Goal: Task Accomplishment & Management: Manage account settings

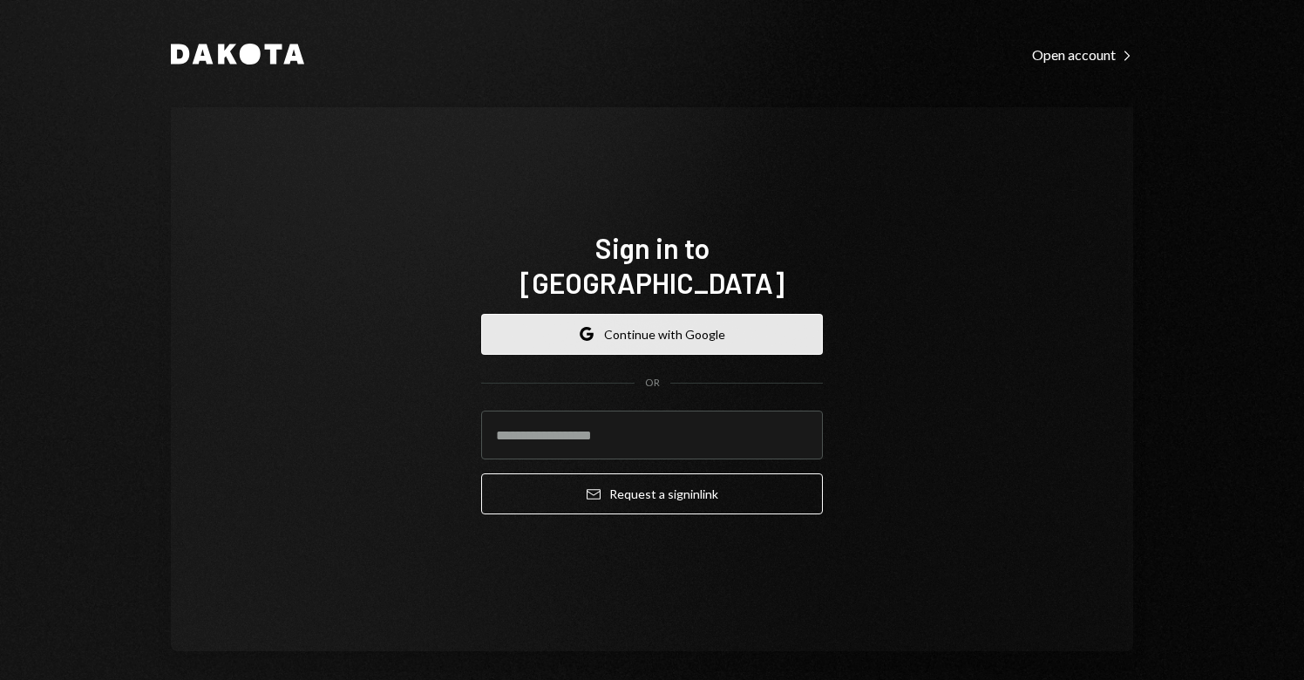
click at [714, 321] on button "Google Continue with Google" at bounding box center [652, 334] width 342 height 41
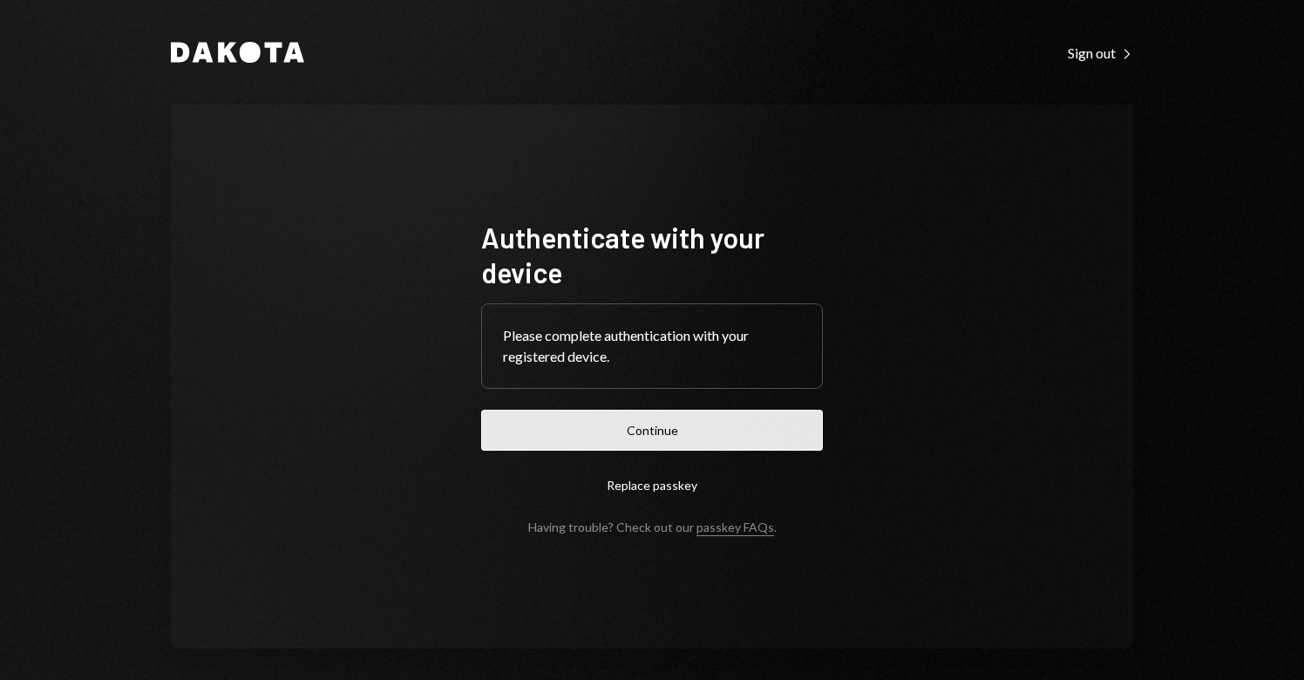
click at [653, 429] on button "Continue" at bounding box center [652, 430] width 342 height 41
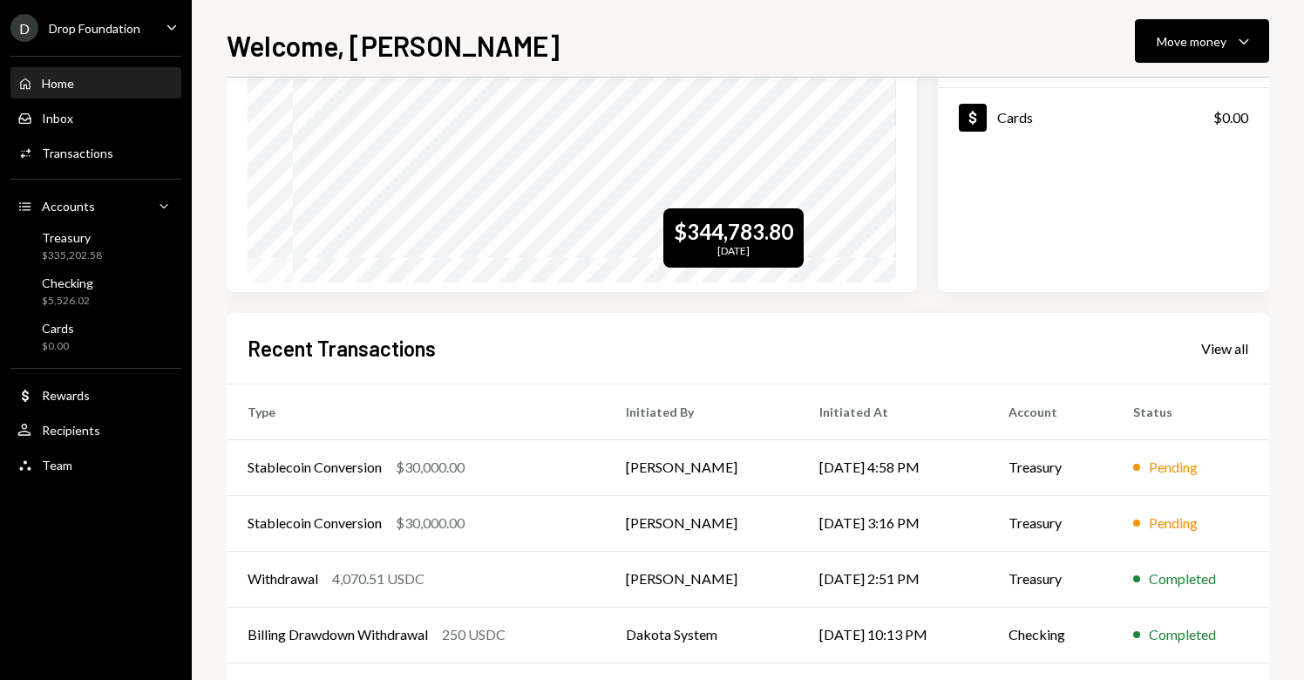
scroll to position [215, 0]
click at [132, 37] on div "D Drop Foundation" at bounding box center [75, 28] width 130 height 28
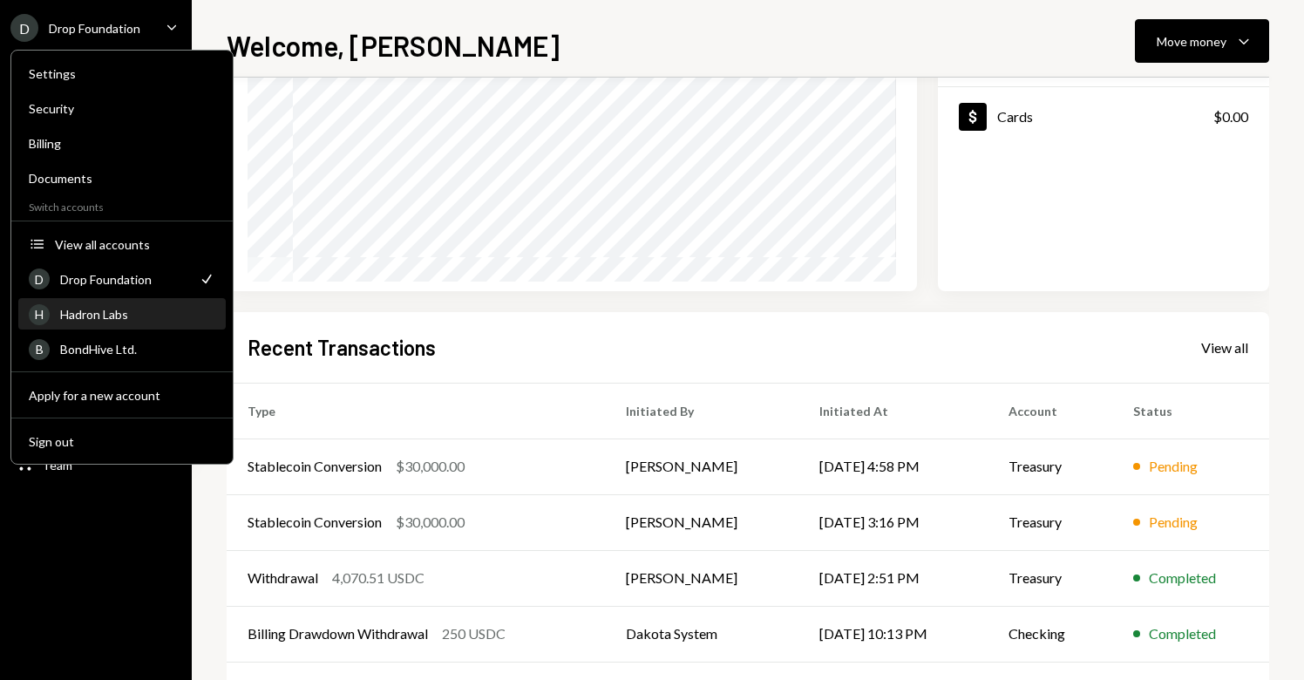
click at [105, 311] on div "Hadron Labs" at bounding box center [137, 314] width 155 height 15
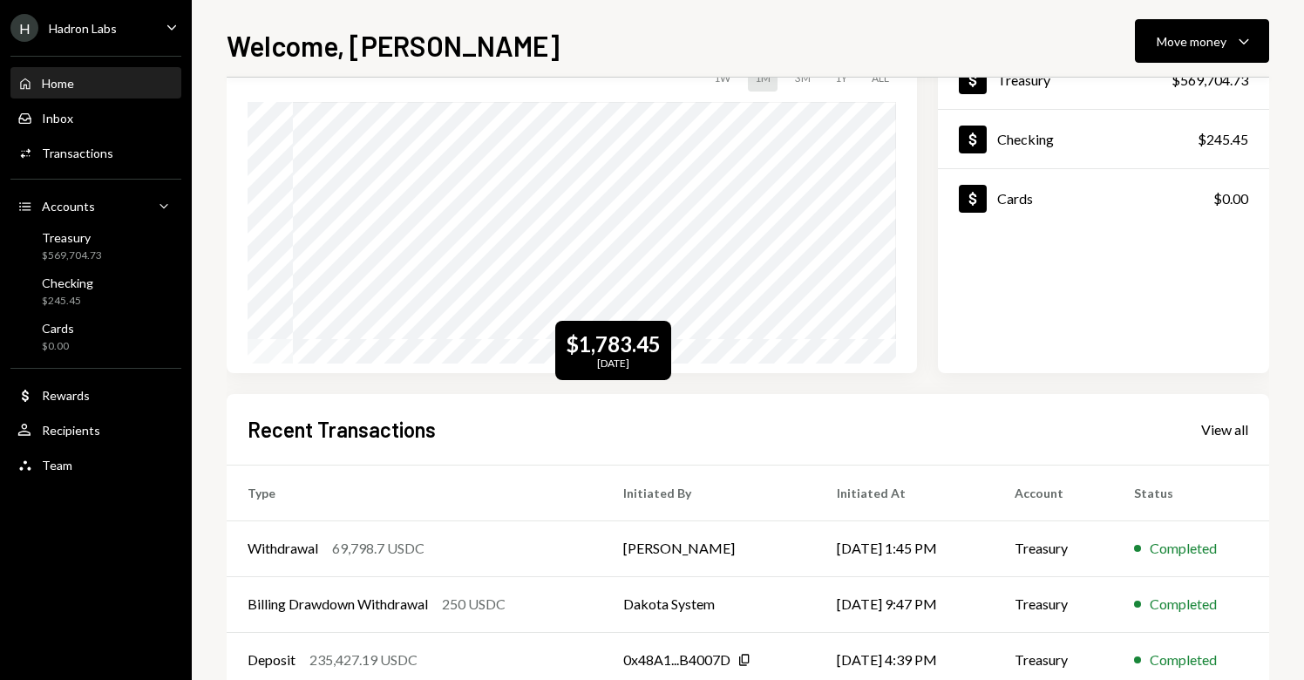
scroll to position [133, 0]
click at [1221, 434] on div "View all" at bounding box center [1225, 430] width 47 height 17
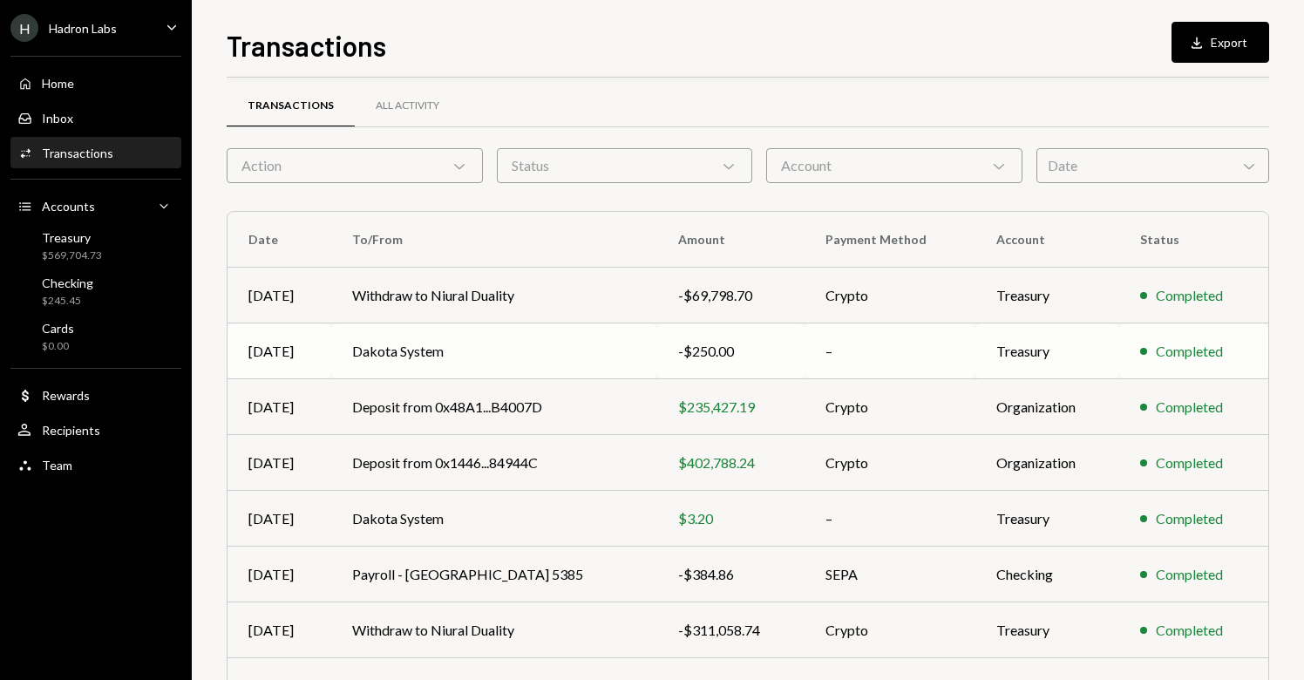
scroll to position [13, 0]
click at [382, 171] on div "Action Chevron Down" at bounding box center [355, 163] width 256 height 35
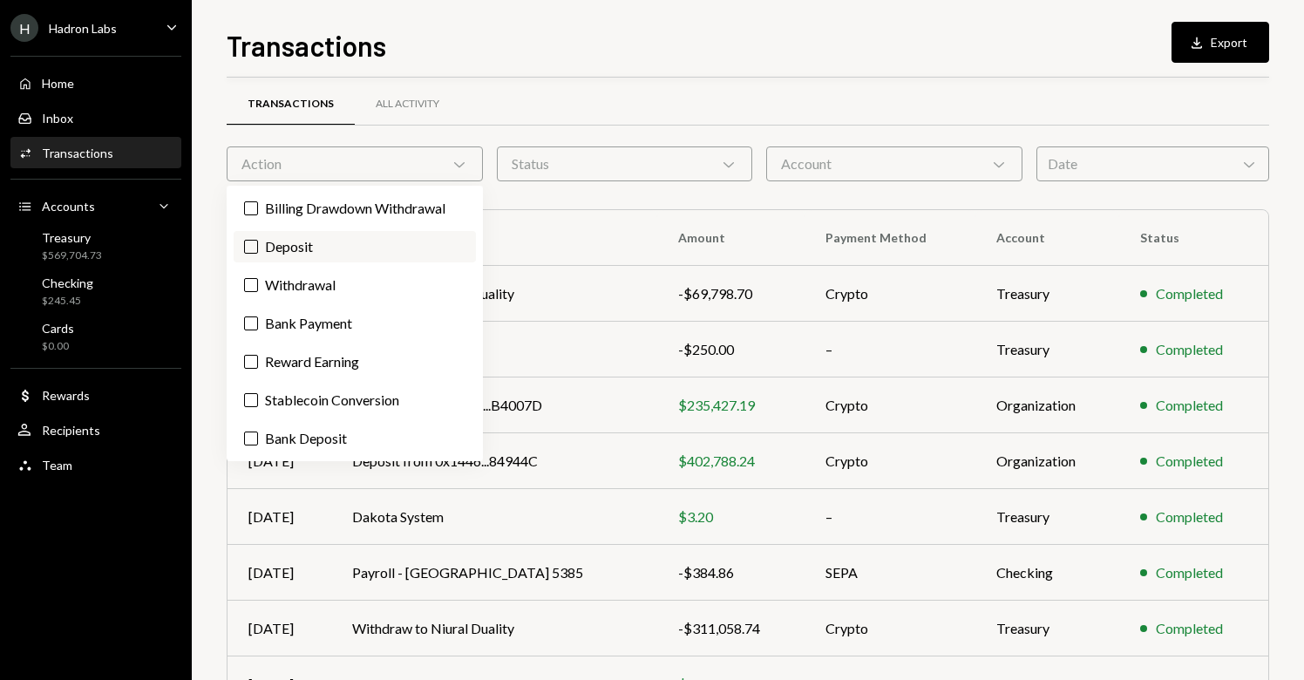
click at [249, 236] on label "Deposit" at bounding box center [355, 246] width 242 height 31
click at [249, 240] on button "Deposit" at bounding box center [251, 247] width 14 height 14
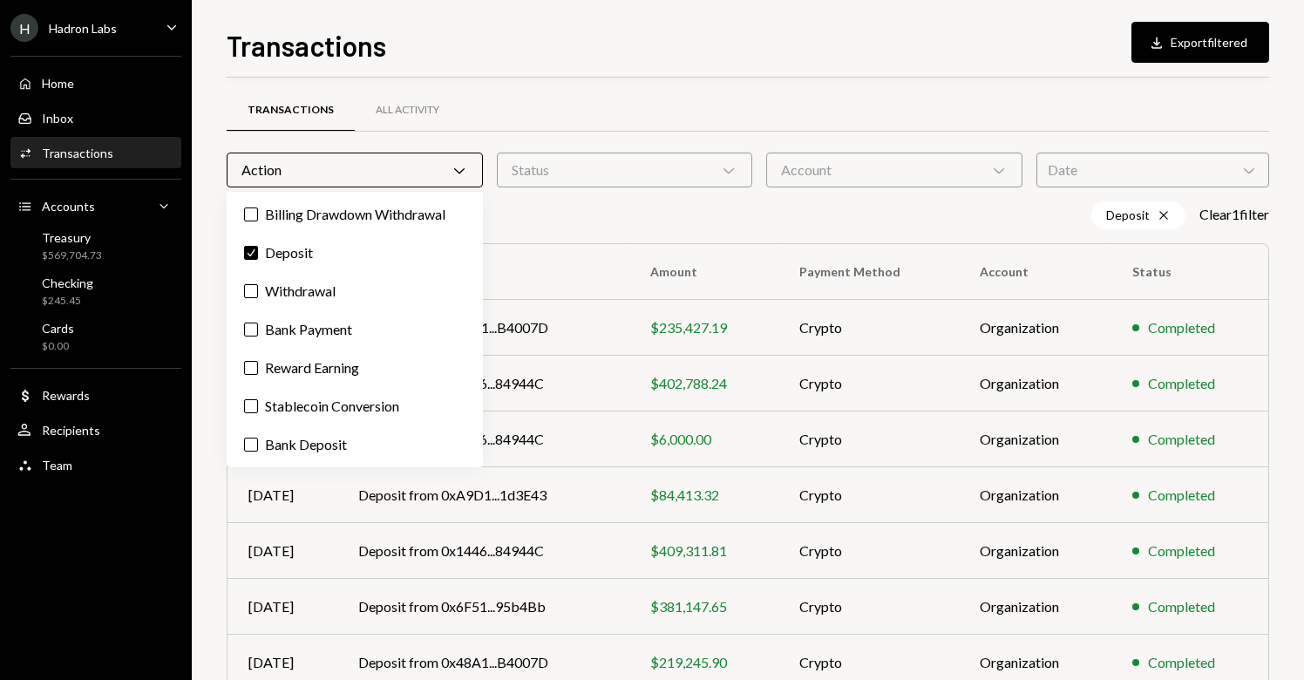
scroll to position [8, 0]
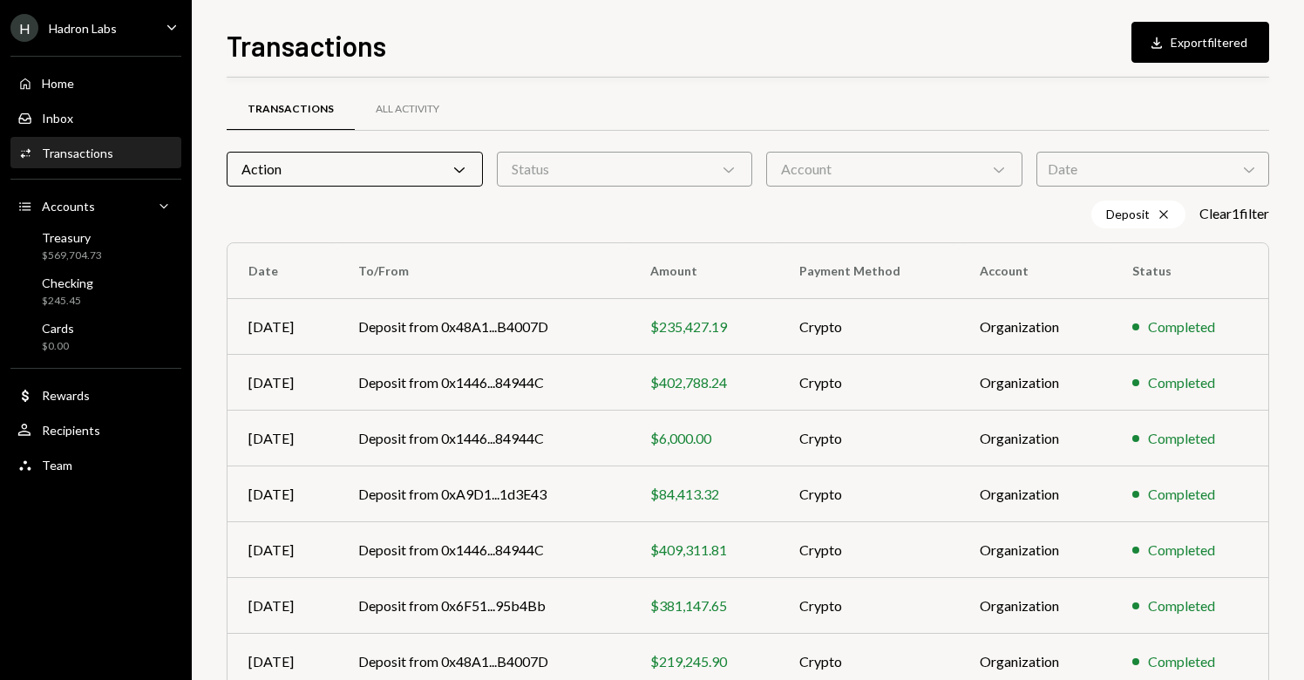
click at [787, 219] on div "Deposit Cross Clear 1 filter" at bounding box center [748, 215] width 1043 height 28
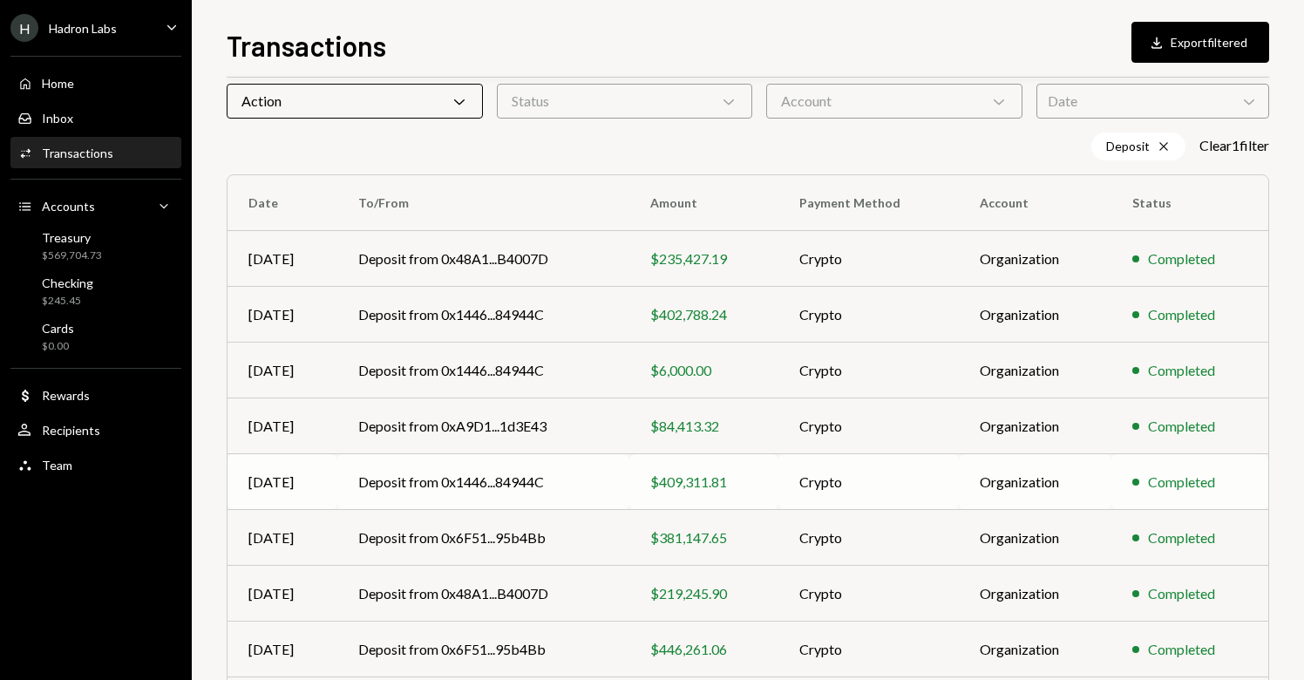
scroll to position [75, 0]
click at [703, 269] on div "$235,427.19" at bounding box center [703, 259] width 107 height 21
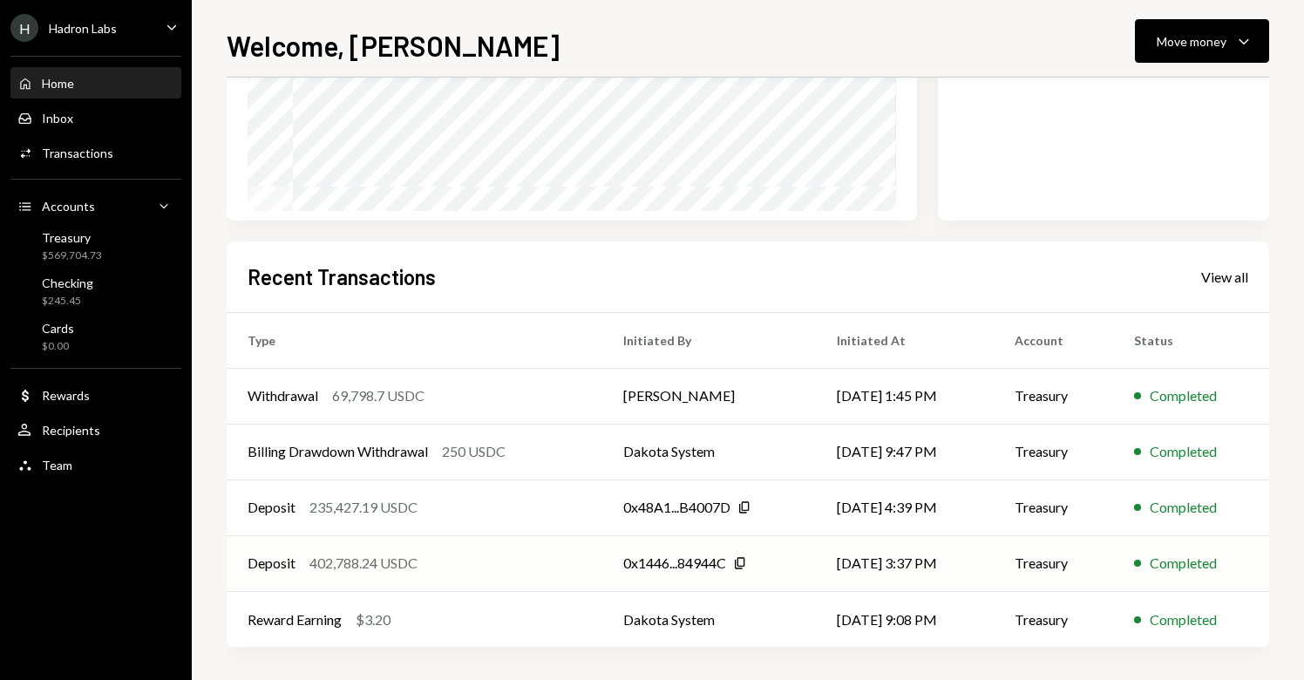
scroll to position [288, 0]
click at [1222, 277] on div "View all" at bounding box center [1225, 275] width 47 height 17
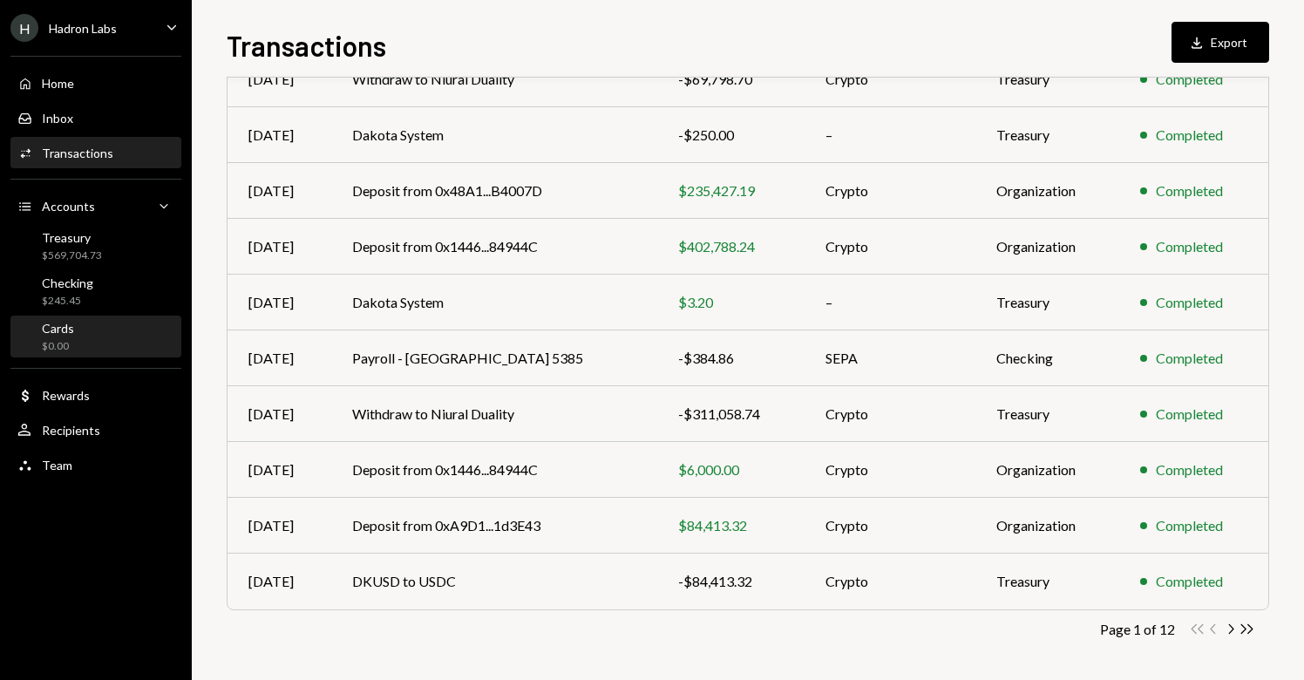
scroll to position [227, 0]
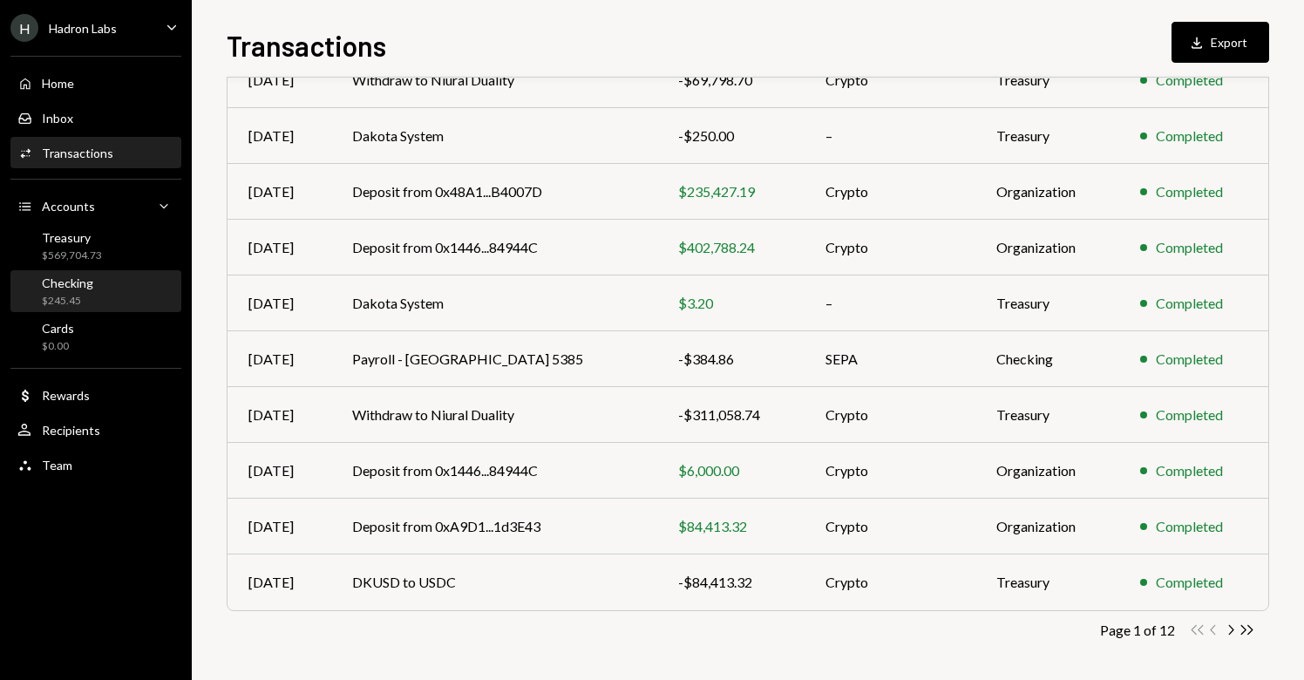
click at [93, 297] on div "Checking $245.45" at bounding box center [95, 292] width 157 height 33
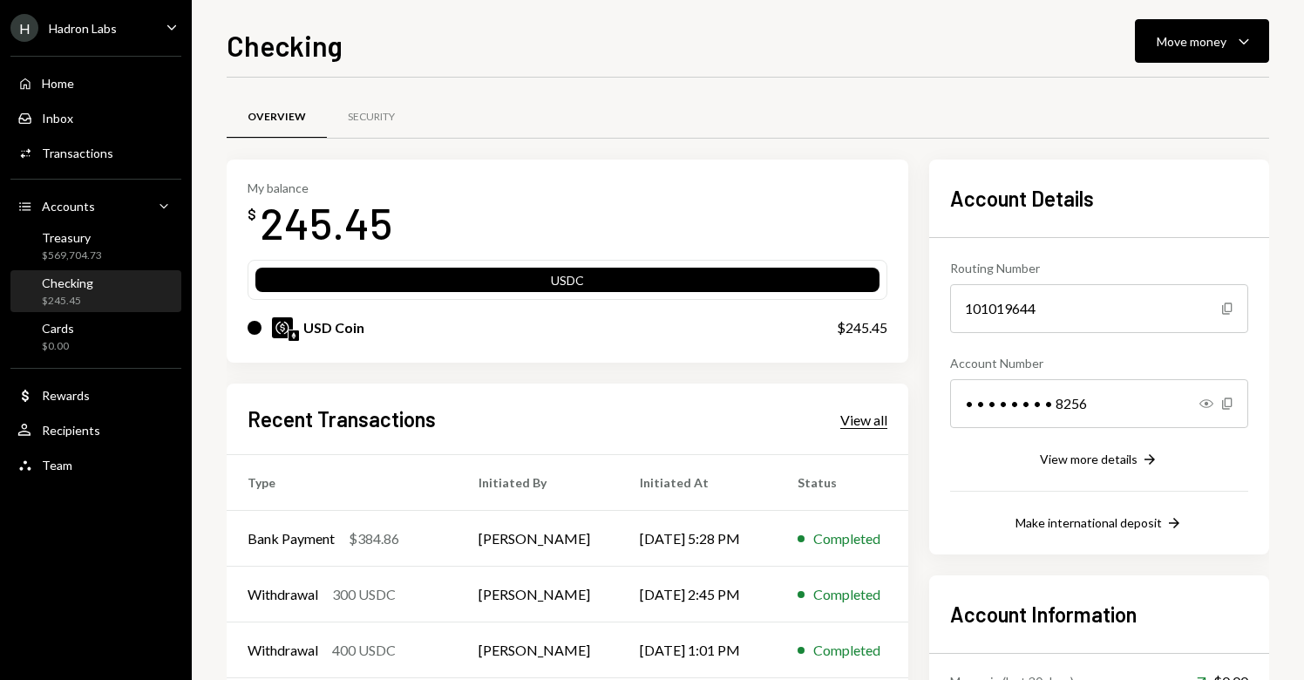
click at [866, 422] on div "View all" at bounding box center [864, 420] width 47 height 17
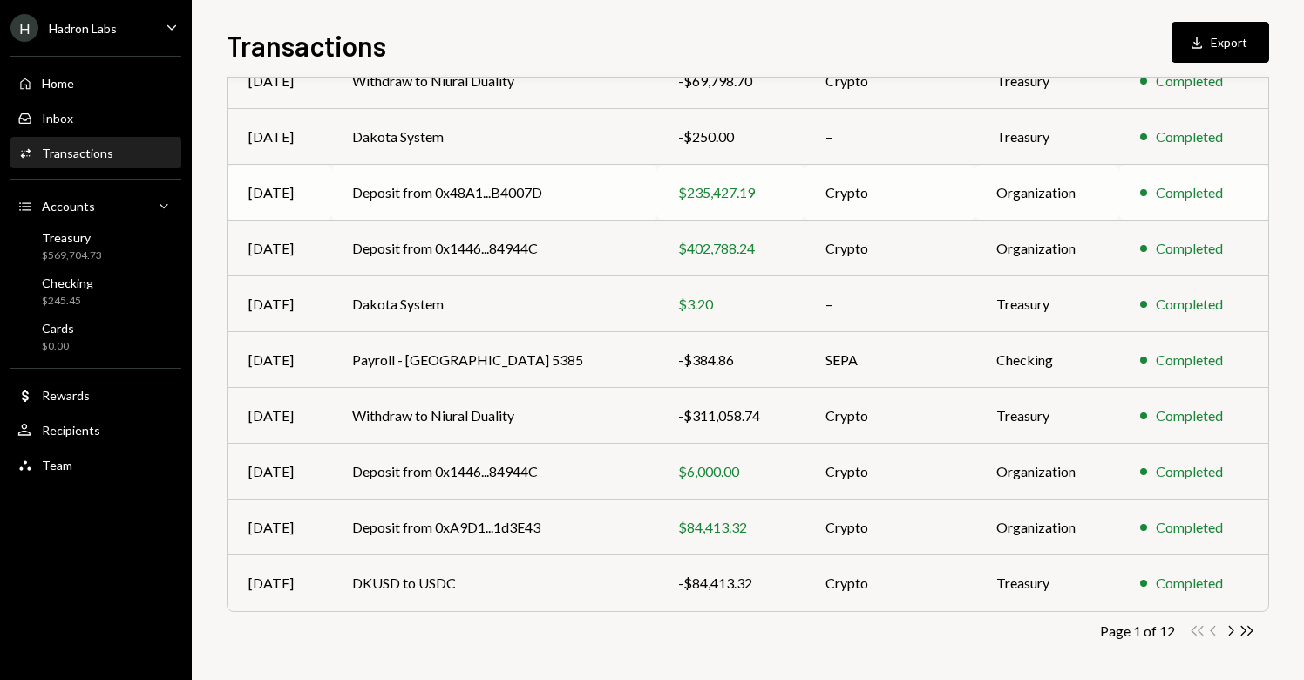
scroll to position [230, 0]
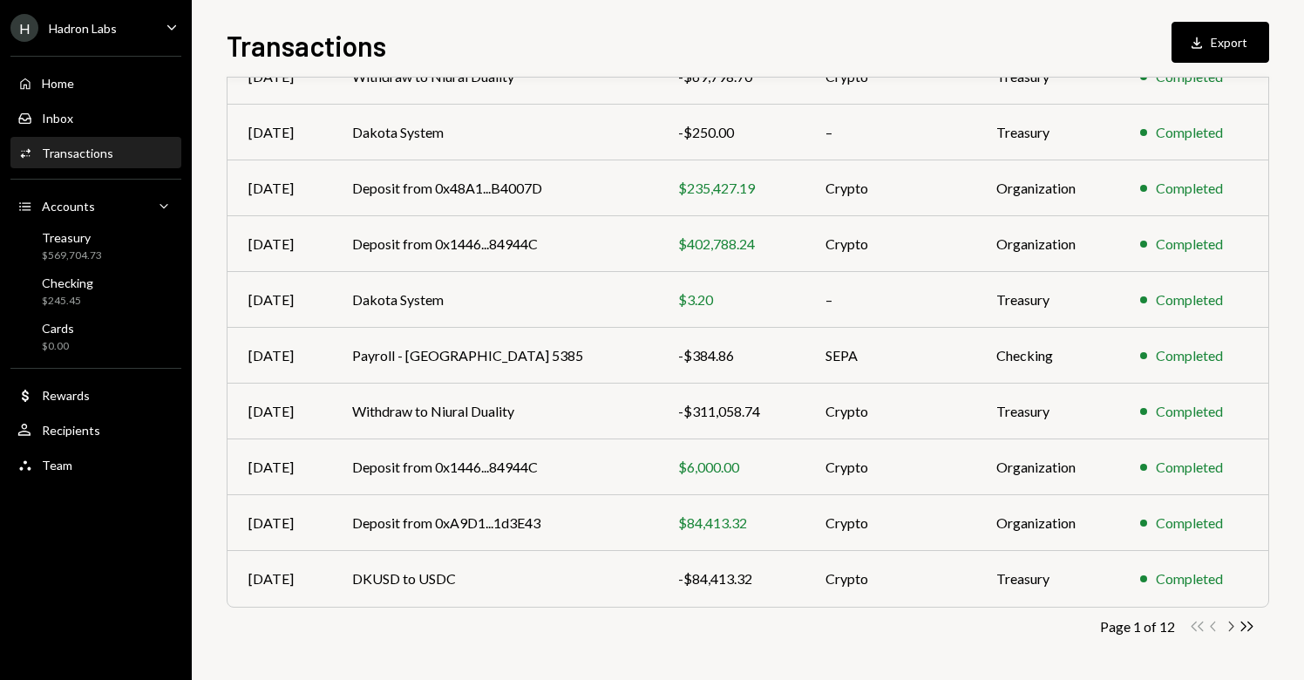
click at [1232, 625] on icon "button" at bounding box center [1231, 627] width 5 height 10
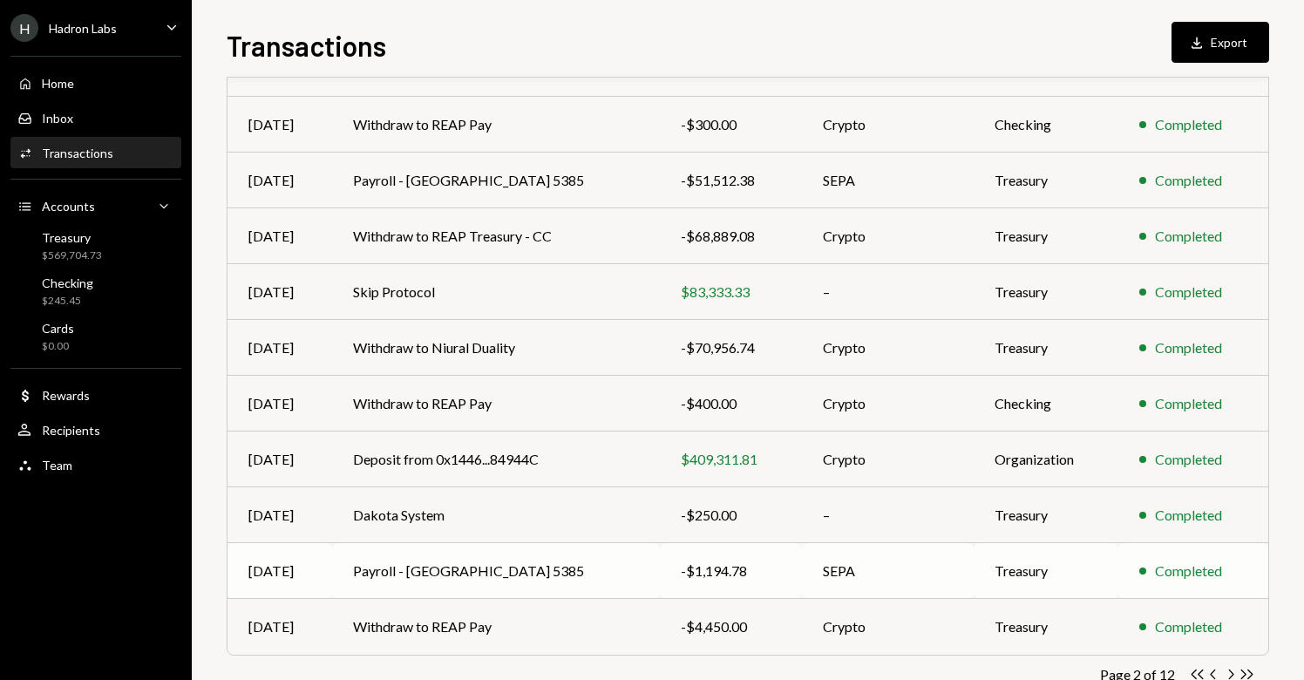
scroll to position [200, 0]
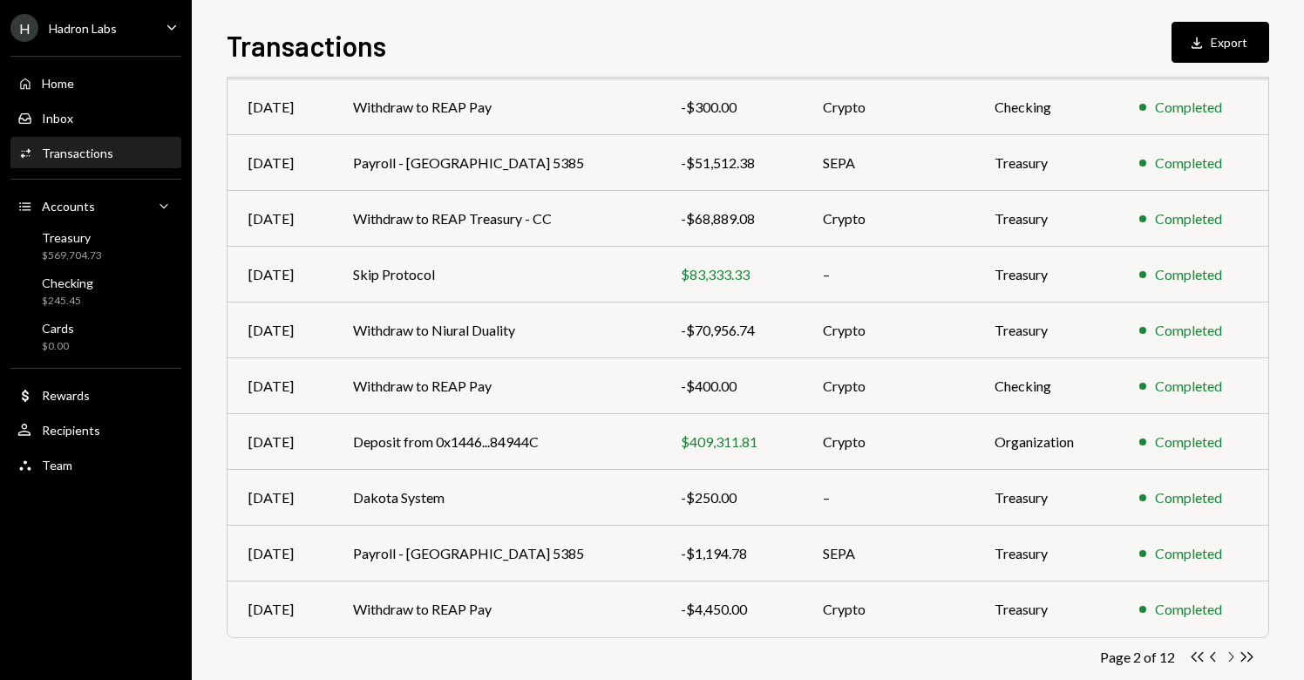
click at [1228, 656] on icon "Chevron Right" at bounding box center [1230, 657] width 17 height 17
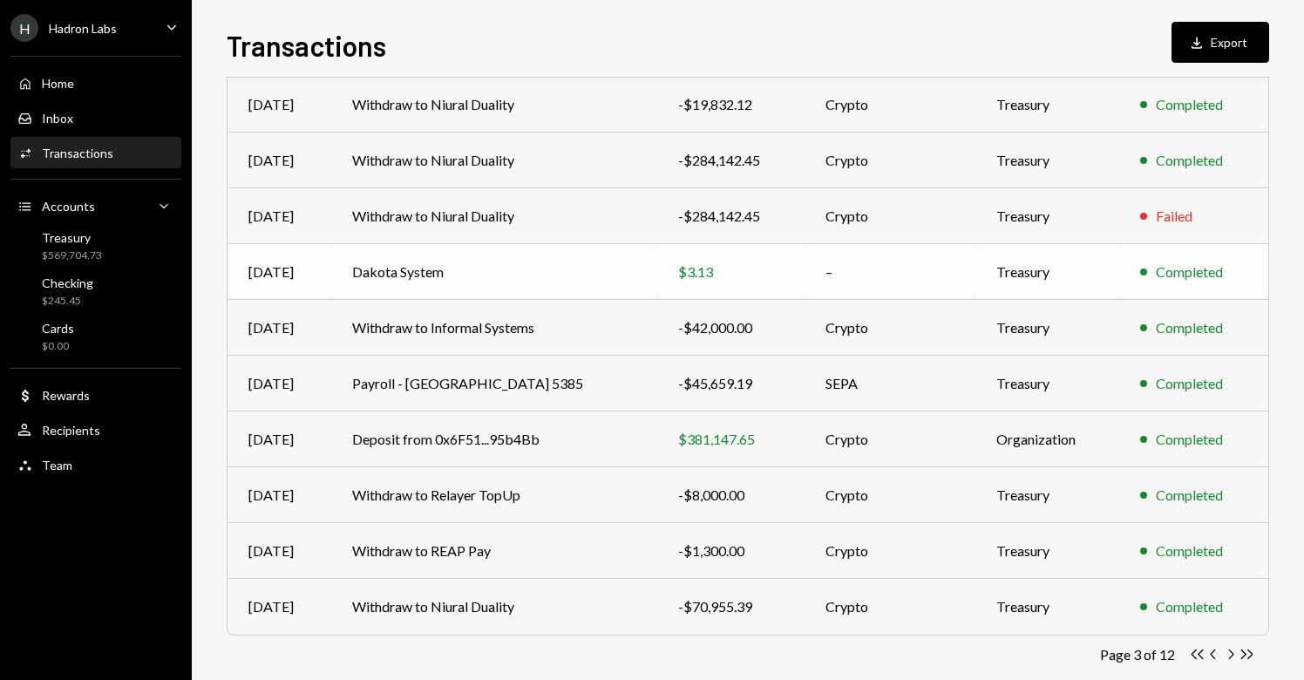
scroll to position [230, 0]
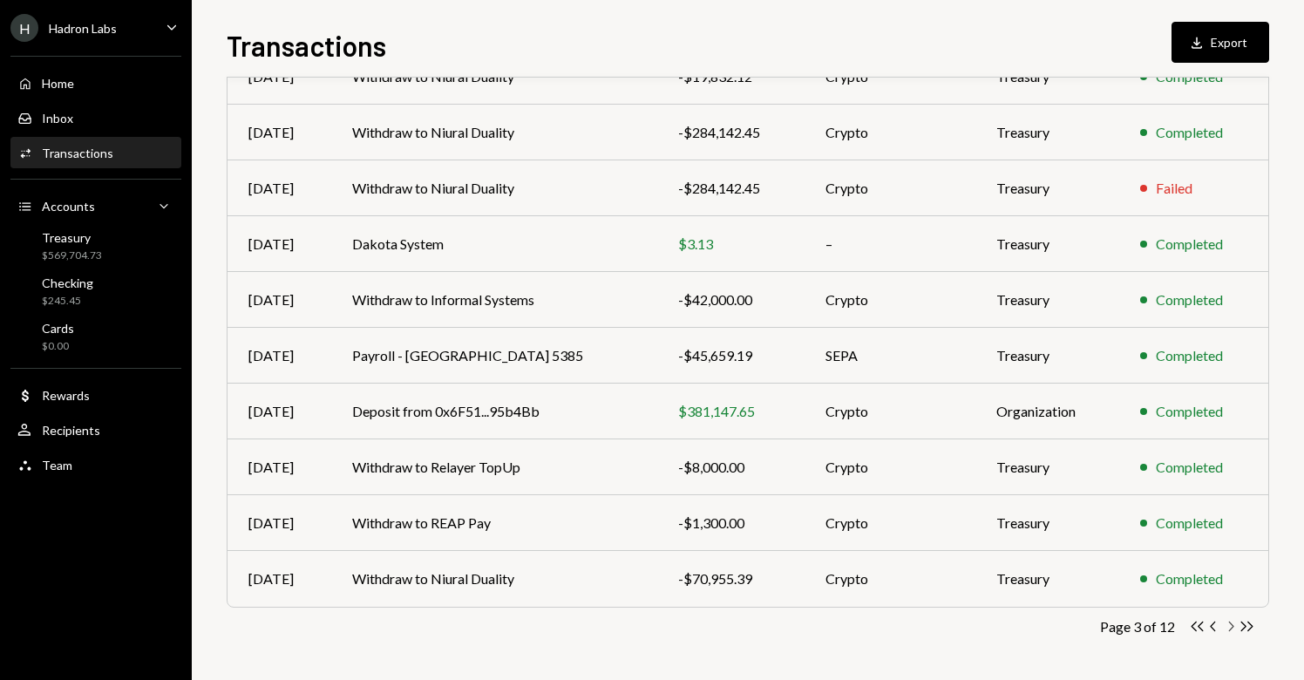
click at [1233, 628] on icon "Chevron Right" at bounding box center [1230, 626] width 17 height 17
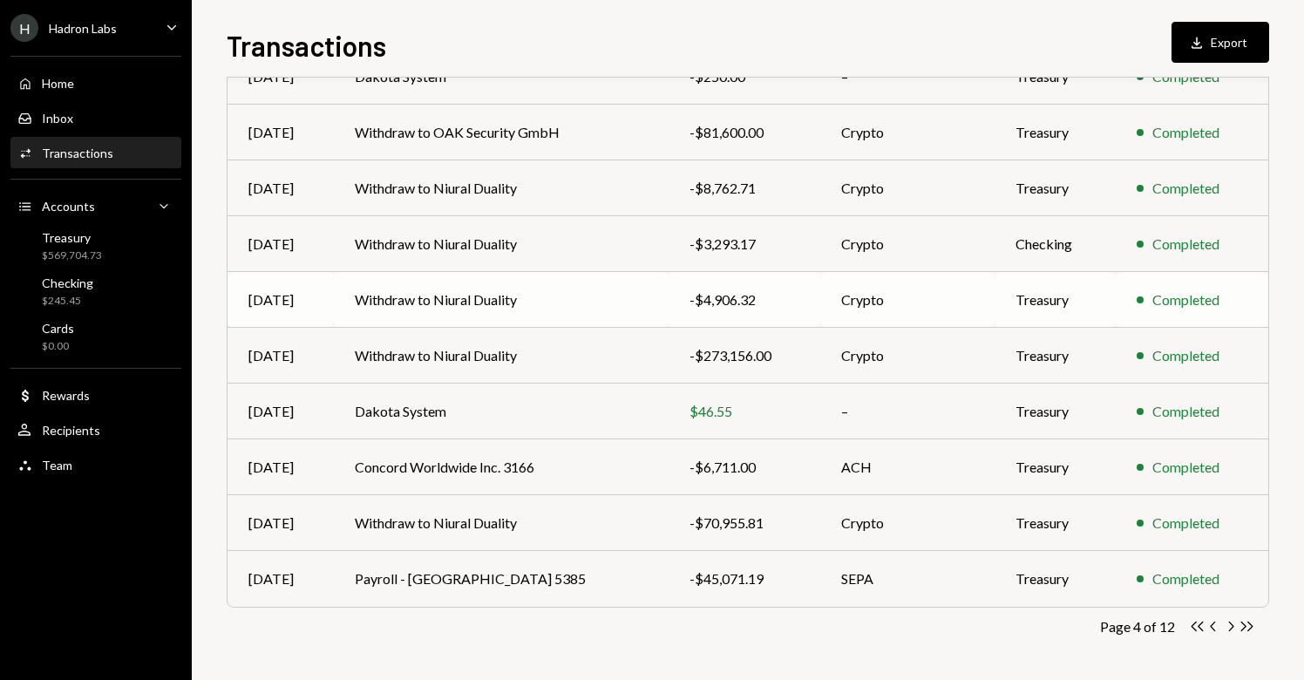
scroll to position [227, 0]
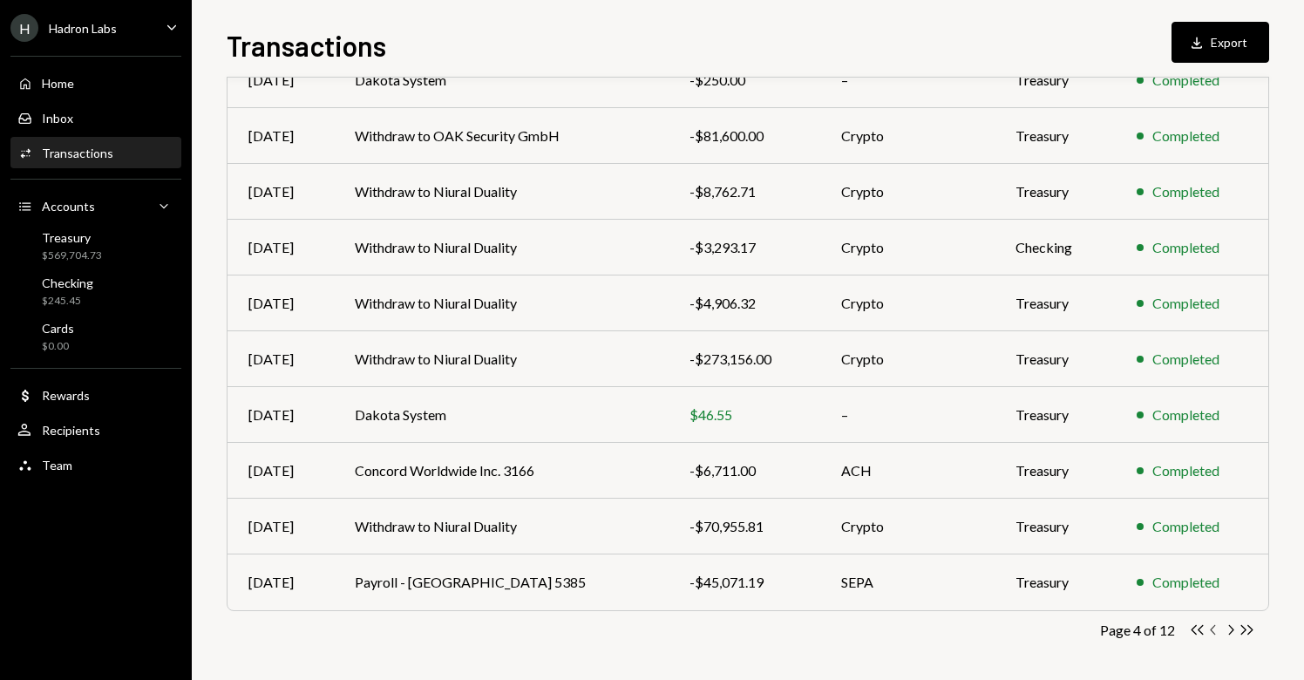
click at [1215, 631] on icon "Chevron Left" at bounding box center [1214, 630] width 17 height 17
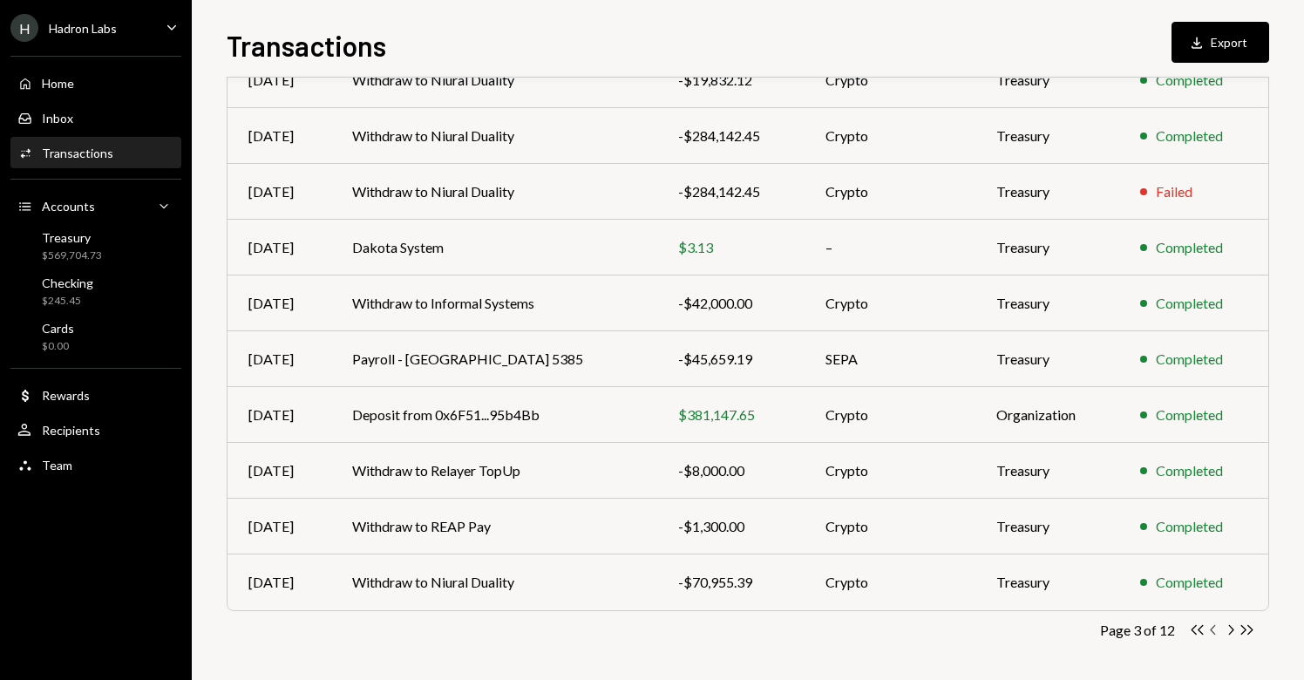
click at [1215, 630] on icon "Chevron Left" at bounding box center [1214, 630] width 17 height 17
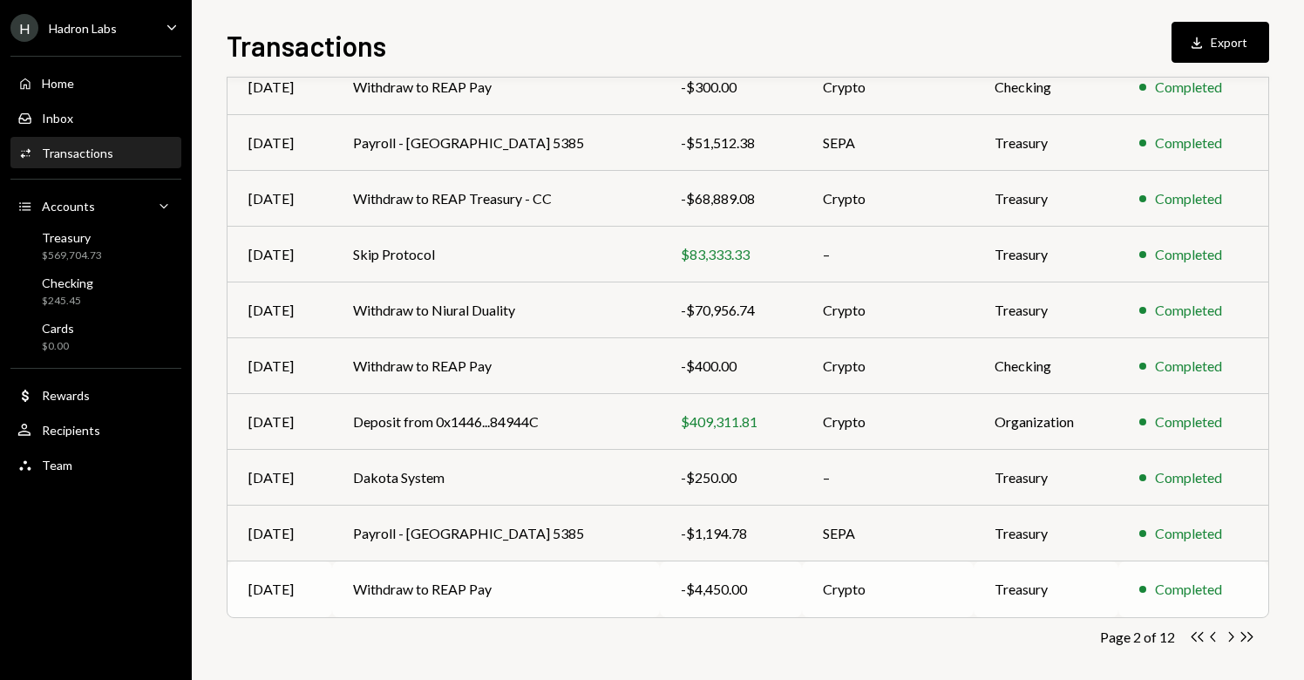
scroll to position [230, 0]
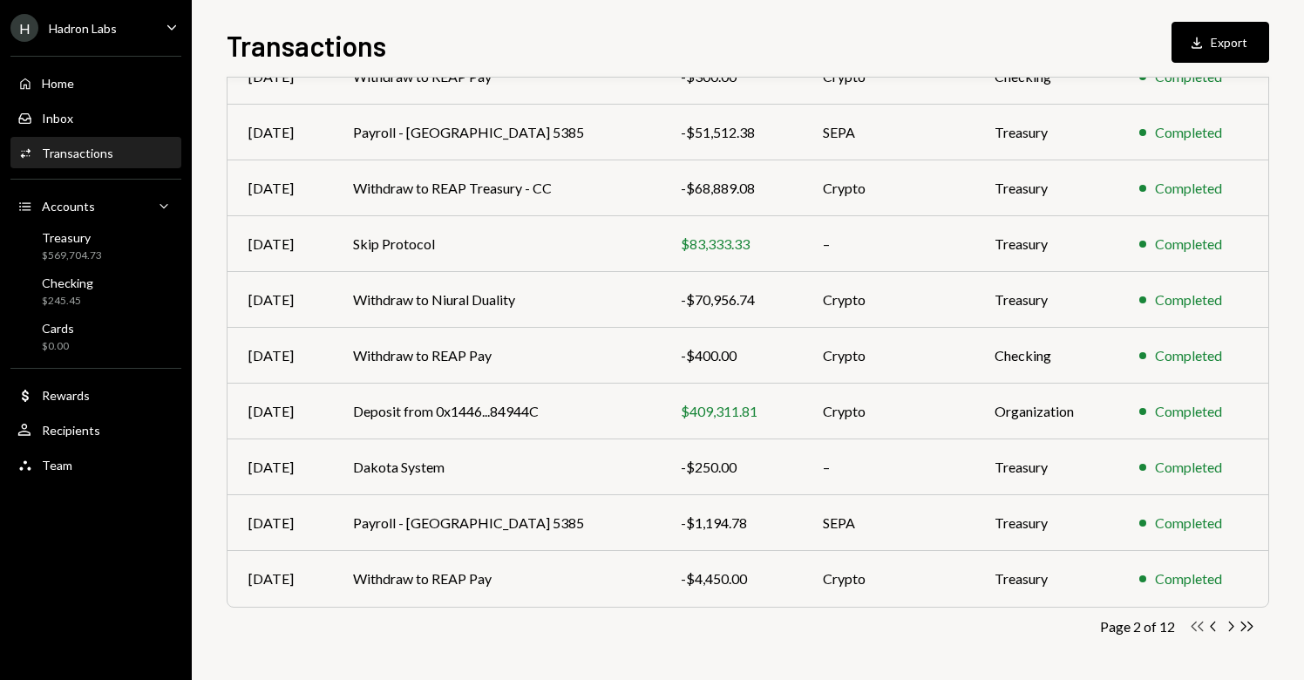
click at [1199, 625] on icon "button" at bounding box center [1198, 627] width 12 height 10
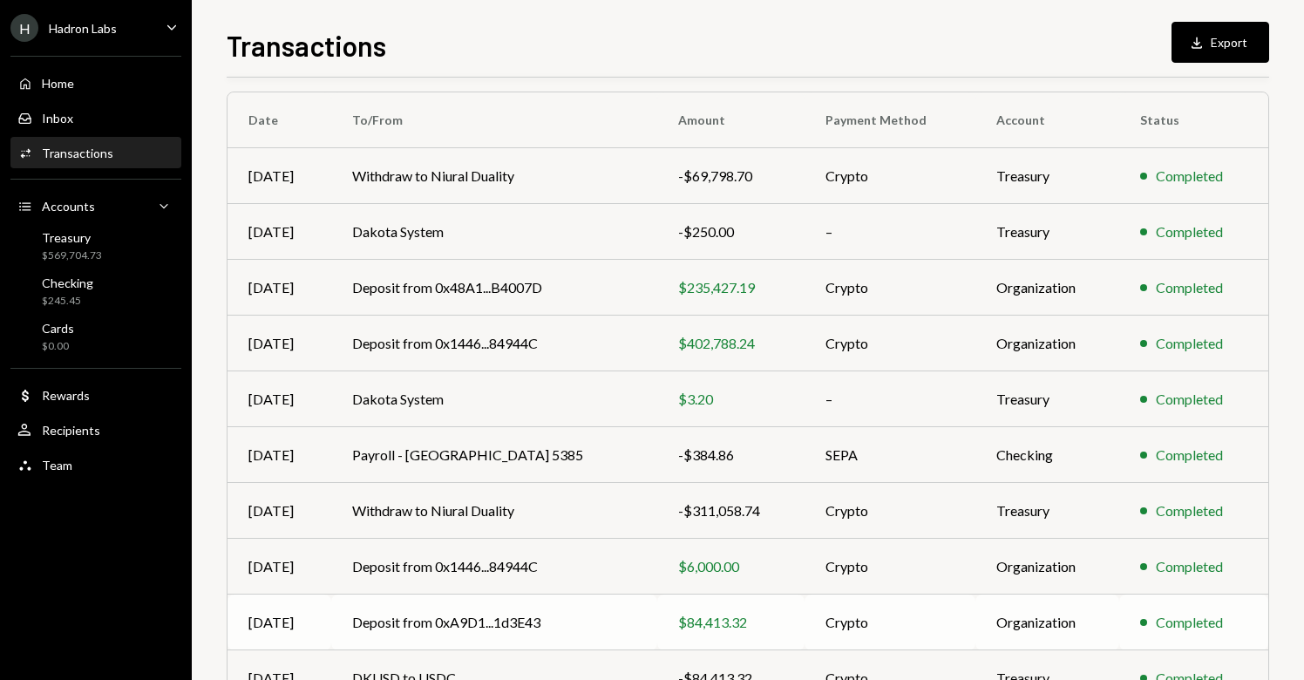
scroll to position [92, 0]
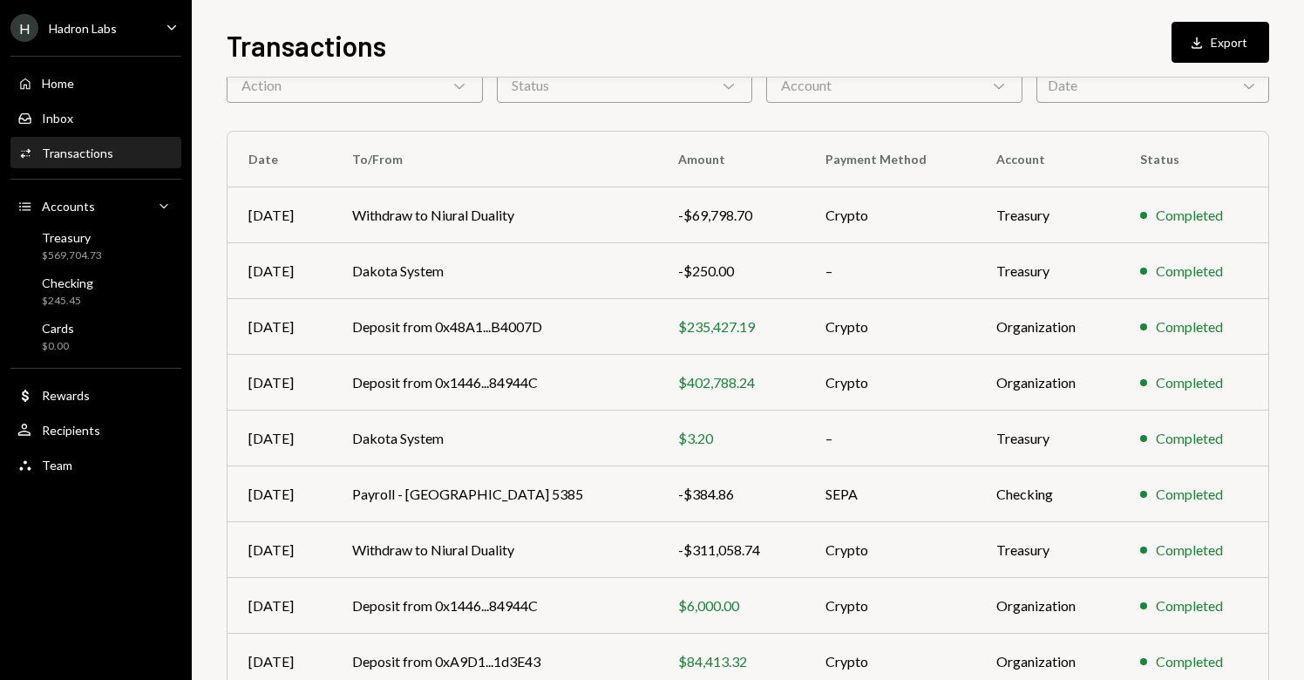
click at [106, 31] on div "Hadron Labs" at bounding box center [83, 28] width 68 height 15
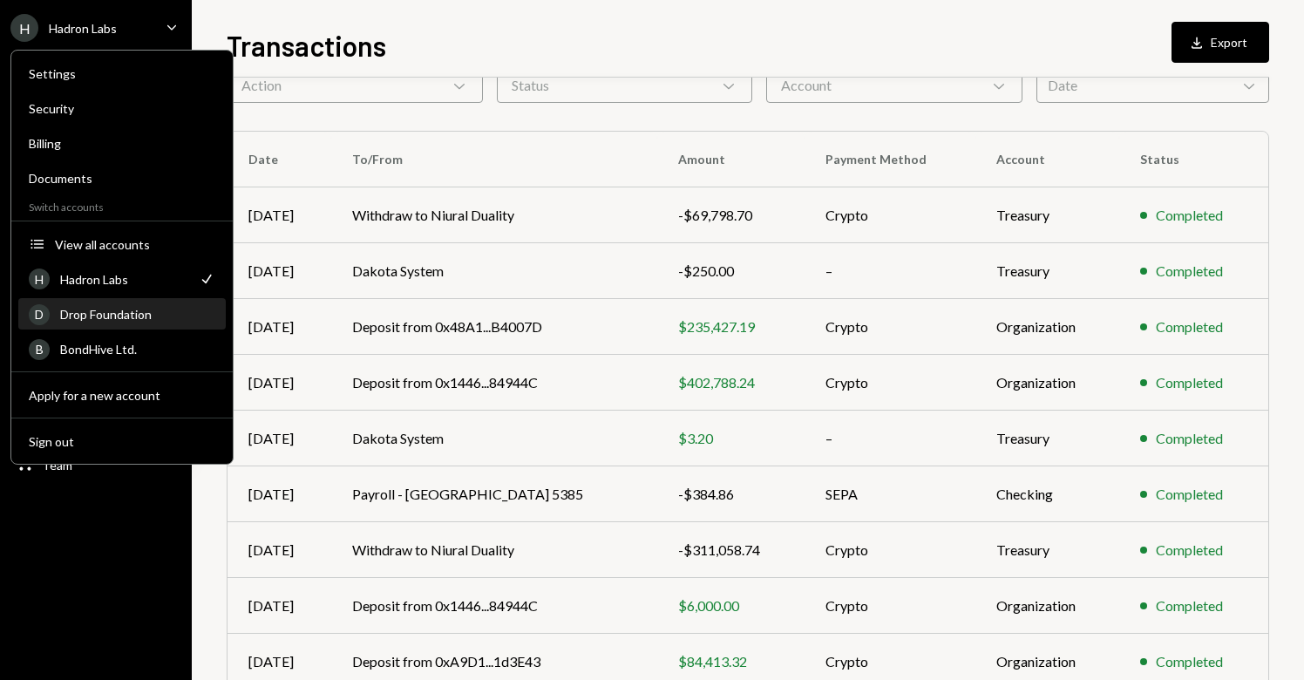
click at [123, 307] on div "Drop Foundation" at bounding box center [137, 314] width 155 height 15
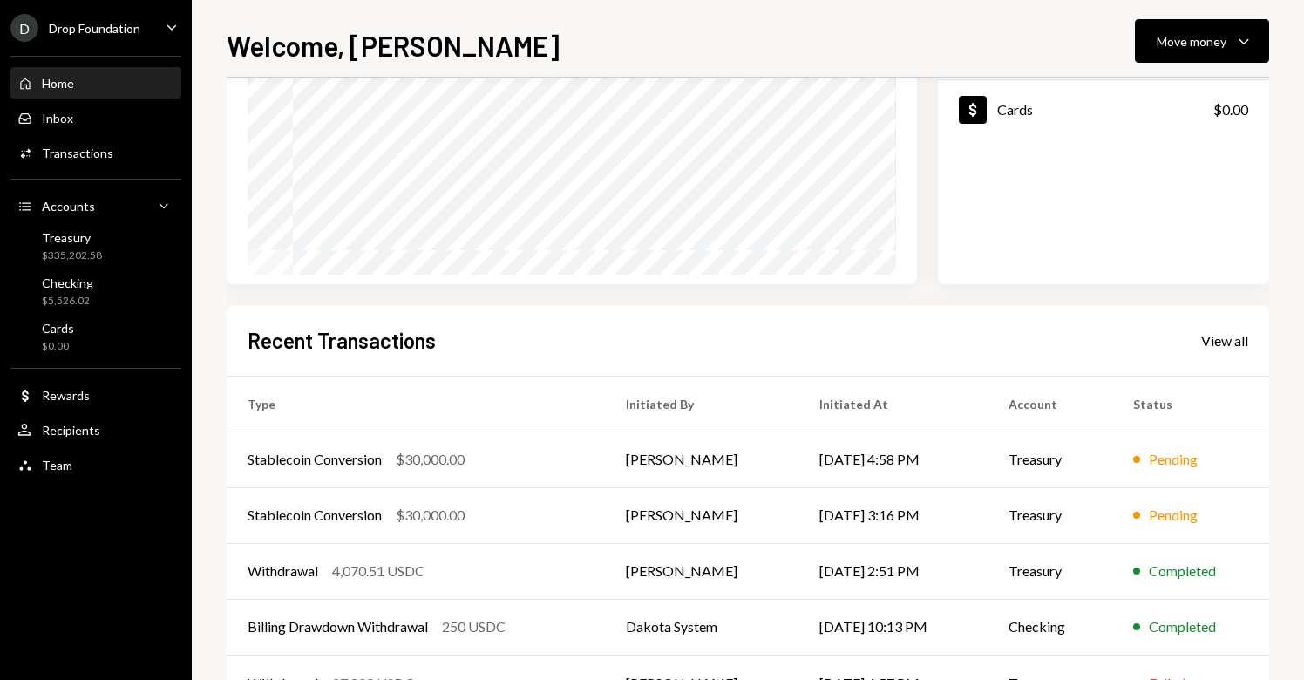
scroll to position [219, 0]
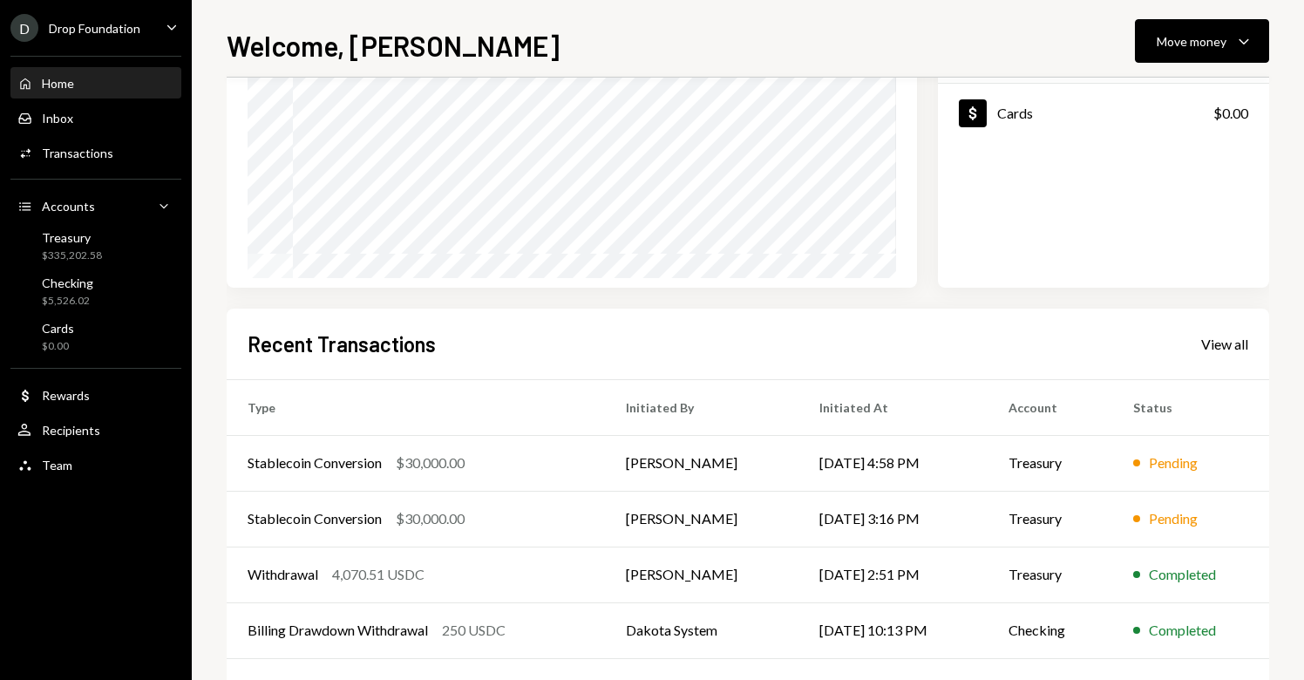
click at [142, 32] on div "D Drop Foundation Caret Down" at bounding box center [96, 28] width 192 height 28
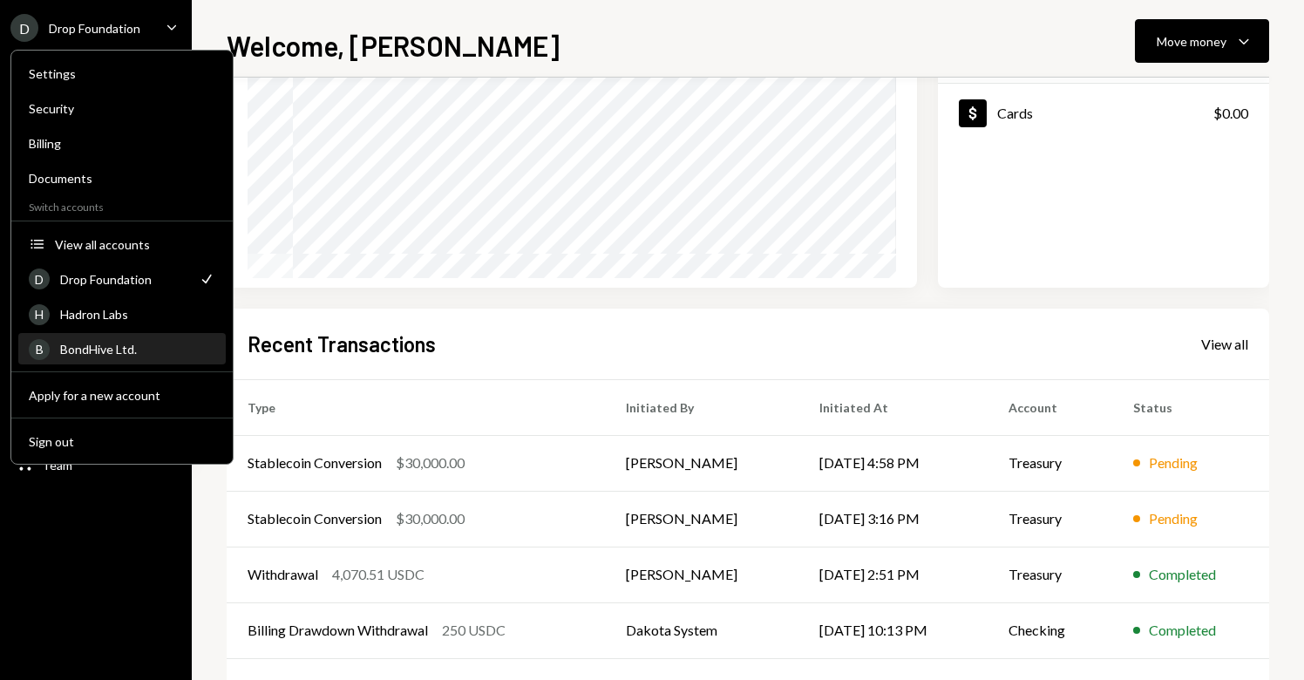
click at [124, 348] on div "BondHive Ltd." at bounding box center [137, 349] width 155 height 15
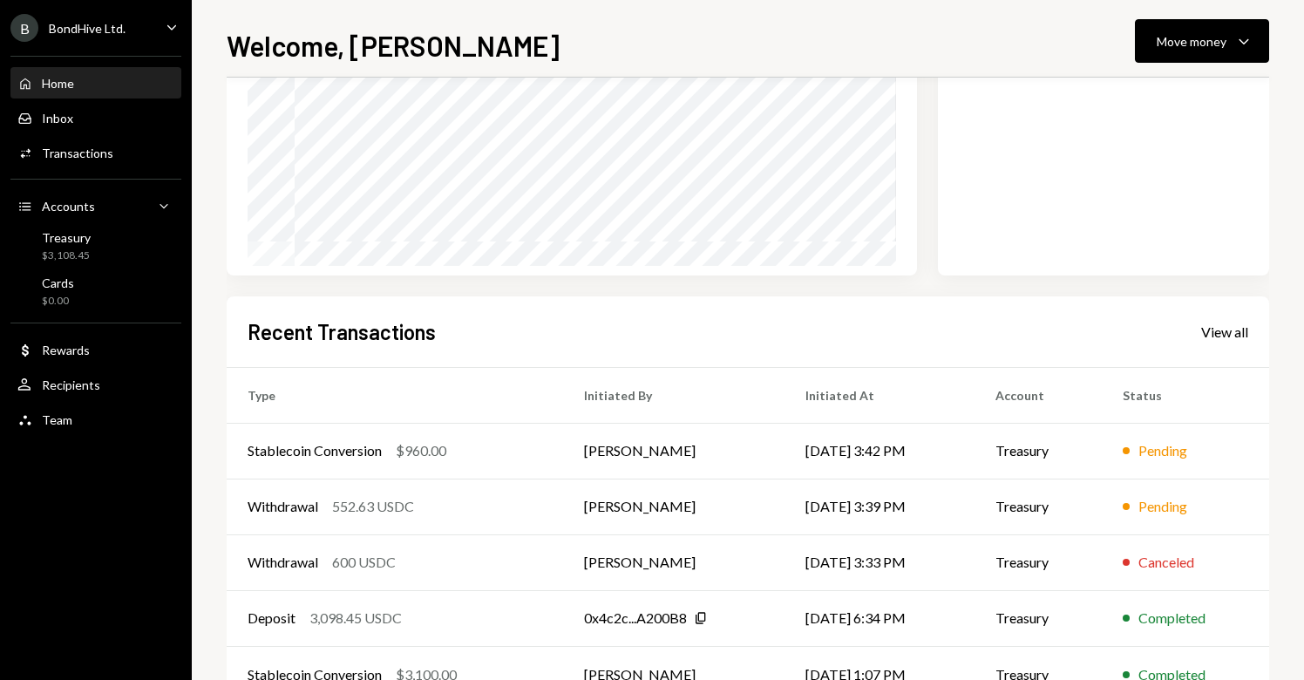
scroll to position [232, 0]
click at [715, 513] on td "[PERSON_NAME]" at bounding box center [673, 506] width 221 height 56
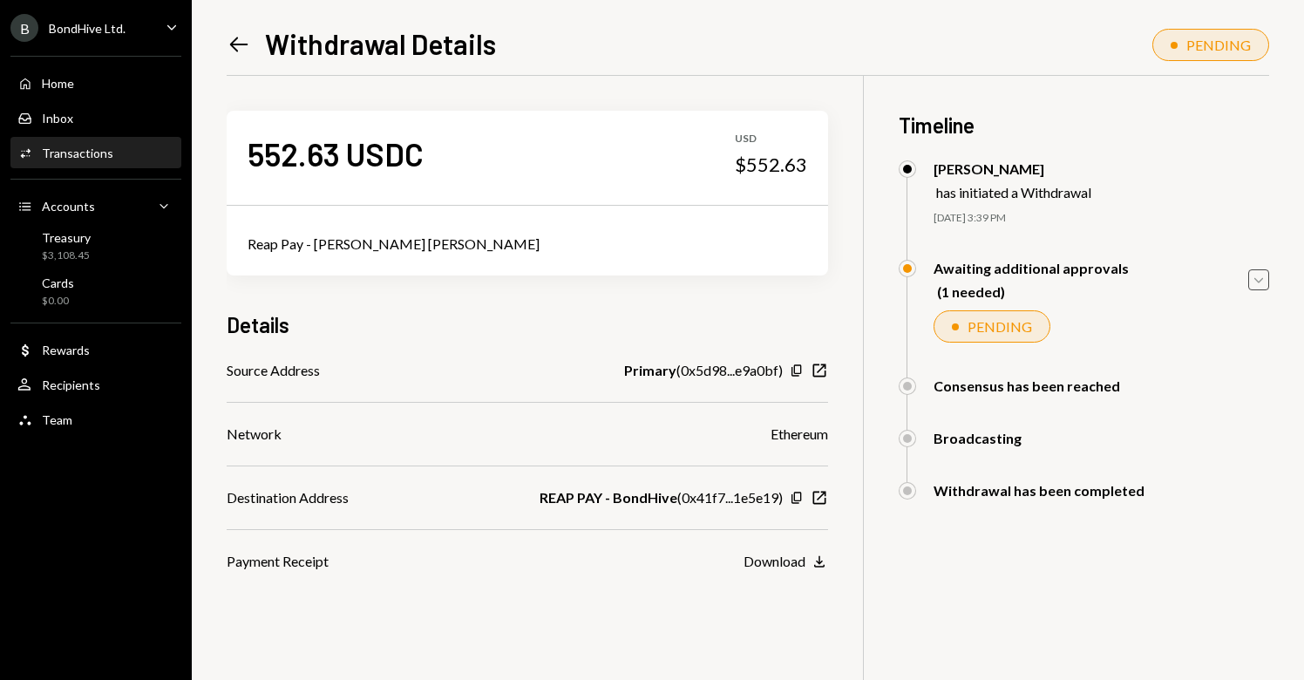
click at [1263, 272] on icon "Caret Down" at bounding box center [1259, 279] width 19 height 19
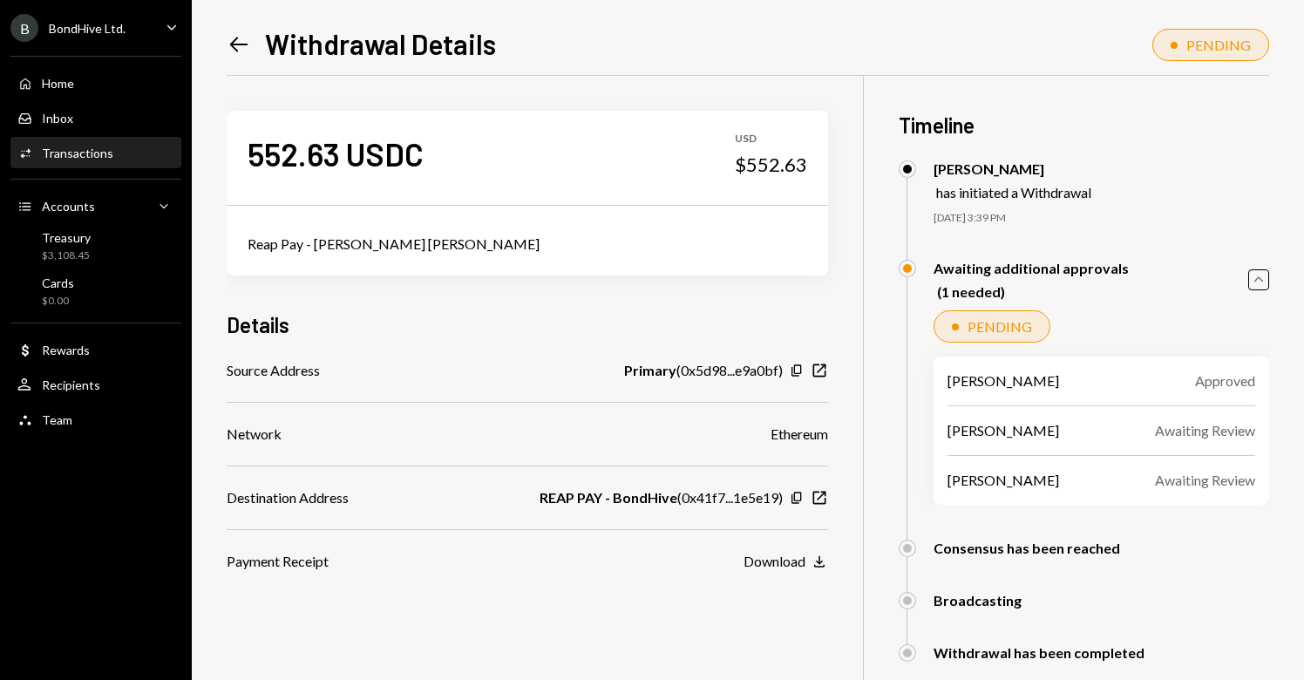
click at [1258, 277] on icon "button" at bounding box center [1259, 279] width 9 height 5
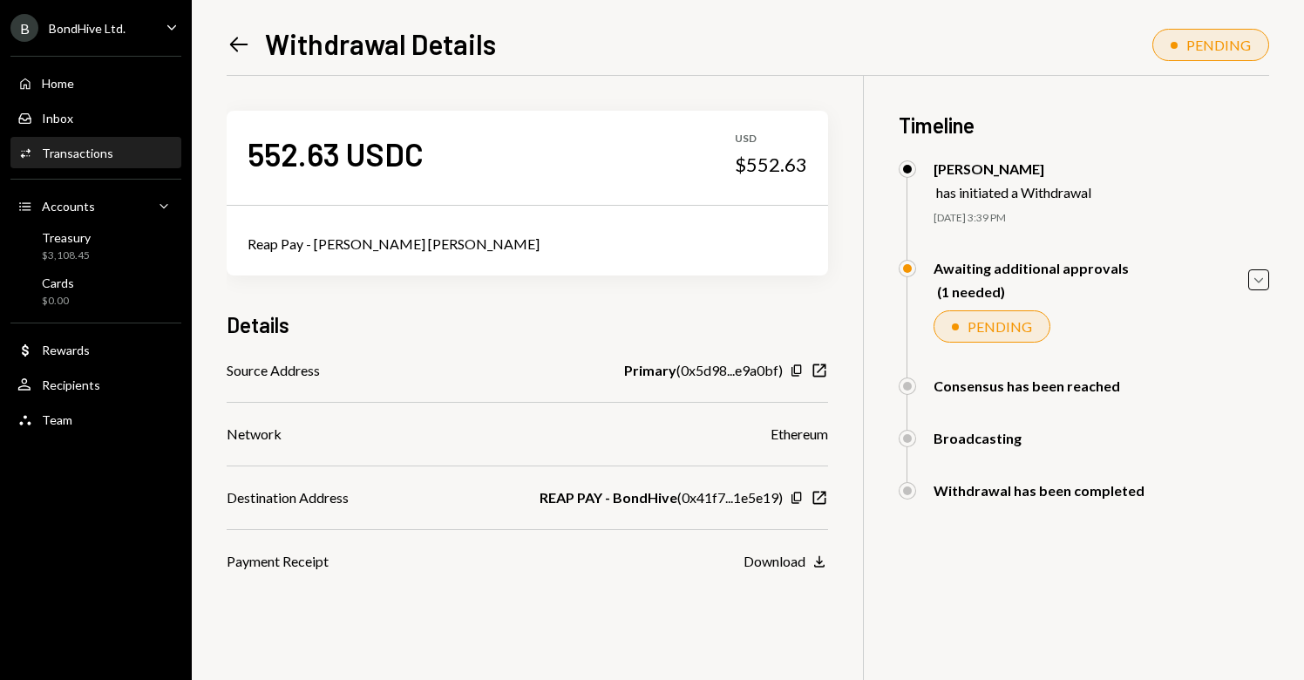
click at [87, 40] on div "B BondHive Ltd." at bounding box center [67, 28] width 115 height 28
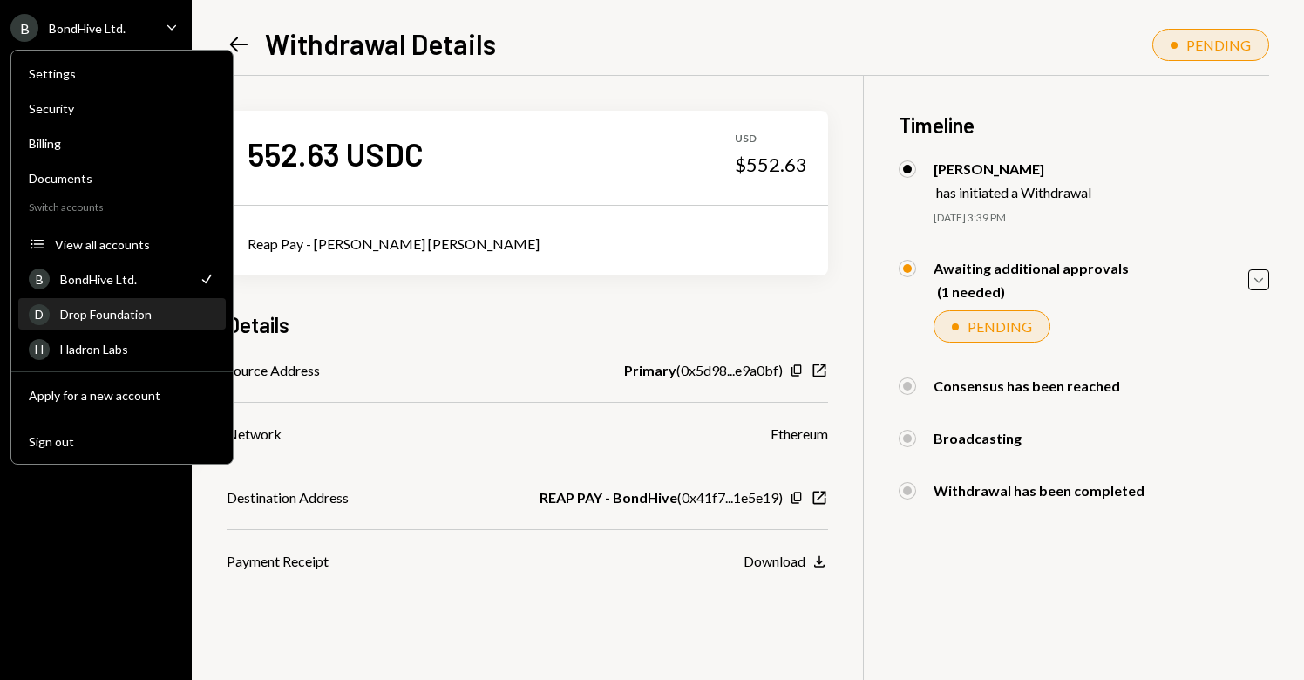
click at [120, 313] on div "Drop Foundation" at bounding box center [137, 314] width 155 height 15
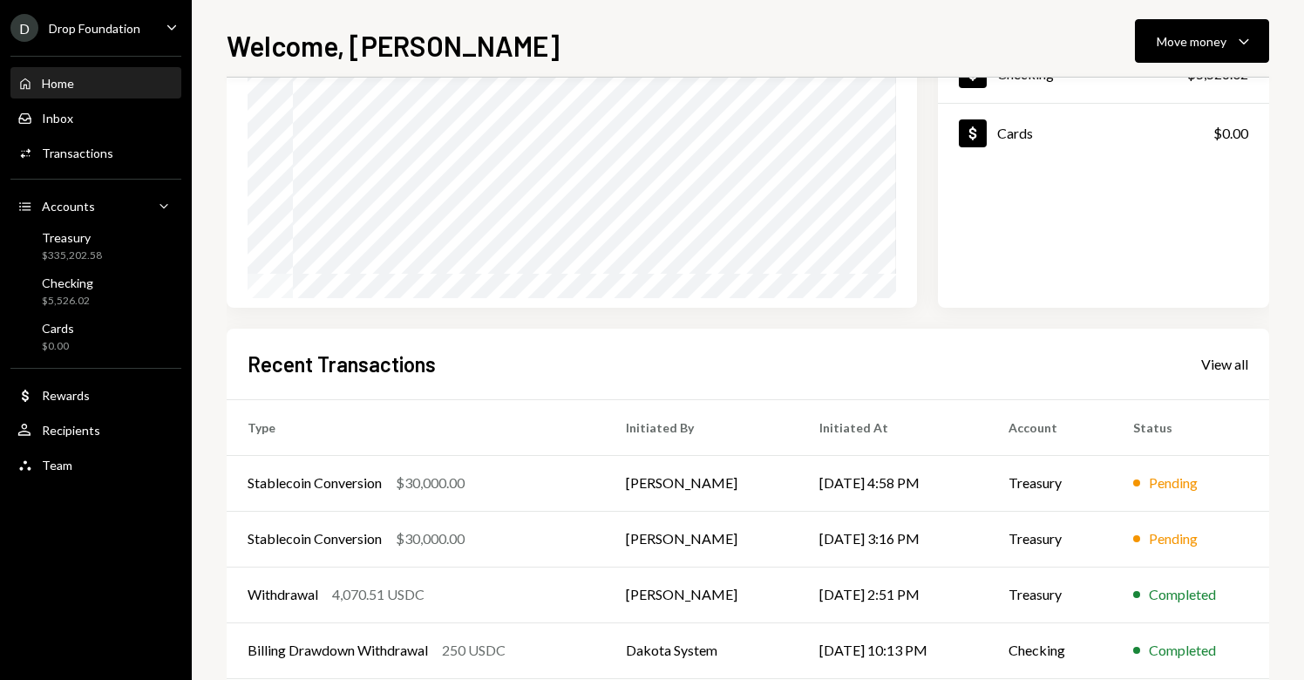
scroll to position [202, 0]
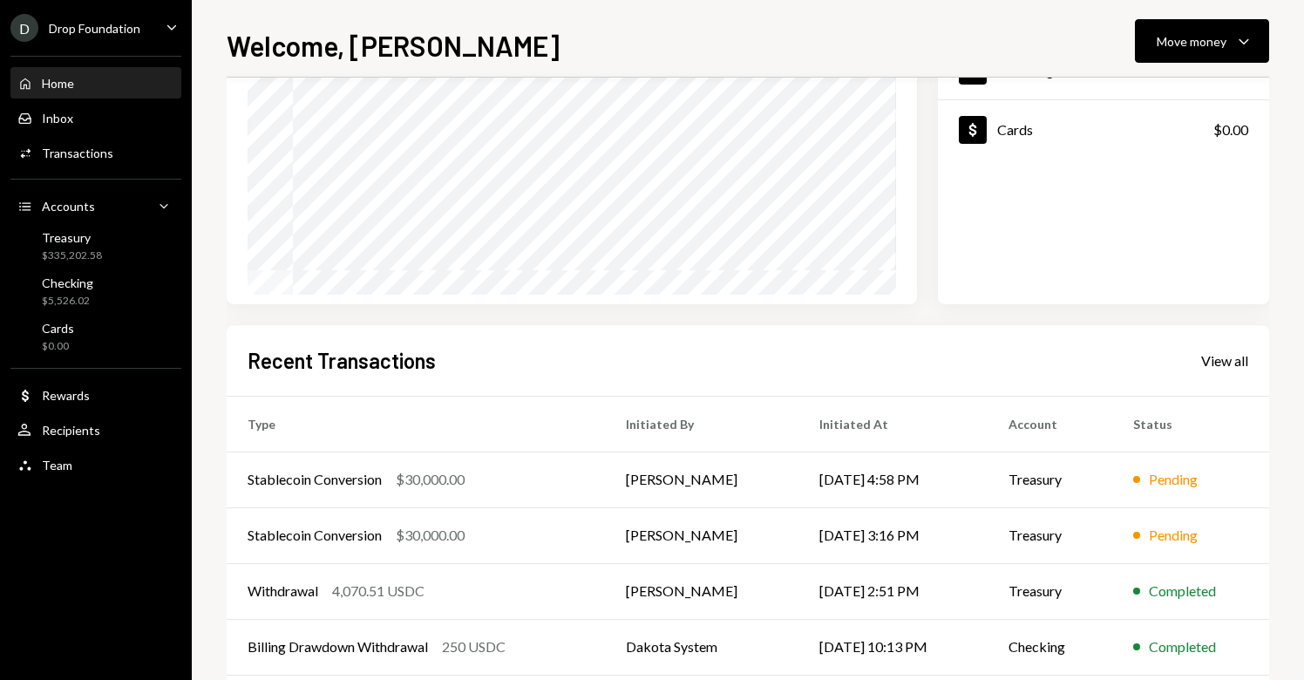
click at [155, 31] on div "D Drop Foundation Caret Down" at bounding box center [96, 28] width 192 height 28
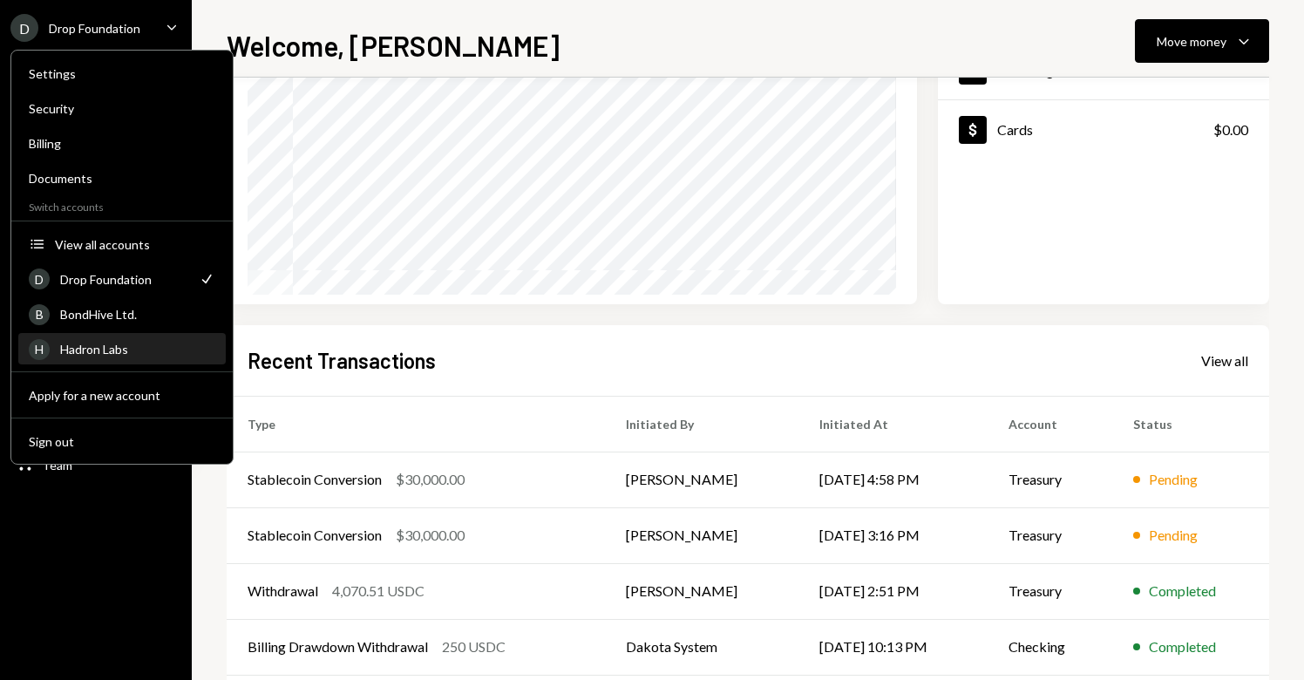
click at [111, 344] on div "Hadron Labs" at bounding box center [137, 349] width 155 height 15
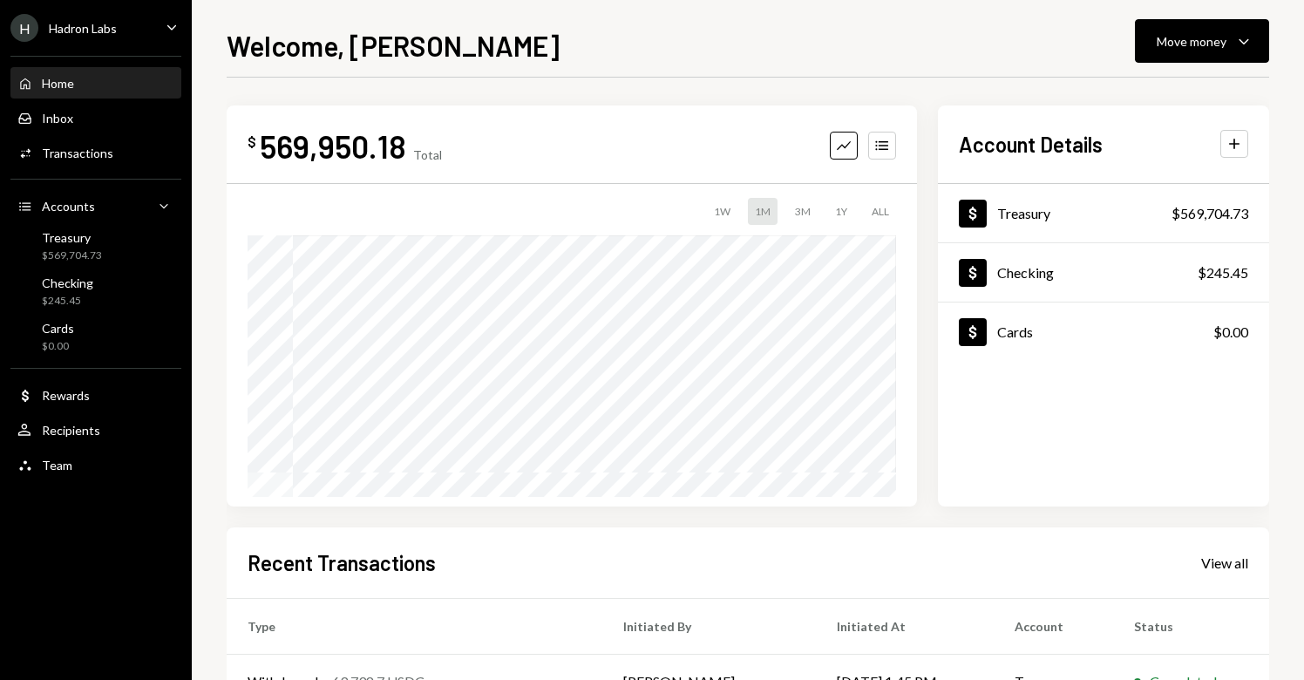
click at [168, 37] on div "Caret Down" at bounding box center [171, 28] width 19 height 22
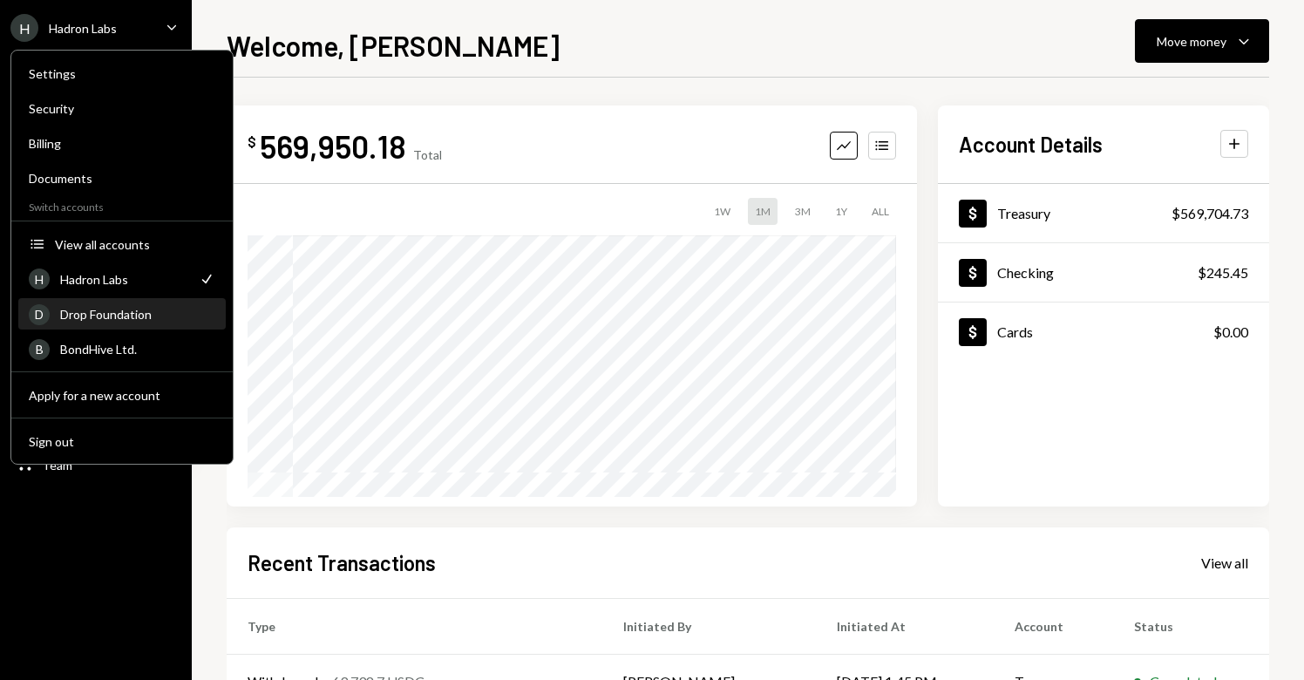
click at [123, 320] on div "Drop Foundation" at bounding box center [137, 314] width 155 height 15
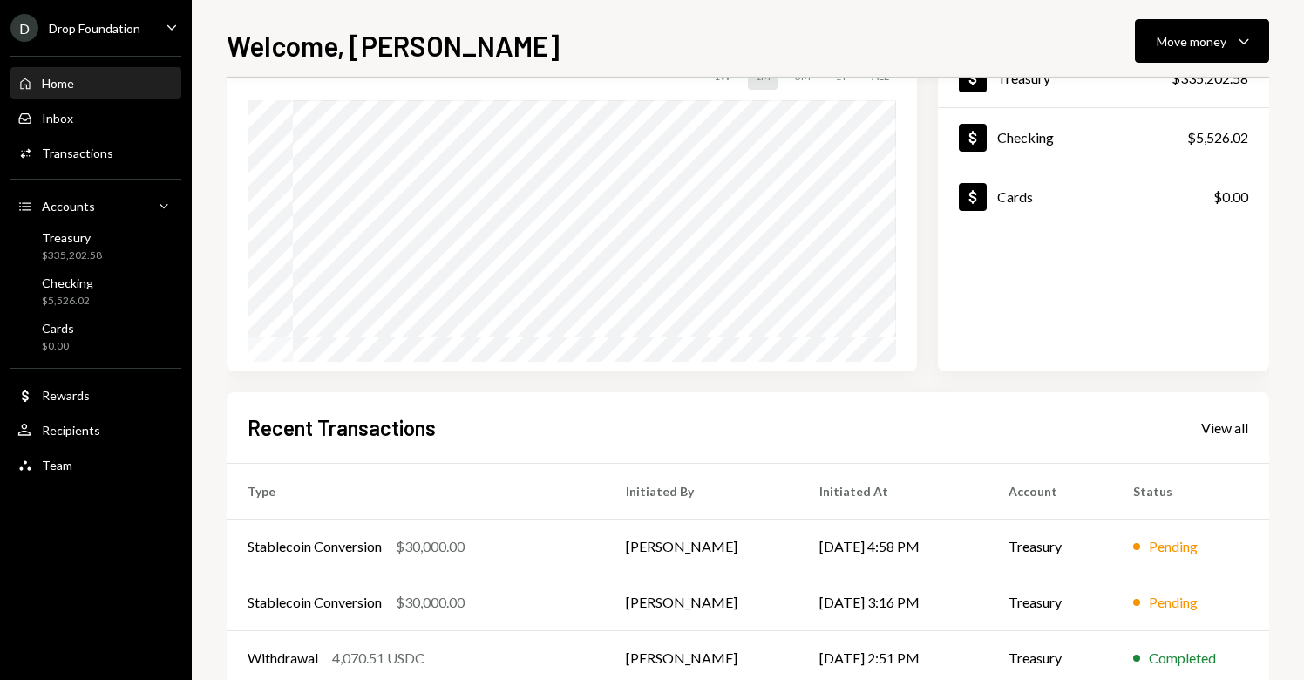
scroll to position [288, 0]
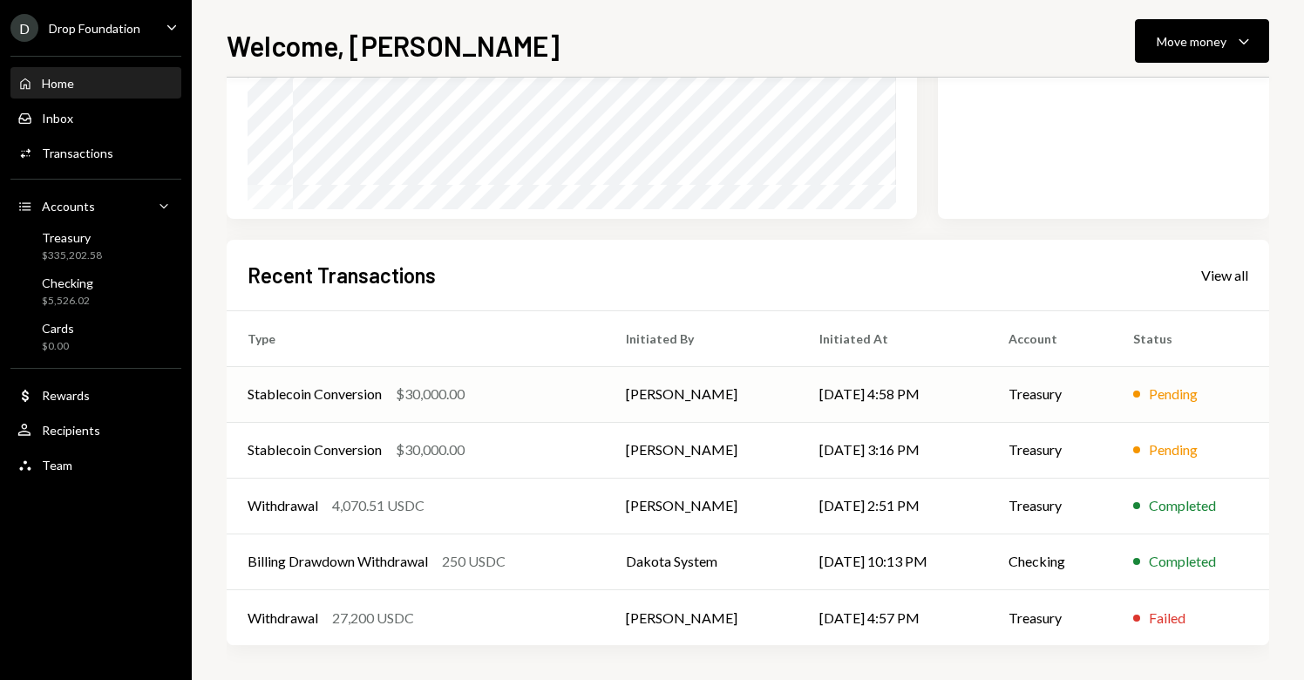
click at [627, 398] on td "[PERSON_NAME]" at bounding box center [702, 394] width 194 height 56
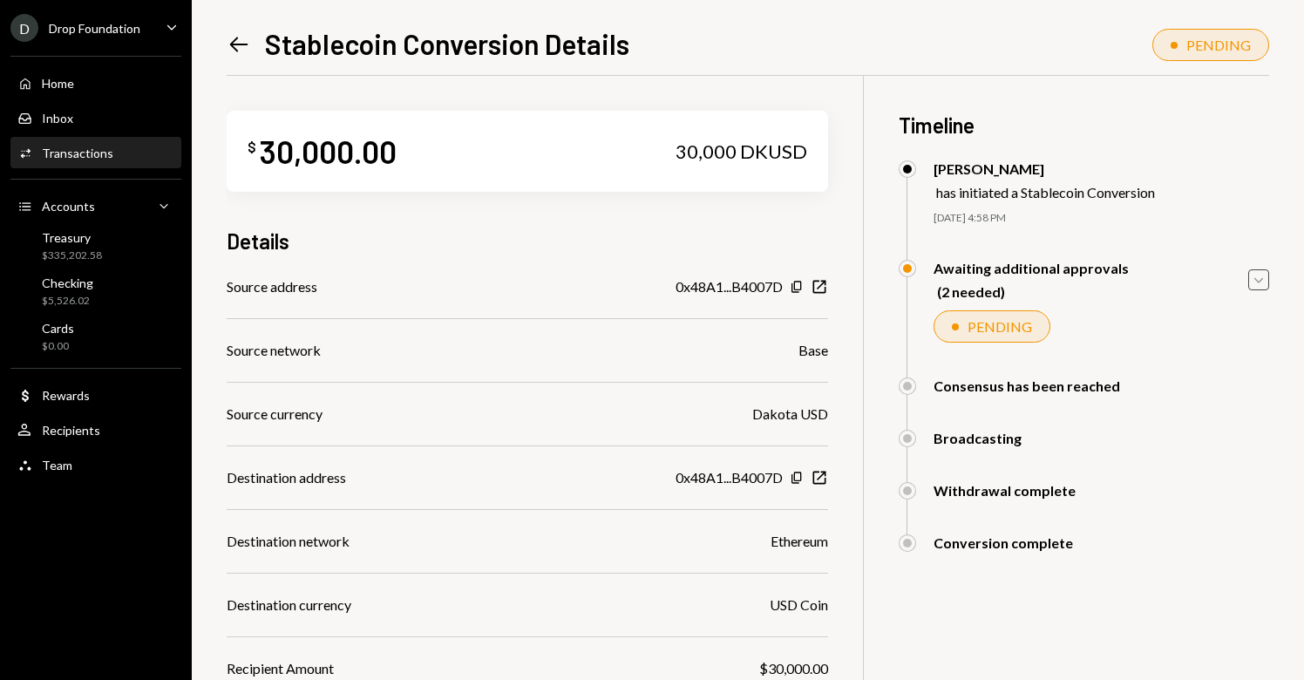
click at [1260, 273] on icon "Caret Down" at bounding box center [1259, 279] width 19 height 19
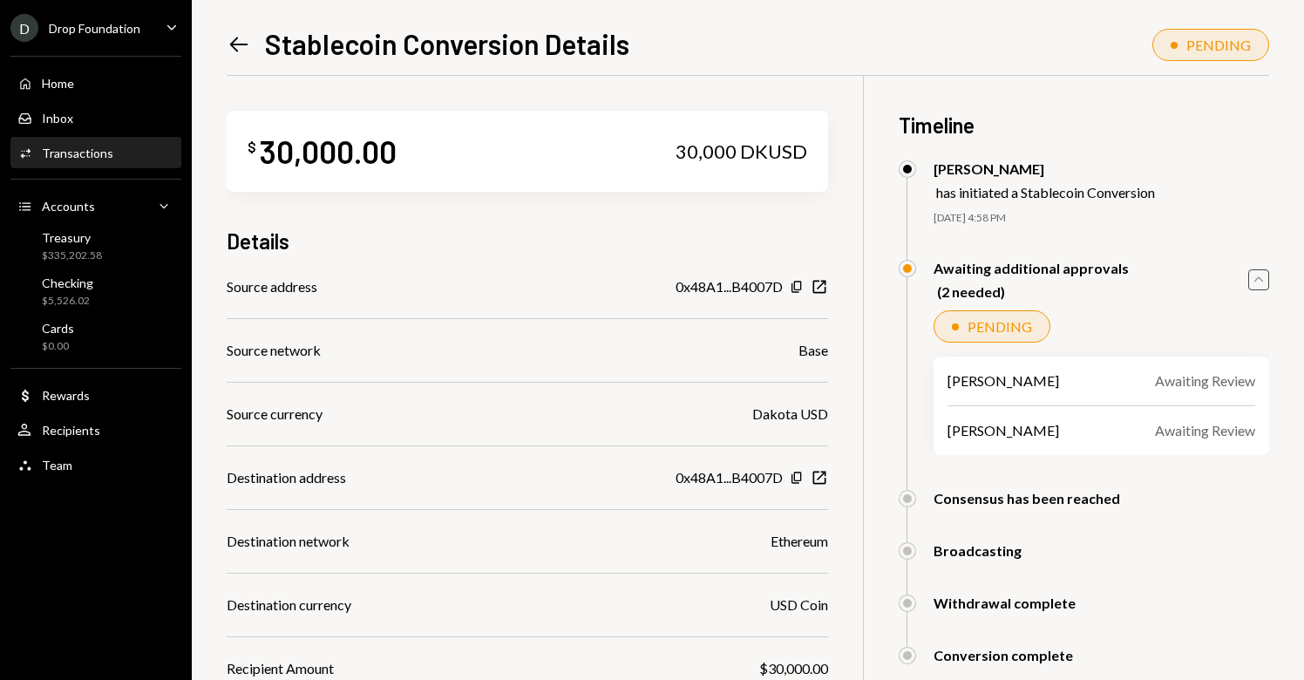
click at [1261, 285] on icon "Caret Up" at bounding box center [1259, 279] width 19 height 19
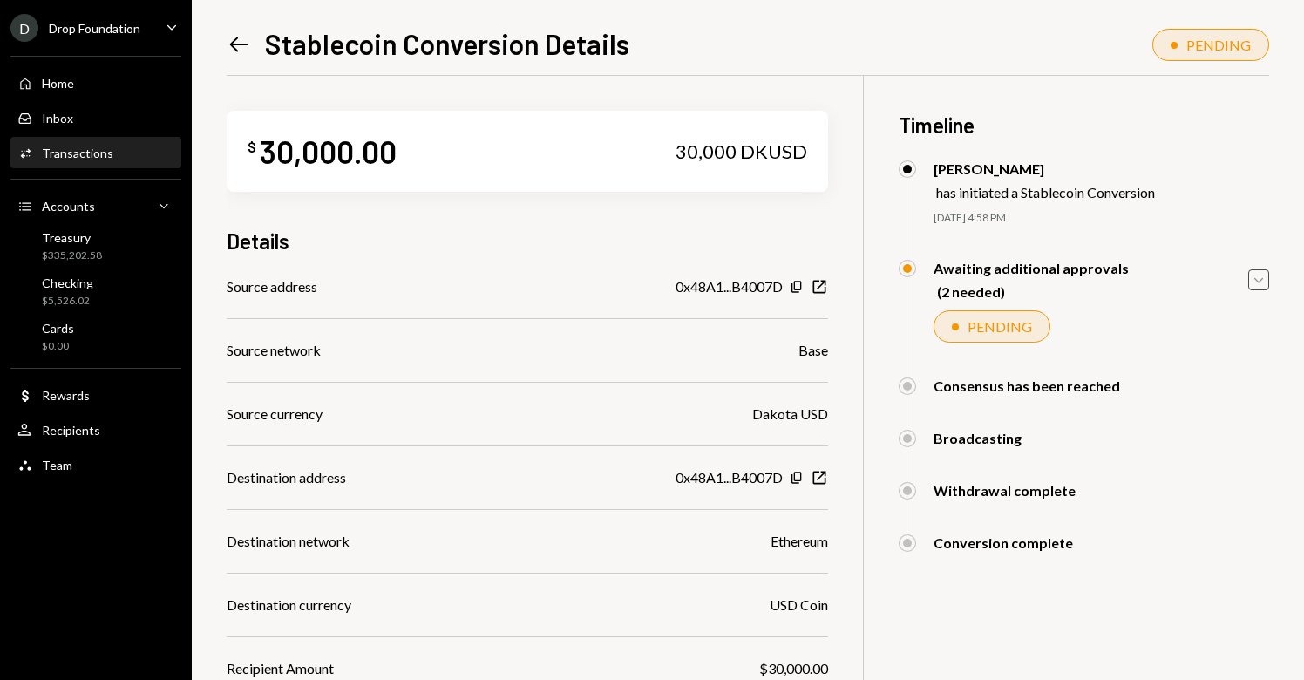
click at [231, 46] on icon "Left Arrow" at bounding box center [239, 44] width 24 height 24
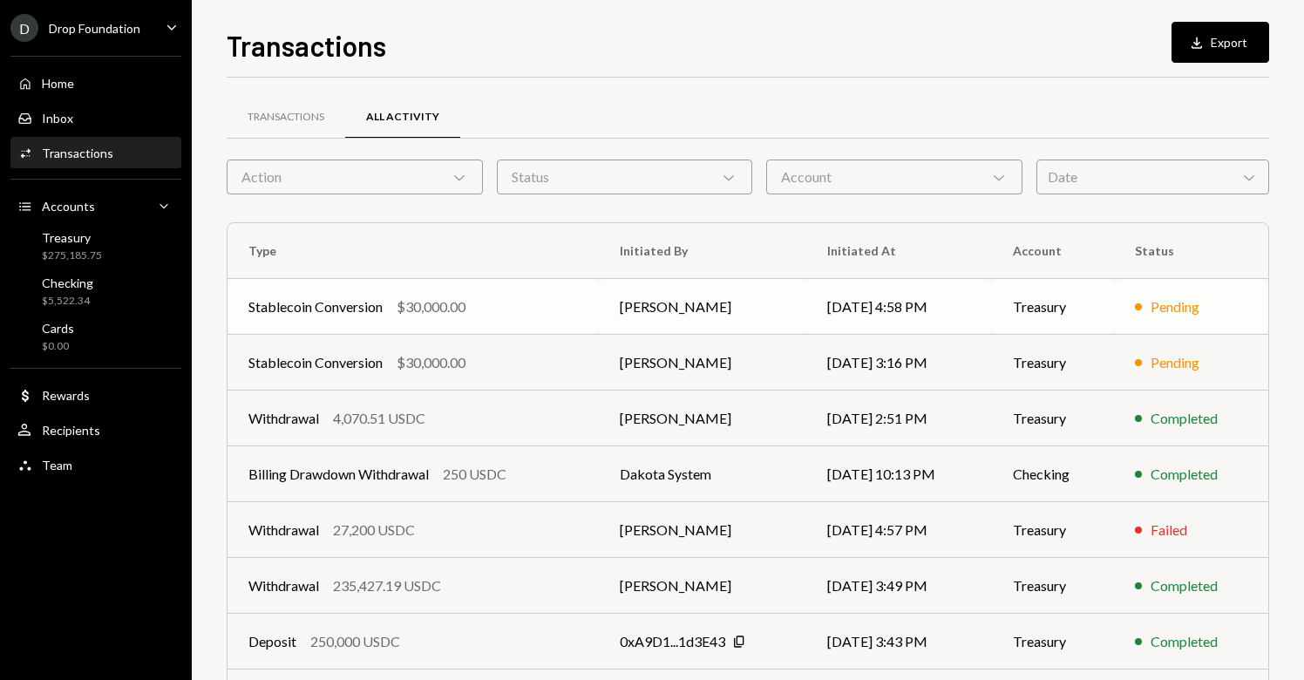
click at [787, 313] on td "[PERSON_NAME]" at bounding box center [703, 307] width 208 height 56
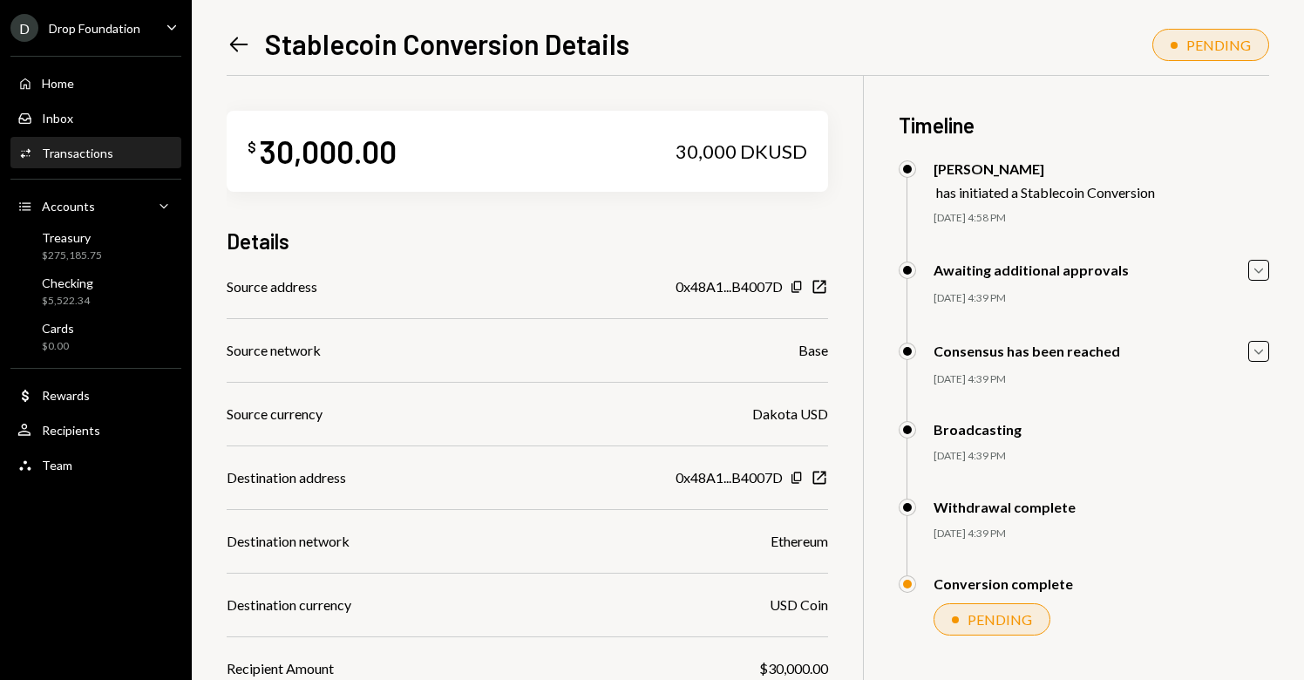
click at [1240, 268] on div "Awaiting additional approvals Caret Down" at bounding box center [1084, 270] width 371 height 21
click at [1255, 269] on icon "Caret Down" at bounding box center [1259, 270] width 19 height 19
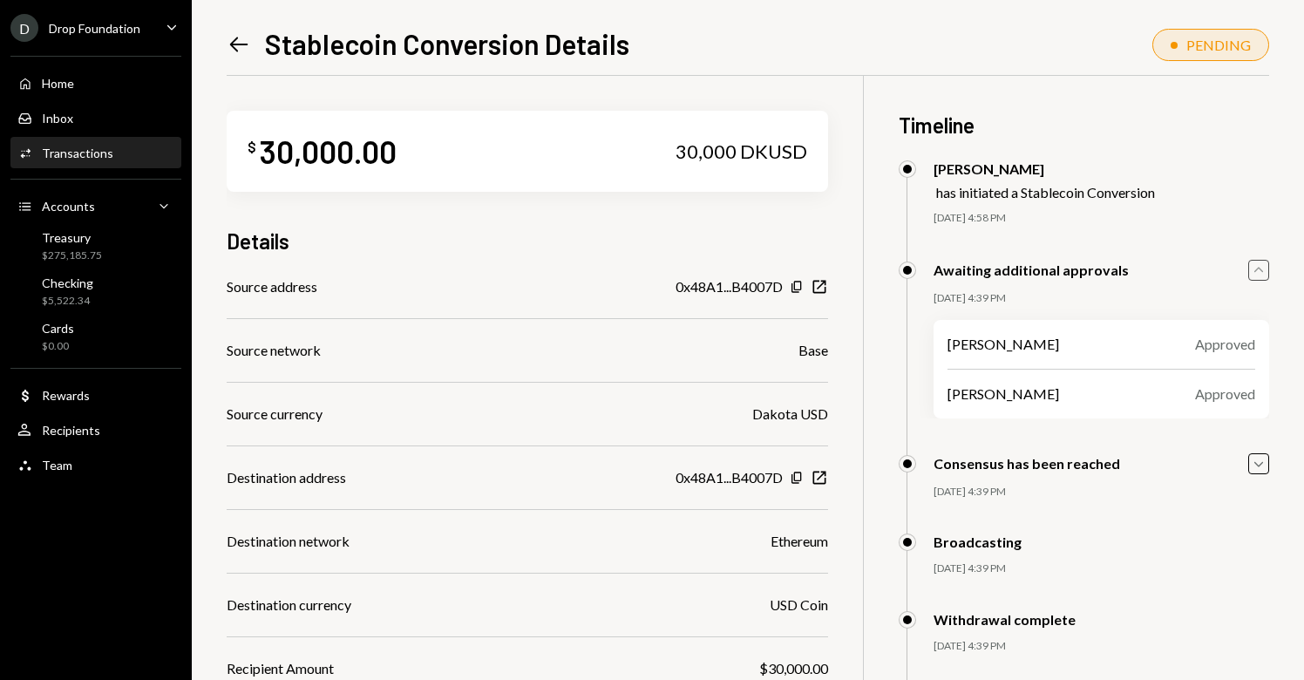
click at [1257, 270] on icon "Caret Up" at bounding box center [1259, 270] width 19 height 19
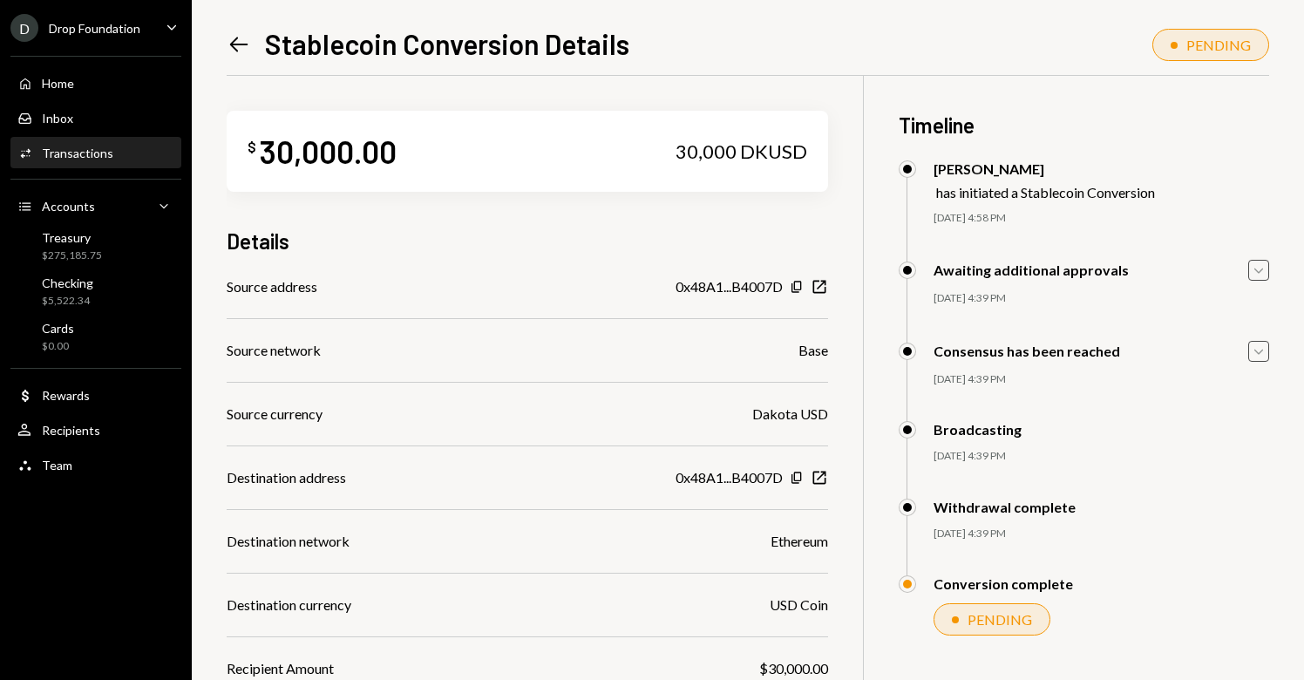
click at [1258, 353] on icon "button" at bounding box center [1259, 352] width 9 height 5
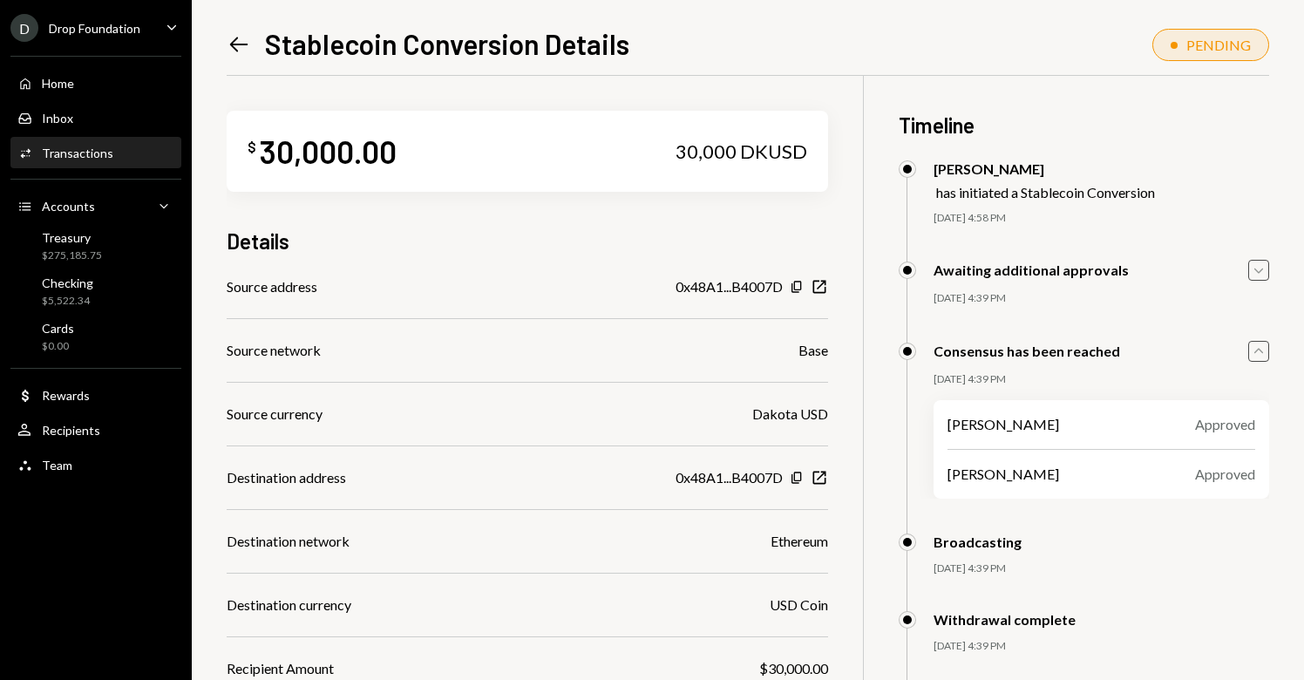
click at [1258, 353] on icon "Caret Up" at bounding box center [1259, 351] width 19 height 19
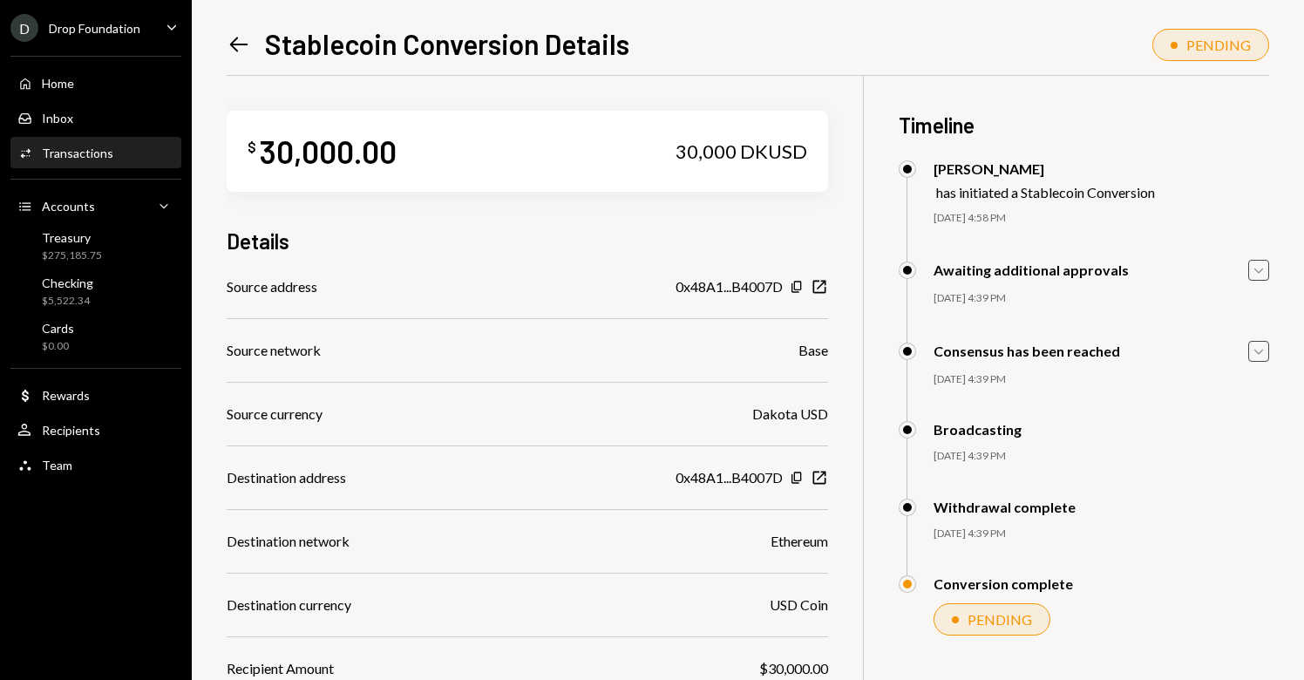
click at [242, 51] on icon "Left Arrow" at bounding box center [239, 44] width 24 height 24
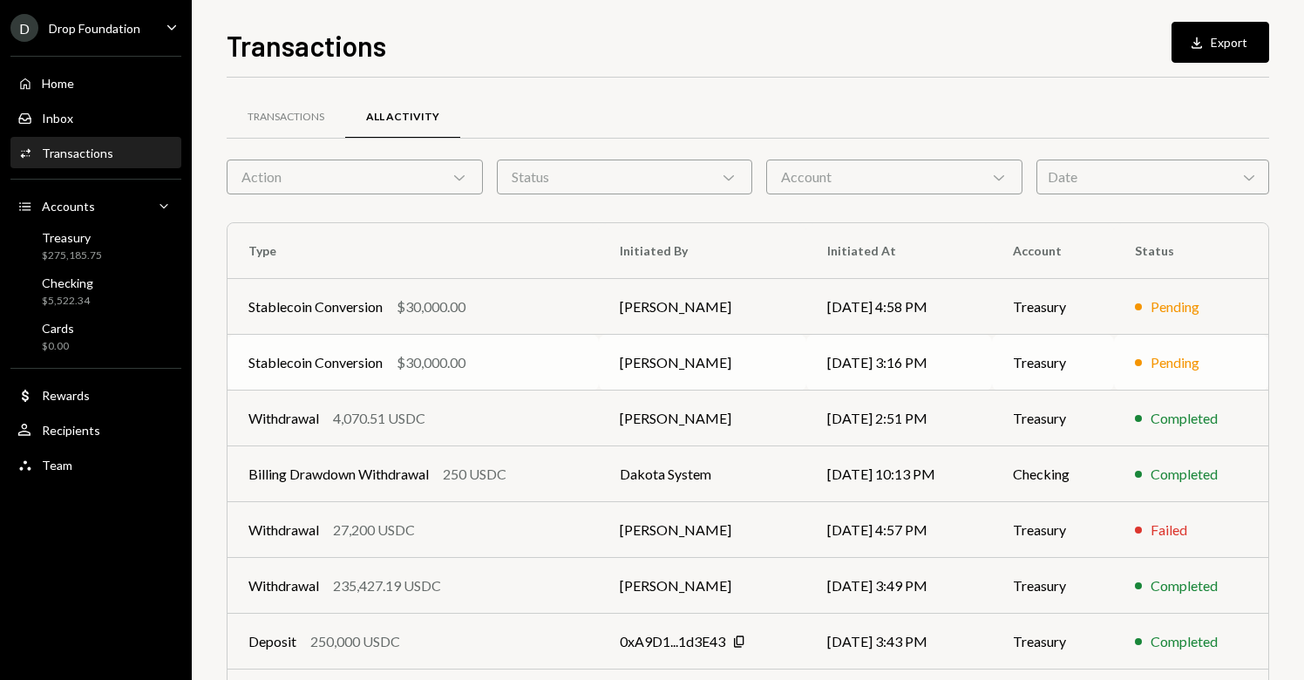
click at [1107, 353] on td "Treasury" at bounding box center [1053, 363] width 122 height 56
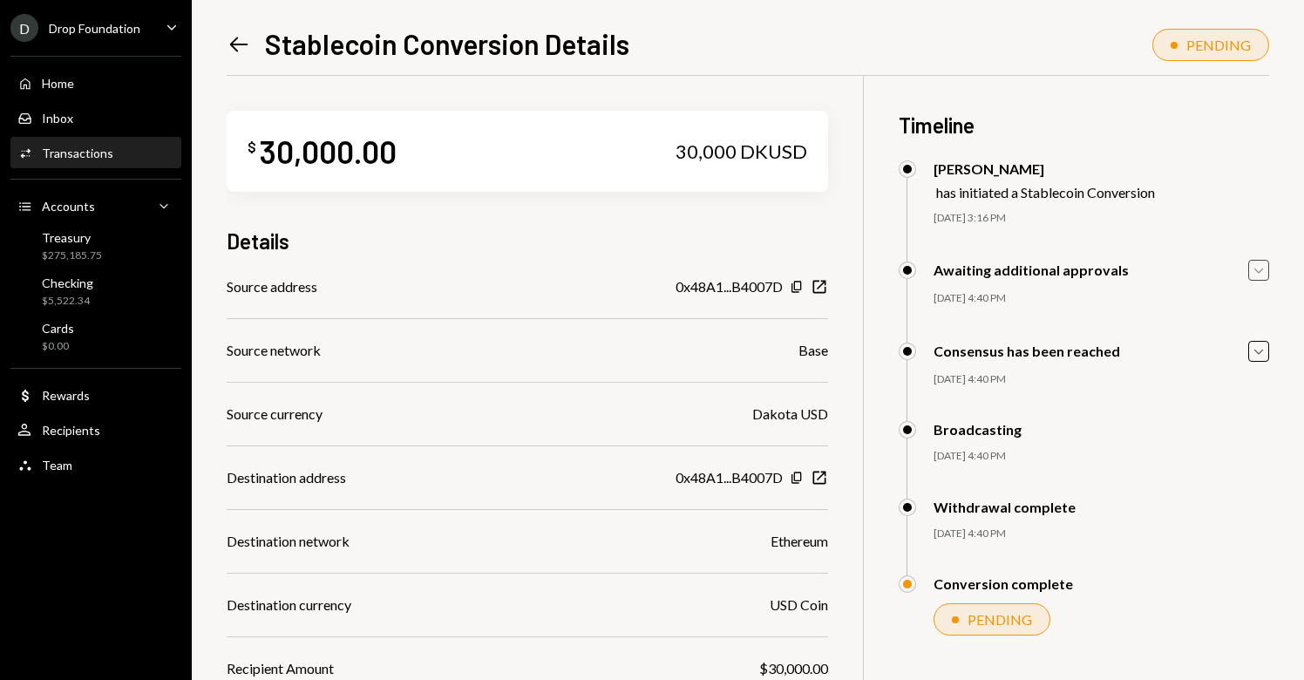
click at [1256, 268] on icon "Caret Down" at bounding box center [1259, 270] width 19 height 19
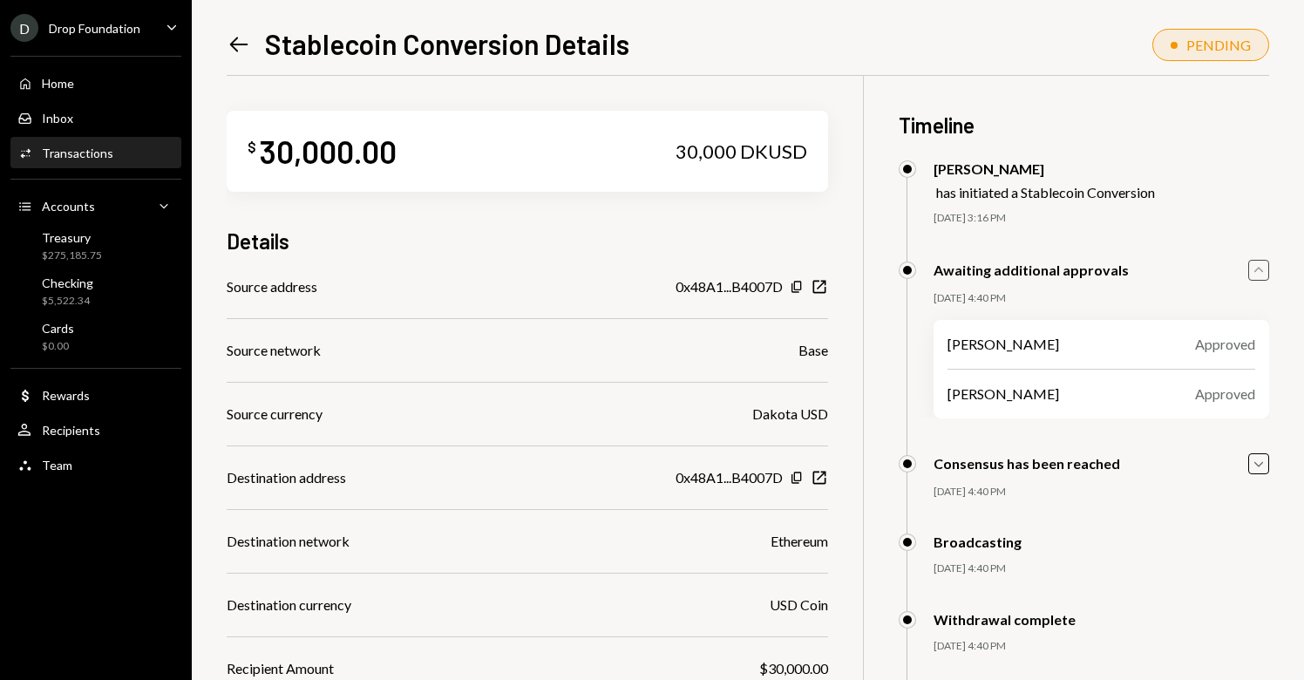
click at [1256, 268] on icon "Caret Up" at bounding box center [1259, 270] width 19 height 19
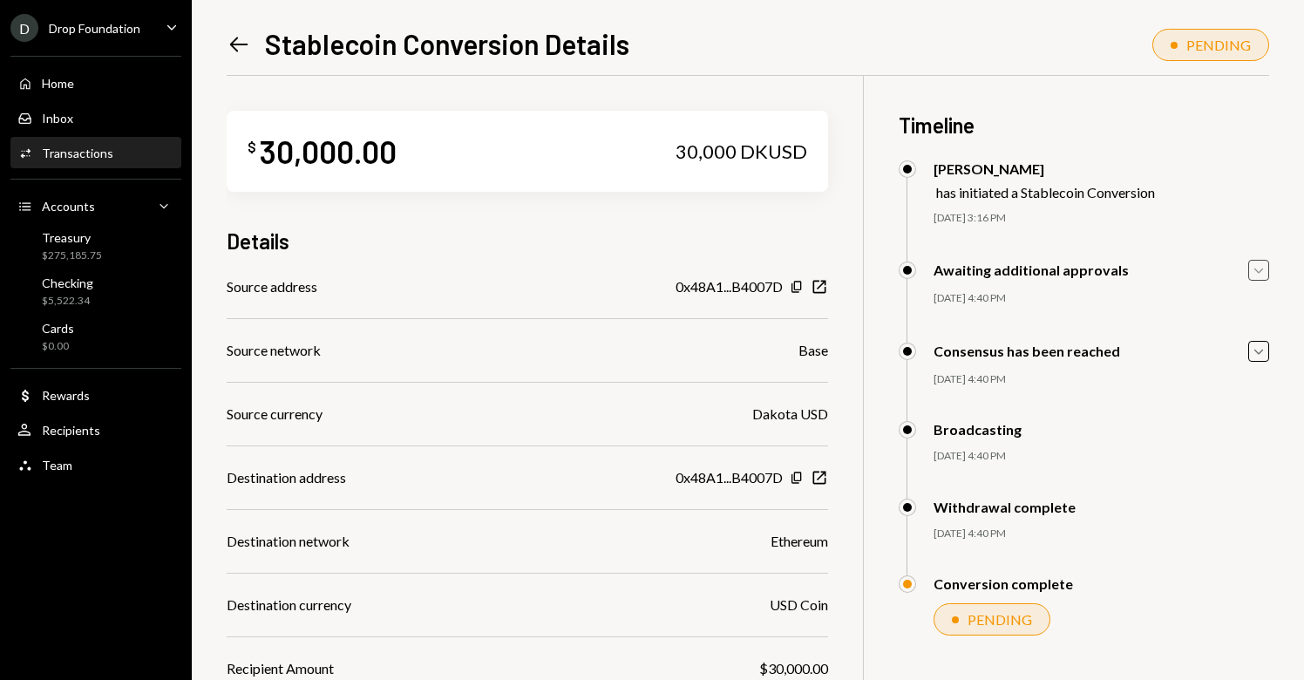
click at [1270, 338] on div "Left Arrow Stablecoin Conversion Details PENDING $ 30,000.00 30,000 DKUSD Detai…" at bounding box center [748, 340] width 1113 height 680
click at [1253, 363] on div "Consensus has been reached Caret Down 10/14/25 4:40 PM Fanie Wolmarans Approved…" at bounding box center [1084, 381] width 371 height 81
click at [1259, 355] on icon "Caret Down" at bounding box center [1259, 351] width 19 height 19
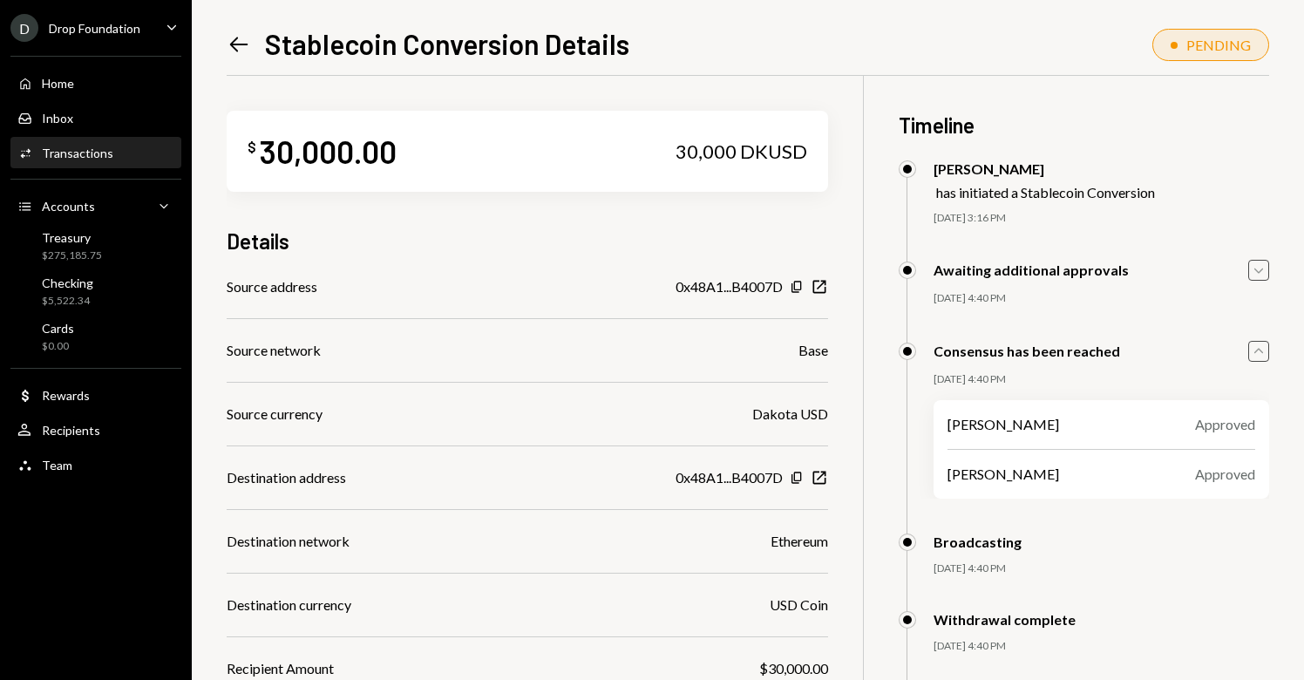
click at [1259, 355] on icon "Caret Up" at bounding box center [1259, 351] width 19 height 19
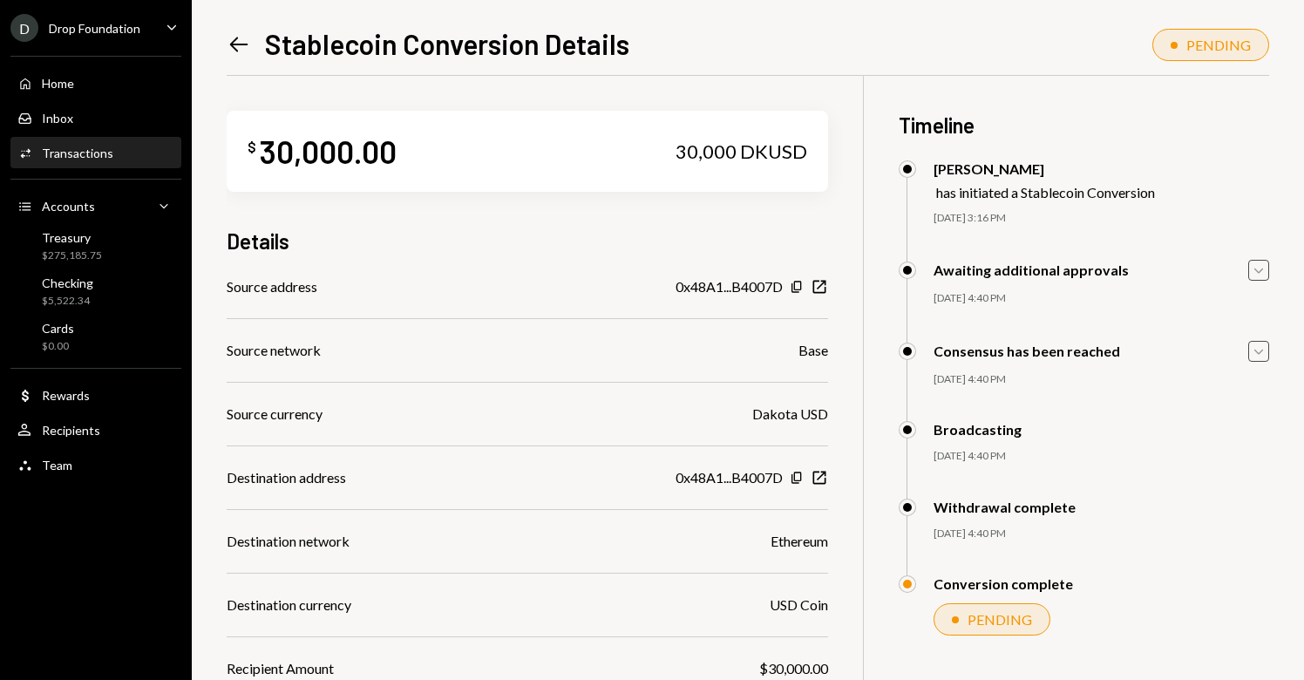
click at [228, 49] on icon "Left Arrow" at bounding box center [239, 44] width 24 height 24
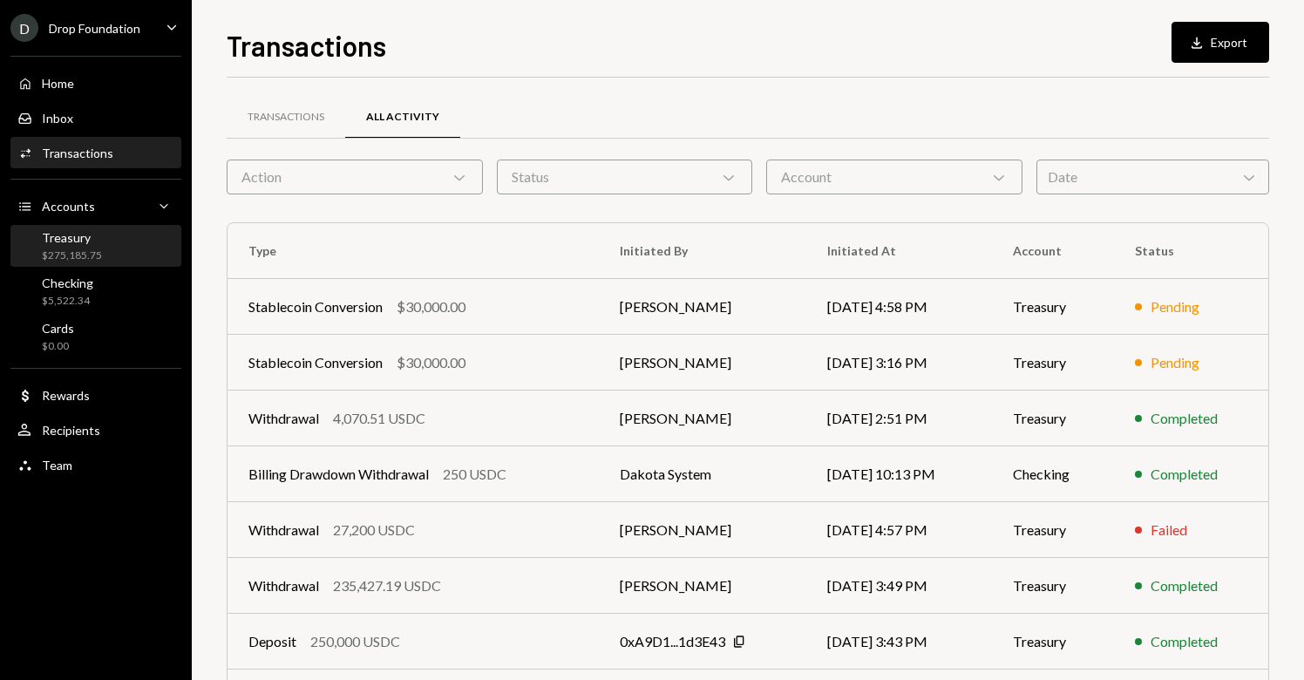
click at [87, 237] on div "Treasury" at bounding box center [72, 237] width 60 height 15
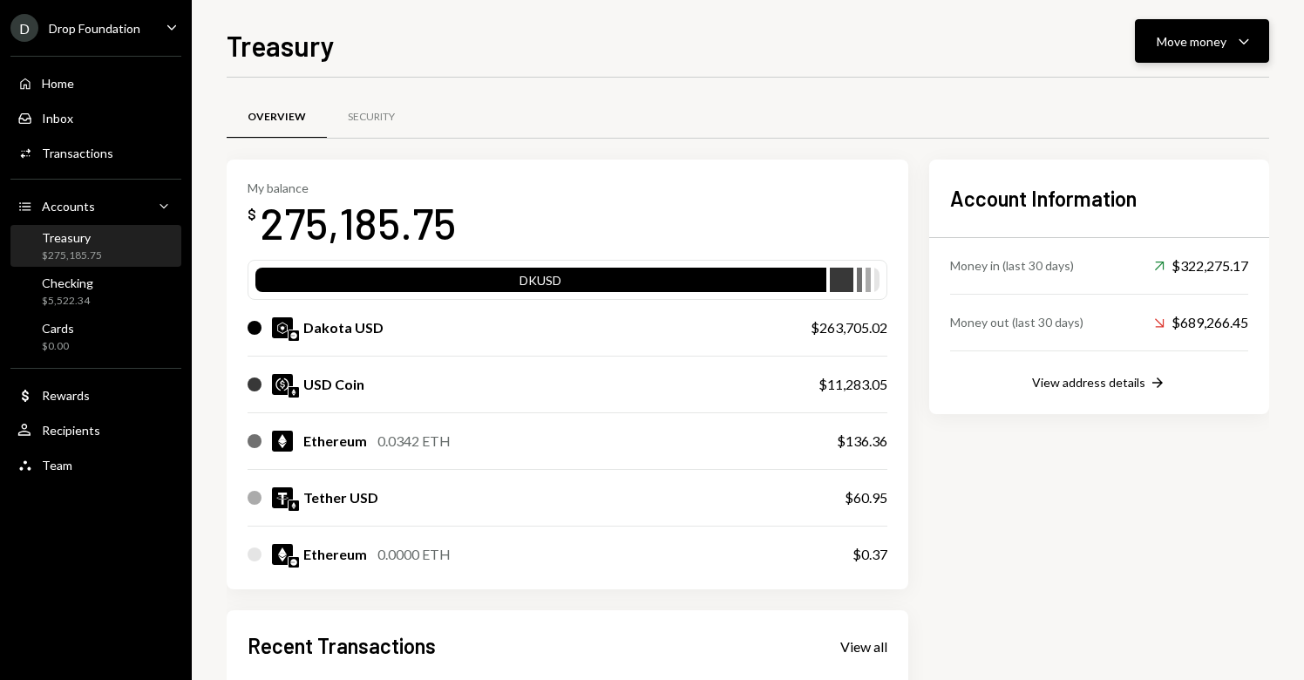
click at [1209, 26] on button "Move money Caret Down" at bounding box center [1202, 41] width 134 height 44
click at [1158, 101] on div "Send" at bounding box center [1188, 94] width 127 height 18
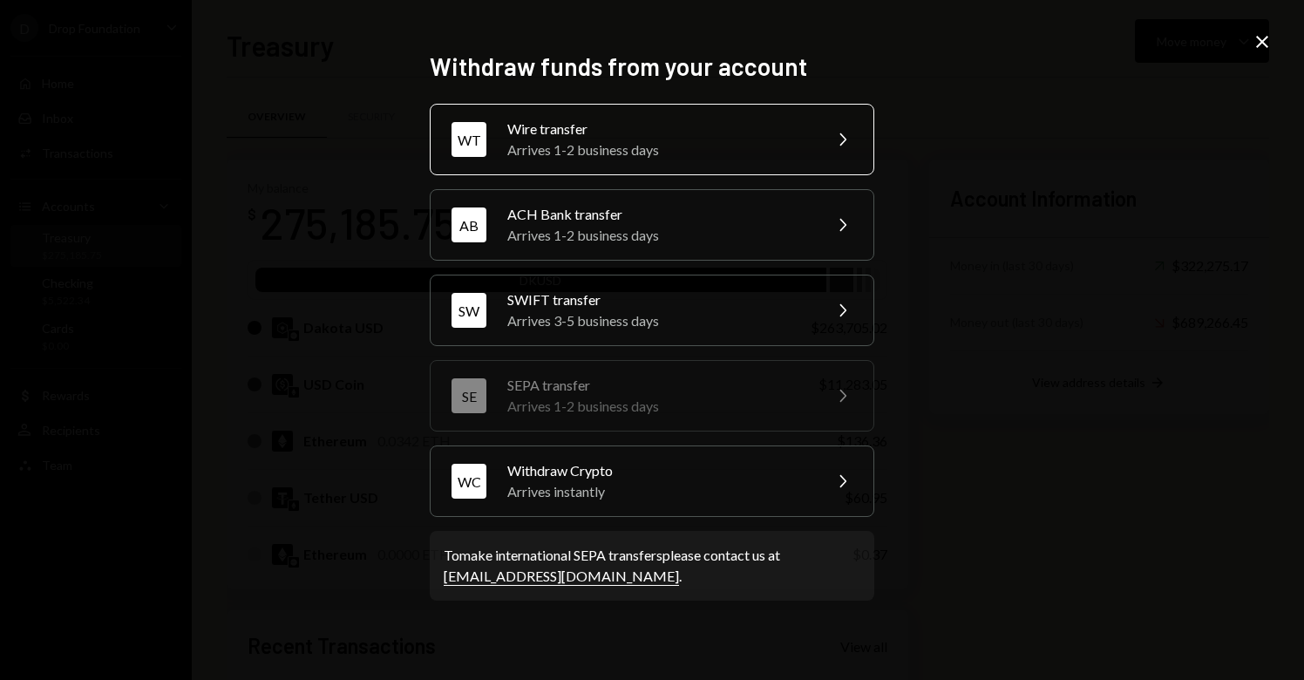
click at [690, 151] on div "Arrives 1-2 business days" at bounding box center [658, 150] width 303 height 21
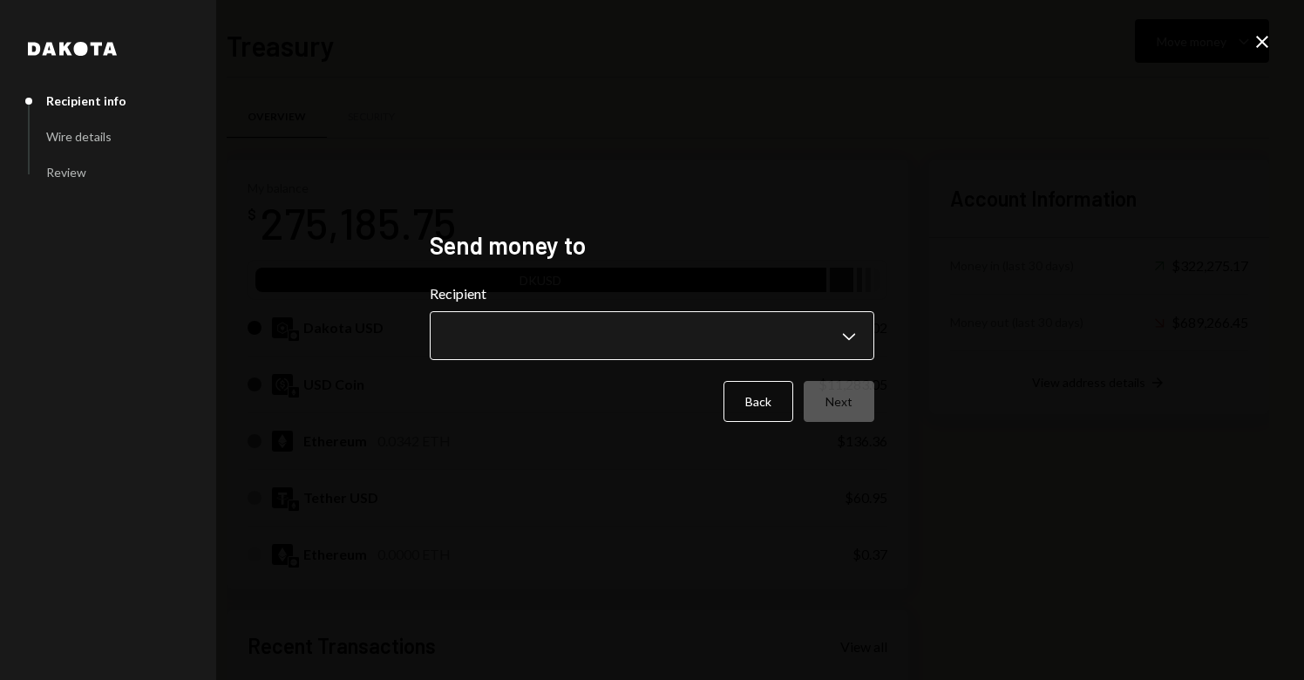
click at [680, 336] on body "D Drop Foundation Caret Down Home Home Inbox Inbox Activities Transactions Acco…" at bounding box center [652, 340] width 1304 height 680
click at [1175, 430] on div "**********" at bounding box center [652, 340] width 1304 height 680
click at [755, 403] on button "Back" at bounding box center [759, 401] width 70 height 41
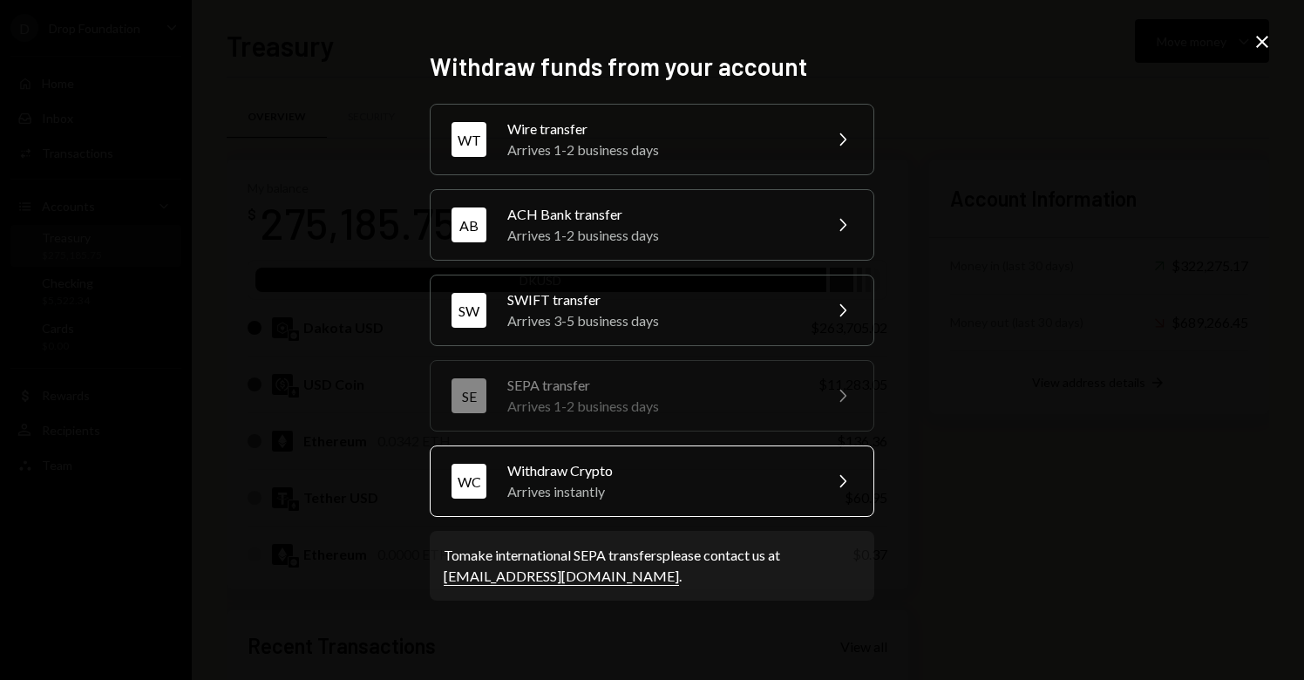
click at [669, 470] on div "Withdraw Crypto" at bounding box center [658, 470] width 303 height 21
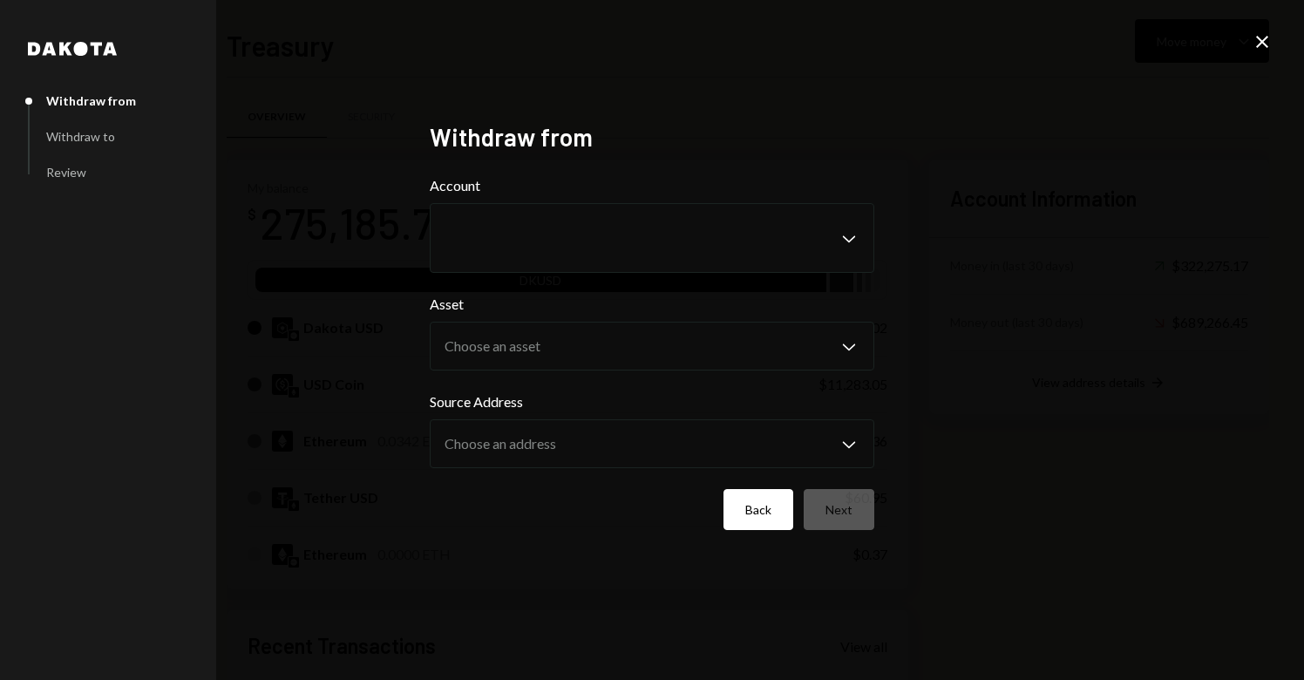
click at [756, 497] on button "Back" at bounding box center [759, 509] width 70 height 41
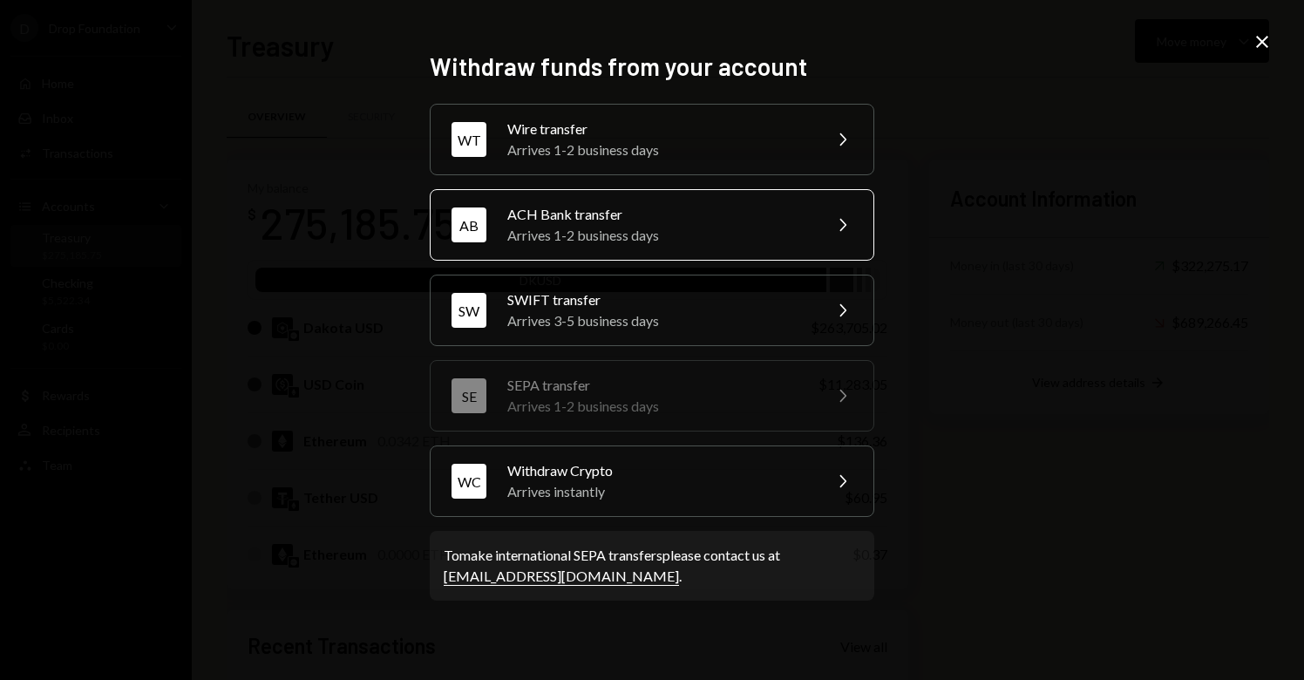
click at [701, 228] on div "Arrives 1-2 business days" at bounding box center [658, 235] width 303 height 21
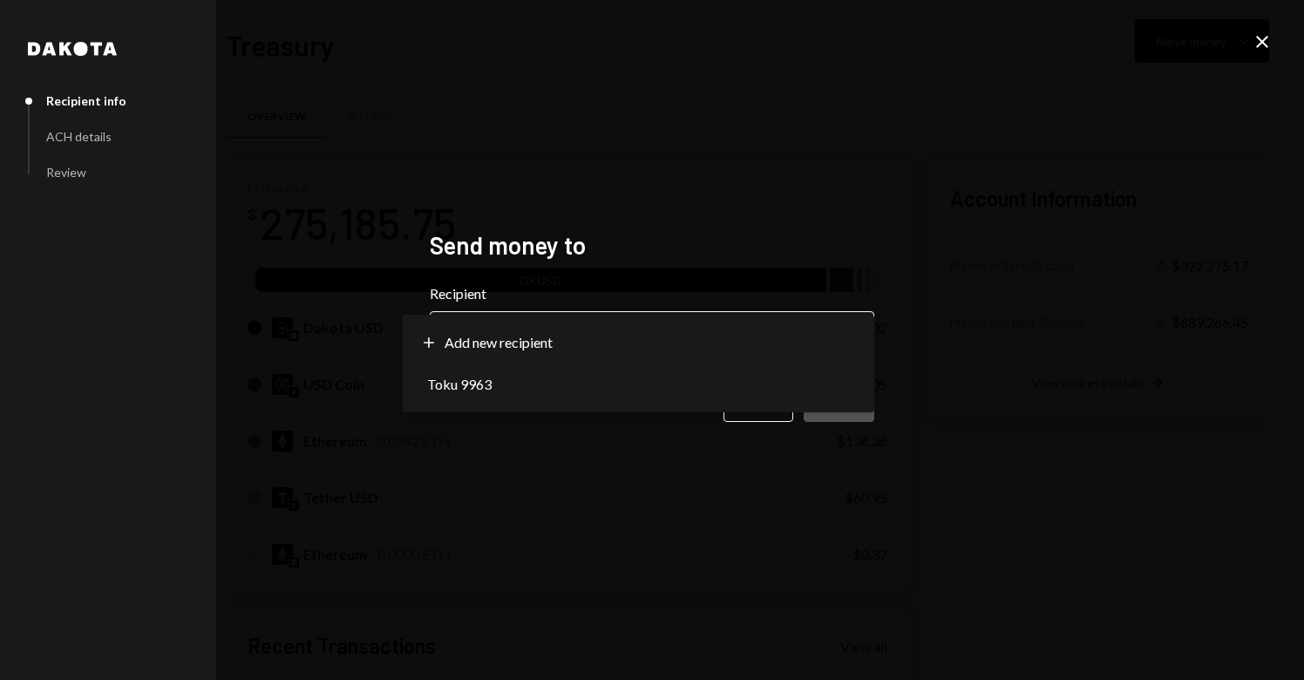
click at [707, 343] on body "D Drop Foundation Caret Down Home Home Inbox Inbox Activities Transactions Acco…" at bounding box center [652, 340] width 1304 height 680
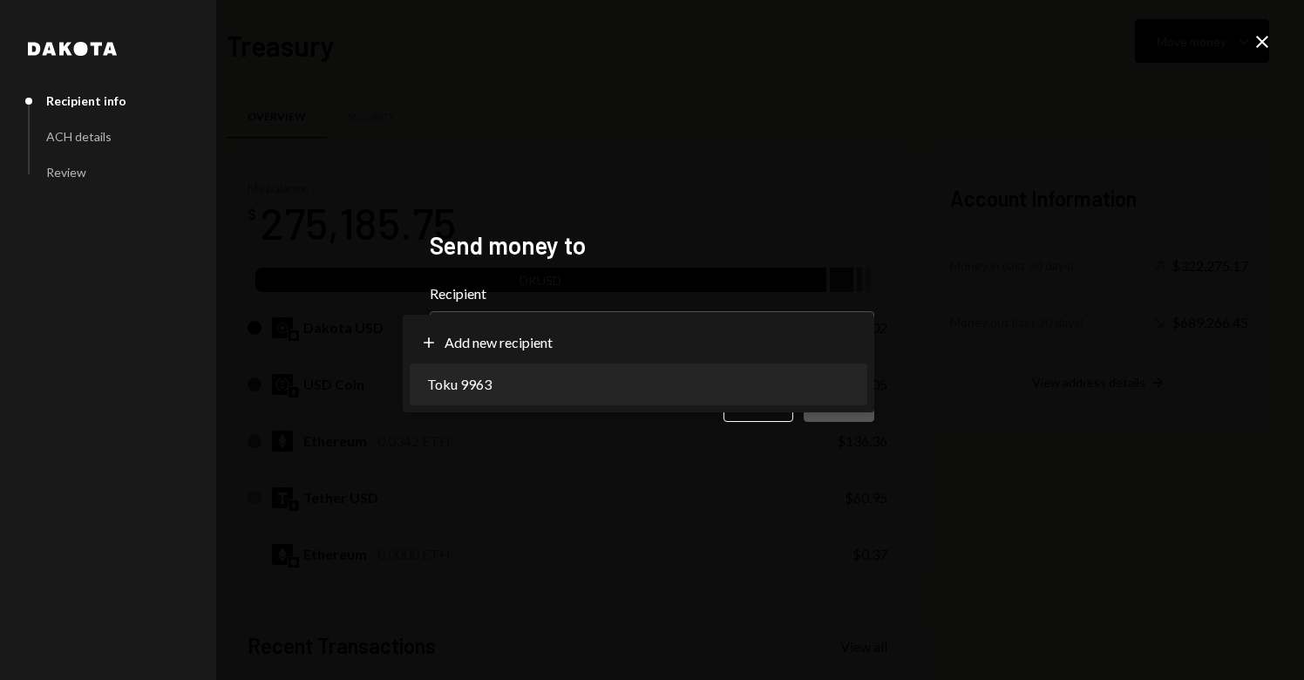
select select "**********"
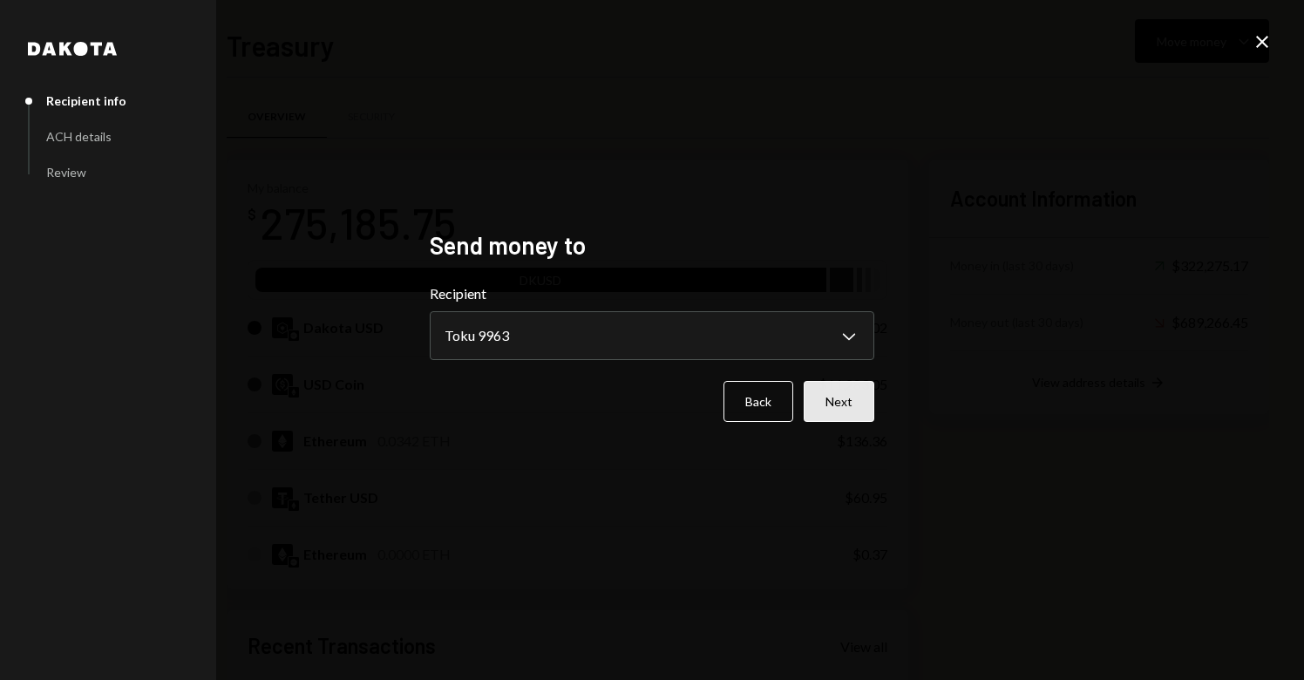
click at [851, 398] on button "Next" at bounding box center [839, 401] width 71 height 41
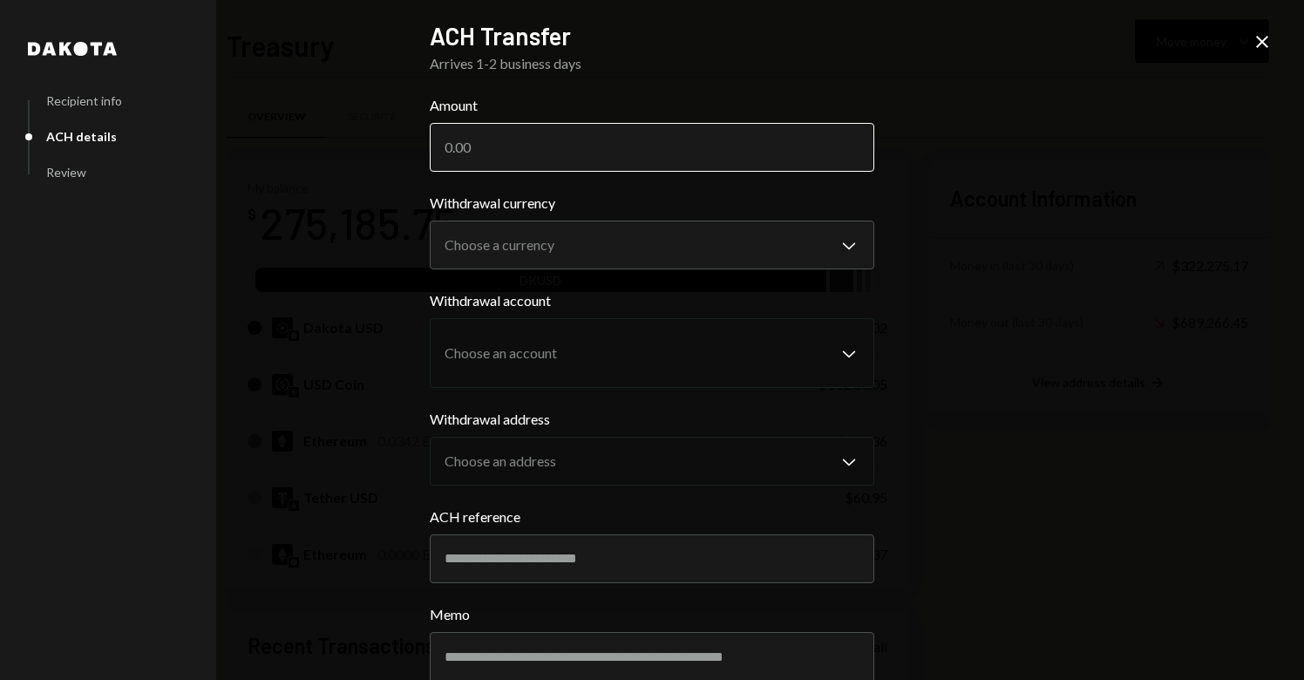
click at [521, 142] on input "Amount" at bounding box center [652, 147] width 445 height 49
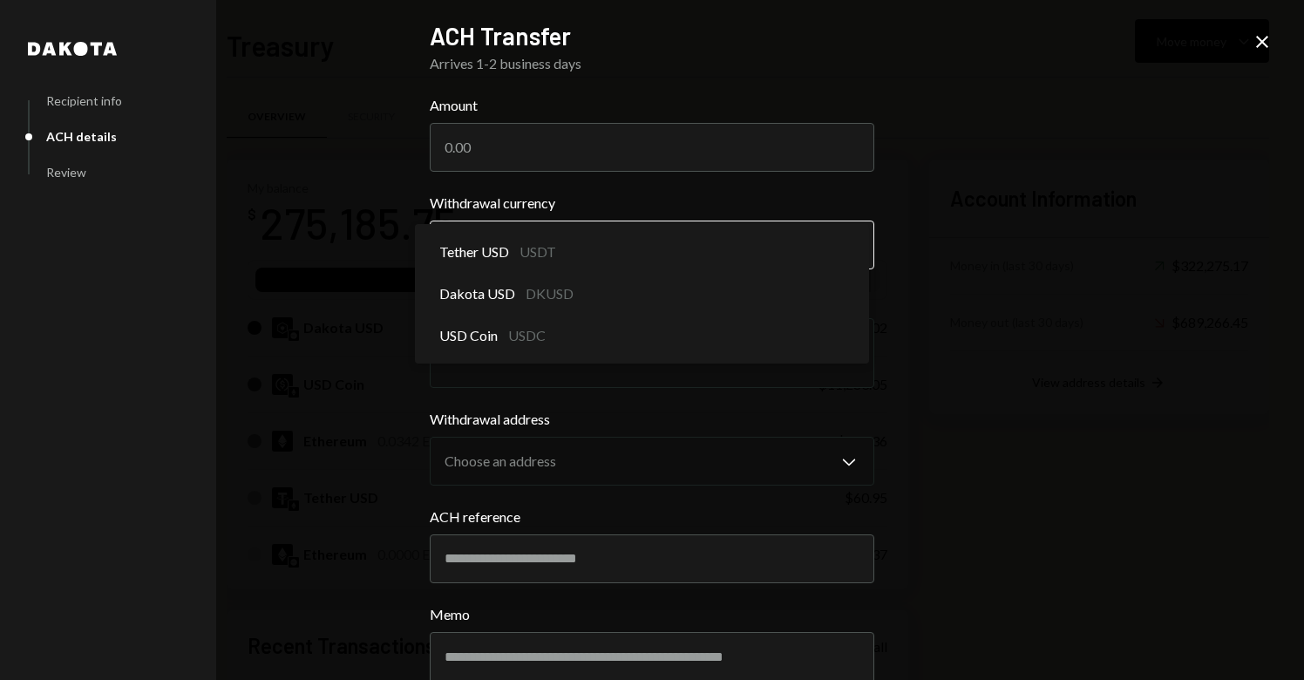
click at [589, 232] on body "D Drop Foundation Caret Down Home Home Inbox Inbox Activities Transactions Acco…" at bounding box center [652, 340] width 1304 height 680
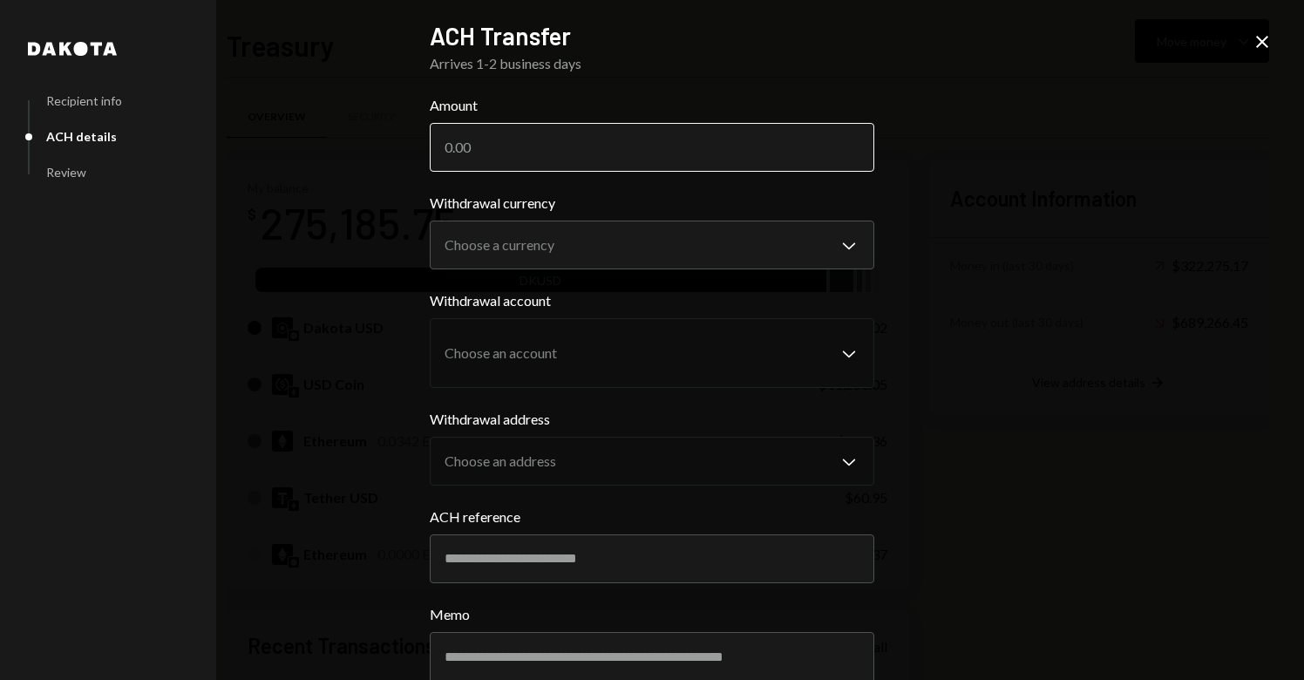
click at [569, 160] on input "Amount" at bounding box center [652, 147] width 445 height 49
click at [622, 155] on input "Amount" at bounding box center [652, 147] width 445 height 49
type input "29764"
type input "29764.57"
click at [1048, 315] on div "**********" at bounding box center [652, 340] width 1304 height 680
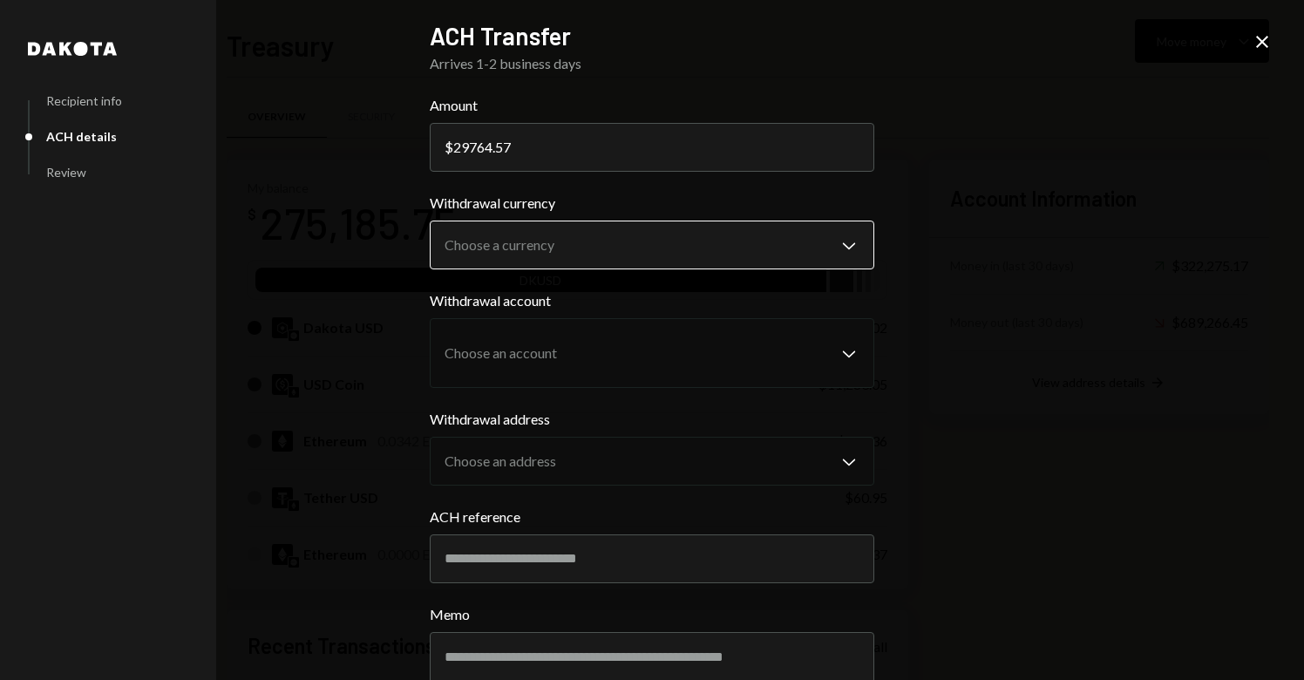
click at [749, 244] on body "D Drop Foundation Caret Down Home Home Inbox Inbox Activities Transactions Acco…" at bounding box center [652, 340] width 1304 height 680
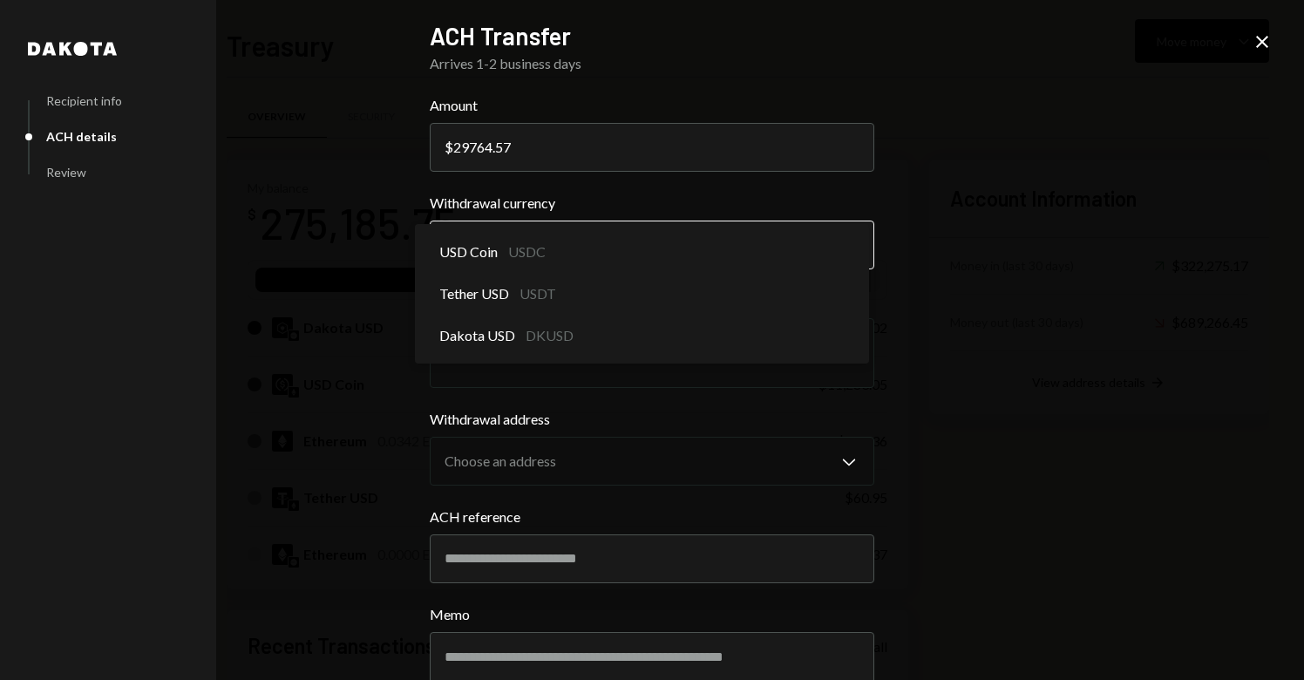
click at [627, 249] on body "D Drop Foundation Caret Down Home Home Inbox Inbox Activities Transactions Acco…" at bounding box center [652, 340] width 1304 height 680
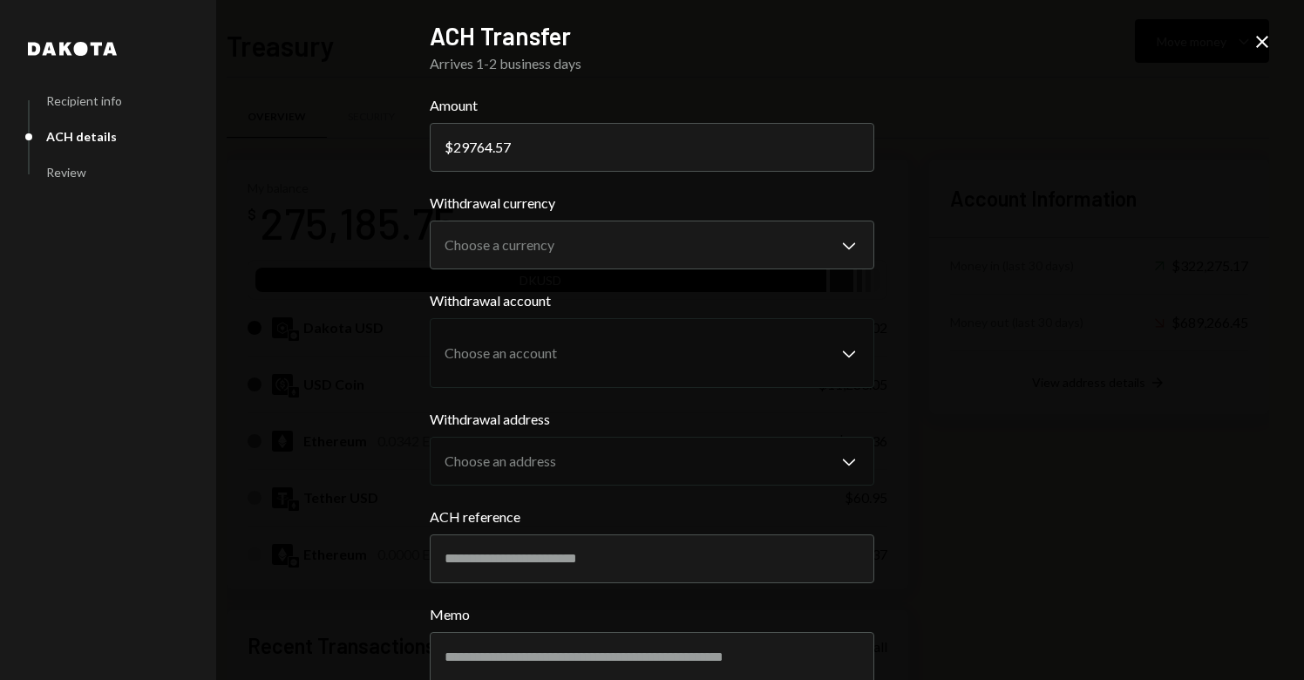
click at [627, 249] on body "D Drop Foundation Caret Down Home Home Inbox Inbox Activities Transactions Acco…" at bounding box center [652, 340] width 1304 height 680
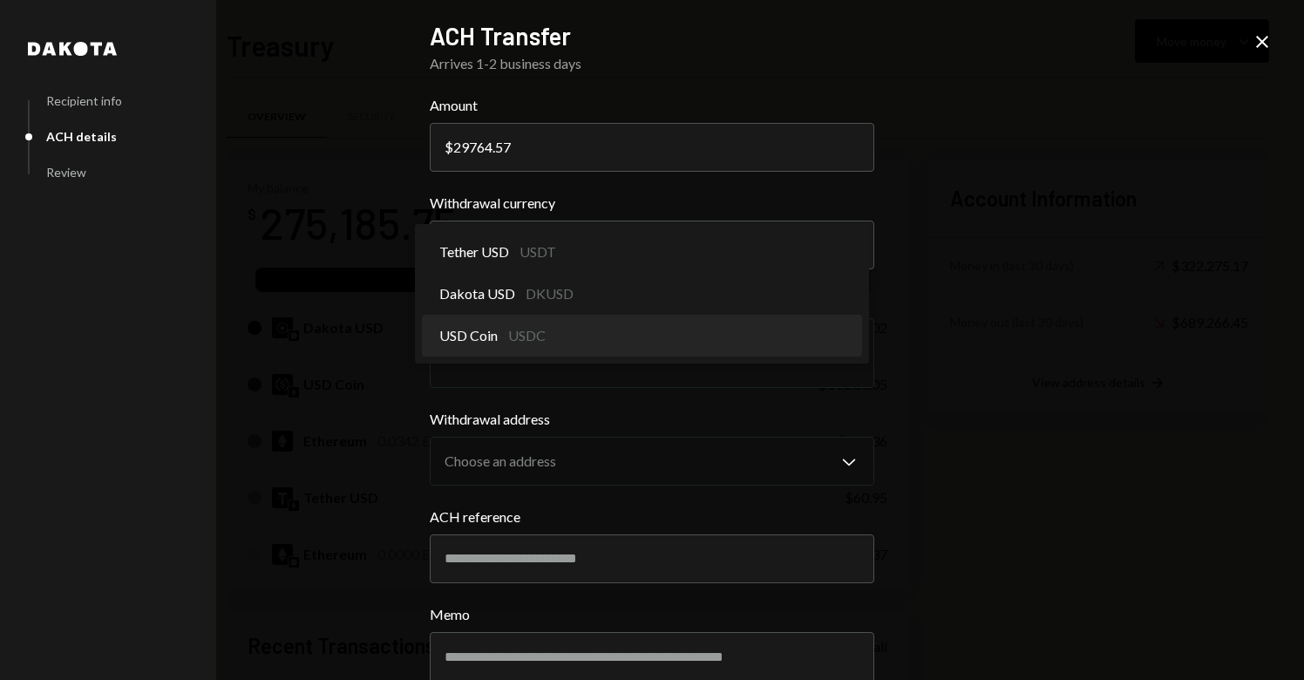
select select "****"
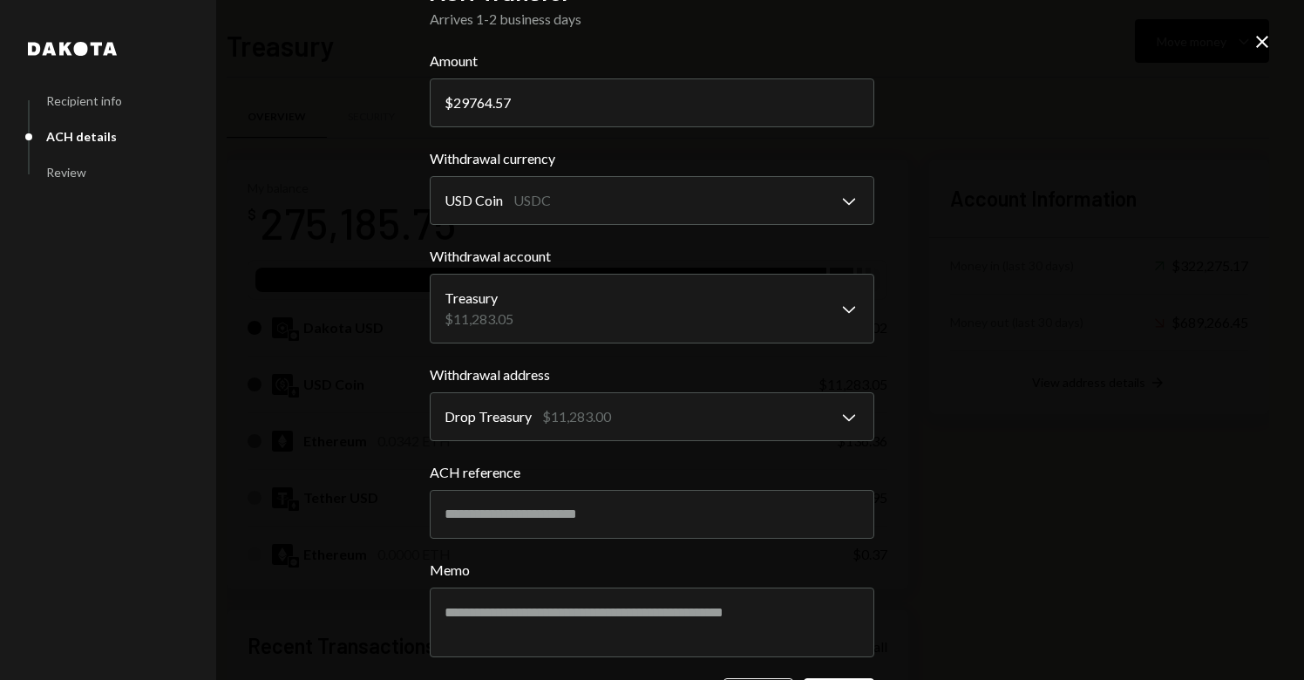
scroll to position [52, 0]
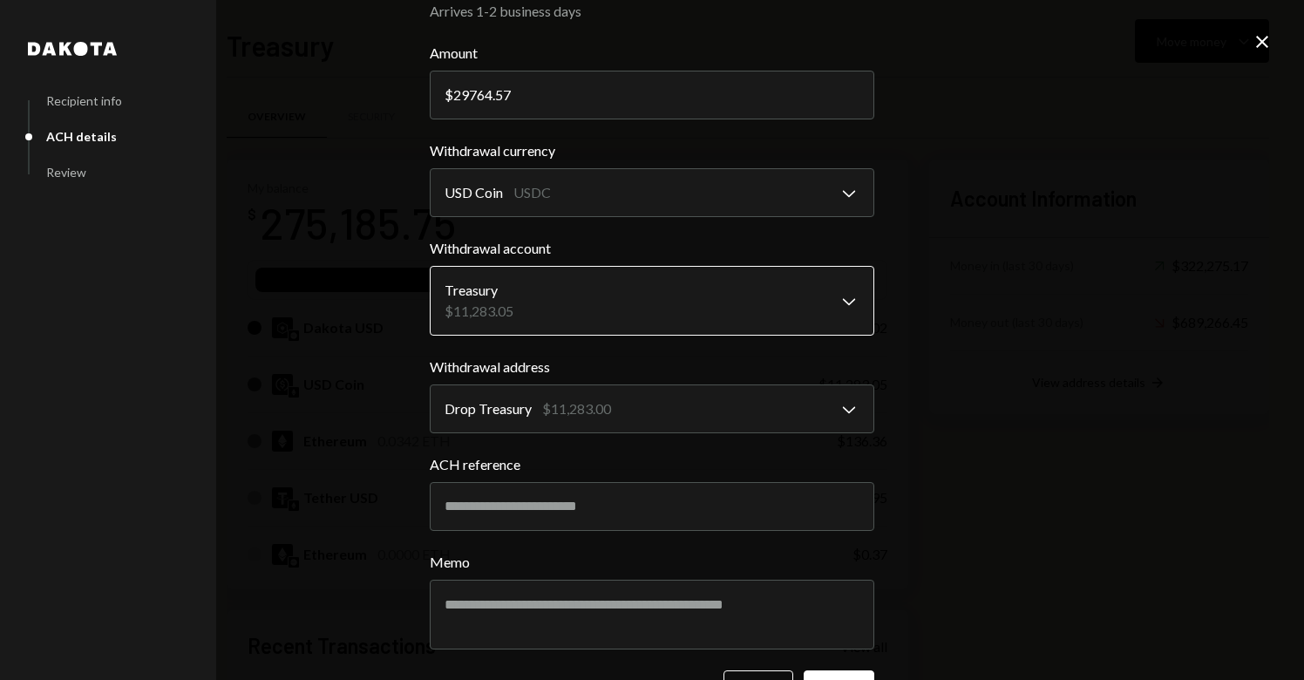
click at [677, 297] on body "D Drop Foundation Caret Down Home Home Inbox Inbox Activities Transactions Acco…" at bounding box center [652, 340] width 1304 height 680
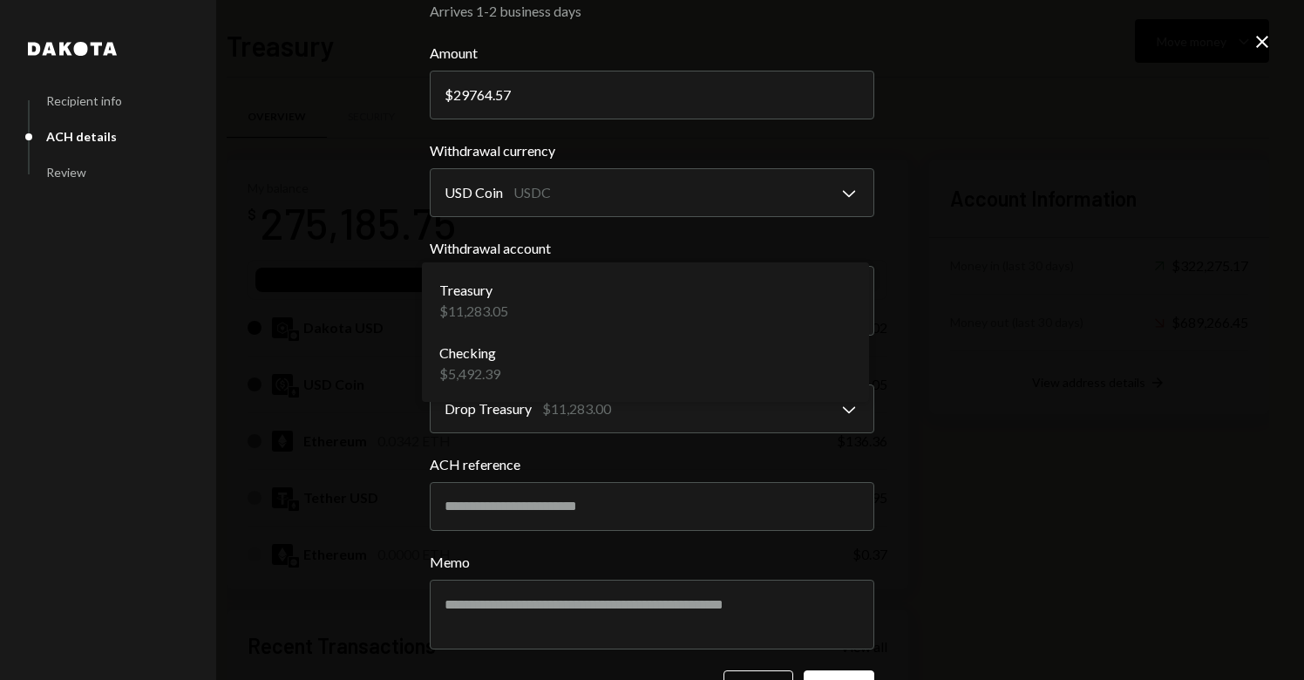
click at [1030, 335] on div "**********" at bounding box center [652, 340] width 1304 height 680
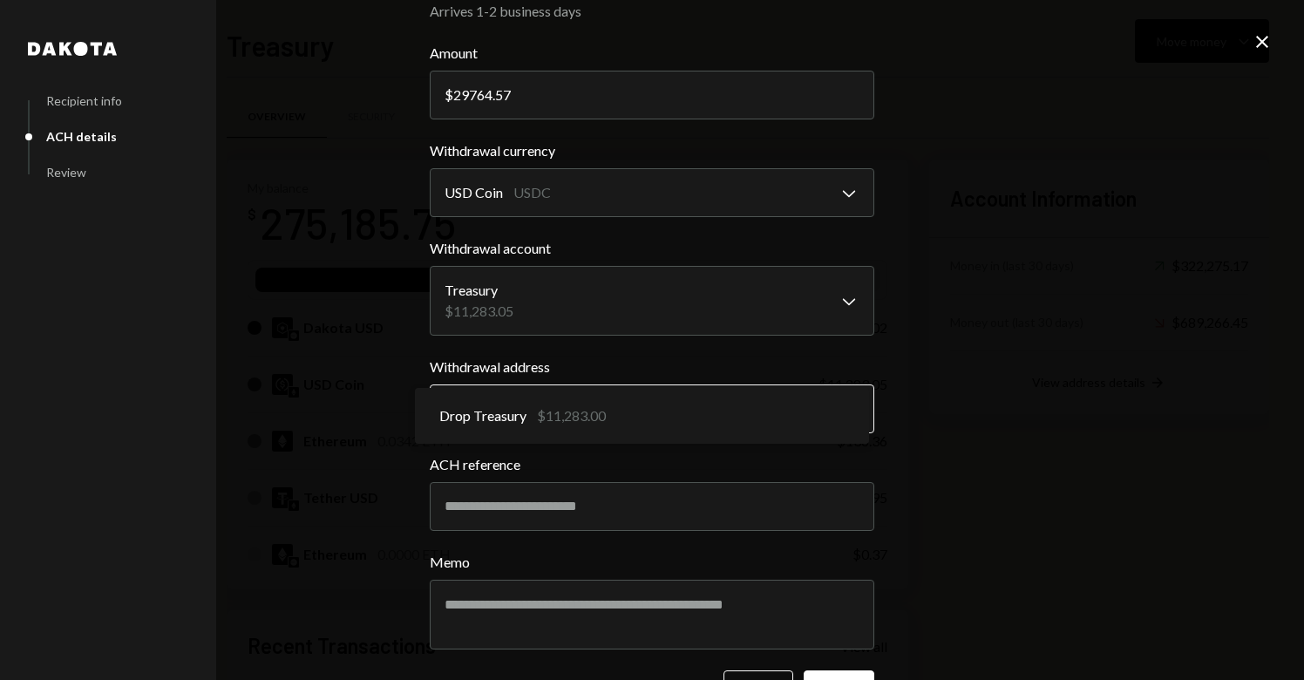
click at [753, 417] on body "D Drop Foundation Caret Down Home Home Inbox Inbox Activities Transactions Acco…" at bounding box center [652, 340] width 1304 height 680
click at [1023, 391] on div "**********" at bounding box center [652, 340] width 1304 height 680
click at [1257, 44] on icon "Close" at bounding box center [1262, 41] width 21 height 21
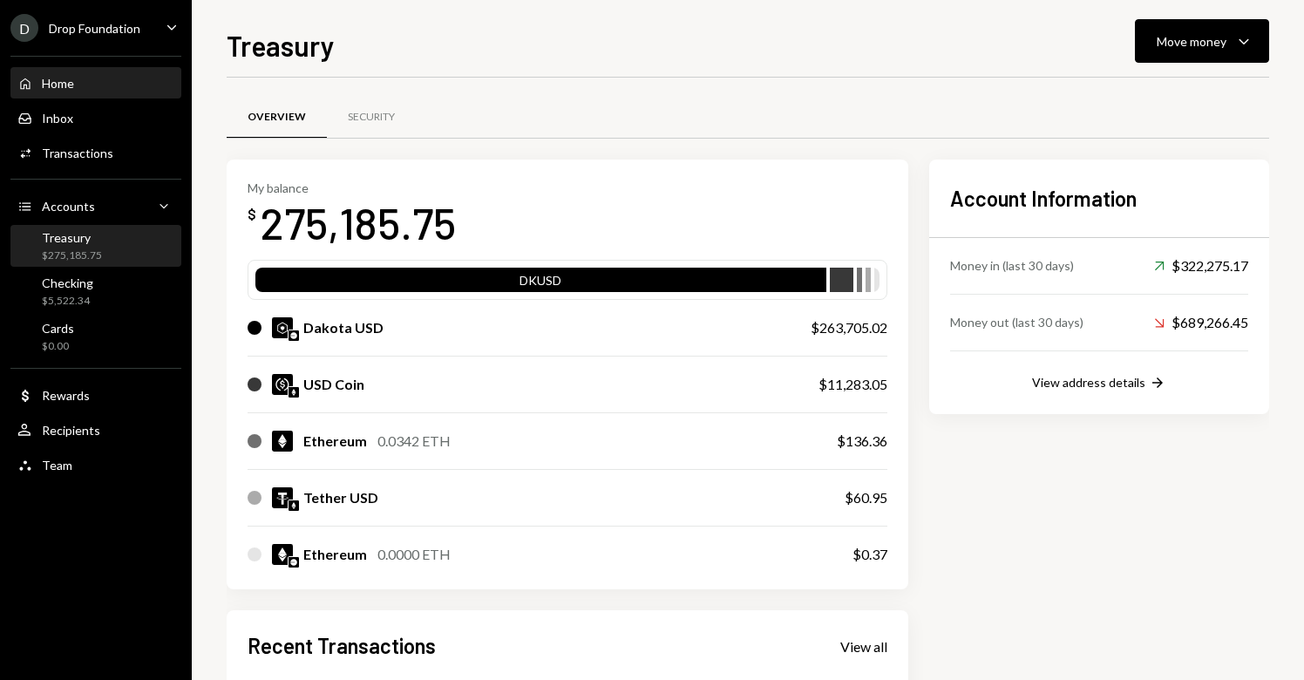
click at [68, 85] on div "Home" at bounding box center [58, 83] width 32 height 15
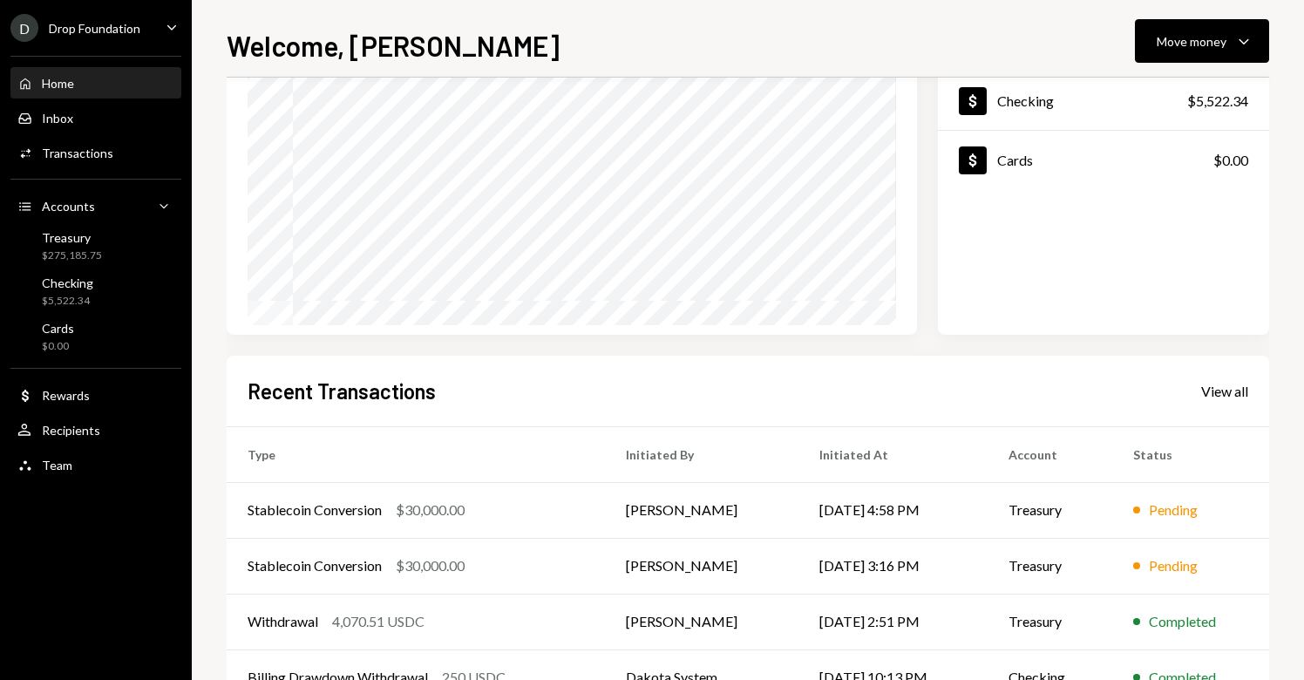
scroll to position [173, 0]
click at [674, 521] on td "[PERSON_NAME]" at bounding box center [702, 509] width 194 height 56
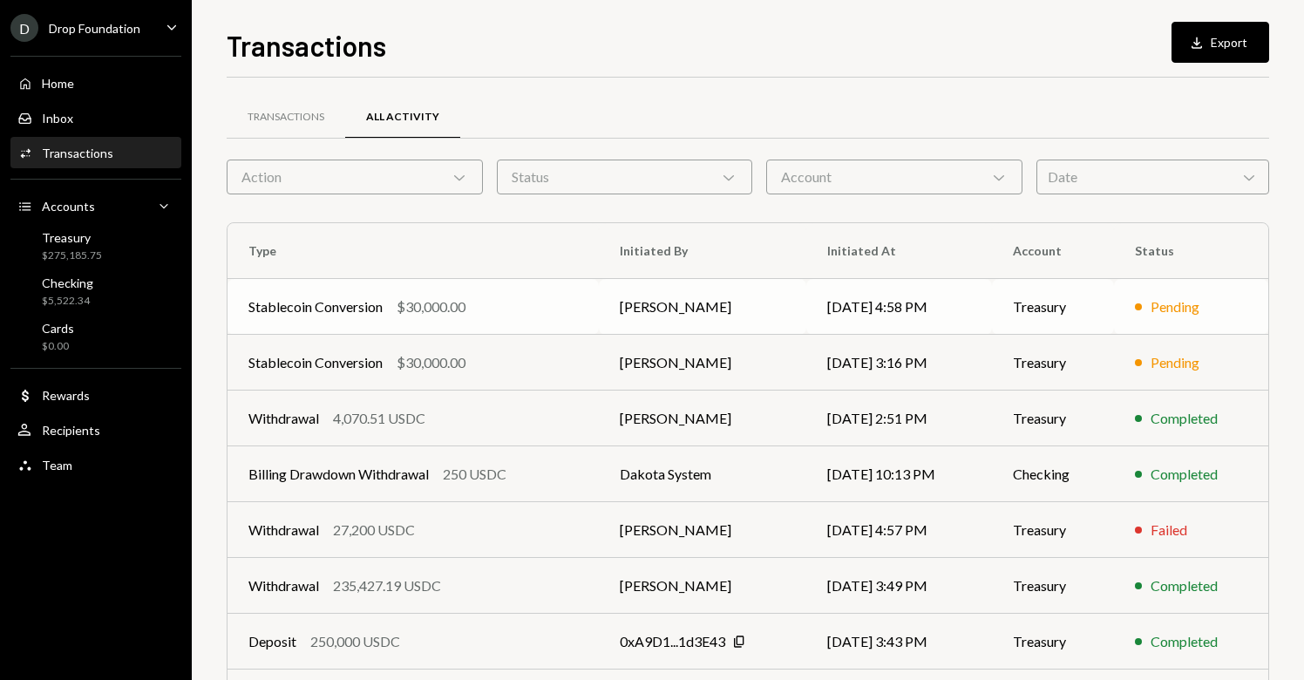
click at [674, 308] on td "[PERSON_NAME]" at bounding box center [703, 307] width 208 height 56
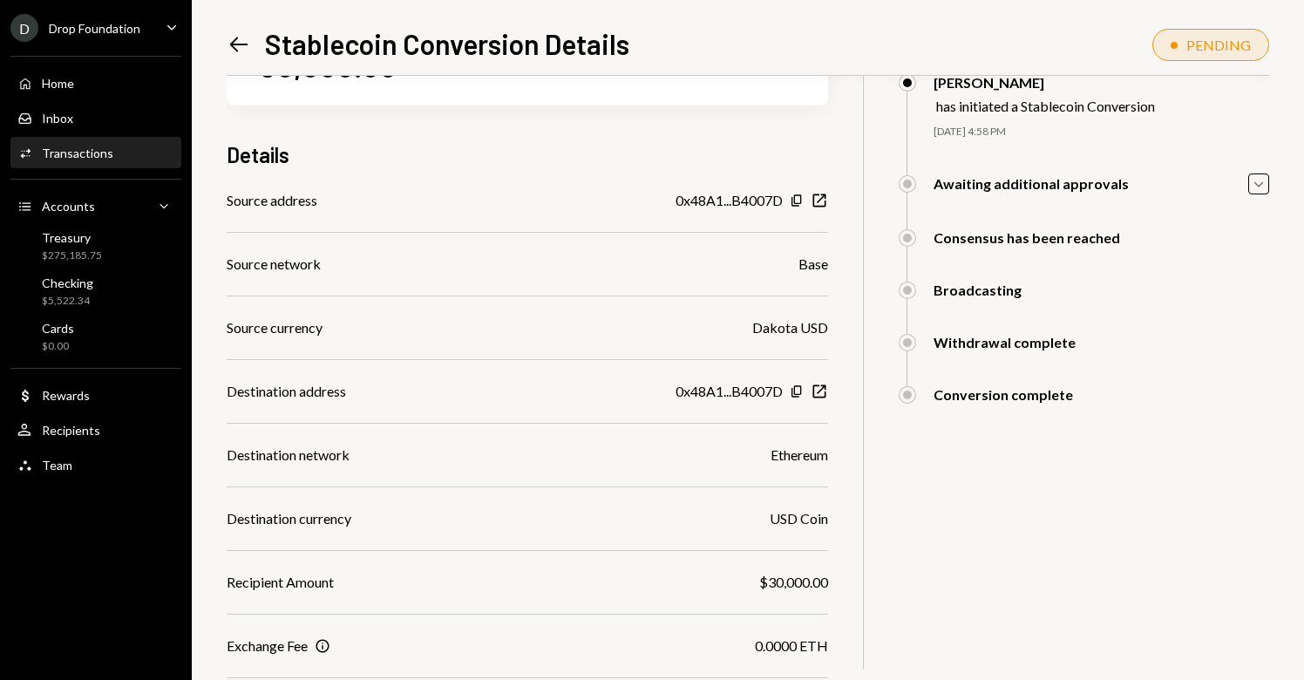
scroll to position [89, 0]
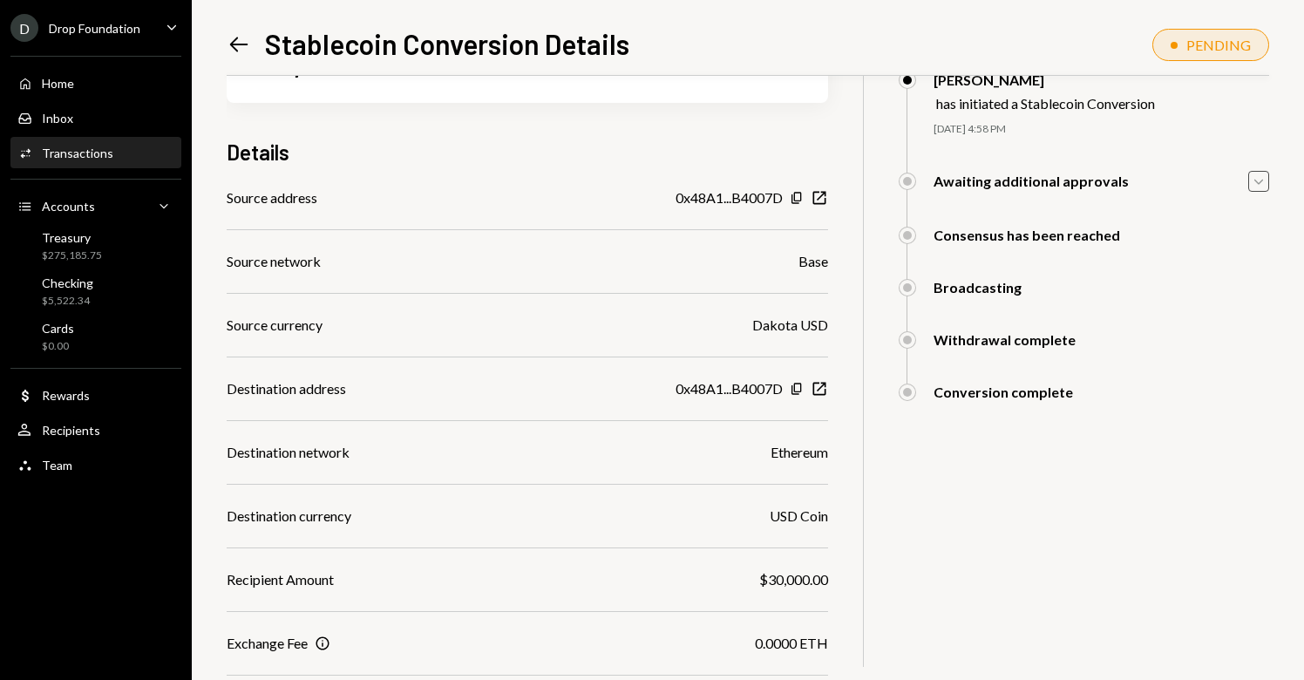
click at [1254, 174] on icon "Caret Down" at bounding box center [1259, 181] width 19 height 19
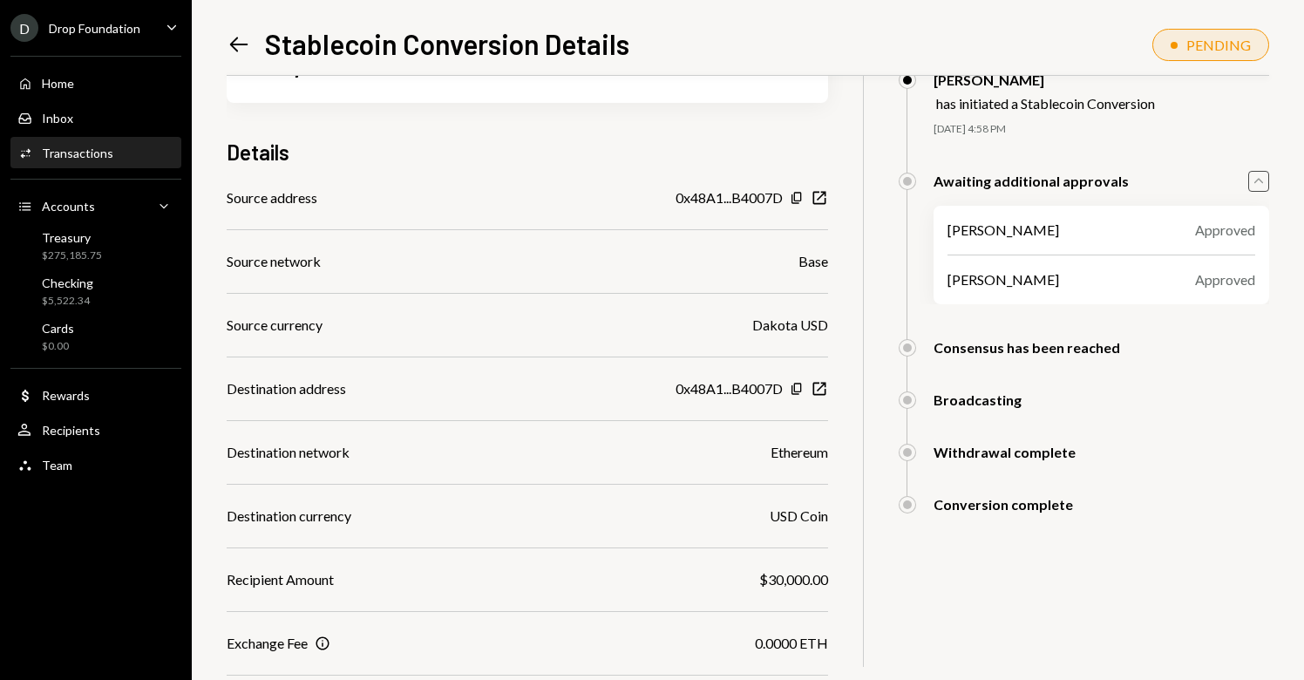
click at [1256, 174] on icon "Caret Up" at bounding box center [1259, 181] width 19 height 19
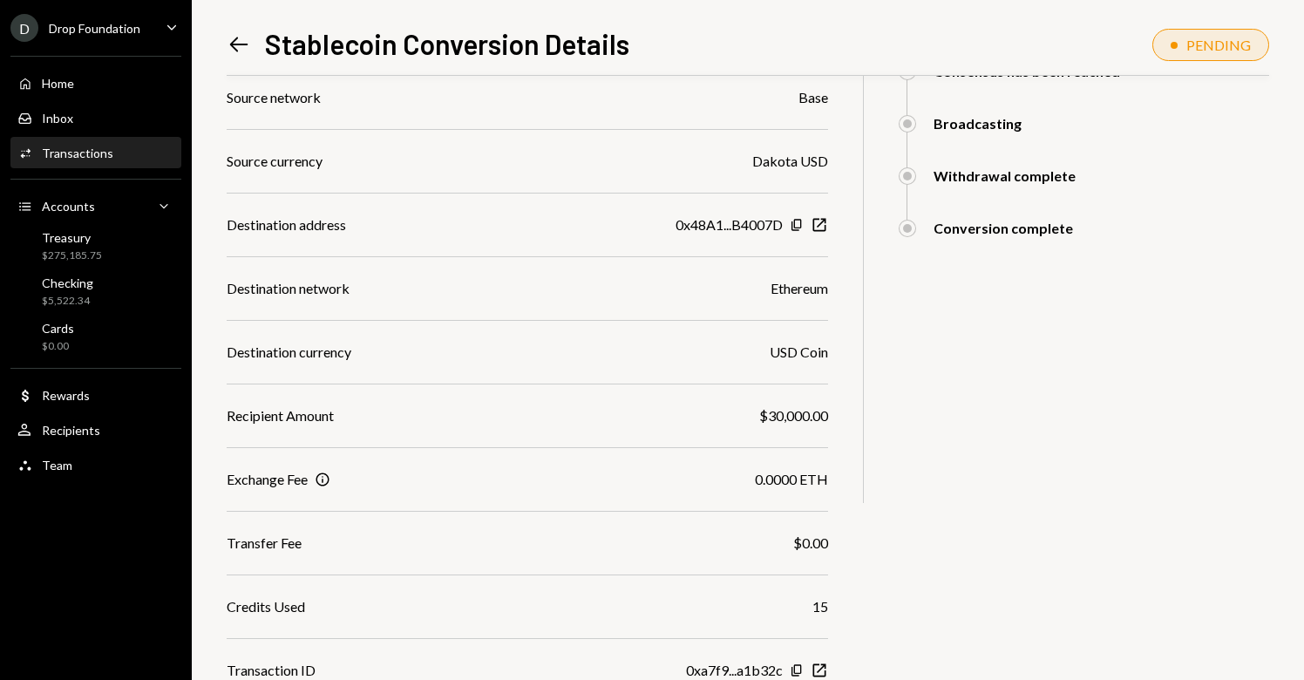
scroll to position [254, 0]
click at [241, 34] on icon "Left Arrow" at bounding box center [239, 44] width 24 height 24
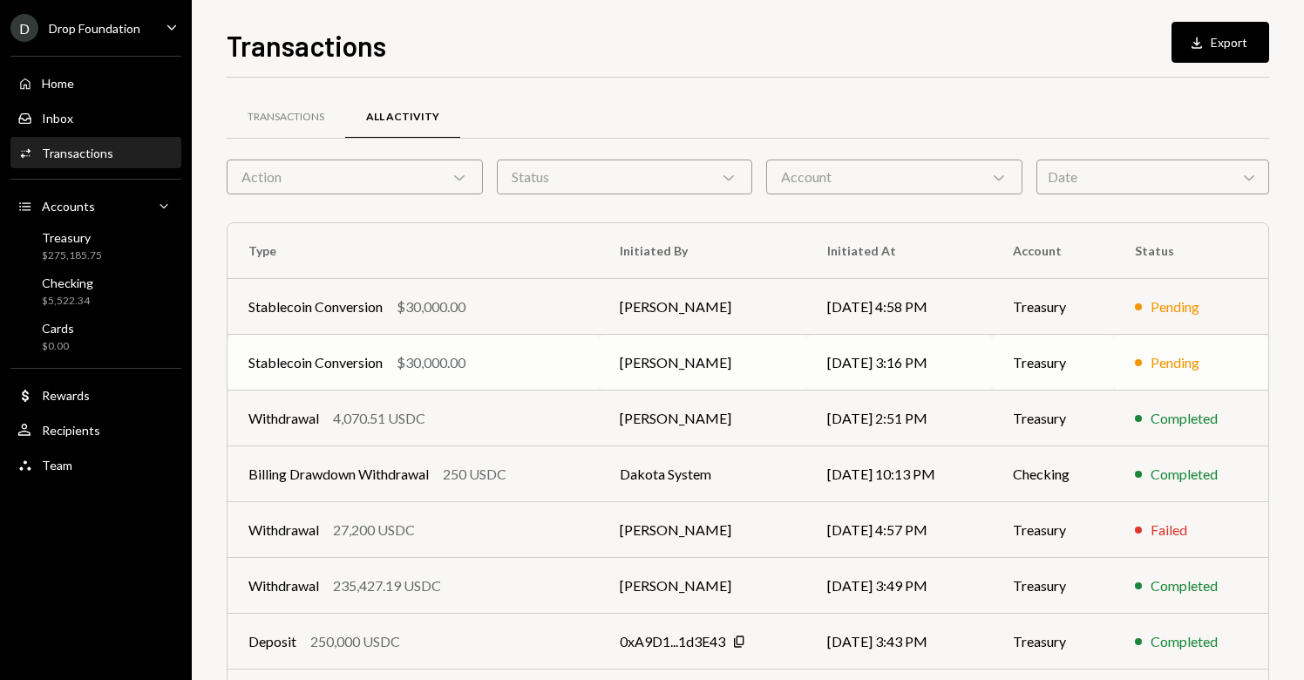
click at [721, 363] on td "[PERSON_NAME]" at bounding box center [703, 363] width 208 height 56
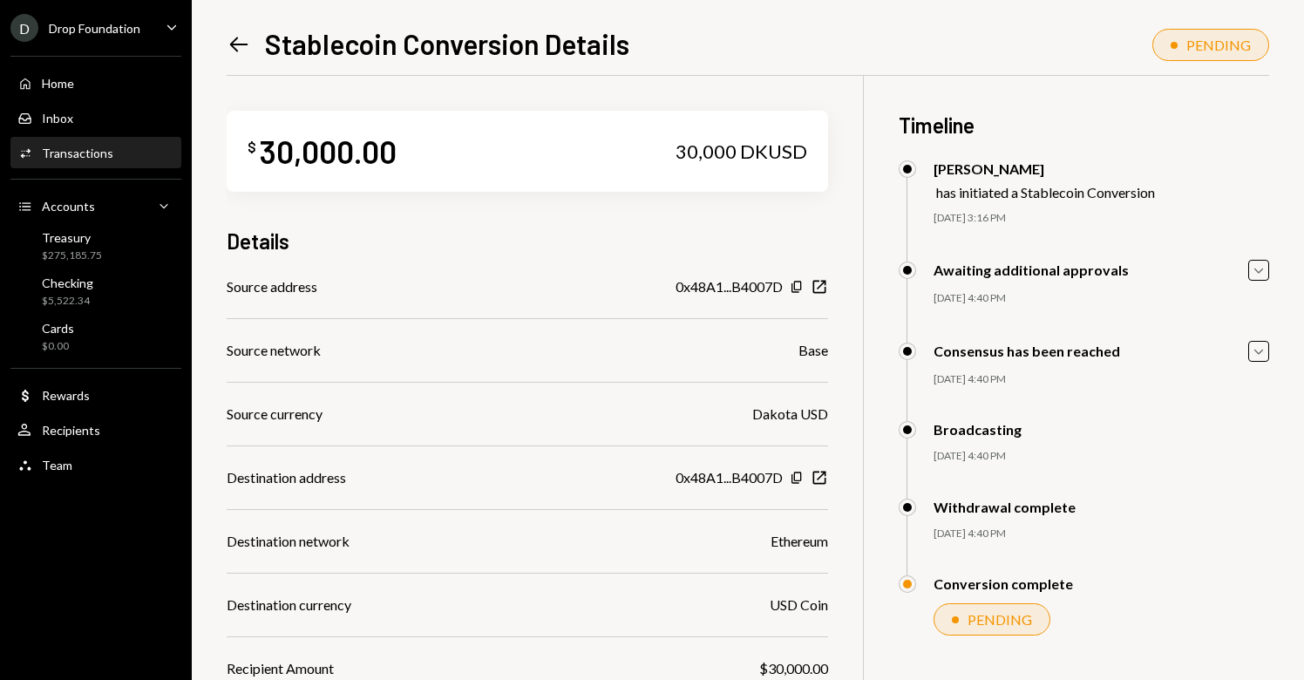
click at [242, 49] on icon "Left Arrow" at bounding box center [239, 44] width 24 height 24
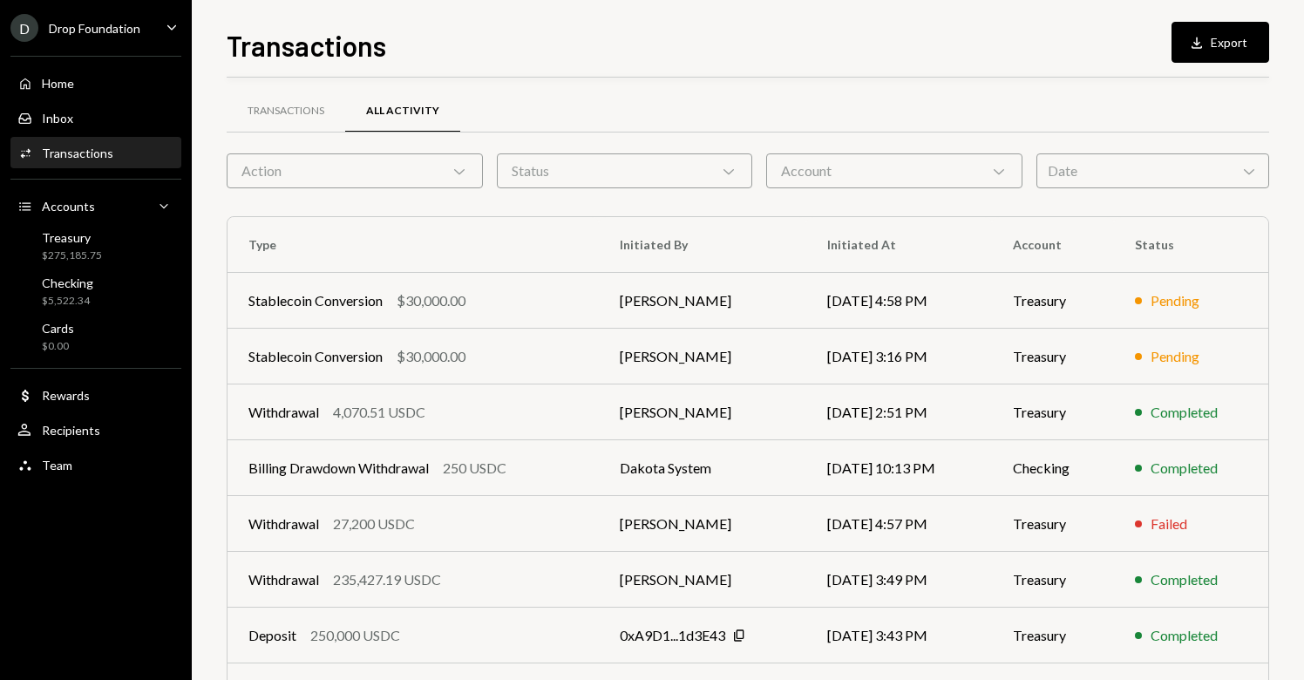
scroll to position [8, 0]
click at [636, 306] on td "[PERSON_NAME]" at bounding box center [703, 299] width 208 height 56
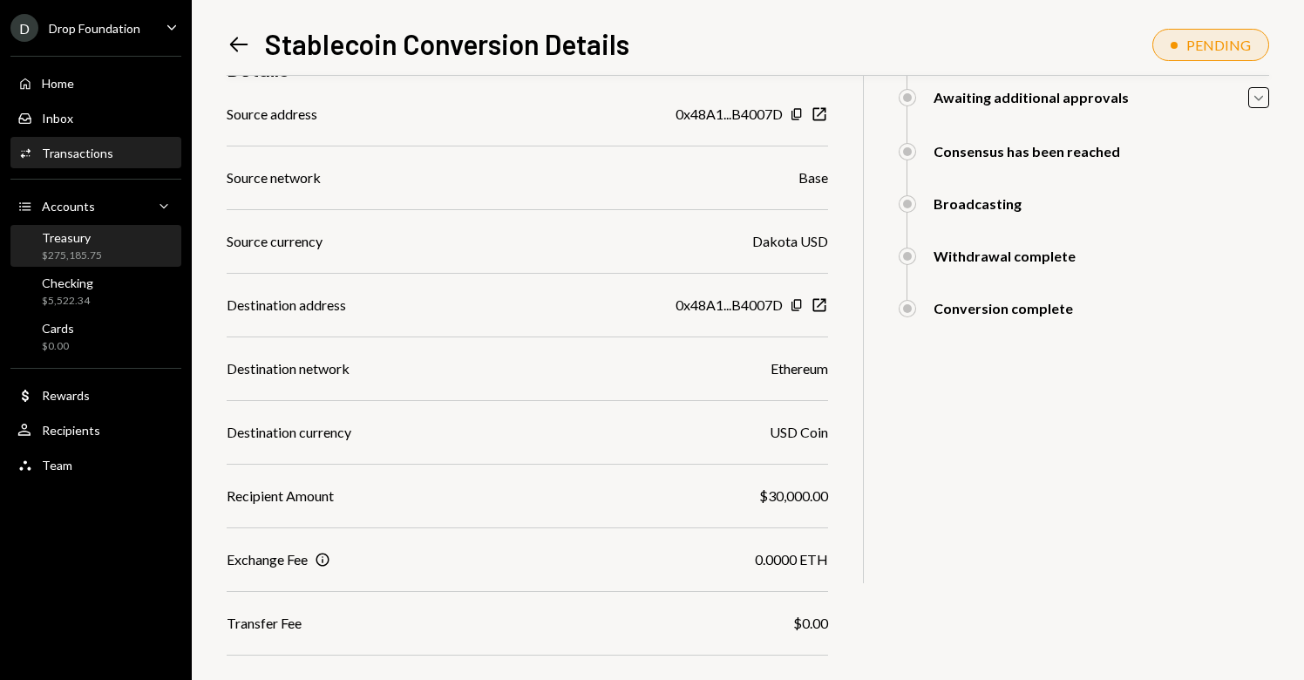
scroll to position [172, 0]
click at [102, 251] on div "Treasury $275,185.75" at bounding box center [95, 246] width 157 height 33
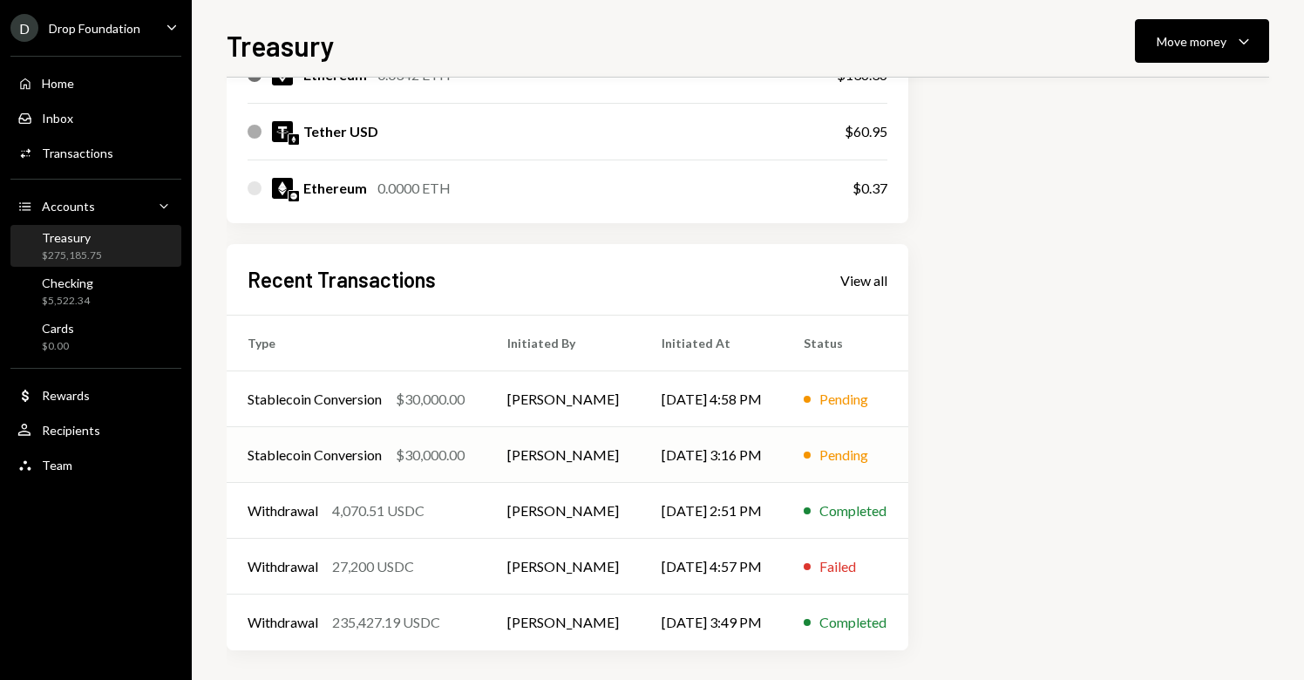
scroll to position [371, 0]
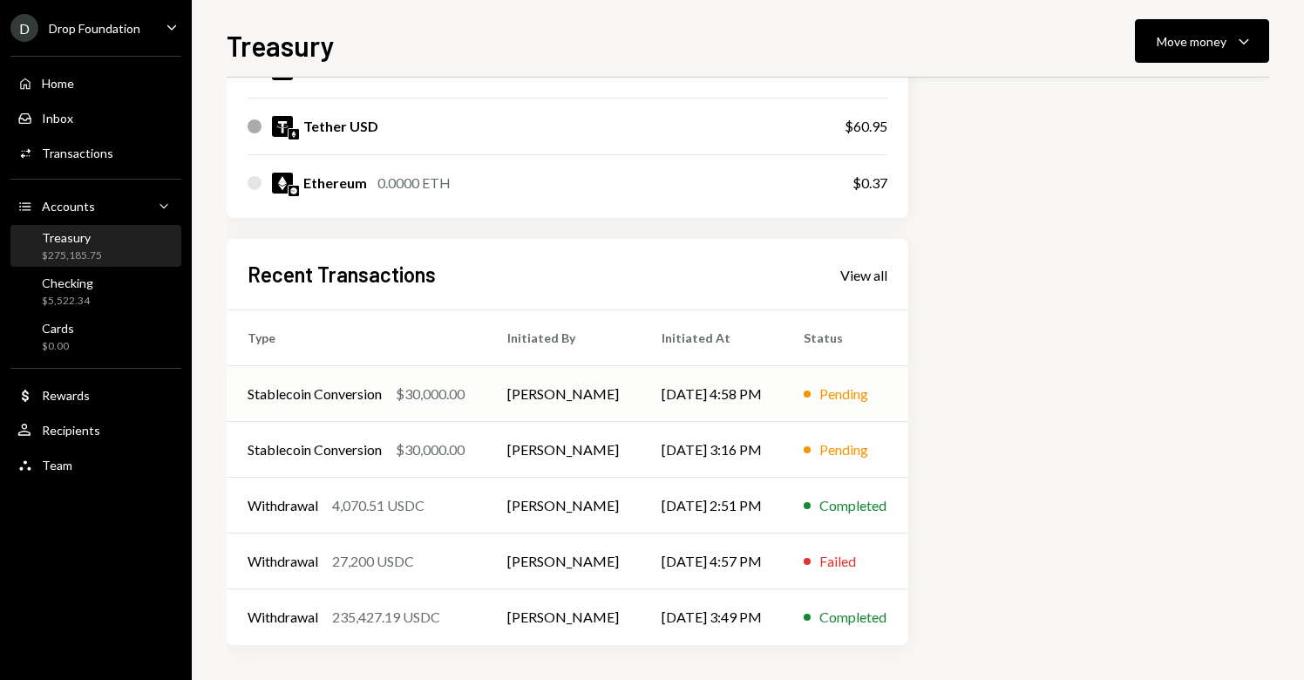
click at [554, 396] on td "[PERSON_NAME]" at bounding box center [564, 394] width 154 height 56
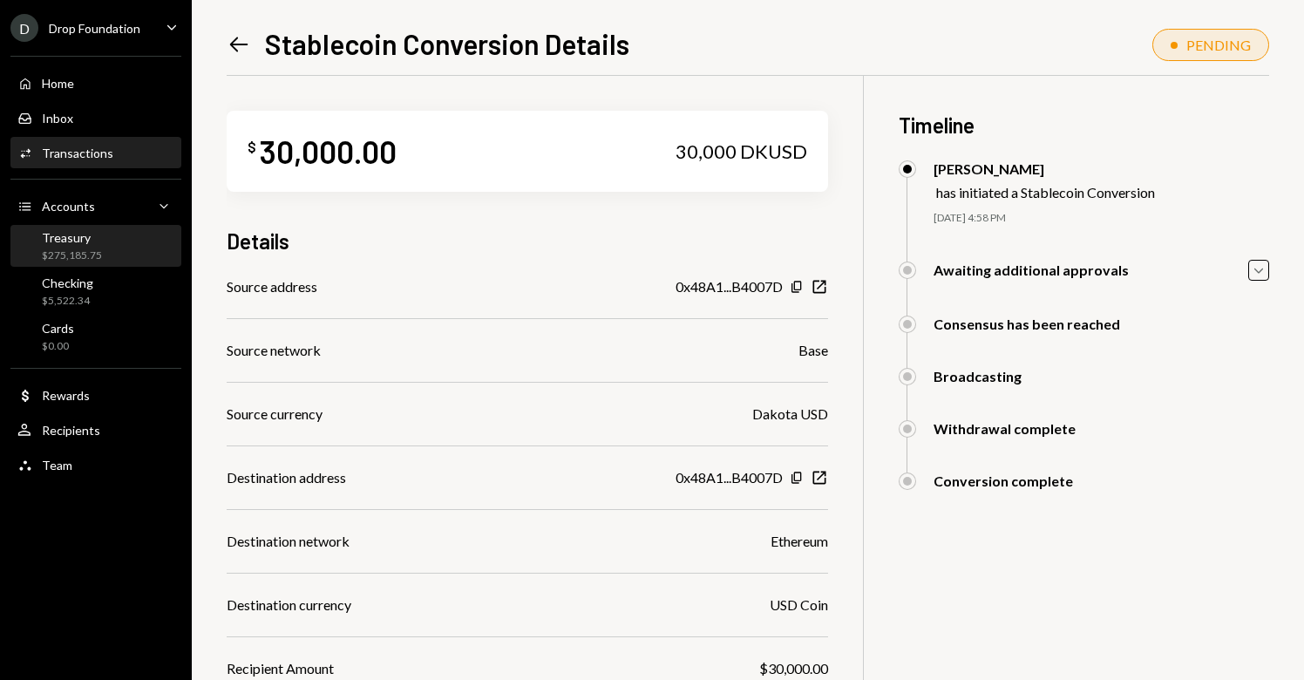
click at [78, 251] on div "$275,185.75" at bounding box center [72, 256] width 60 height 15
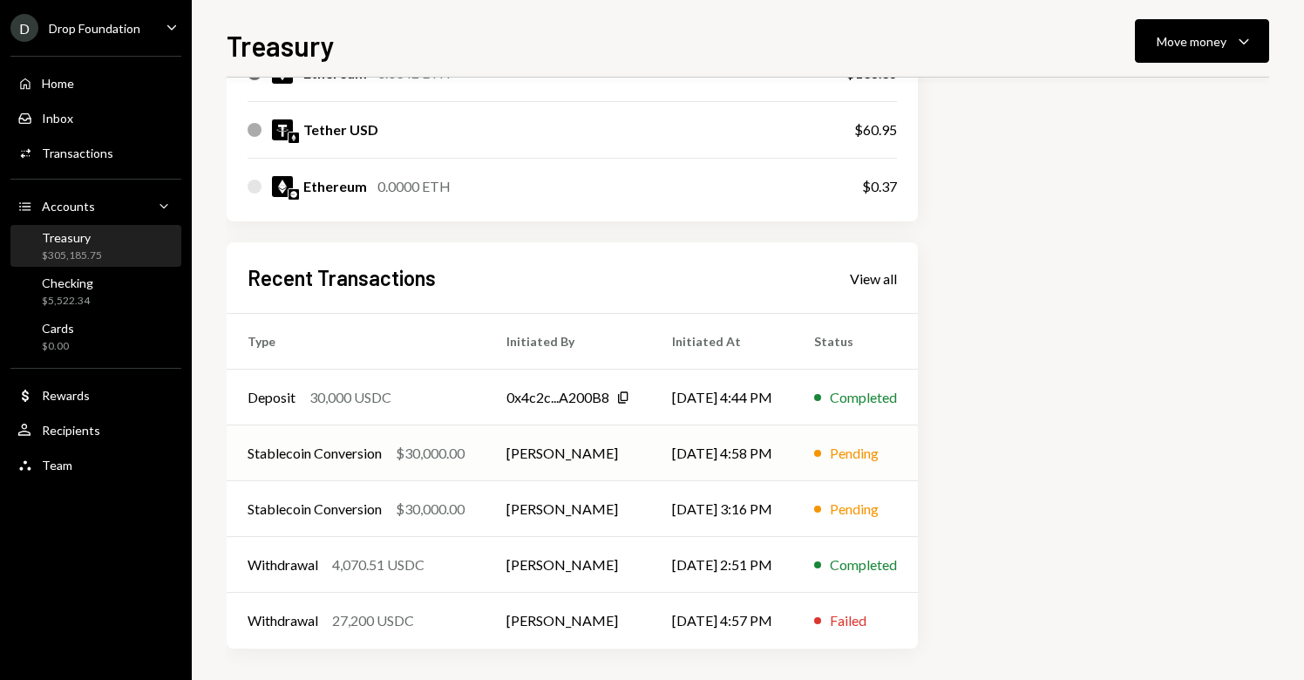
scroll to position [371, 0]
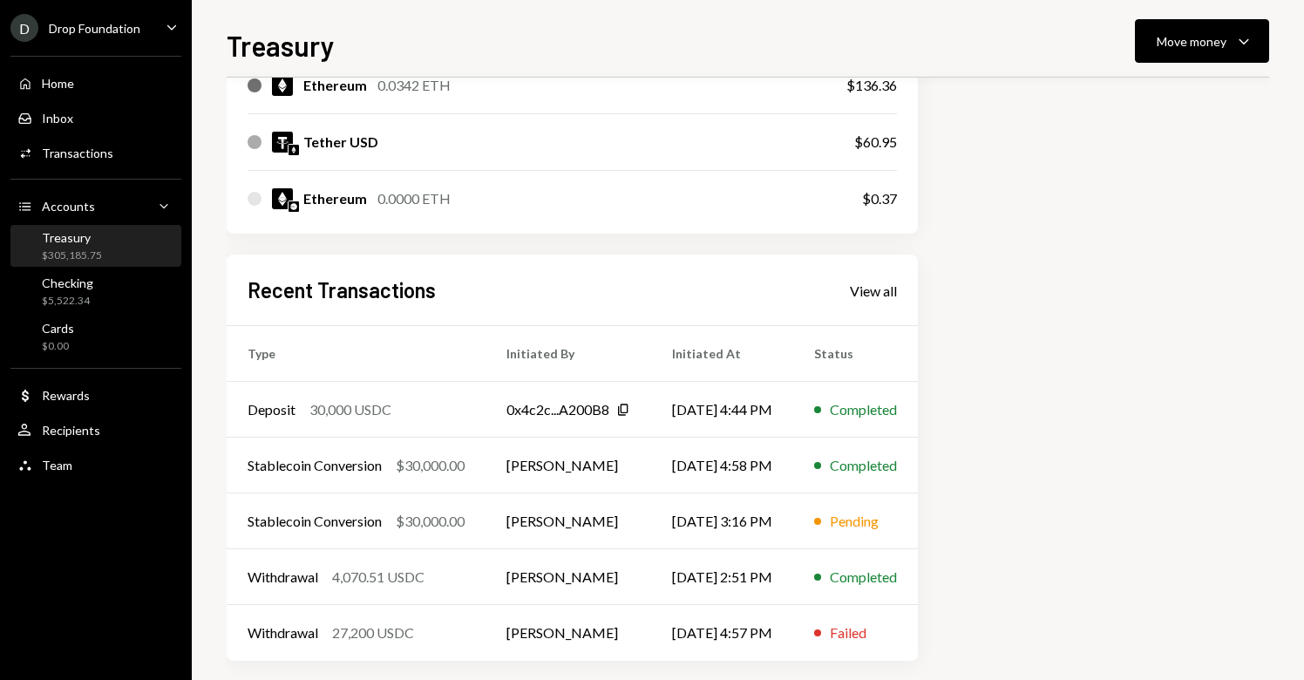
scroll to position [371, 0]
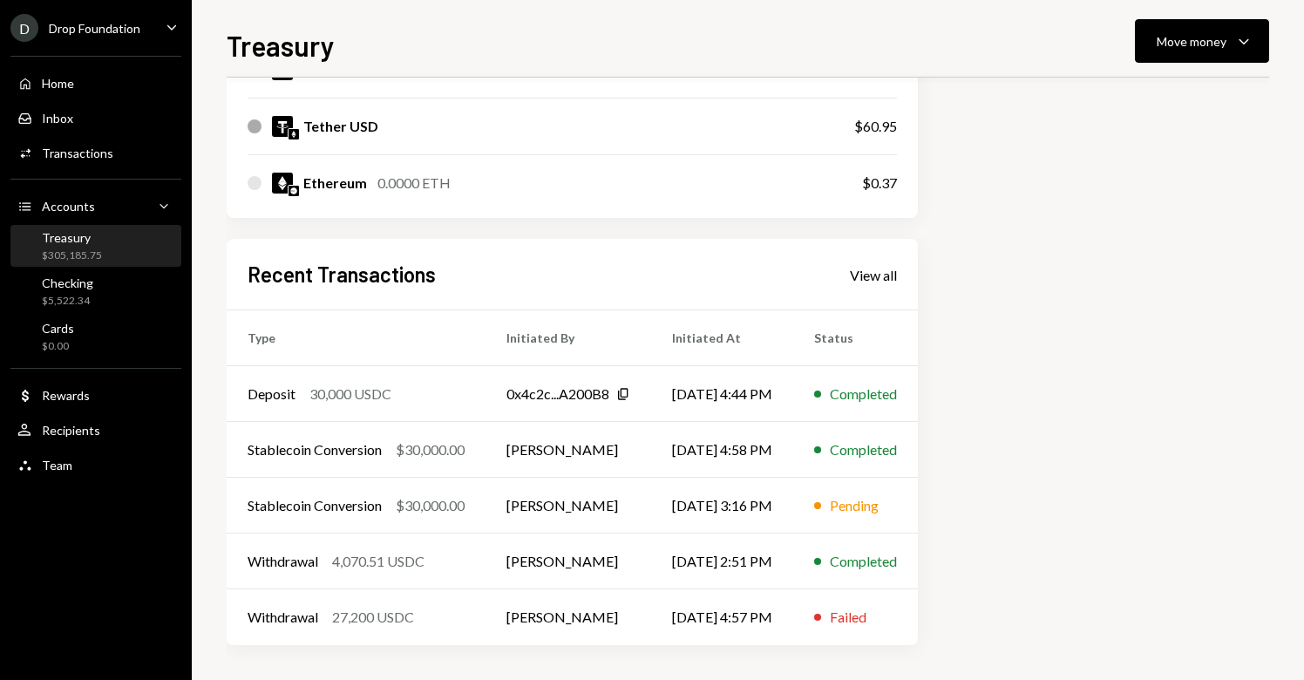
click at [101, 249] on div "Treasury $305,185.75" at bounding box center [95, 246] width 157 height 33
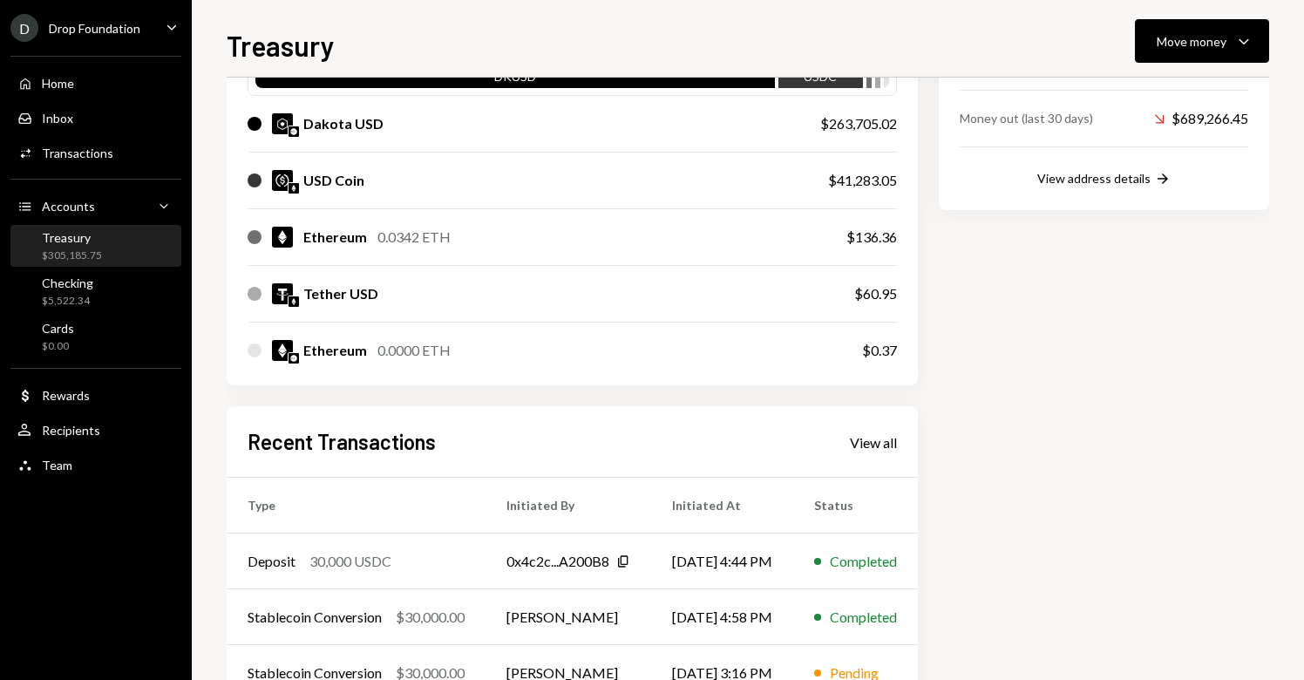
scroll to position [337, 0]
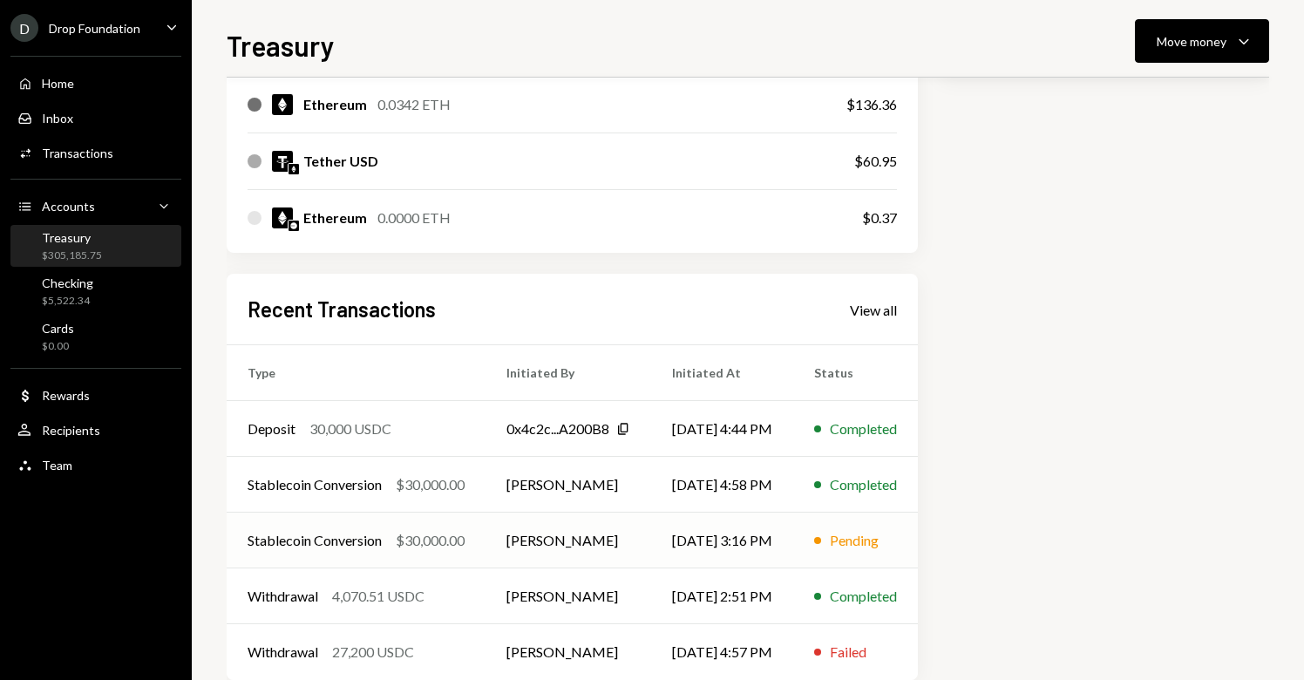
click at [702, 547] on td "[DATE] 3:16 PM" at bounding box center [722, 541] width 142 height 56
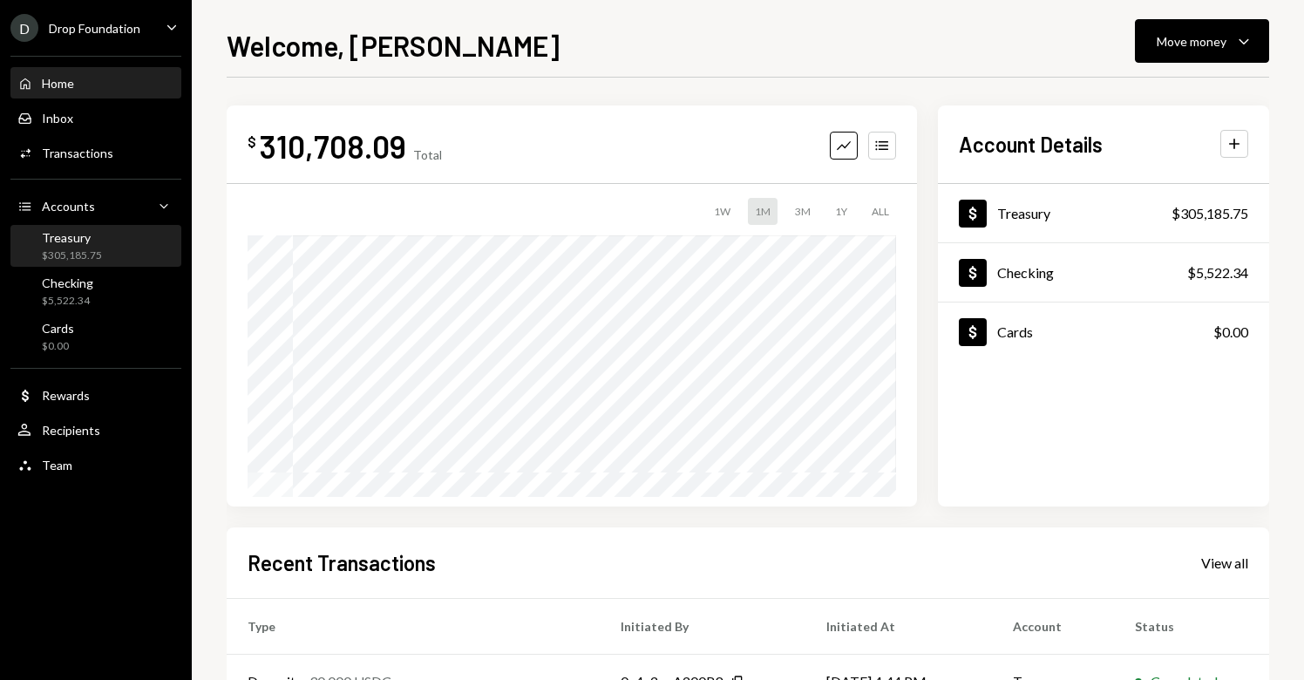
click at [93, 241] on div "Treasury" at bounding box center [72, 237] width 60 height 15
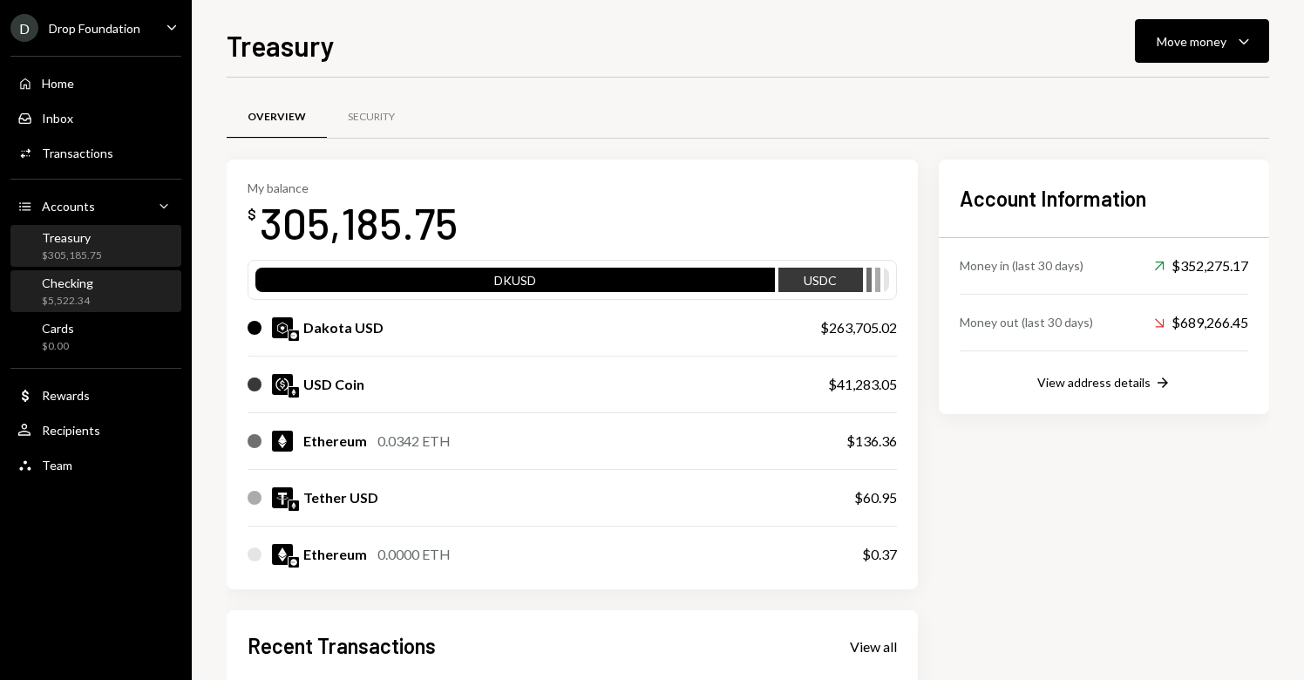
click at [72, 302] on div "$5,522.34" at bounding box center [67, 301] width 51 height 15
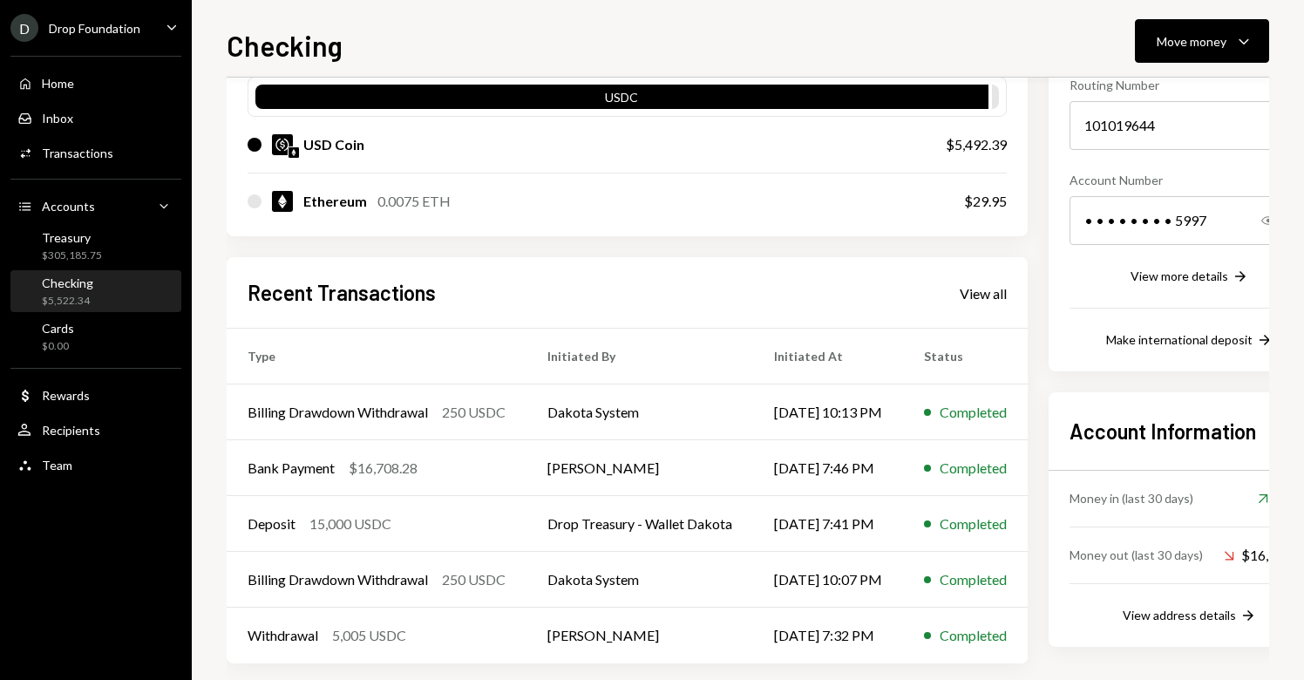
scroll to position [201, 0]
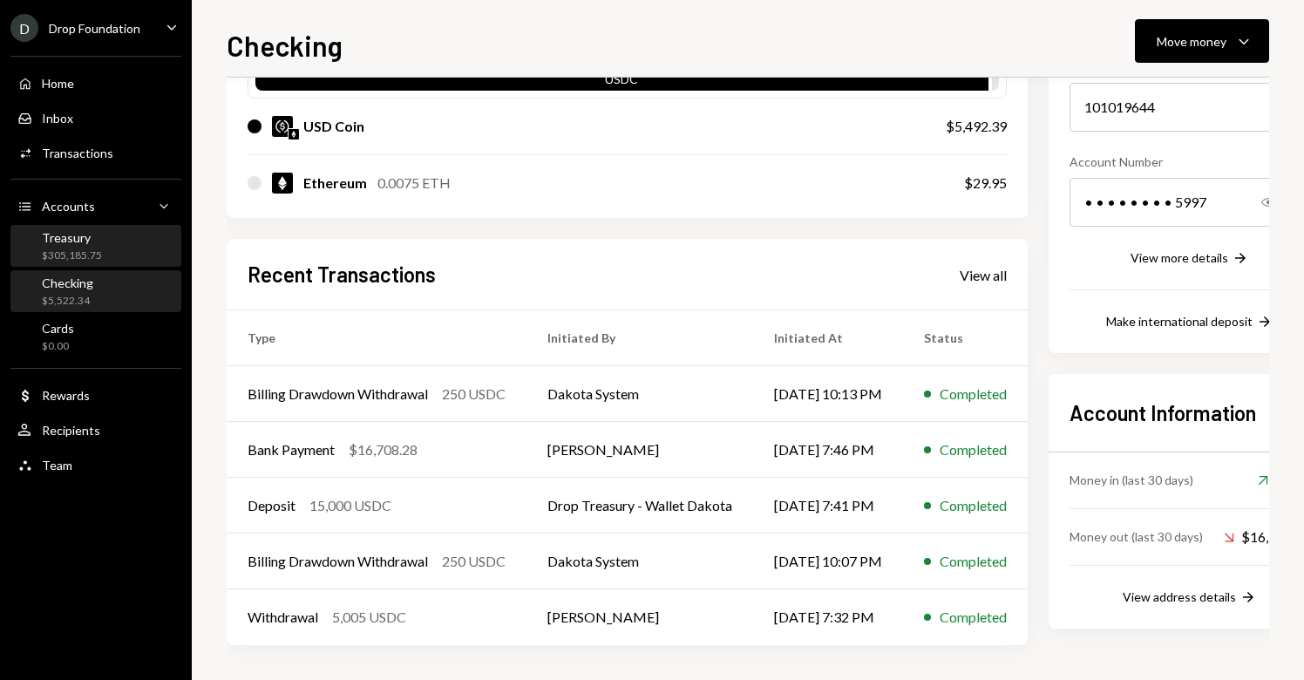
click at [72, 237] on div "Treasury" at bounding box center [72, 237] width 60 height 15
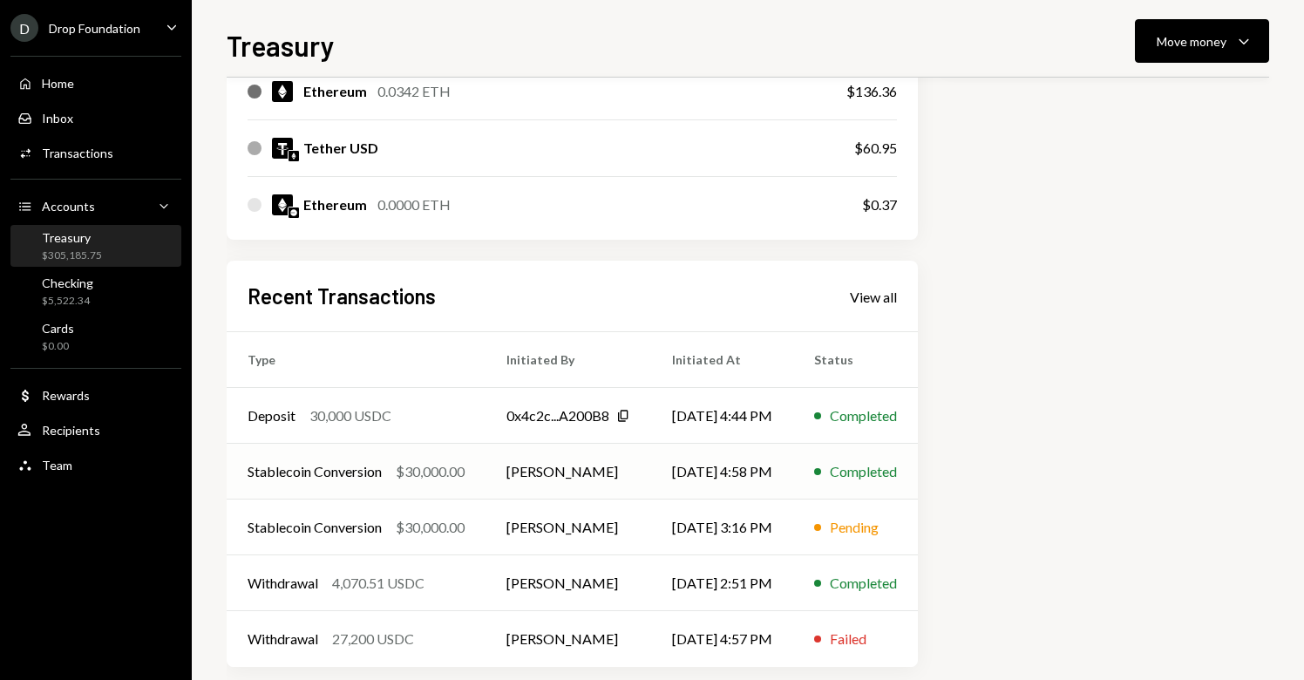
scroll to position [371, 0]
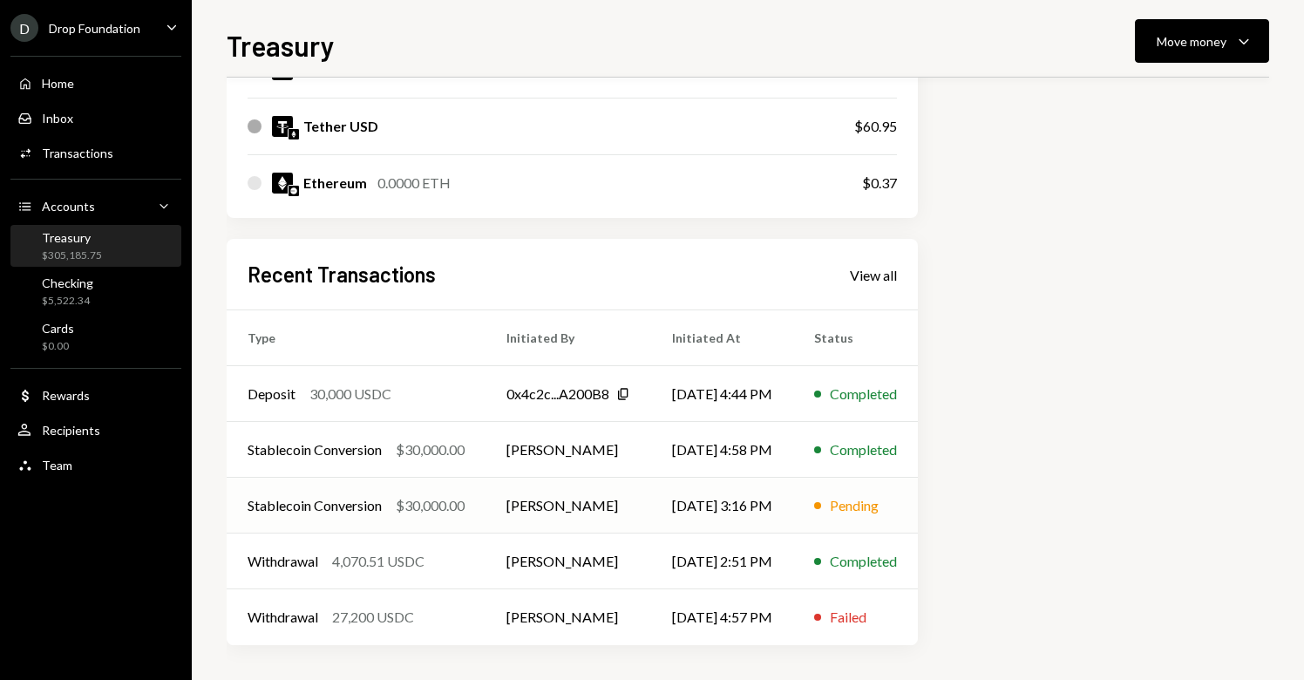
click at [603, 507] on td "[PERSON_NAME]" at bounding box center [569, 506] width 166 height 56
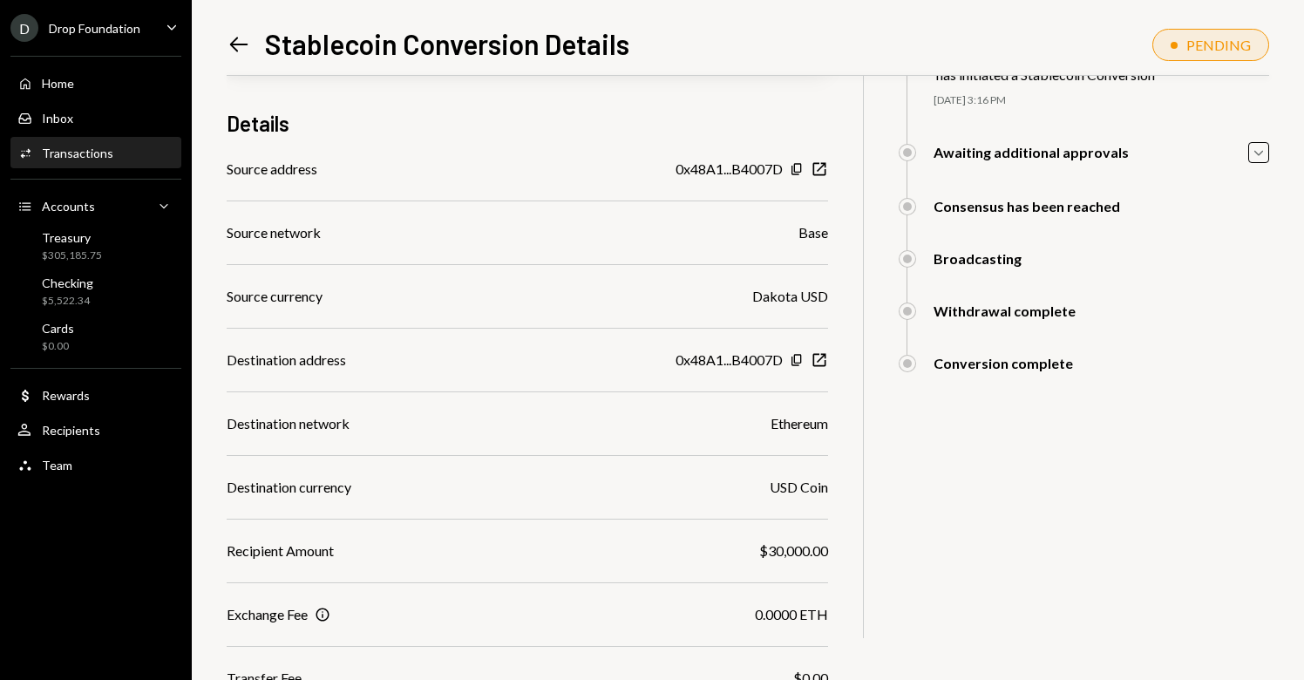
scroll to position [121, 0]
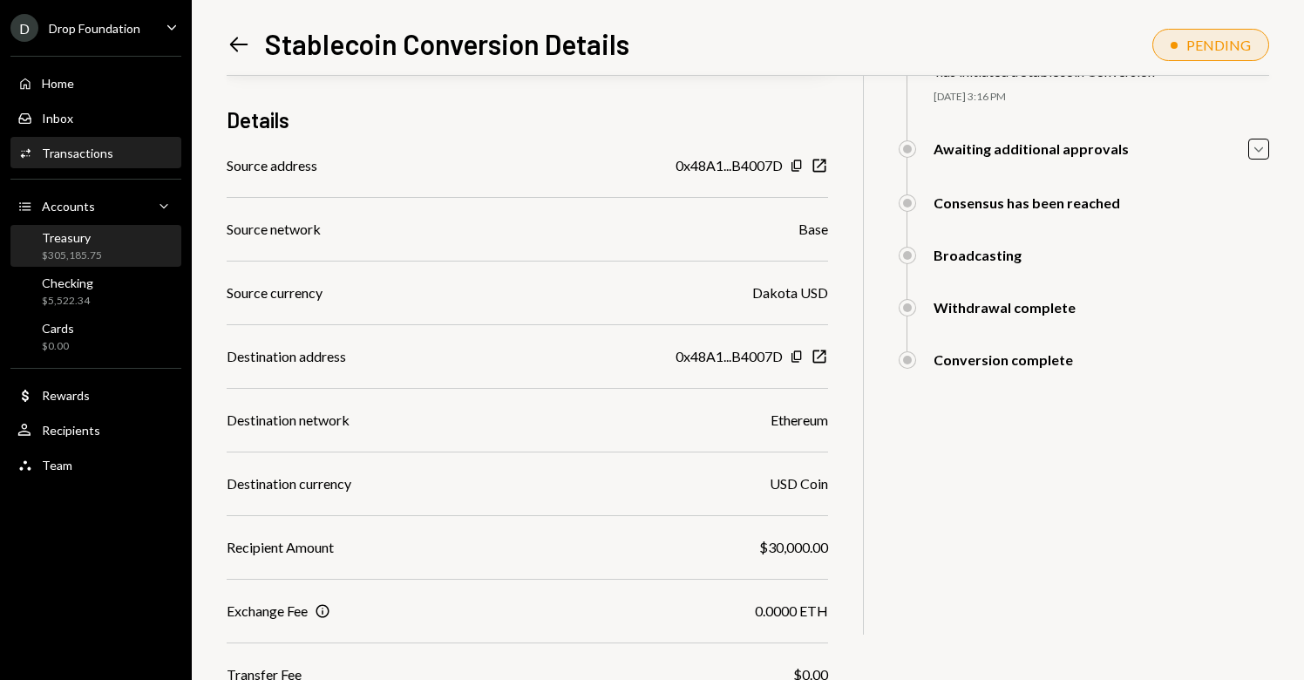
click at [69, 254] on div "$305,185.75" at bounding box center [72, 256] width 60 height 15
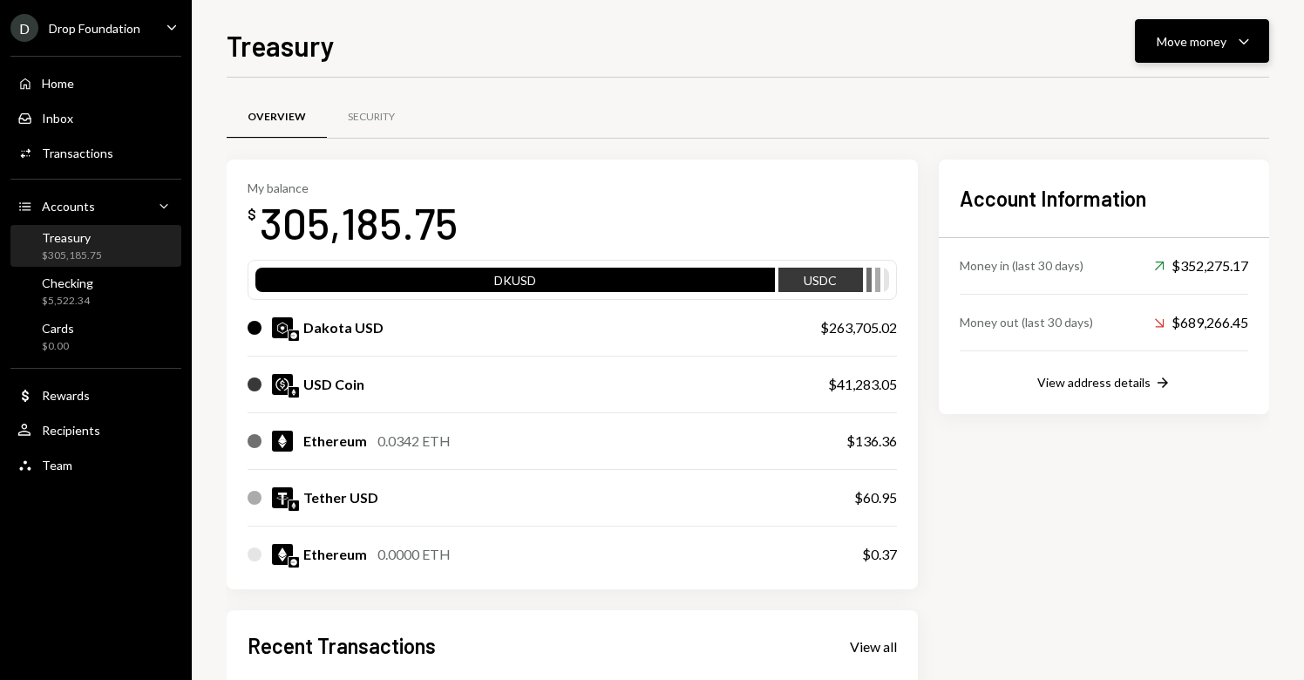
click at [1182, 47] on div "Move money" at bounding box center [1192, 41] width 70 height 18
click at [1152, 100] on div "Send" at bounding box center [1188, 94] width 127 height 18
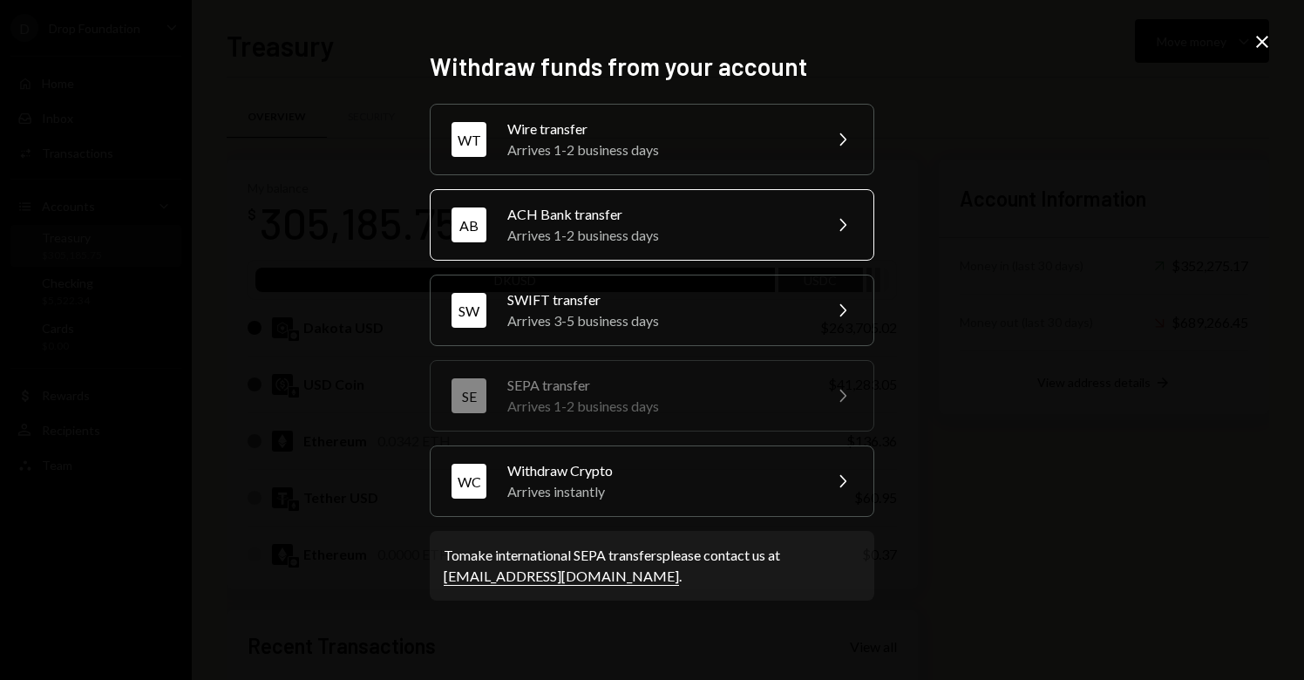
click at [652, 235] on div "Arrives 1-2 business days" at bounding box center [658, 235] width 303 height 21
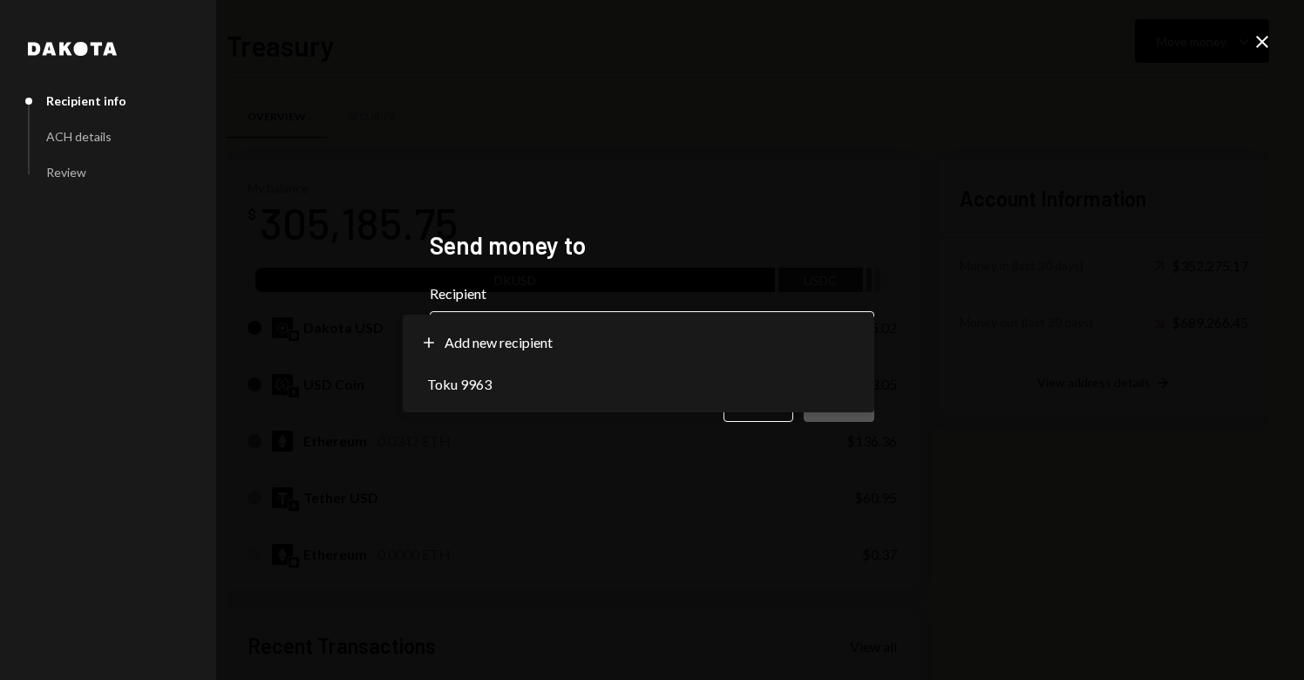
click at [612, 350] on body "D Drop Foundation Caret Down Home Home Inbox Inbox Activities Transactions Acco…" at bounding box center [652, 340] width 1304 height 680
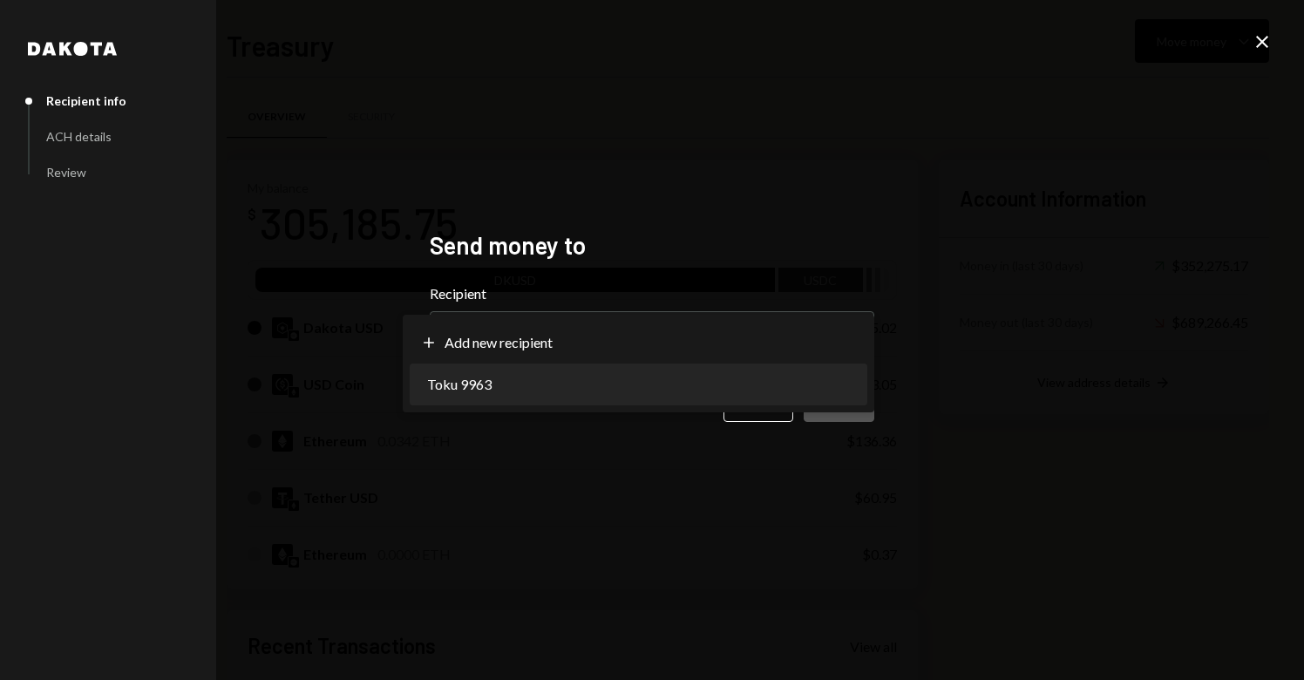
select select "**********"
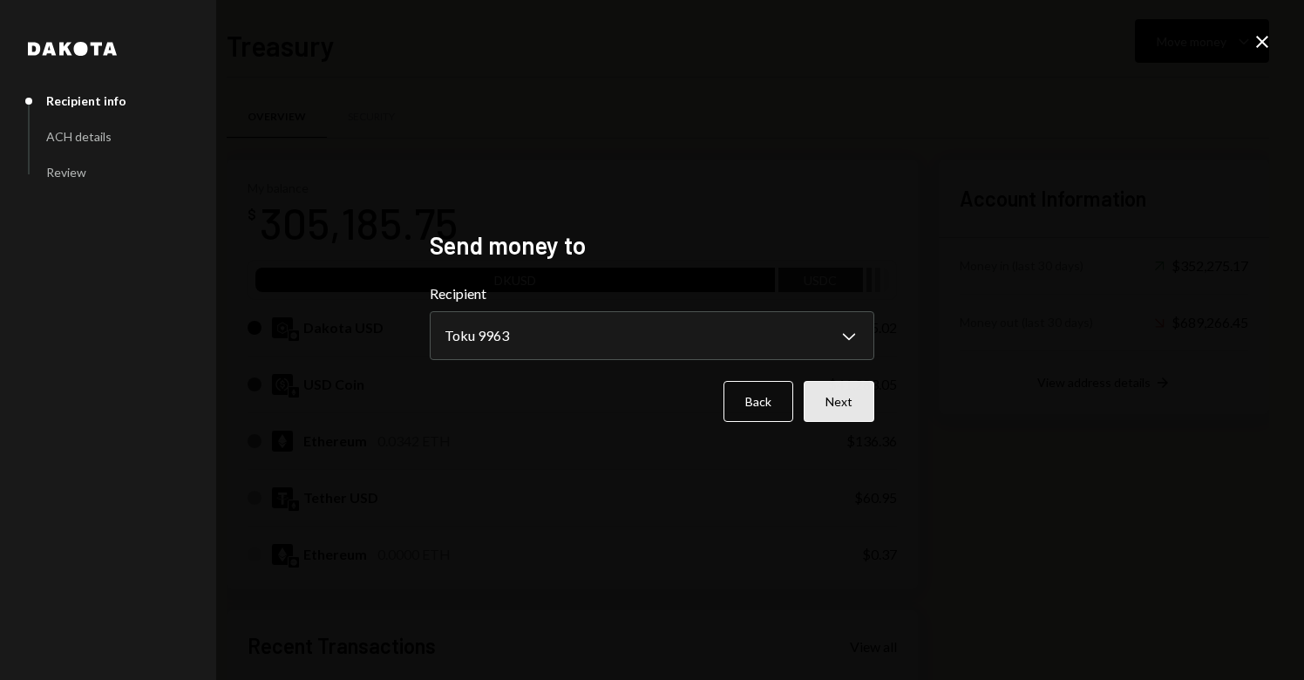
click at [823, 402] on button "Next" at bounding box center [839, 401] width 71 height 41
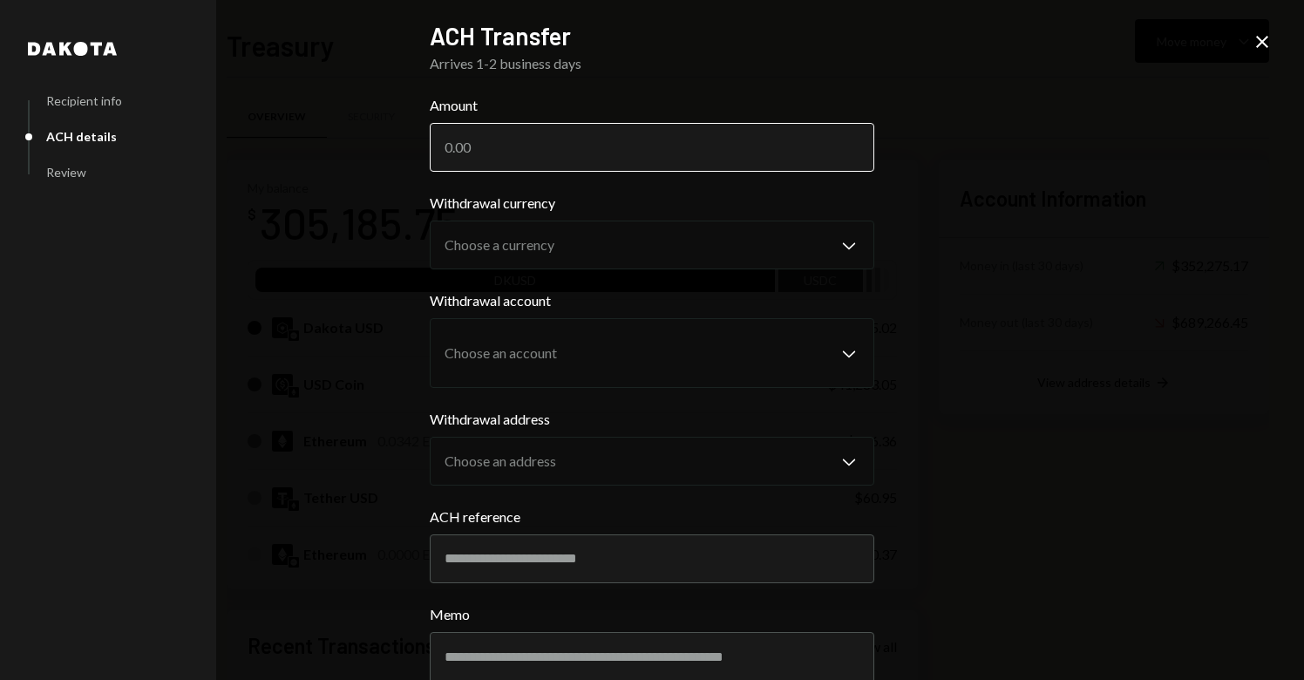
click at [575, 158] on input "Amount" at bounding box center [652, 147] width 445 height 49
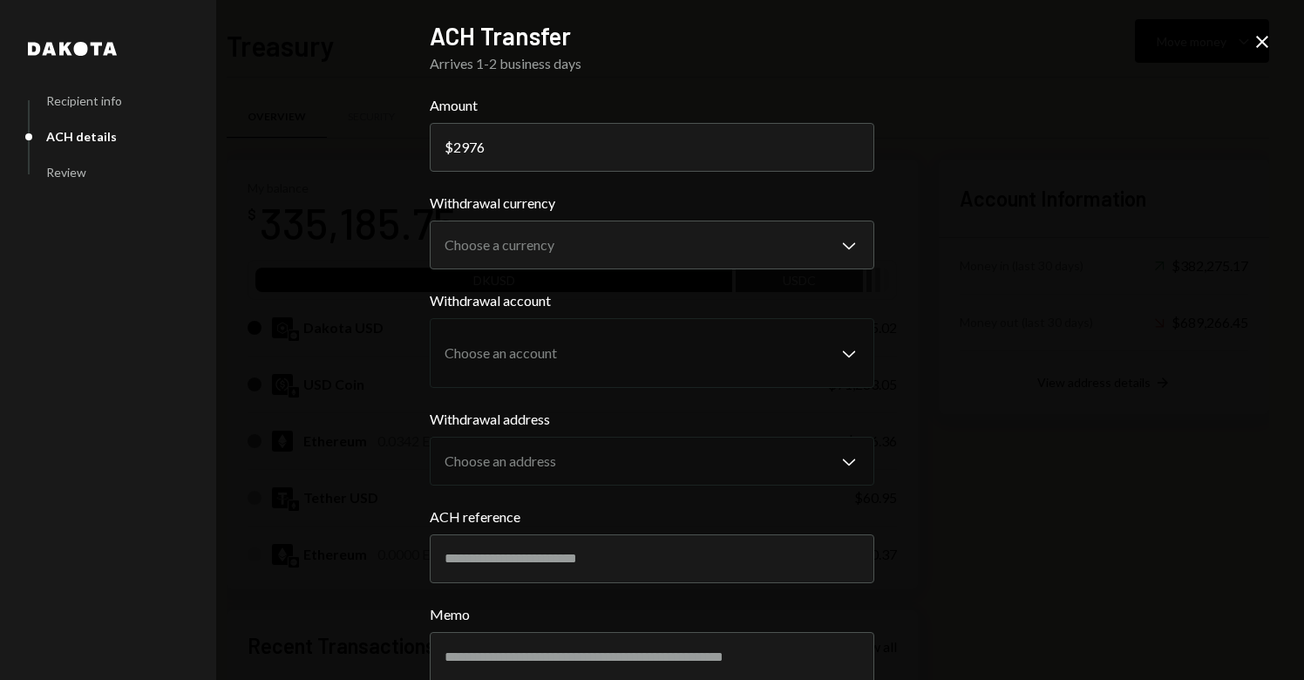
type input "29764"
type input "29764.57"
click at [1040, 271] on div "**********" at bounding box center [652, 340] width 1304 height 680
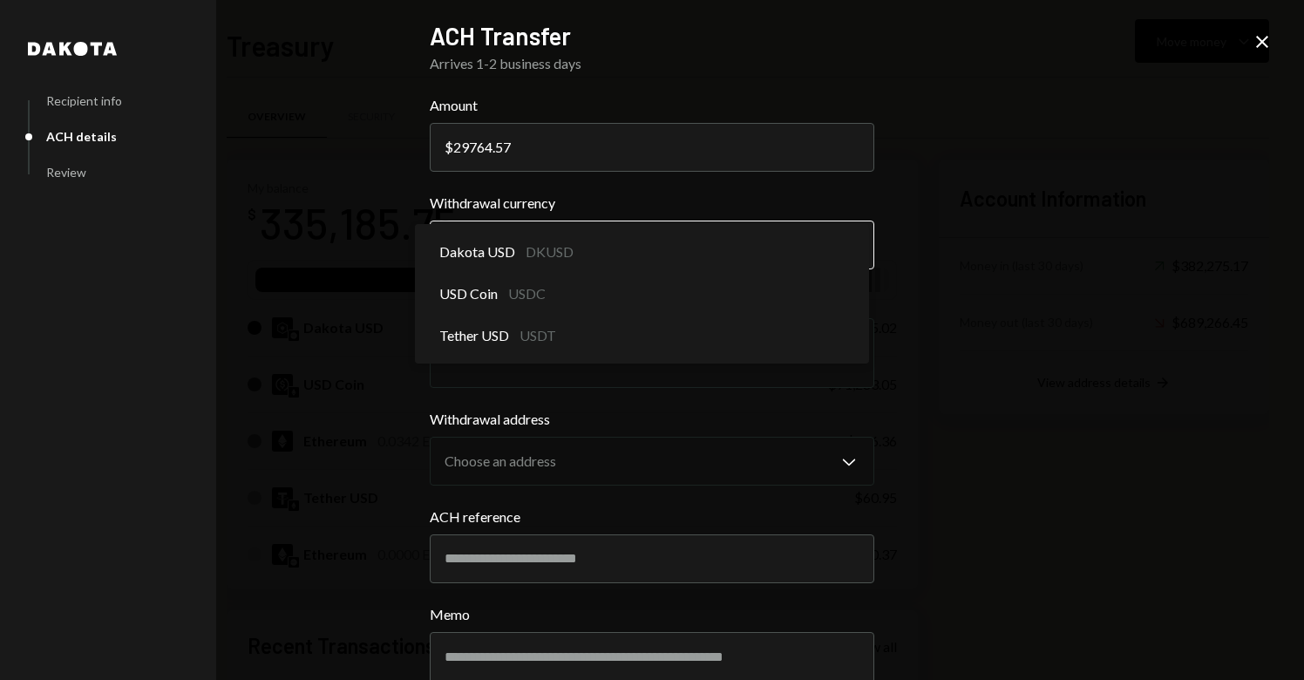
click at [844, 254] on body "D Drop Foundation Caret Down Home Home Inbox Inbox Activities Transactions Acco…" at bounding box center [652, 340] width 1304 height 680
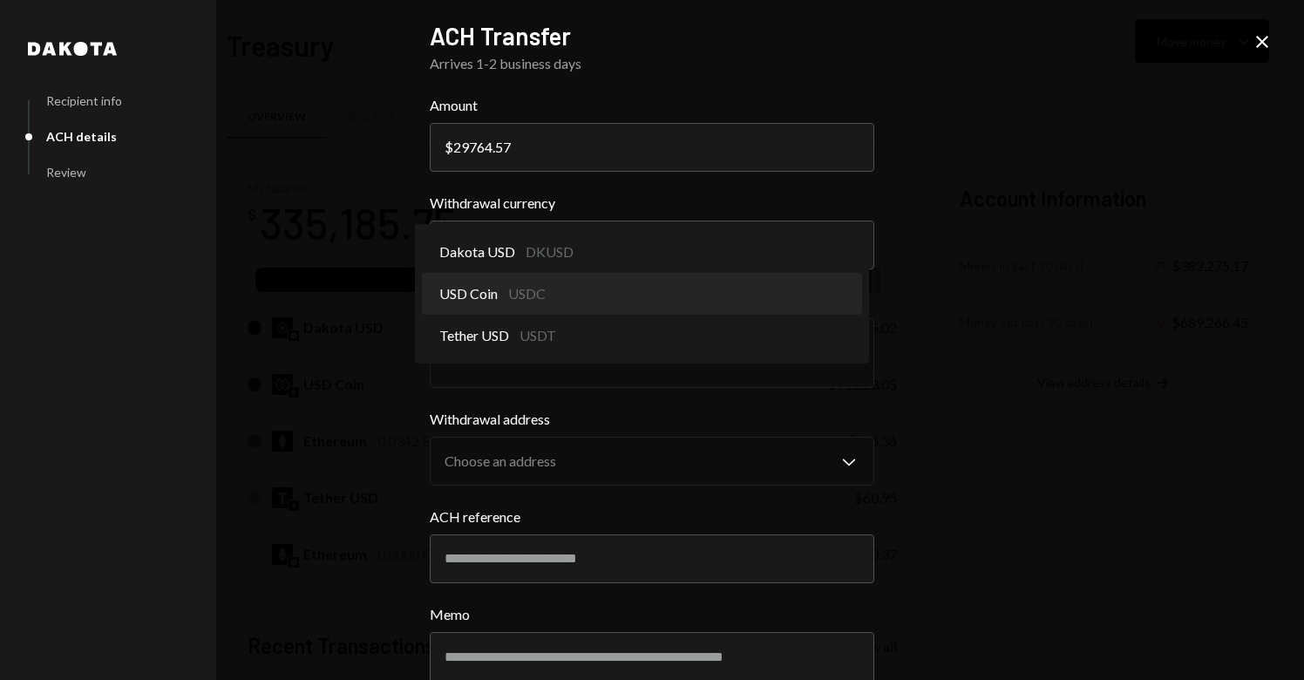
select select "****"
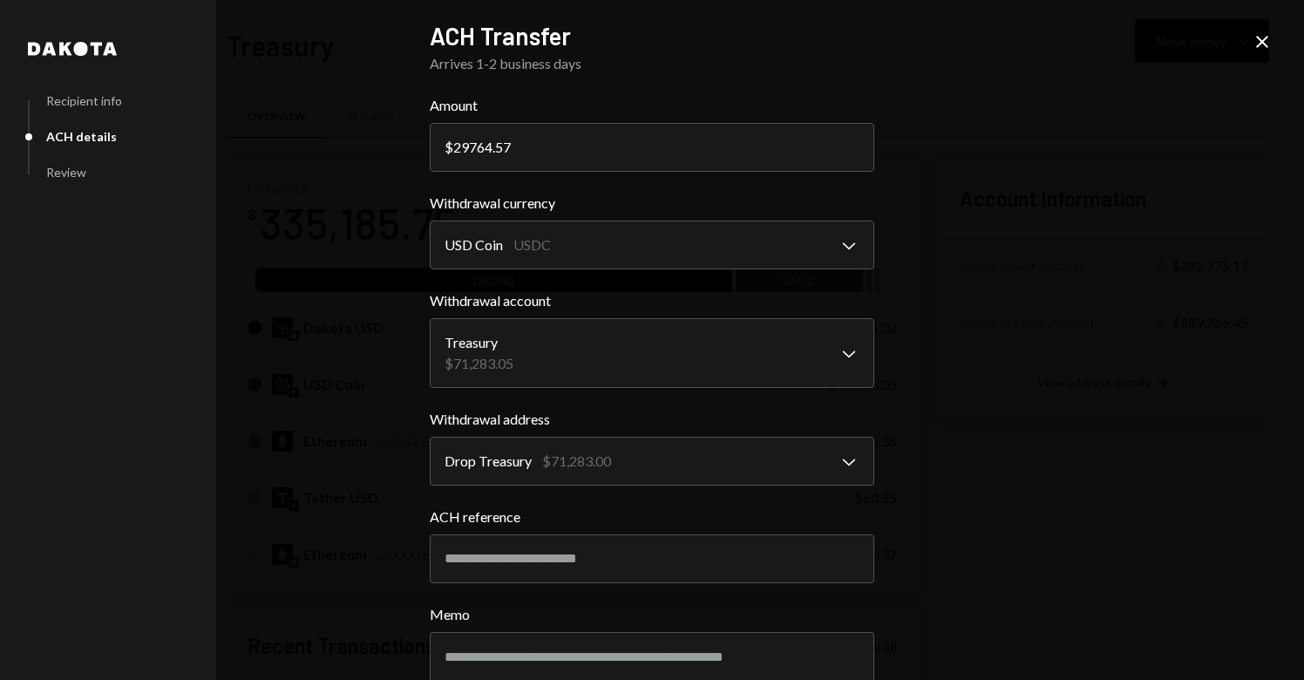
click at [1091, 348] on div "**********" at bounding box center [652, 340] width 1304 height 680
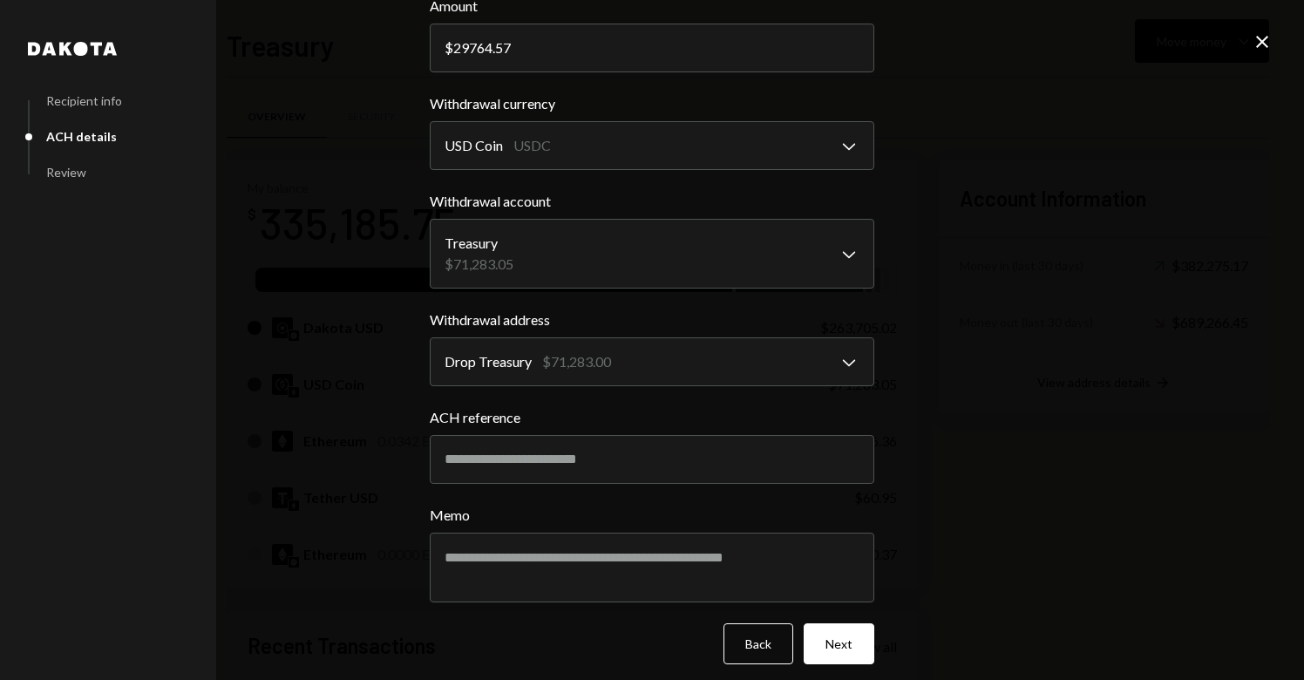
scroll to position [112, 0]
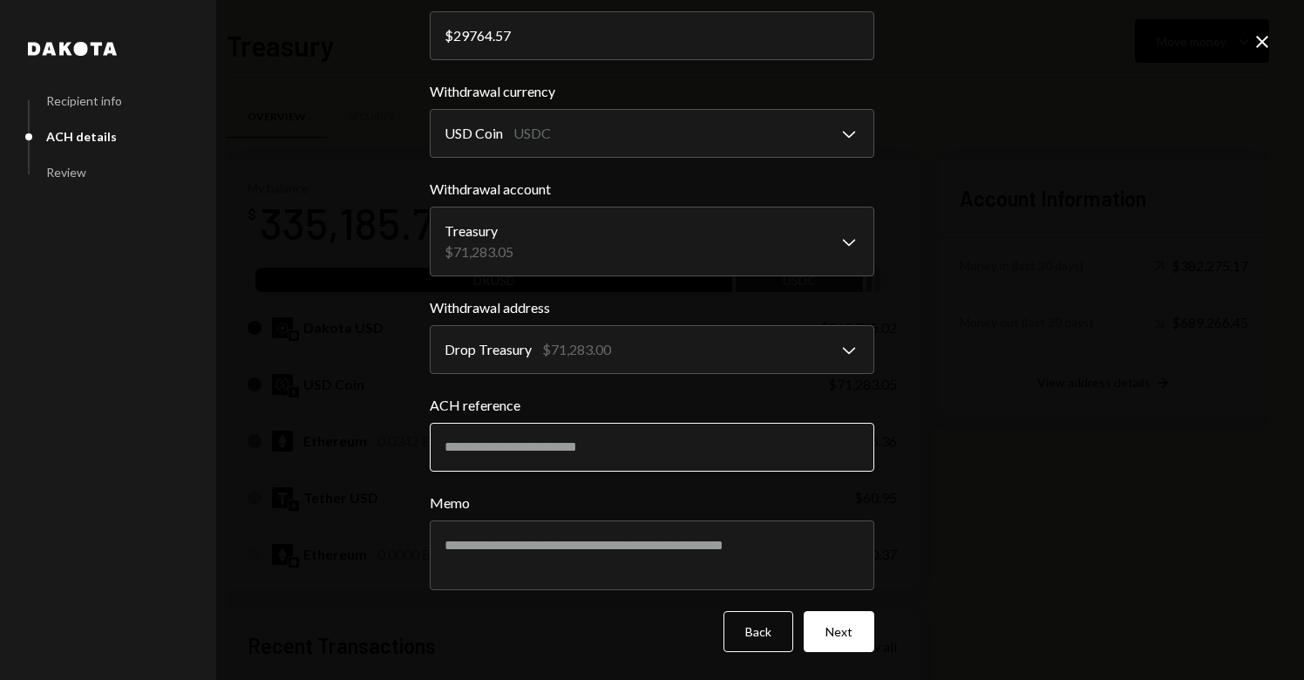
click at [619, 456] on input "ACH reference" at bounding box center [652, 447] width 445 height 49
click at [1266, 45] on icon at bounding box center [1263, 42] width 12 height 12
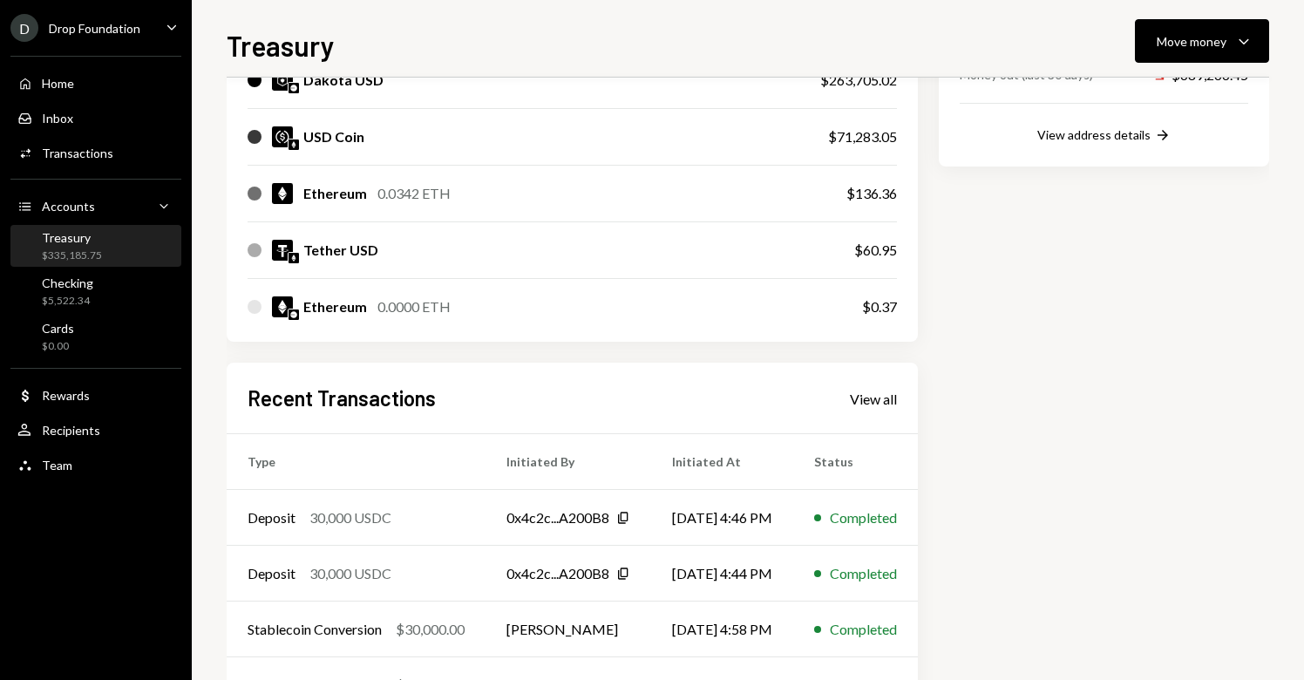
scroll to position [371, 0]
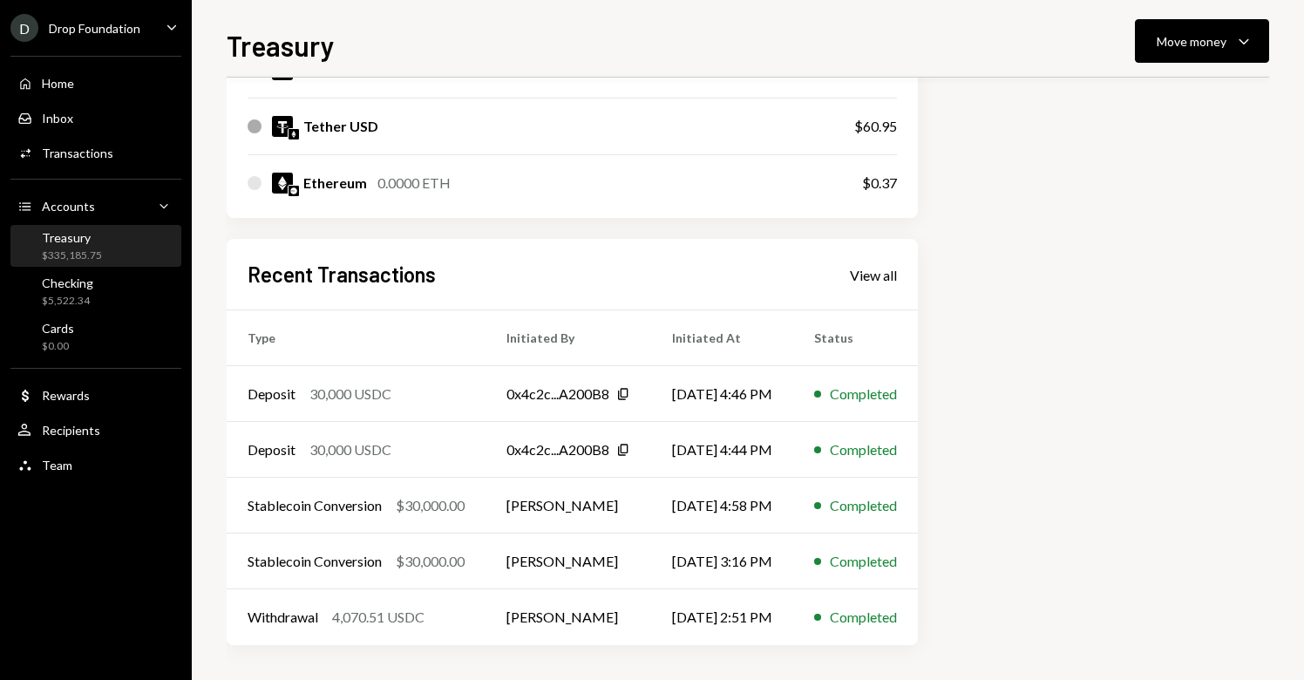
click at [138, 254] on div "Treasury $335,185.75" at bounding box center [95, 246] width 157 height 33
click at [90, 254] on div "$335,185.75" at bounding box center [72, 256] width 60 height 15
click at [78, 242] on div "Treasury" at bounding box center [72, 237] width 60 height 15
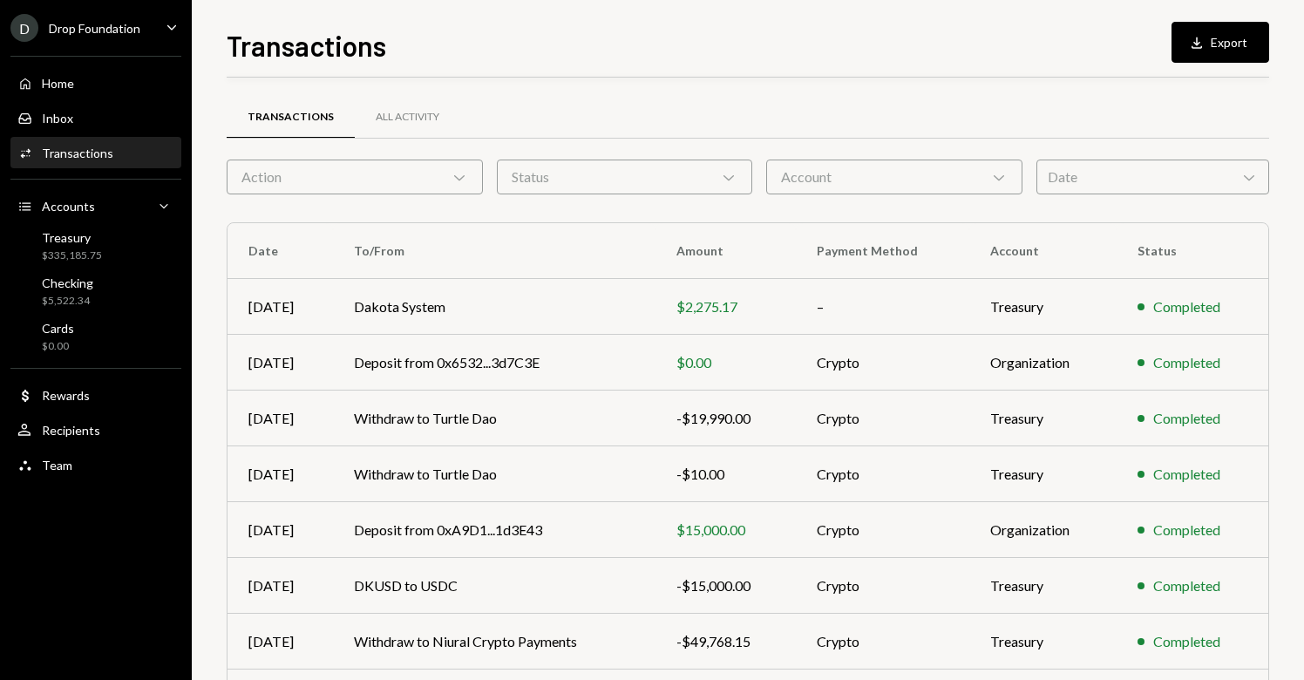
scroll to position [230, 0]
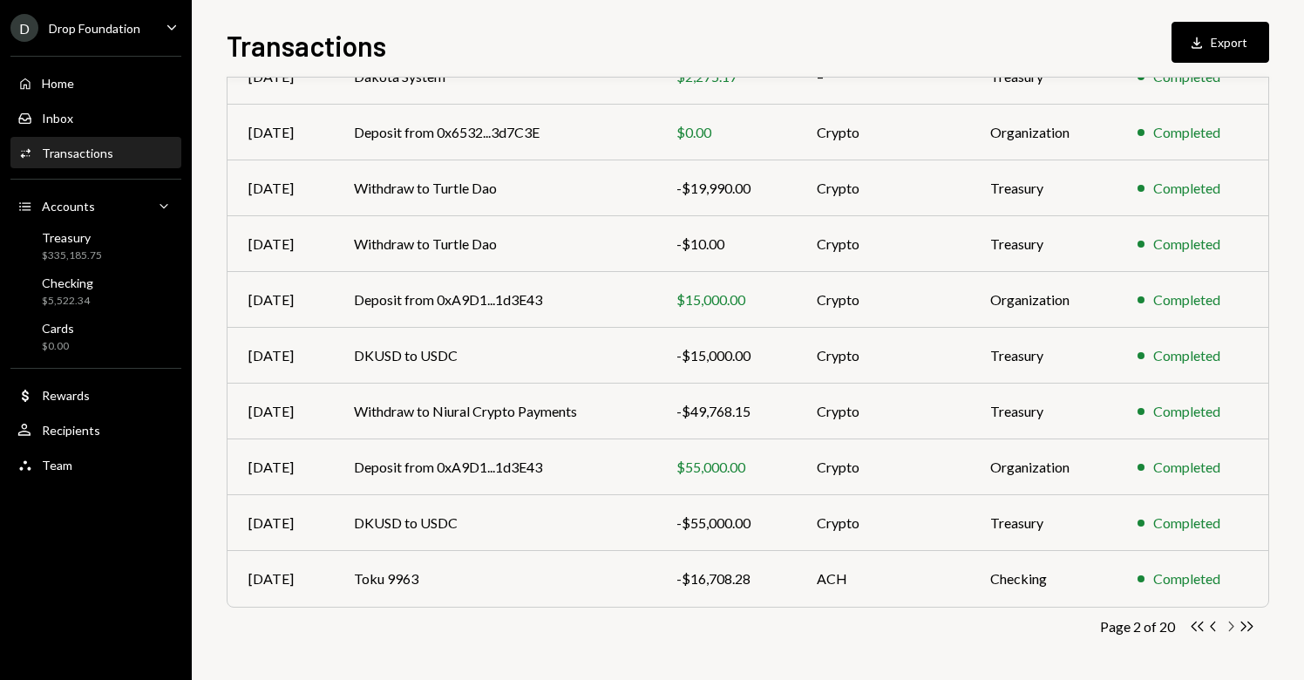
click at [1233, 622] on icon "Chevron Right" at bounding box center [1230, 626] width 17 height 17
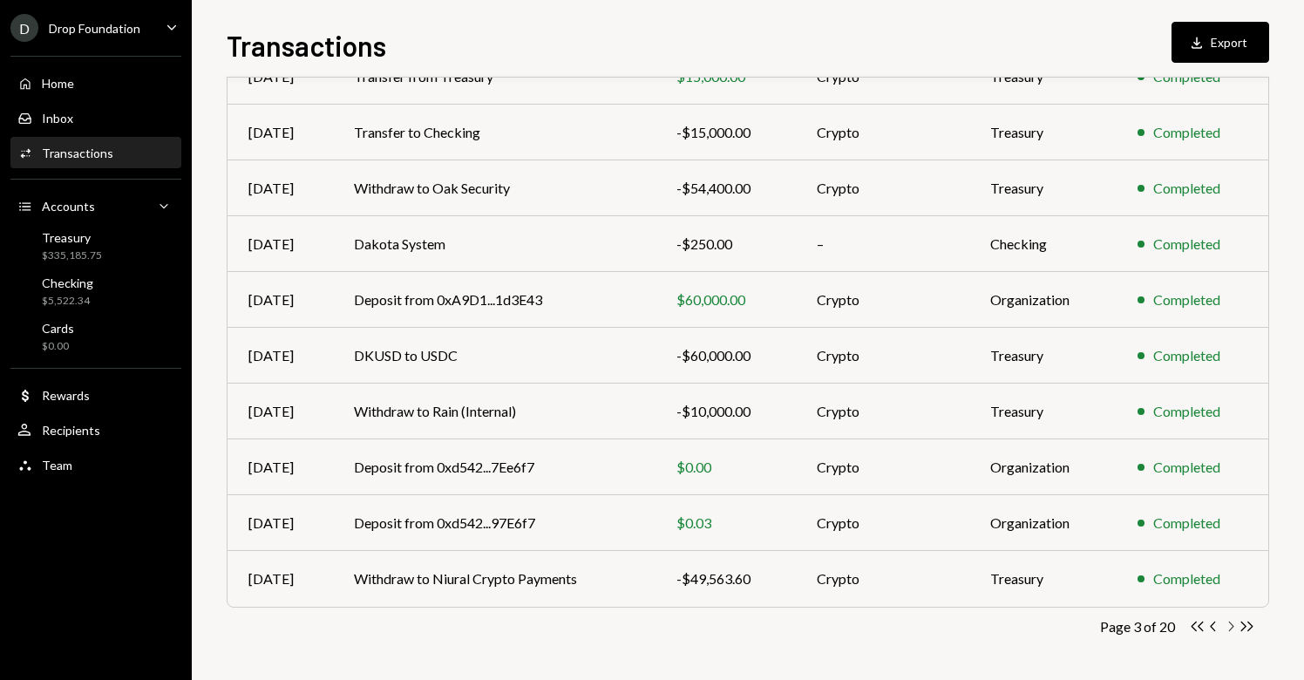
click at [1230, 630] on icon "button" at bounding box center [1231, 627] width 5 height 10
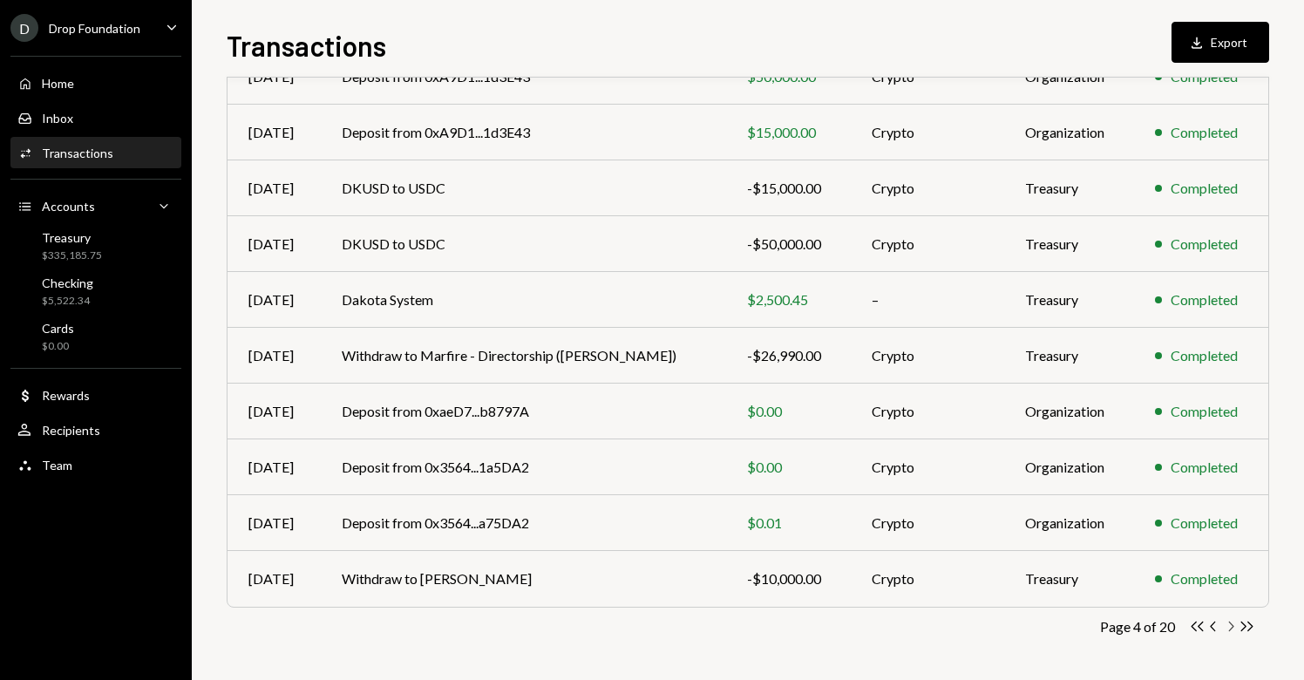
click at [1228, 623] on icon "Chevron Right" at bounding box center [1230, 626] width 17 height 17
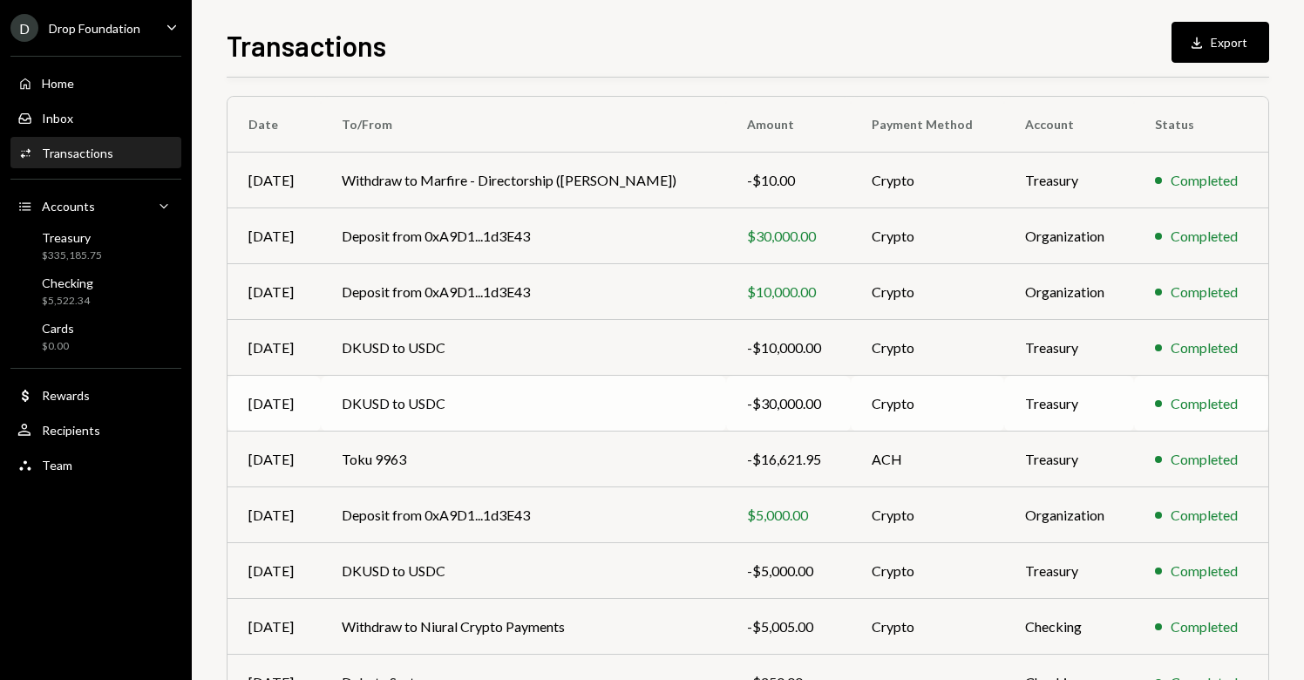
scroll to position [142, 0]
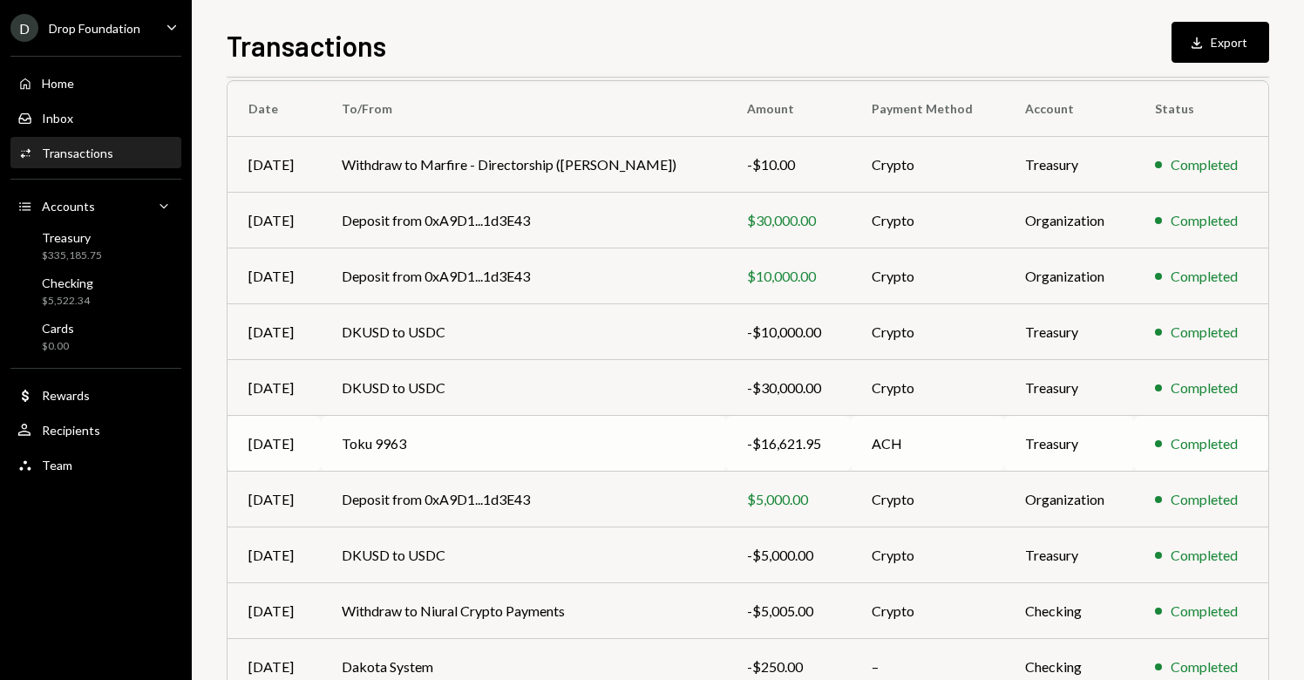
click at [385, 455] on td "Toku 9963" at bounding box center [523, 444] width 405 height 56
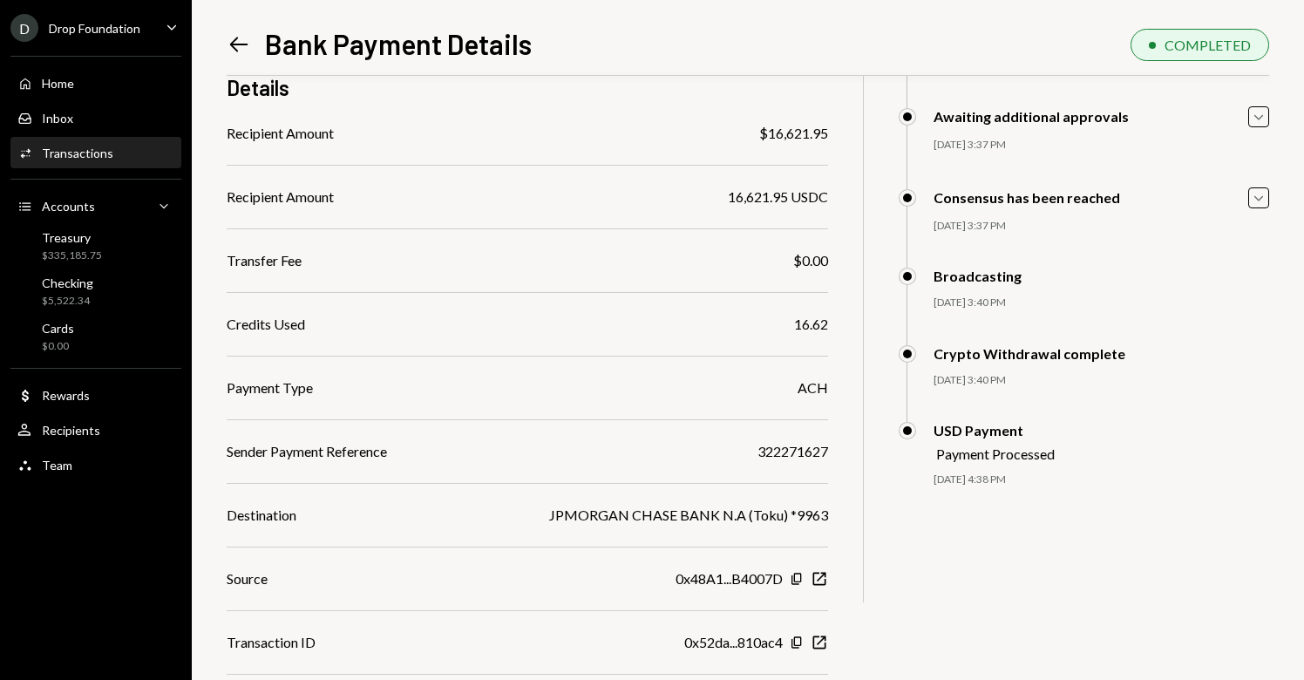
scroll to position [254, 0]
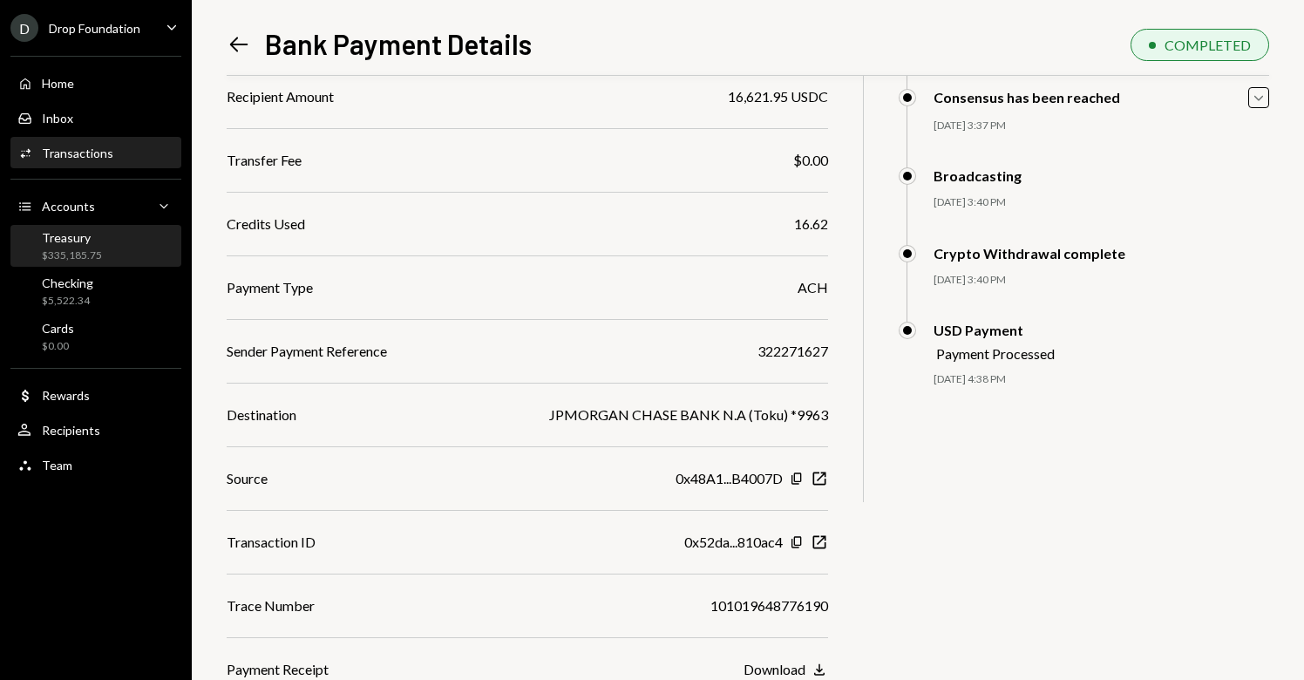
click at [72, 247] on div "Treasury $335,185.75" at bounding box center [72, 246] width 60 height 33
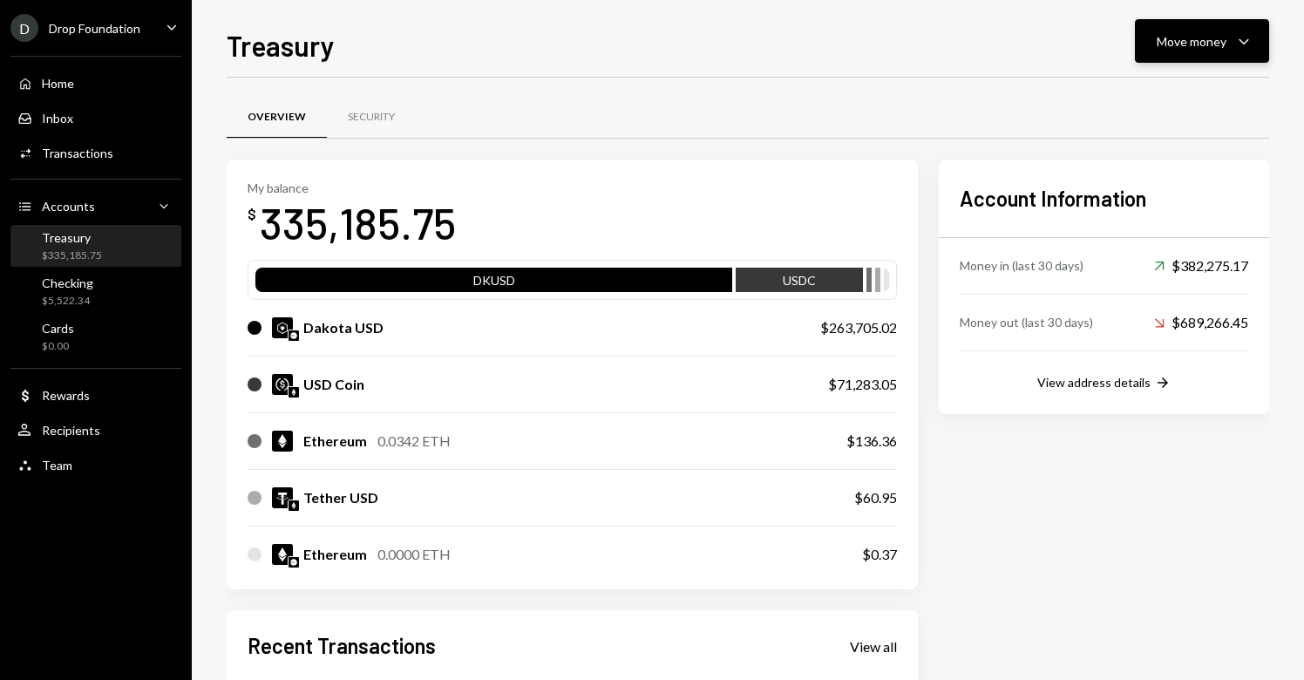
click at [1211, 51] on button "Move money Caret Down" at bounding box center [1202, 41] width 134 height 44
click at [1148, 92] on div "Send" at bounding box center [1188, 94] width 127 height 18
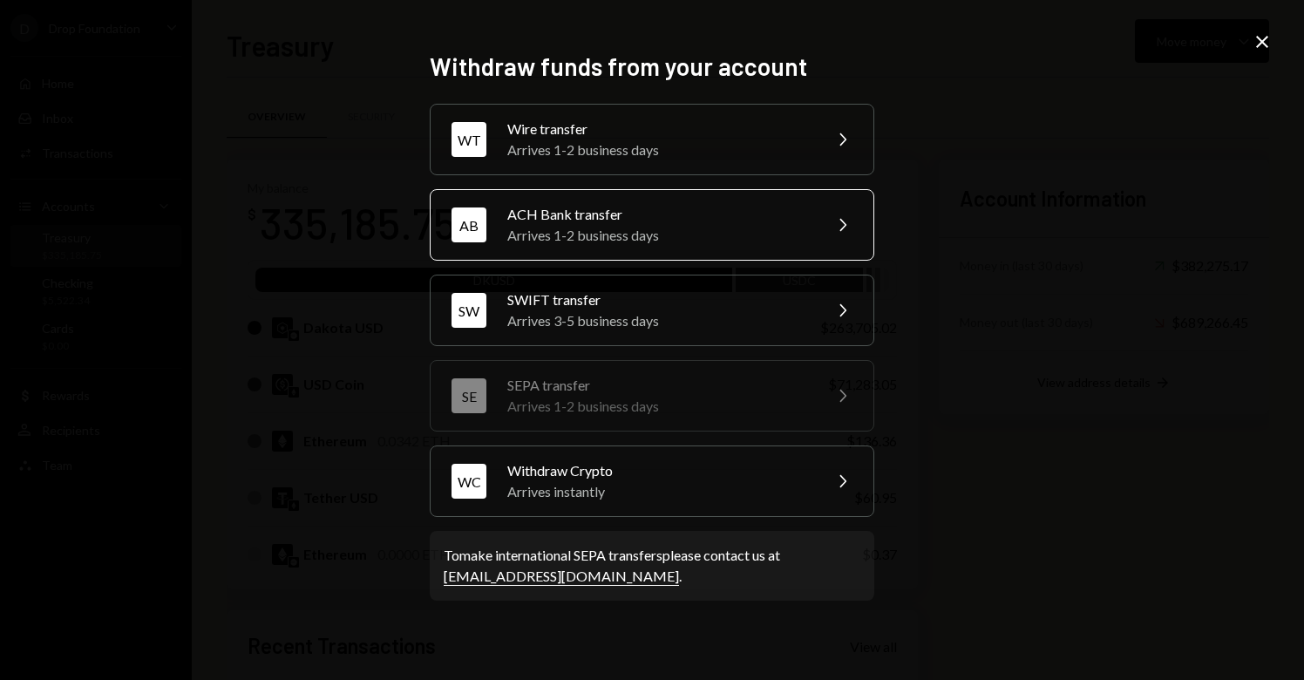
click at [658, 228] on div "Arrives 1-2 business days" at bounding box center [658, 235] width 303 height 21
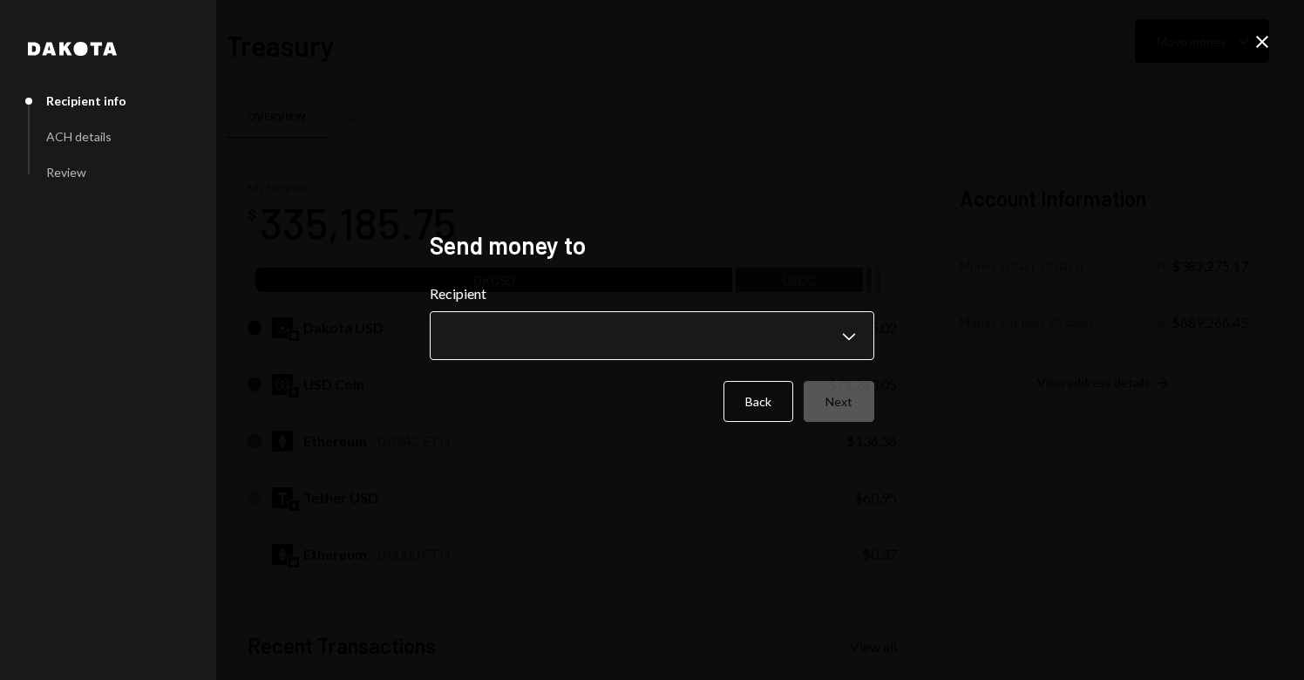
click at [630, 339] on body "D Drop Foundation Caret Down Home Home Inbox Inbox Activities Transactions Acco…" at bounding box center [652, 340] width 1304 height 680
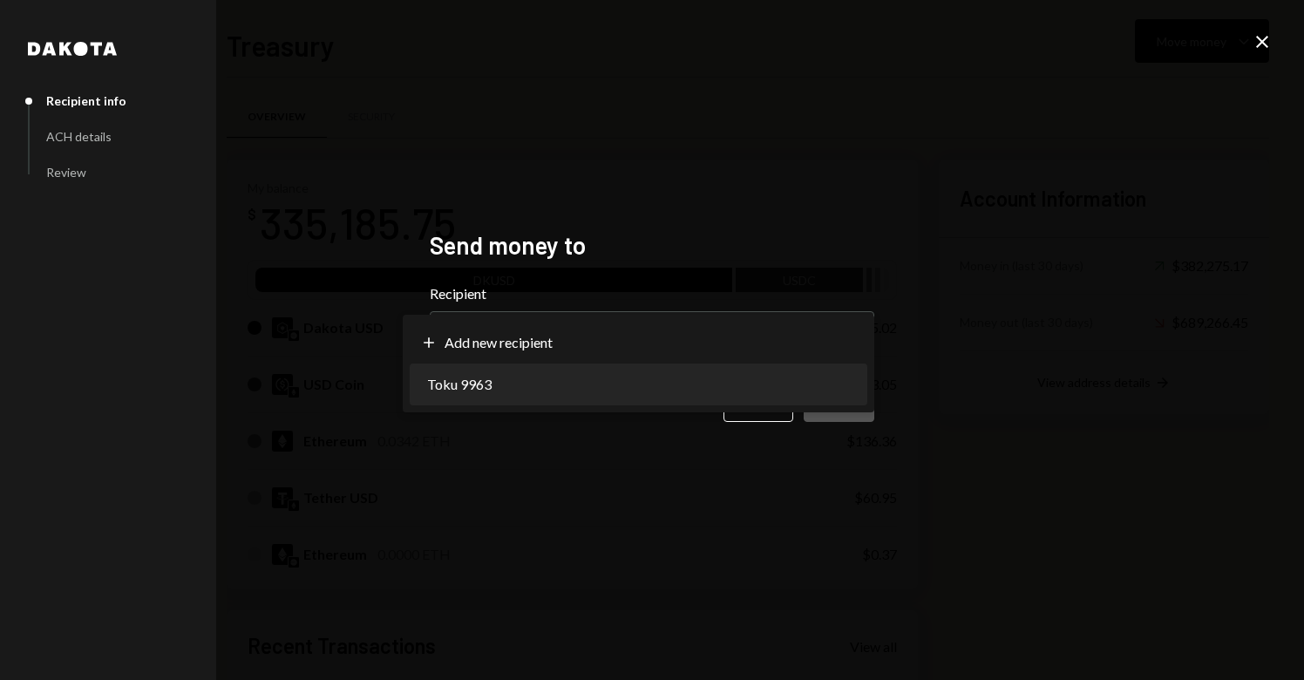
select select "**********"
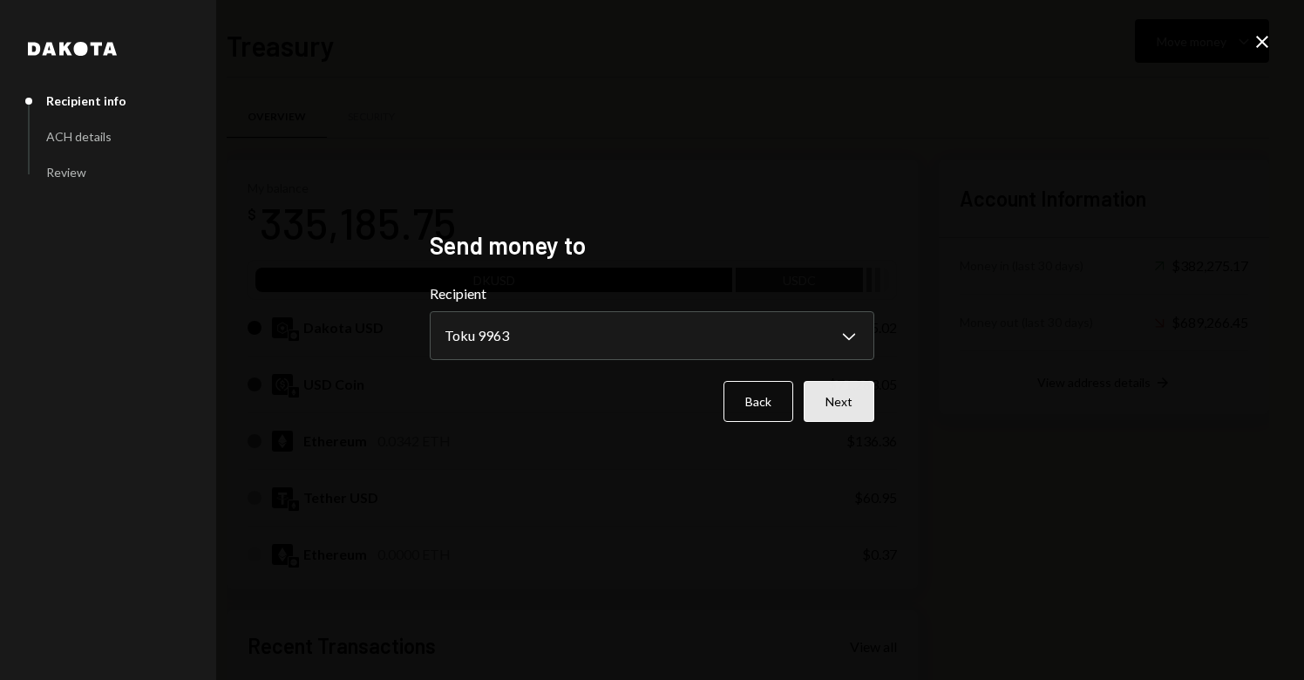
click at [841, 401] on button "Next" at bounding box center [839, 401] width 71 height 41
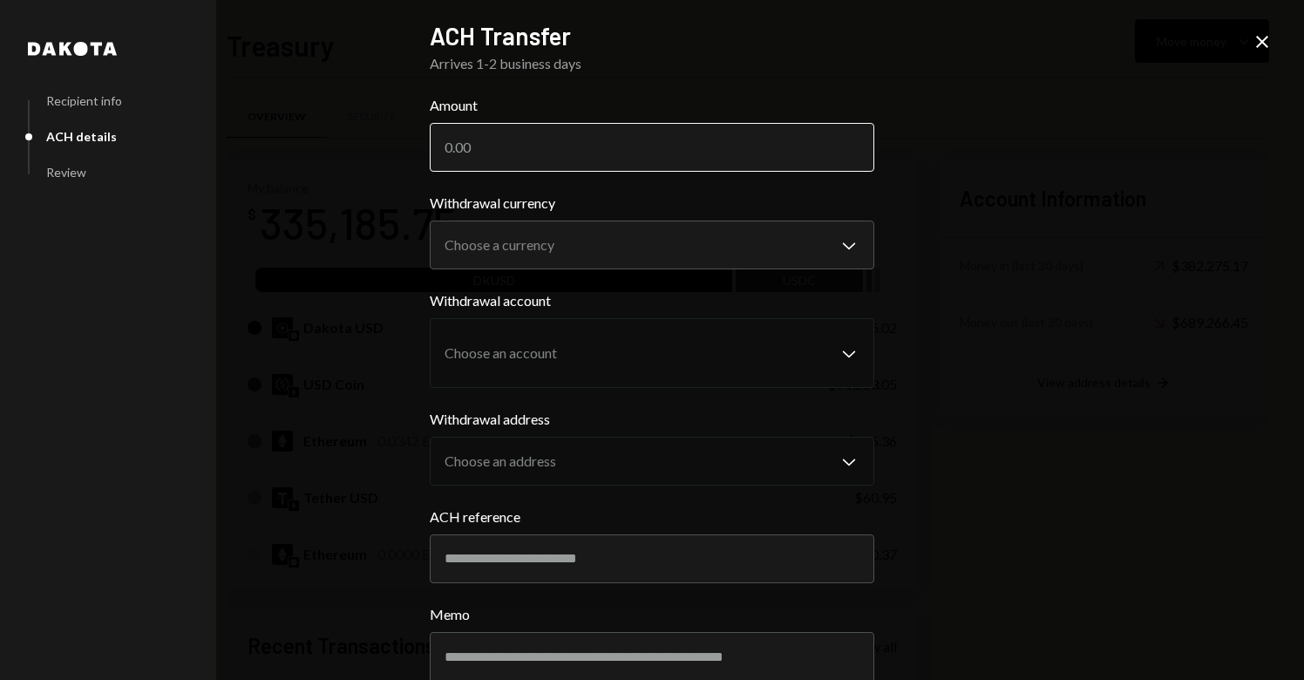
click at [500, 158] on input "Amount" at bounding box center [652, 147] width 445 height 49
click at [550, 151] on input "Amount" at bounding box center [652, 147] width 445 height 49
type input "29764"
type input "29764.57"
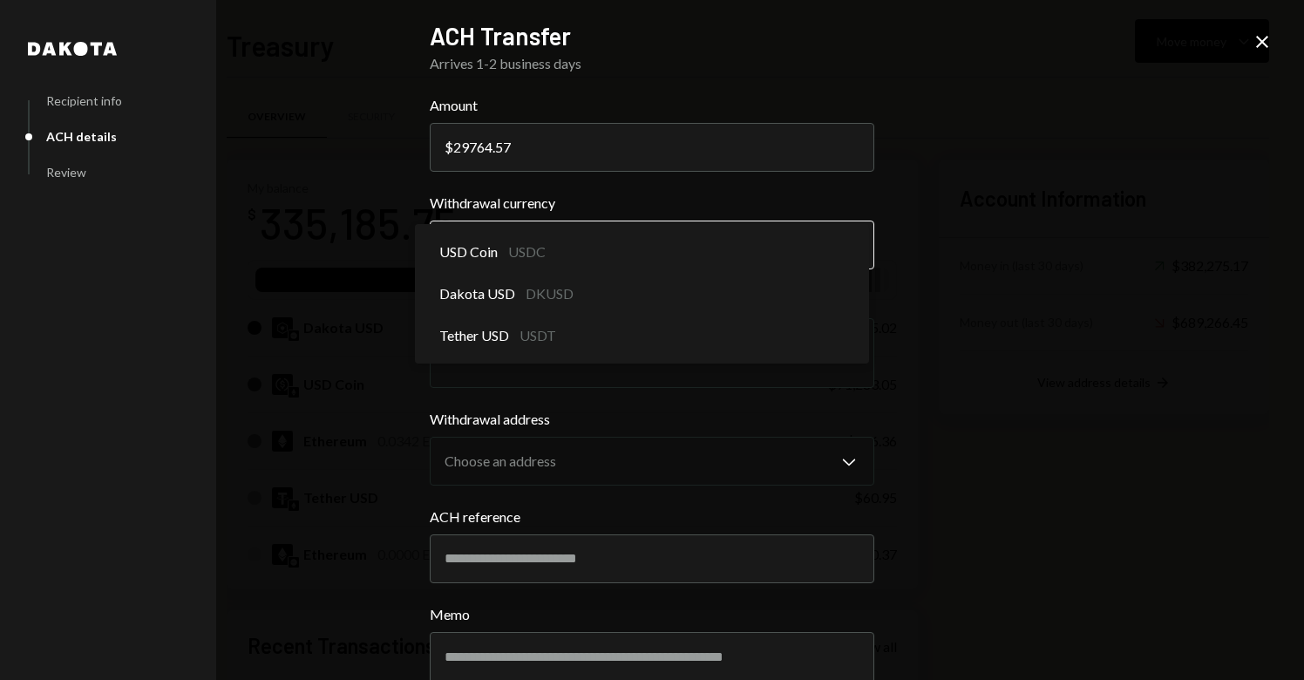
click at [680, 268] on body "D Drop Foundation Caret Down Home Home Inbox Inbox Activities Transactions Acco…" at bounding box center [652, 340] width 1304 height 680
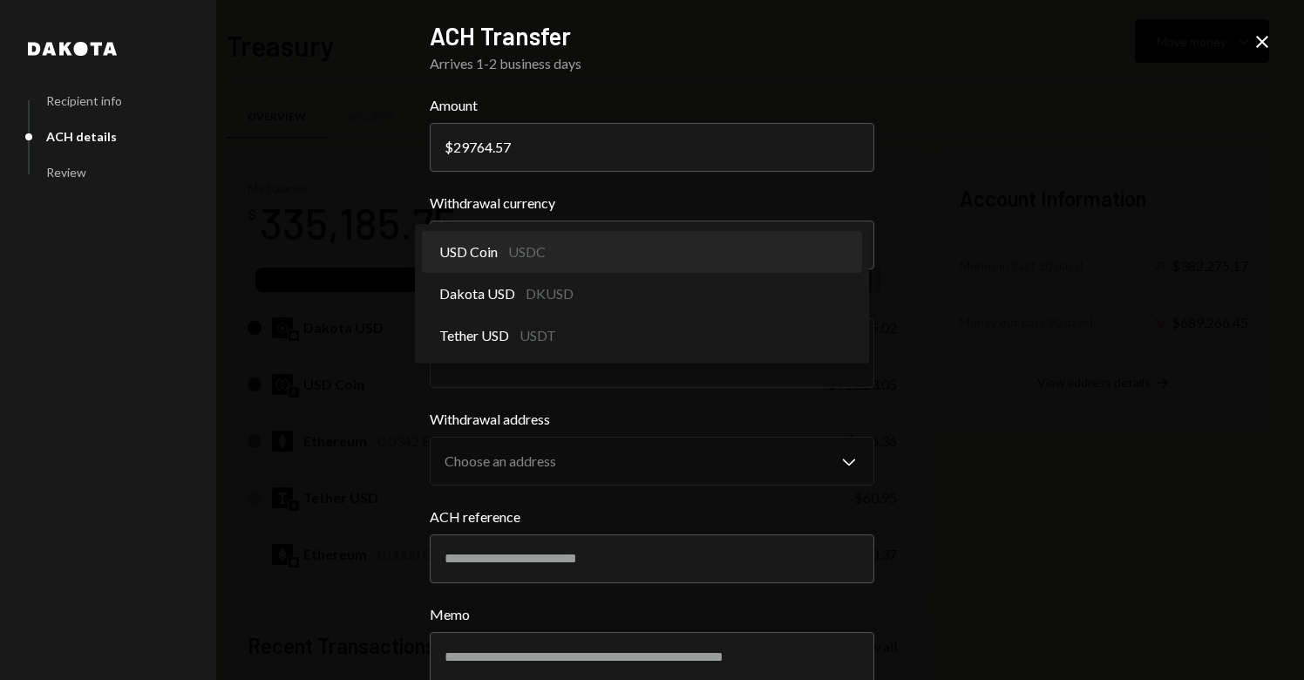
select select "****"
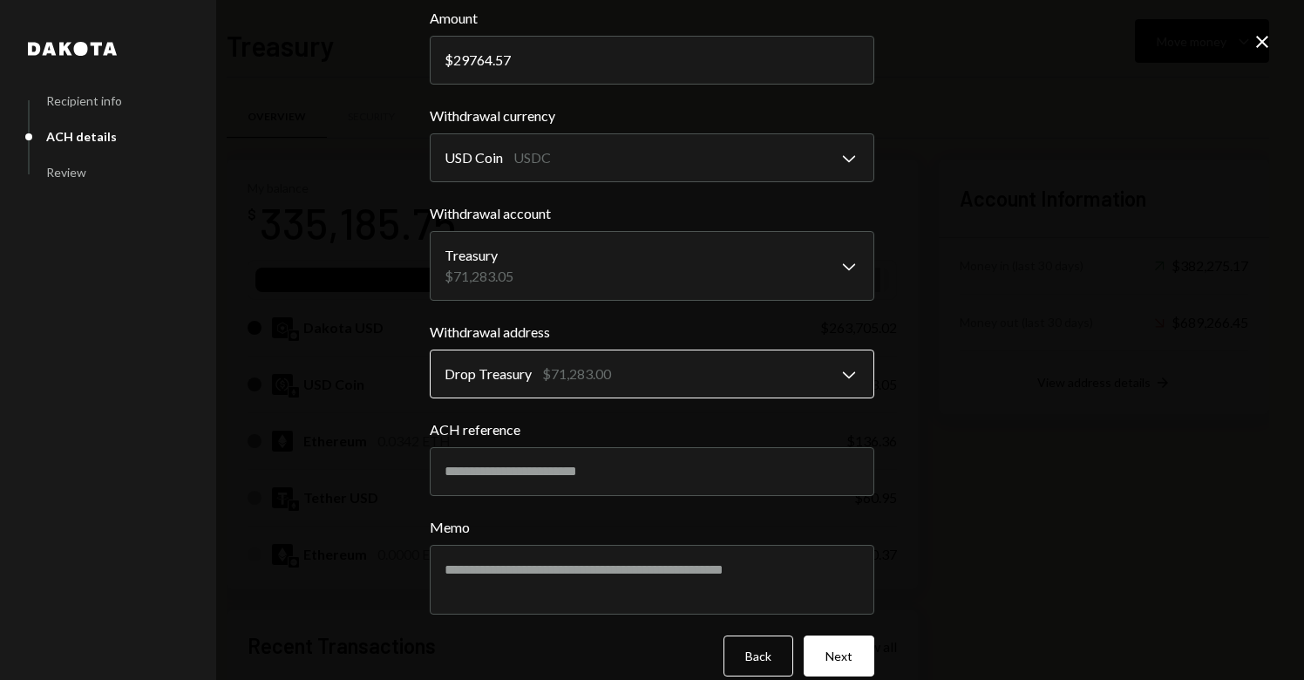
scroll to position [112, 0]
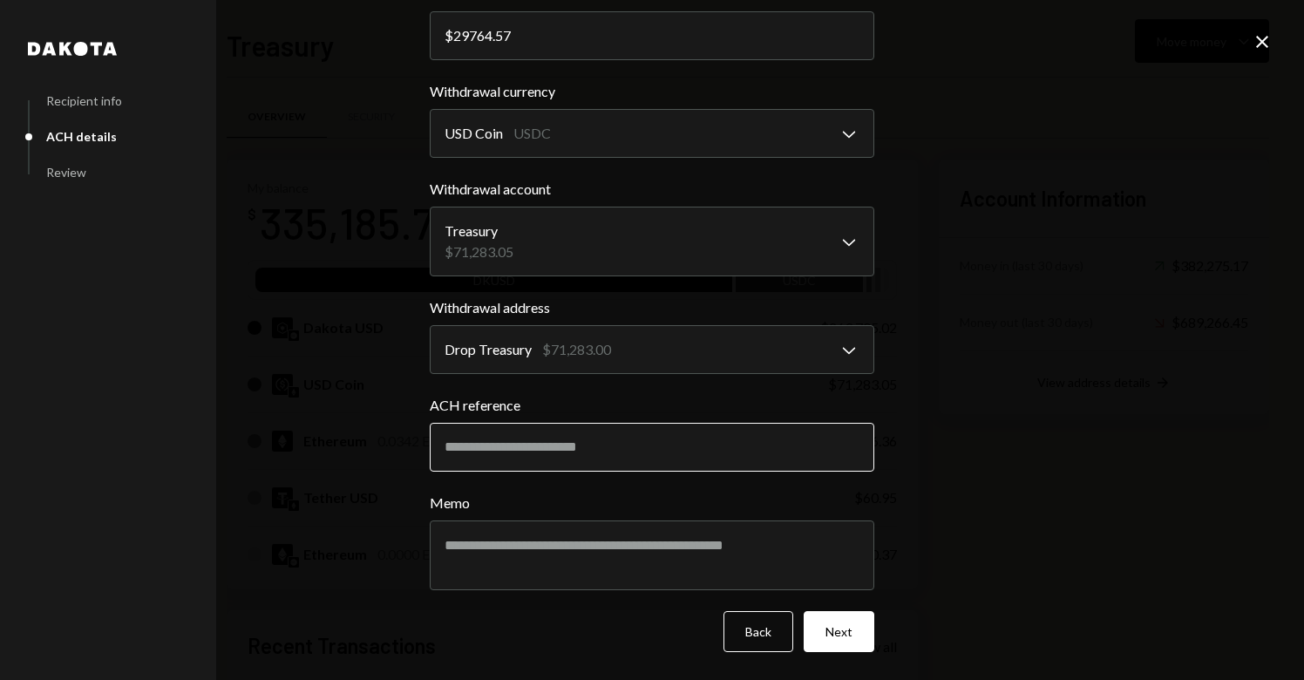
click at [546, 446] on input "ACH reference" at bounding box center [652, 447] width 445 height 49
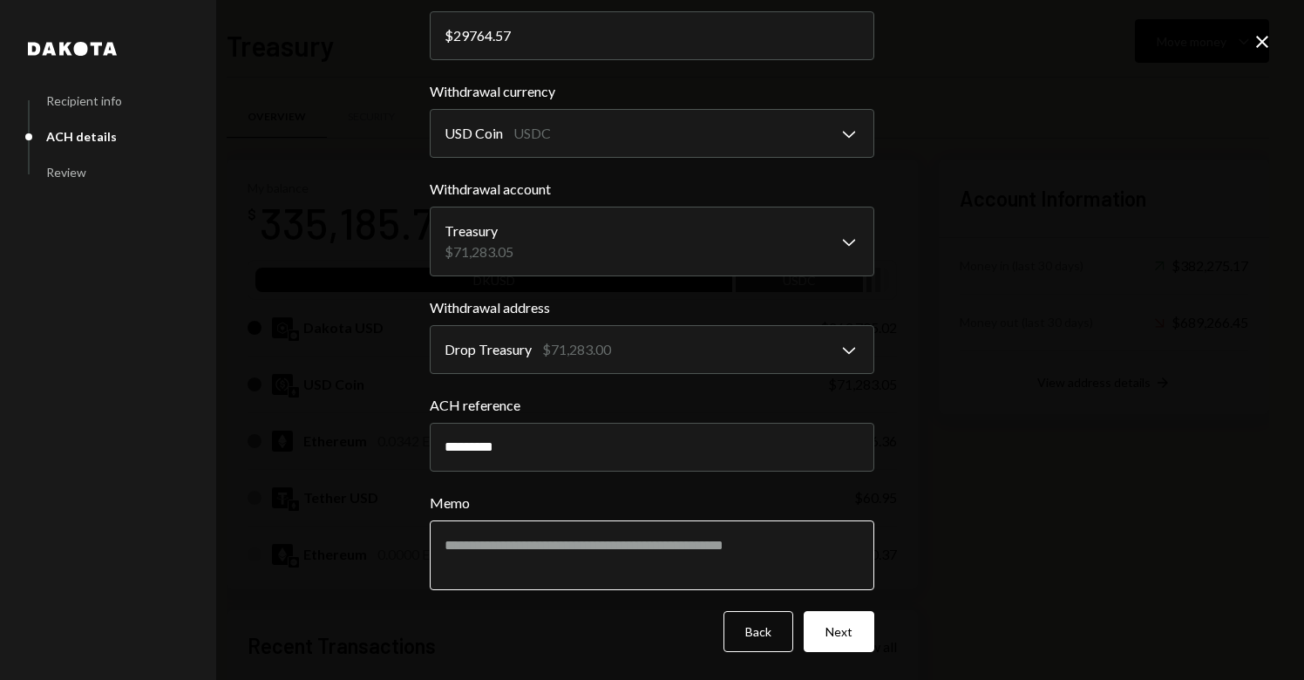
type input "*********"
click at [661, 558] on textarea "Memo" at bounding box center [652, 556] width 445 height 70
drag, startPoint x: 539, startPoint y: 540, endPoint x: 334, endPoint y: 528, distance: 205.2
click at [326, 522] on div "**********" at bounding box center [652, 340] width 1304 height 680
paste textarea
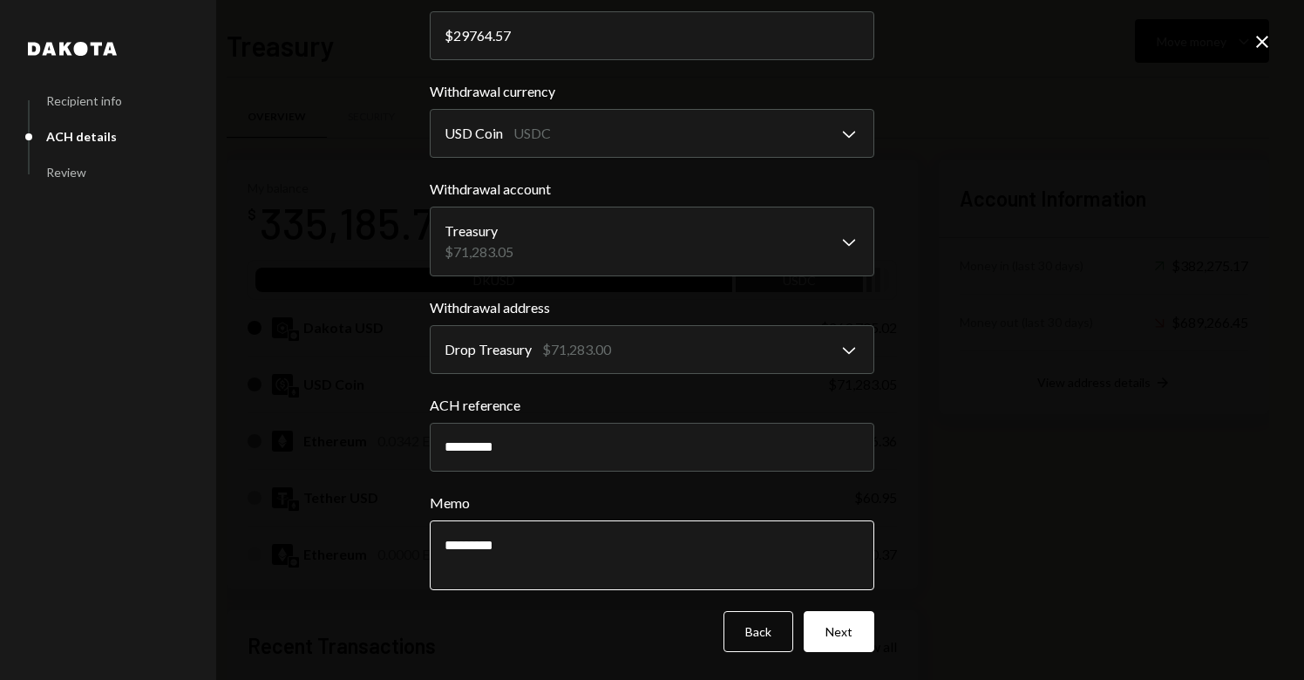
paste textarea "**********"
type textarea "**********"
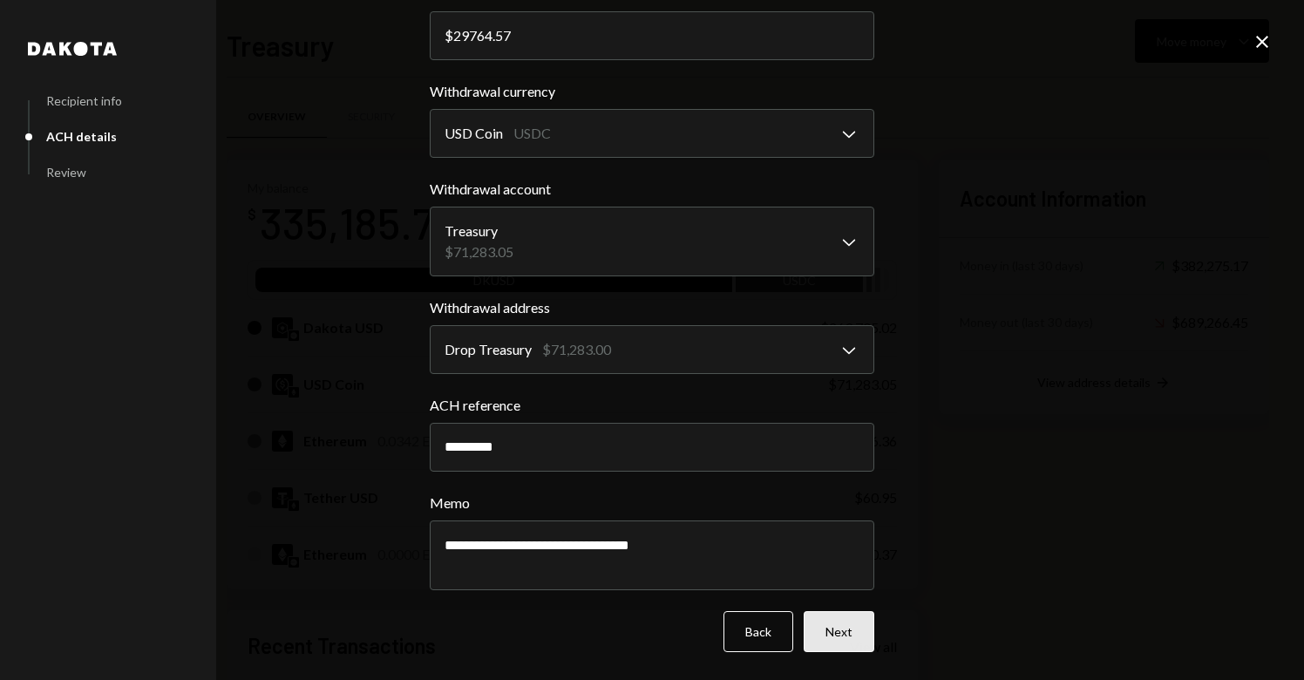
click at [825, 630] on button "Next" at bounding box center [839, 631] width 71 height 41
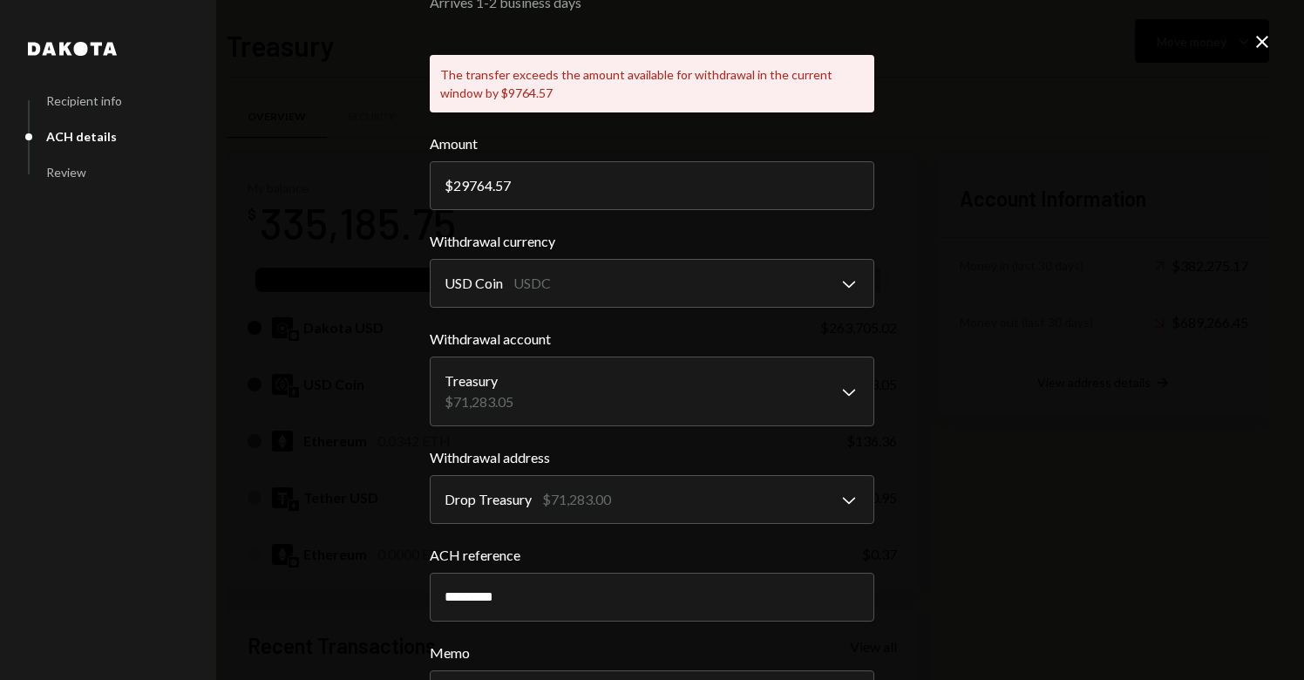
scroll to position [22, 0]
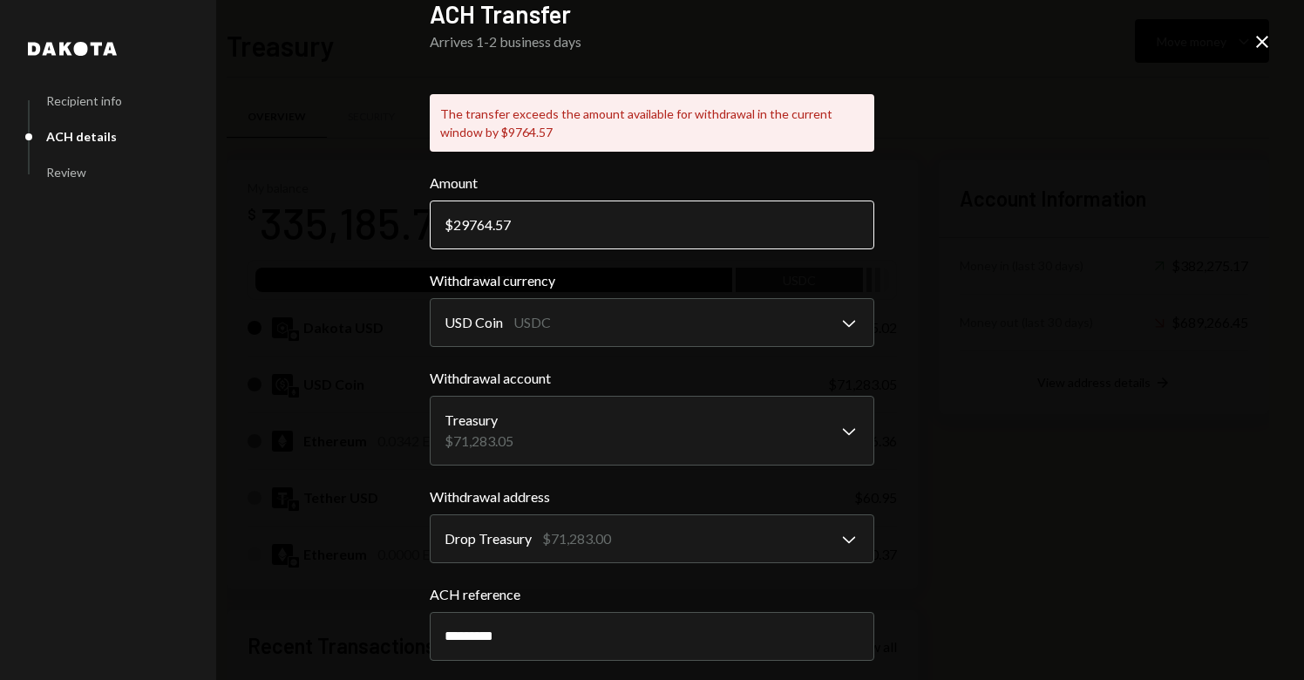
click at [539, 227] on input "29764.57" at bounding box center [652, 225] width 445 height 49
drag, startPoint x: 536, startPoint y: 227, endPoint x: 466, endPoint y: 222, distance: 70.8
click at [466, 222] on input "29764.57" at bounding box center [652, 225] width 445 height 49
type input "2"
type input "29764"
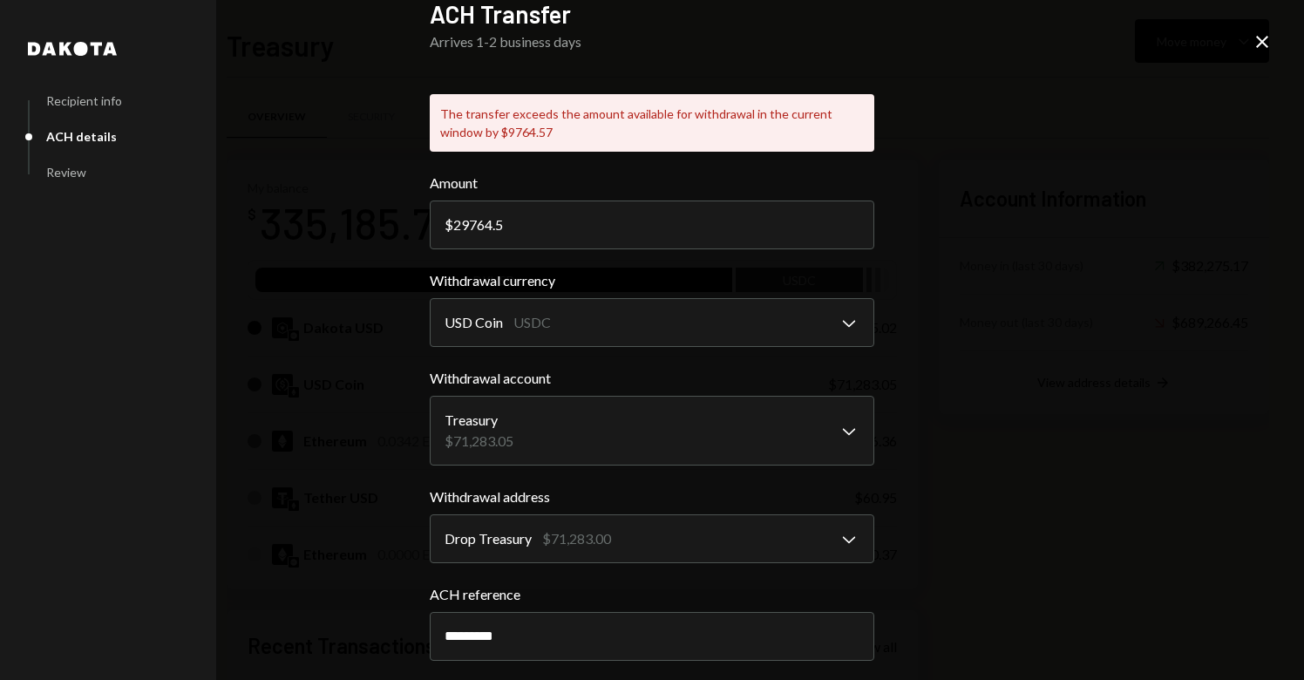
type input "29764.57"
click at [1039, 376] on div "**********" at bounding box center [652, 340] width 1304 height 680
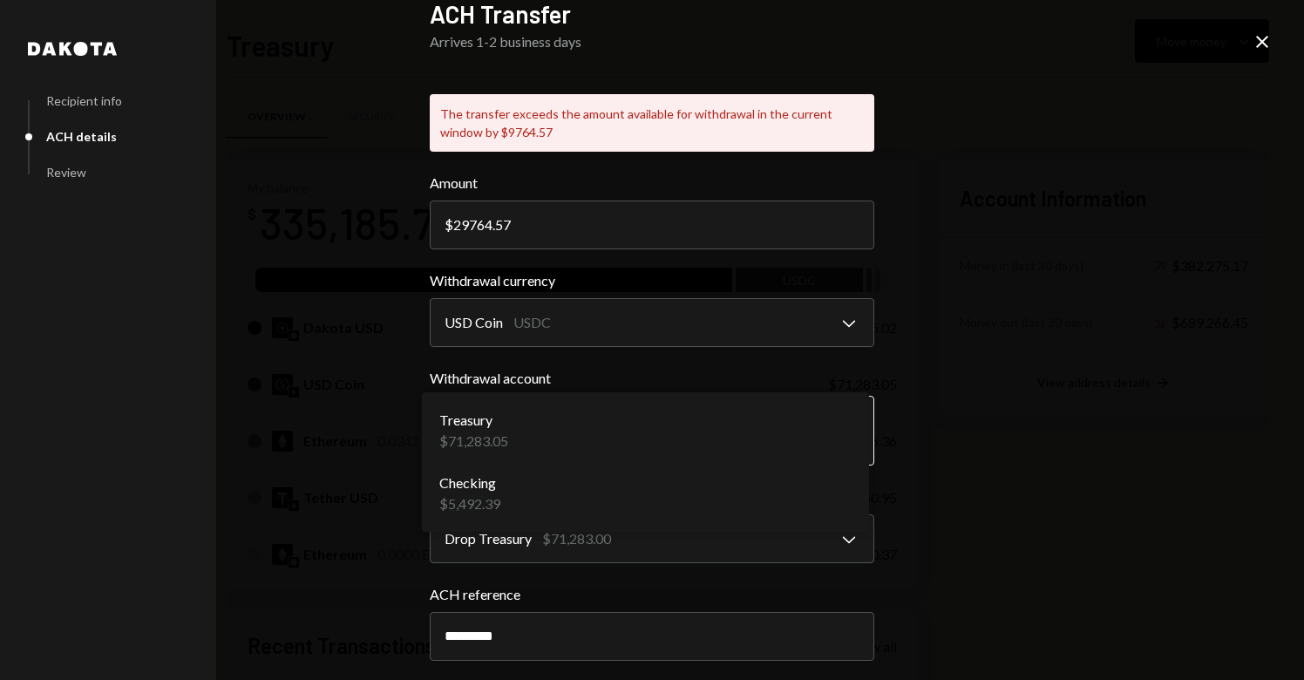
click at [615, 459] on body "D Drop Foundation Caret Down Home Home Inbox Inbox Activities Transactions Acco…" at bounding box center [652, 340] width 1304 height 680
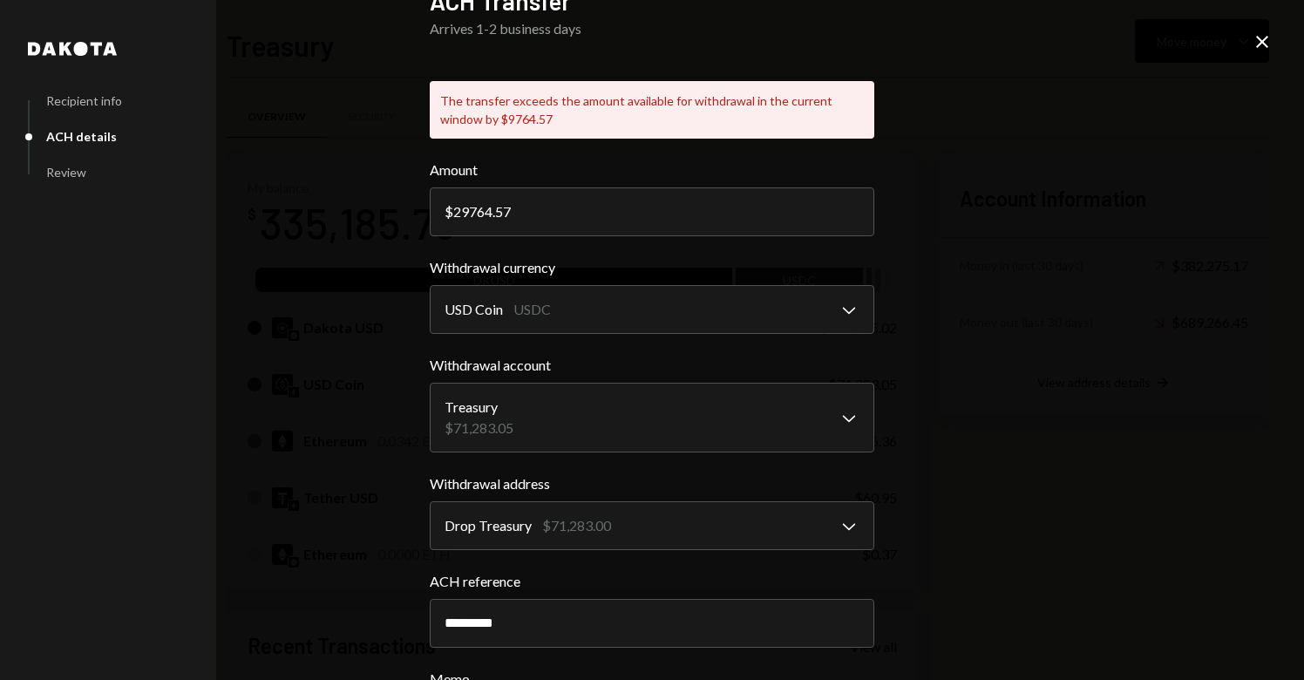
scroll to position [37, 0]
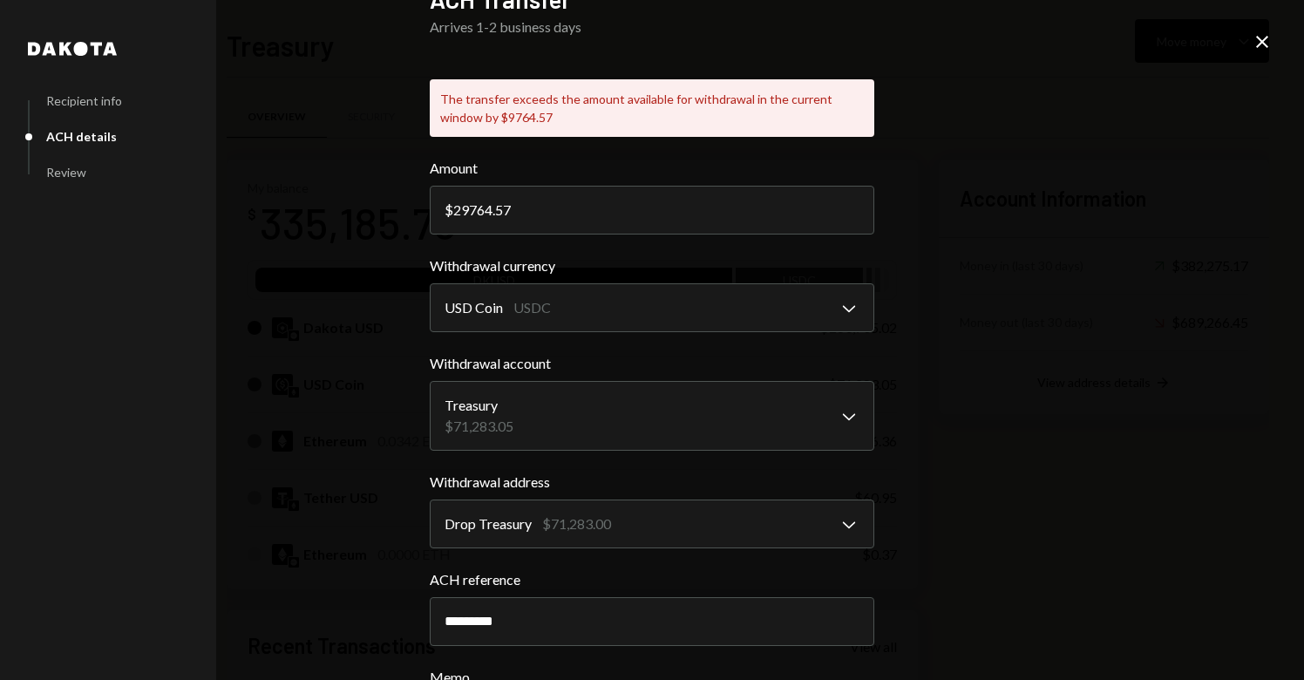
click at [975, 454] on div "**********" at bounding box center [652, 340] width 1304 height 680
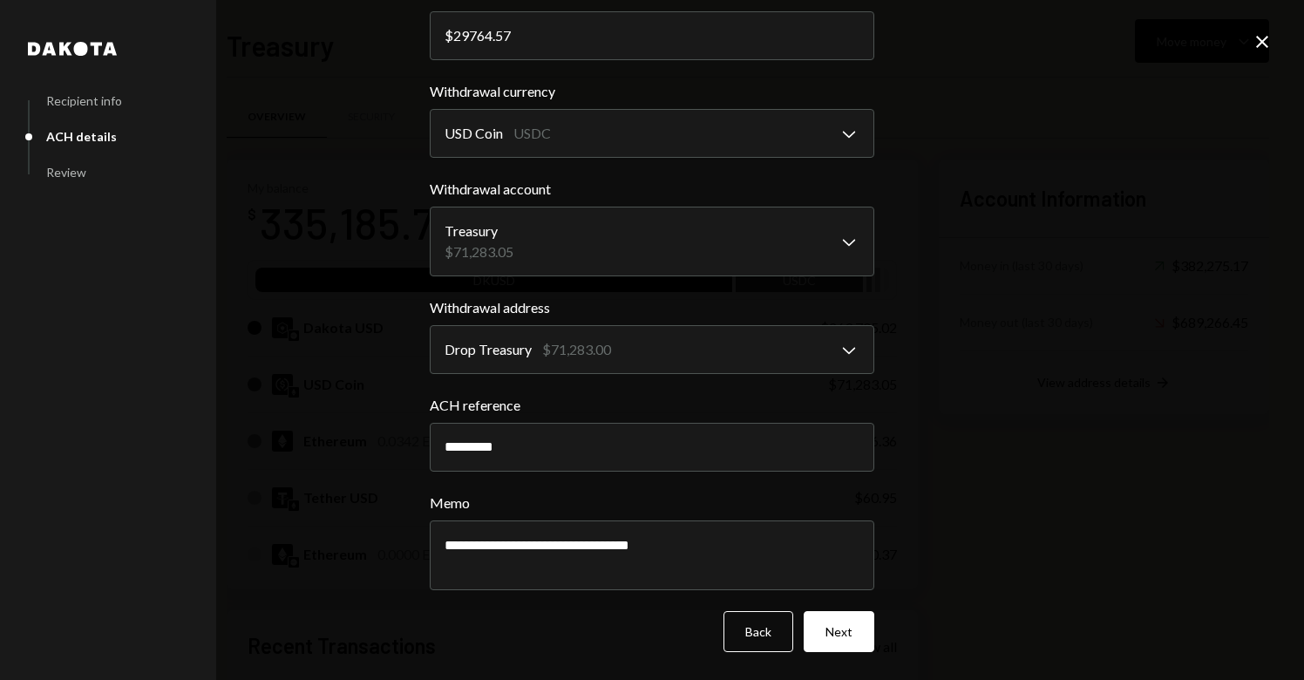
click at [853, 635] on button "Next" at bounding box center [839, 631] width 71 height 41
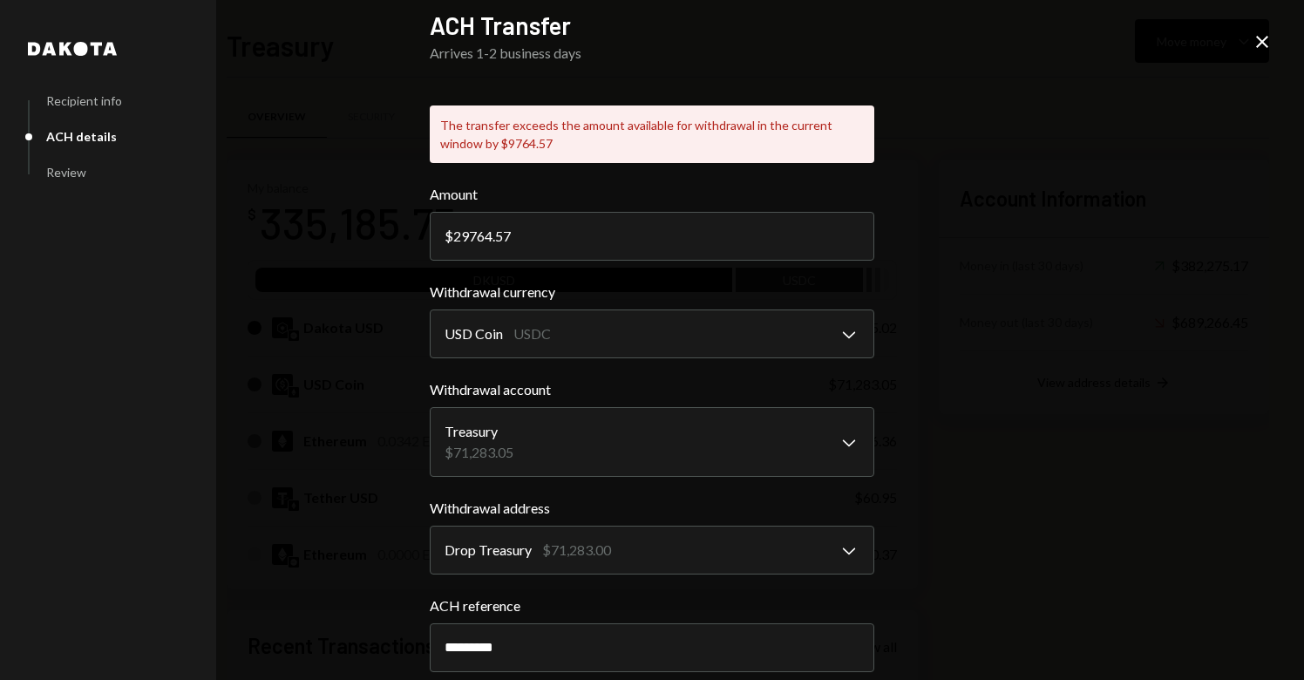
scroll to position [24, 0]
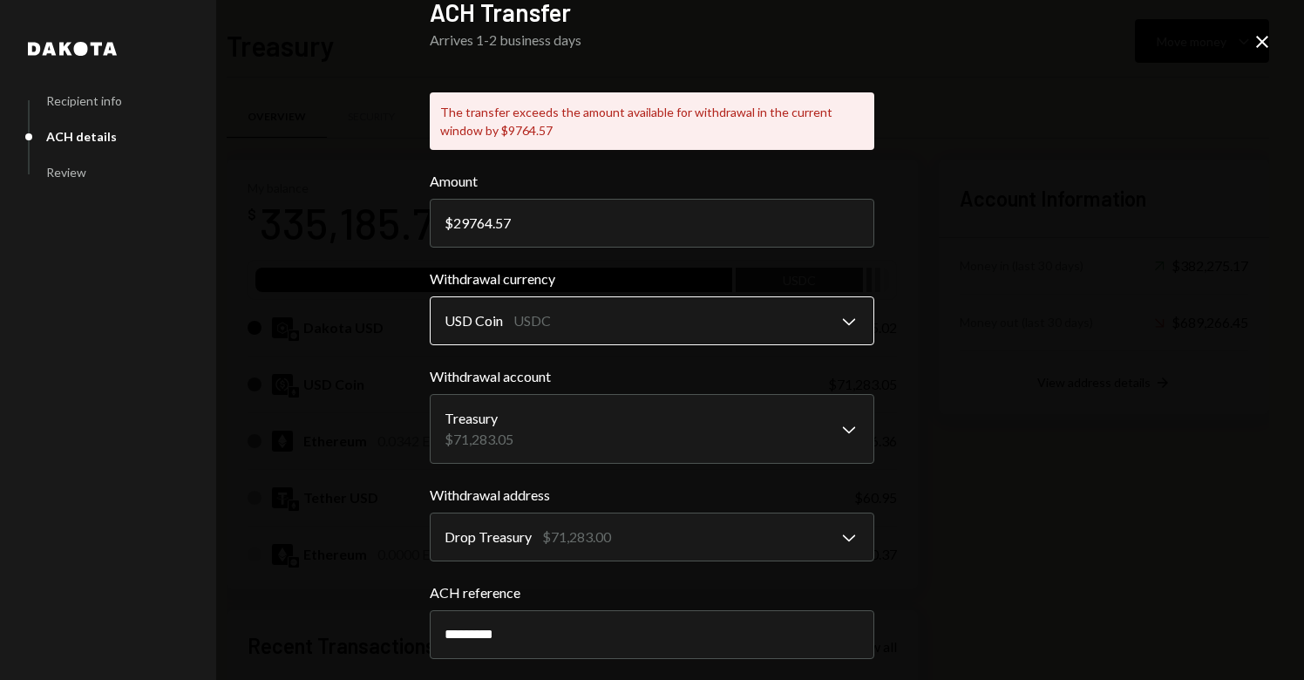
click at [759, 333] on body "D Drop Foundation Caret Down Home Home Inbox Inbox Activities Transactions Acco…" at bounding box center [652, 340] width 1304 height 680
click at [766, 328] on body "D Drop Foundation Caret Down Home Home Inbox Inbox Activities Transactions Acco…" at bounding box center [652, 340] width 1304 height 680
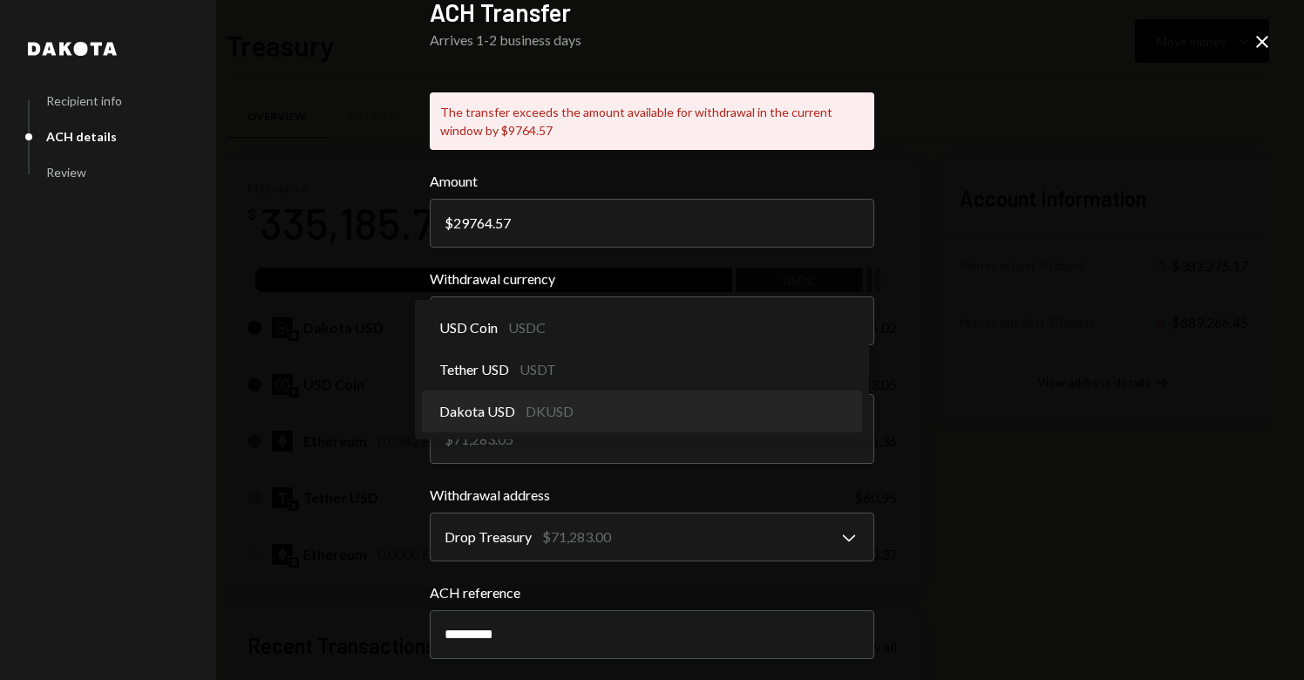
select select "*****"
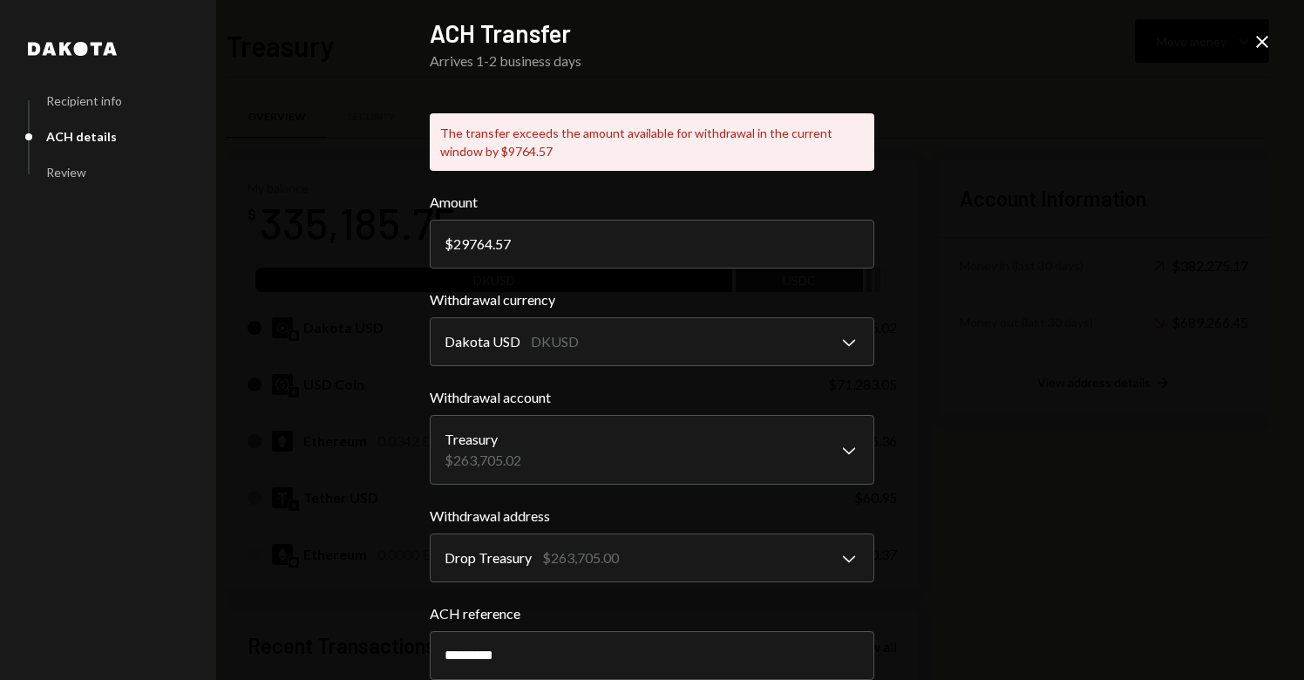
scroll to position [3, 0]
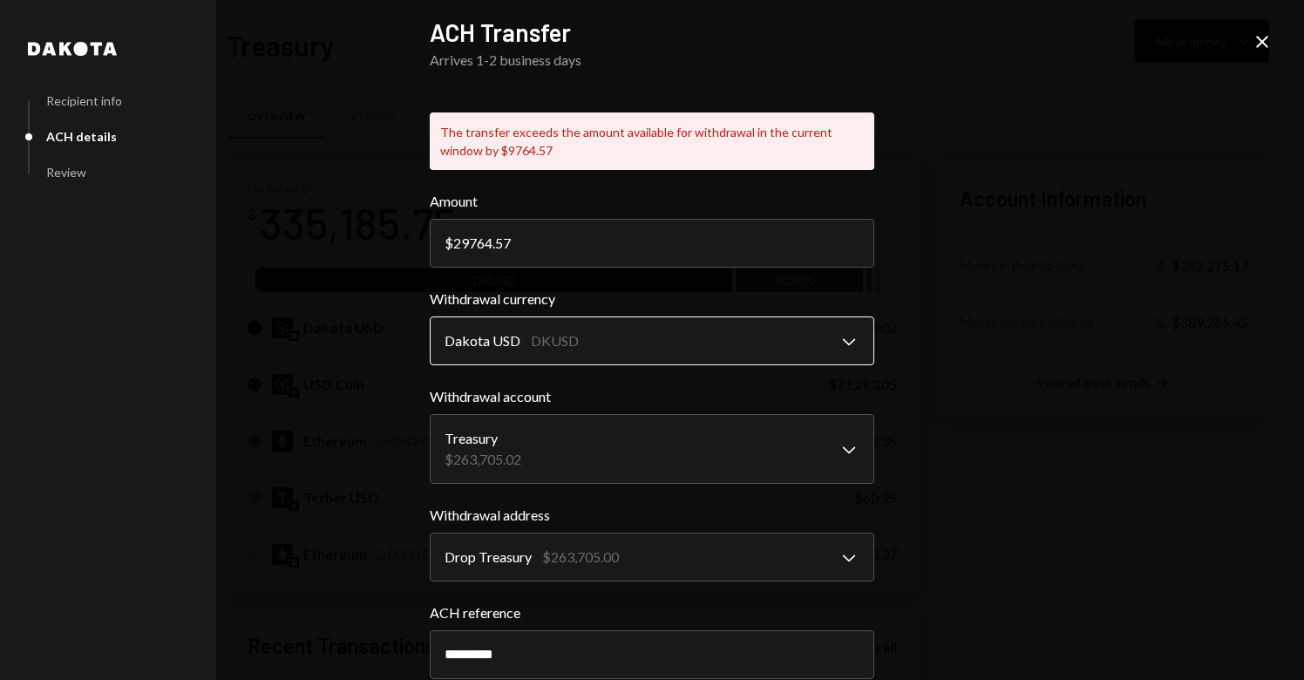
click at [561, 341] on body "D Drop Foundation Caret Down Home Home Inbox Inbox Activities Transactions Acco…" at bounding box center [652, 340] width 1304 height 680
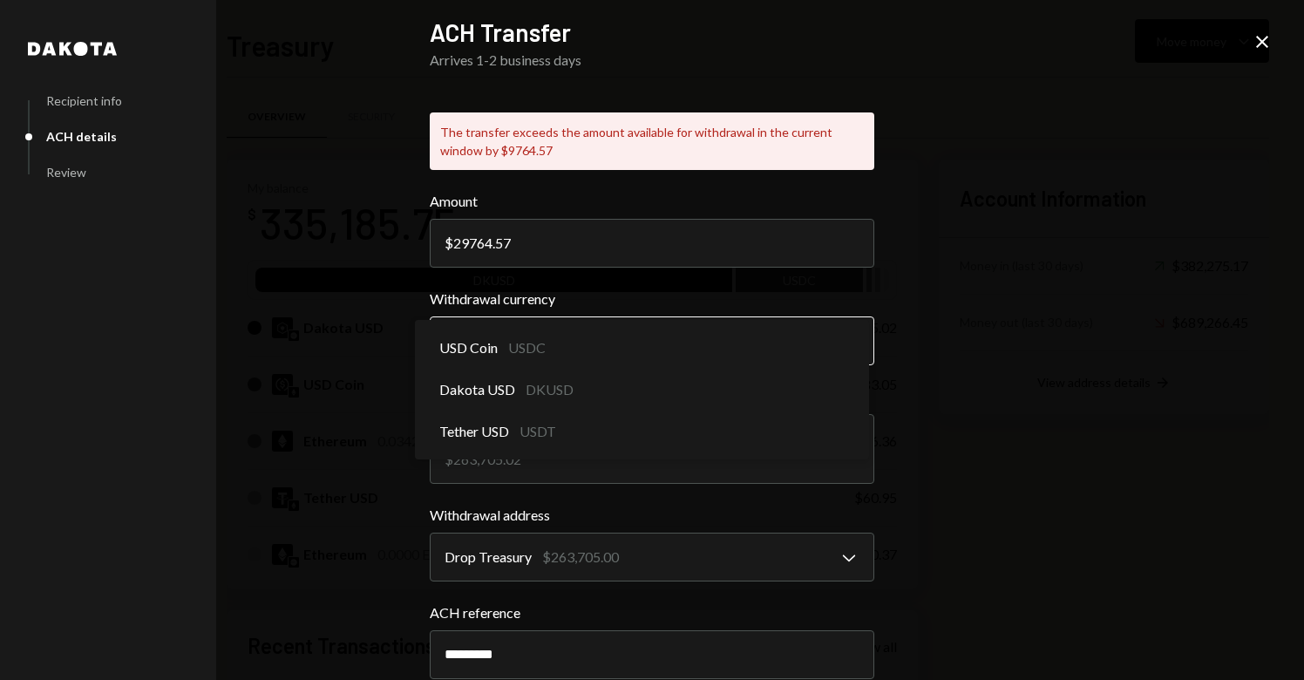
click at [554, 339] on body "D Drop Foundation Caret Down Home Home Inbox Inbox Activities Transactions Acco…" at bounding box center [652, 340] width 1304 height 680
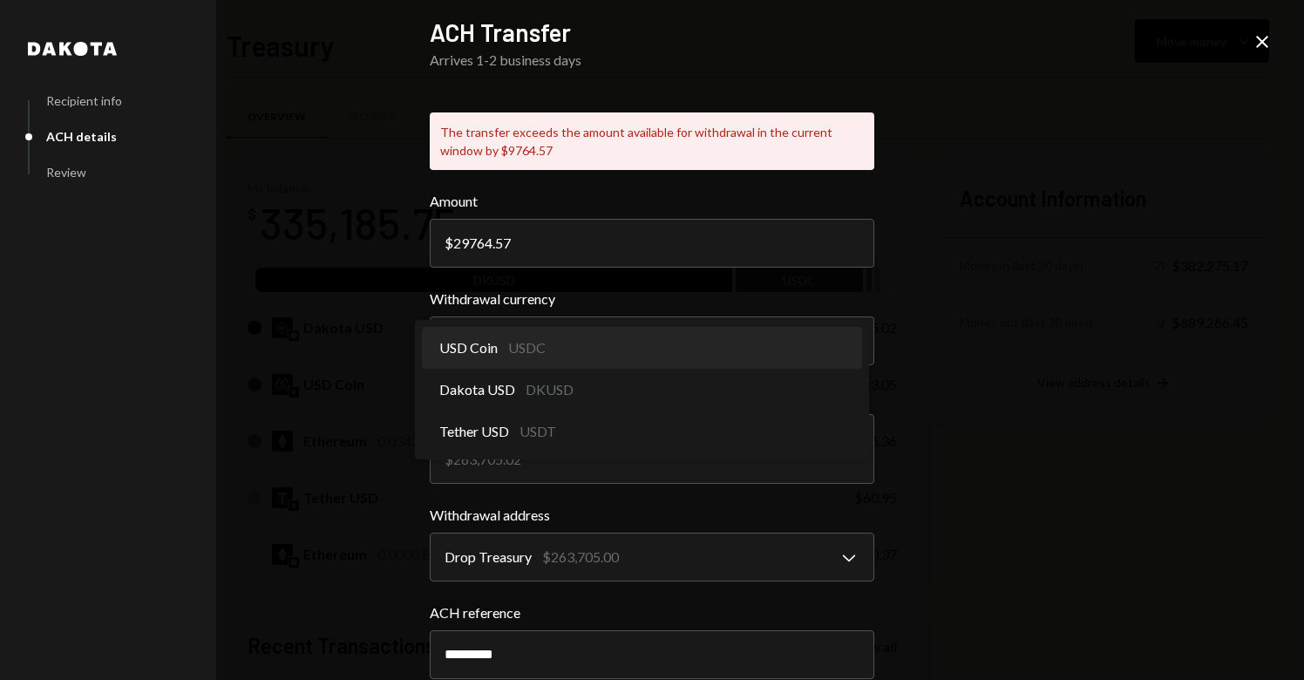
select select "****"
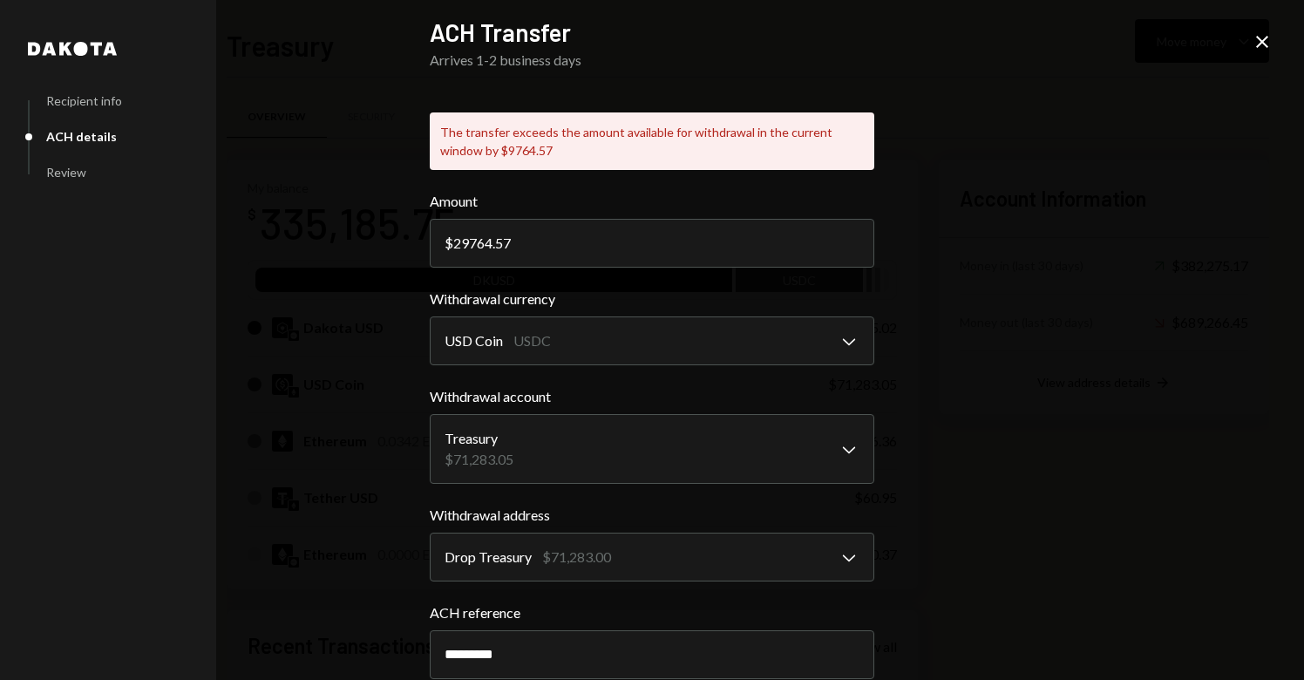
click at [1019, 371] on div "**********" at bounding box center [652, 340] width 1304 height 680
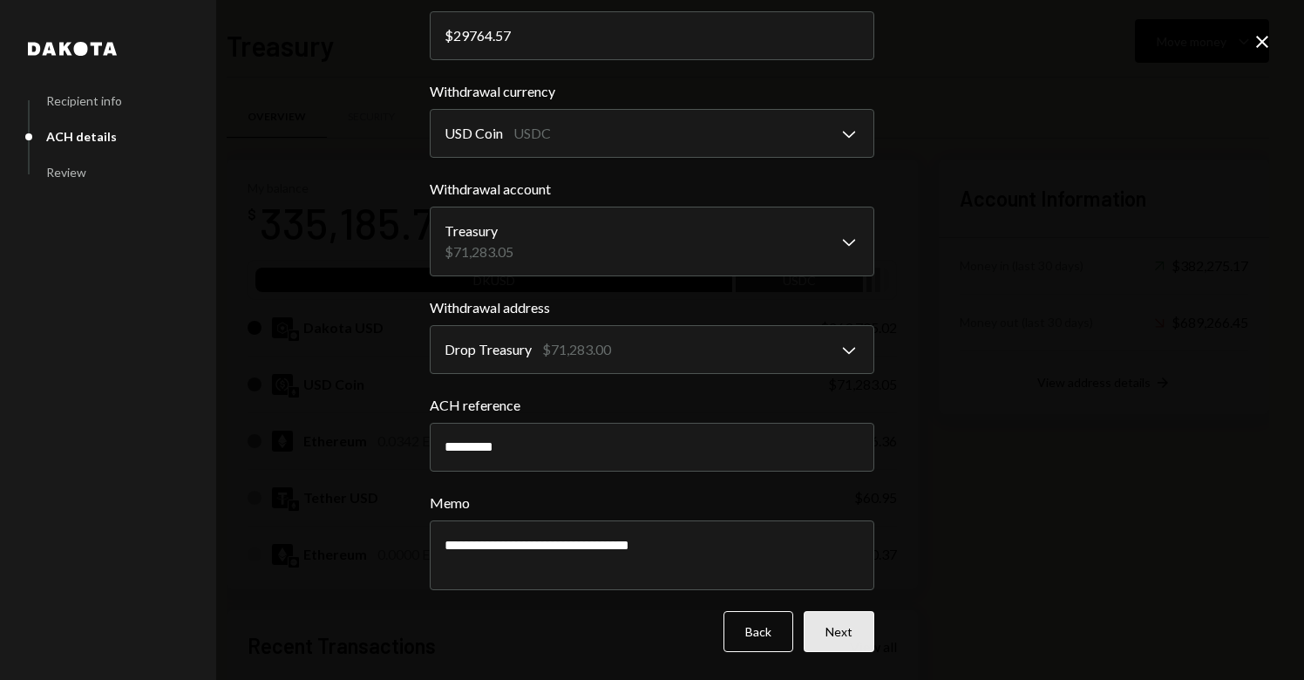
click at [805, 625] on button "Next" at bounding box center [839, 631] width 71 height 41
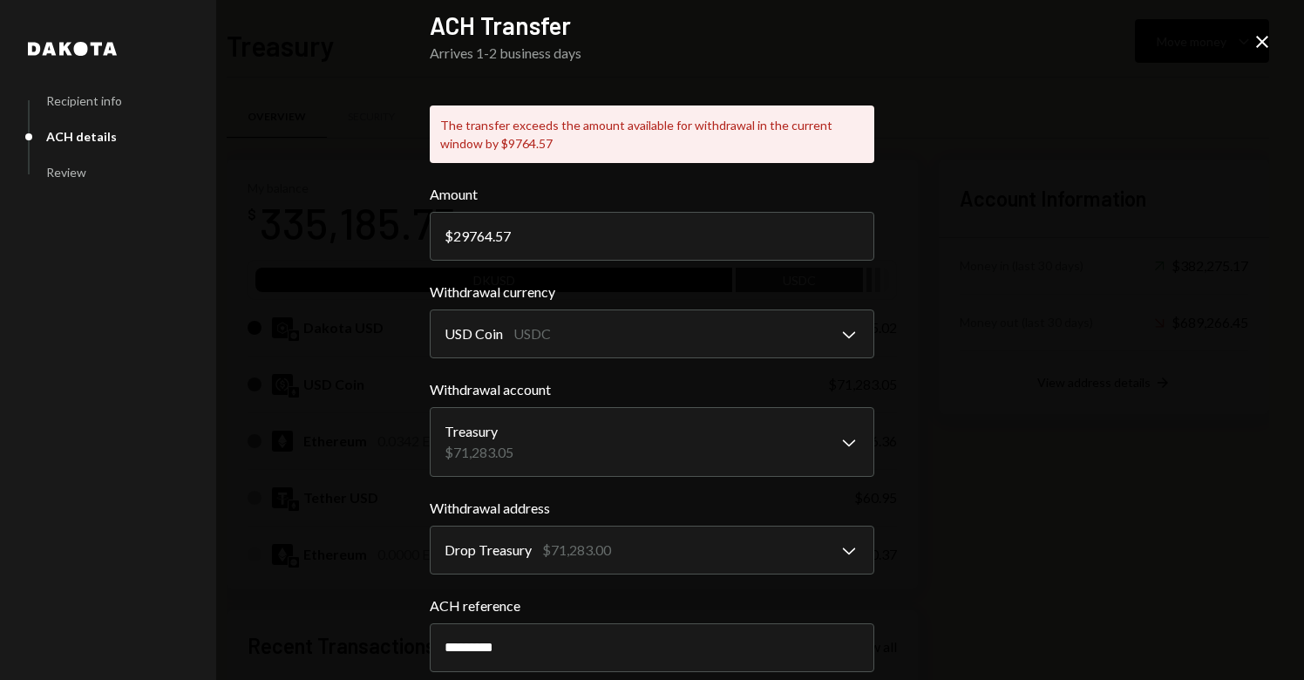
scroll to position [0, 0]
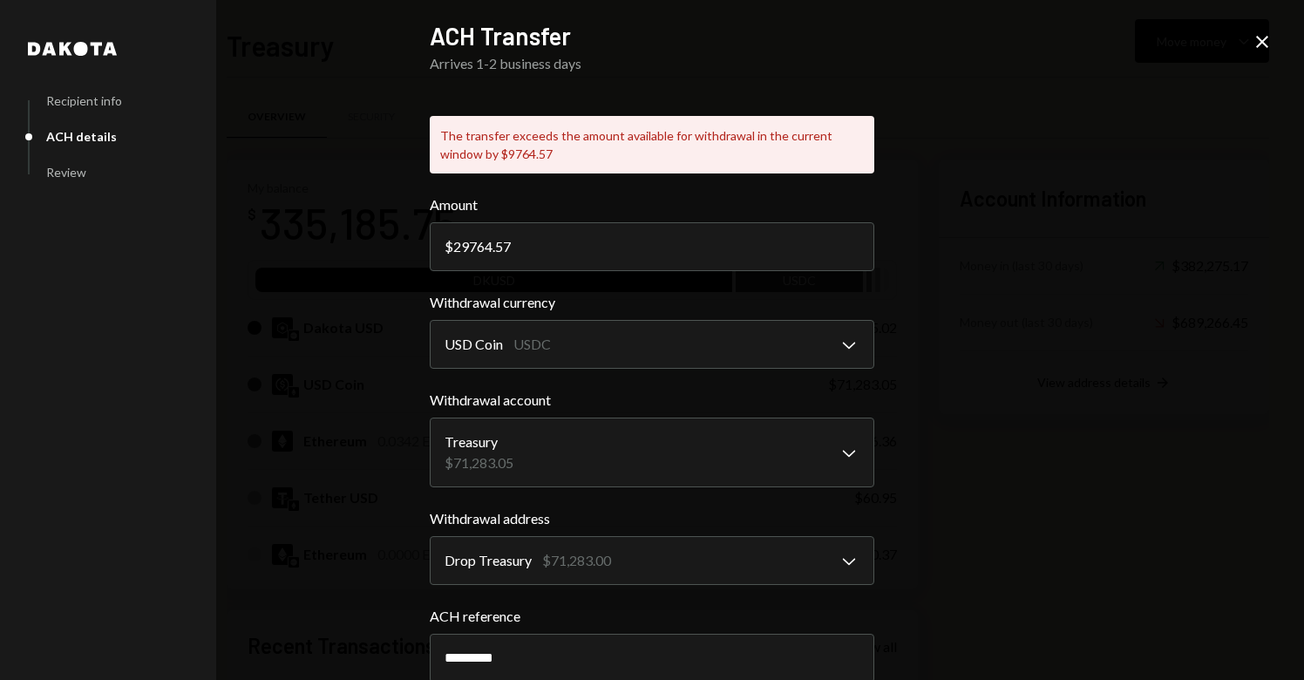
click at [1260, 41] on icon "Close" at bounding box center [1262, 41] width 21 height 21
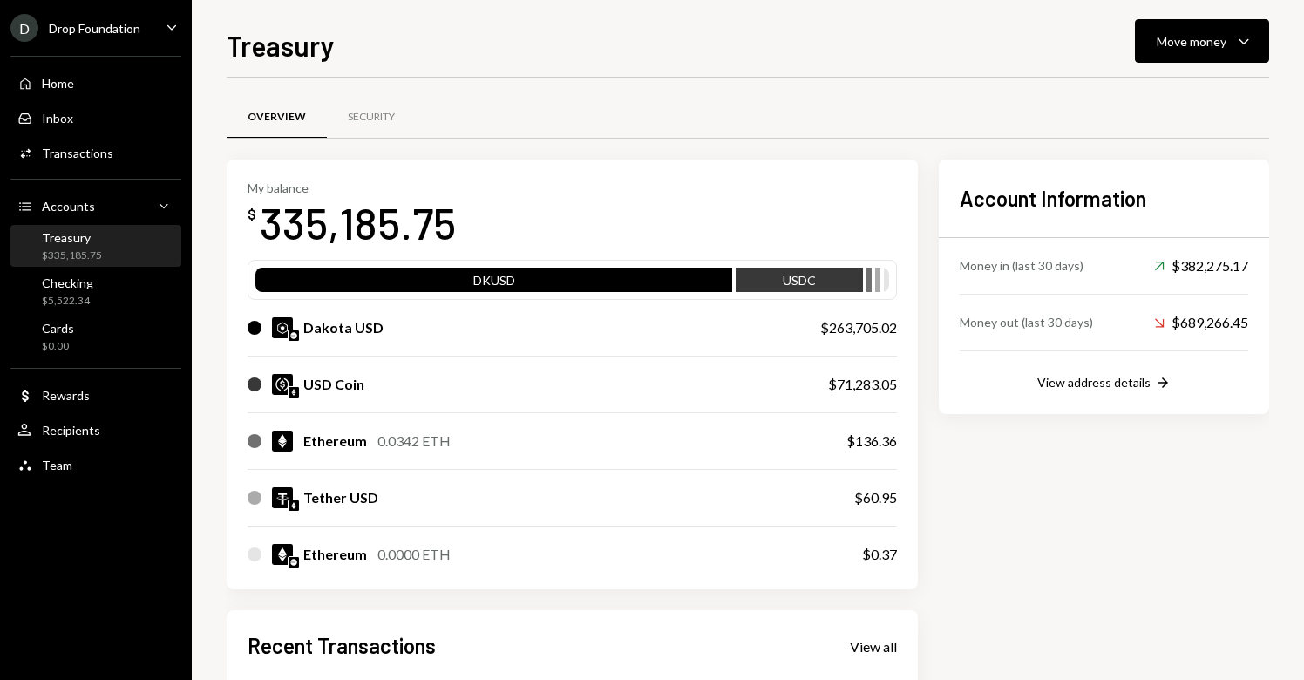
click at [89, 243] on div "Treasury" at bounding box center [72, 237] width 60 height 15
click at [106, 249] on div "Treasury $335,185.75" at bounding box center [95, 246] width 157 height 33
click at [1196, 37] on div "Move money" at bounding box center [1192, 41] width 70 height 18
click at [1156, 97] on div "Send" at bounding box center [1188, 94] width 127 height 18
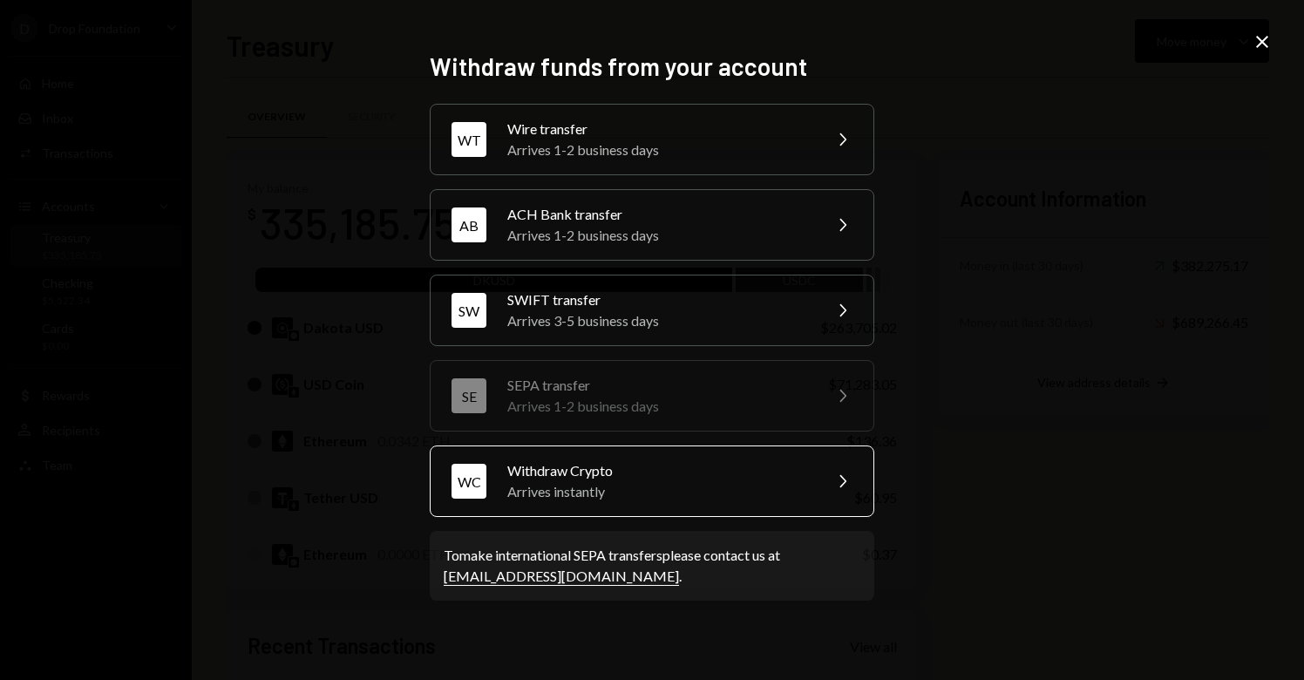
click at [593, 483] on div "Arrives instantly" at bounding box center [658, 491] width 303 height 21
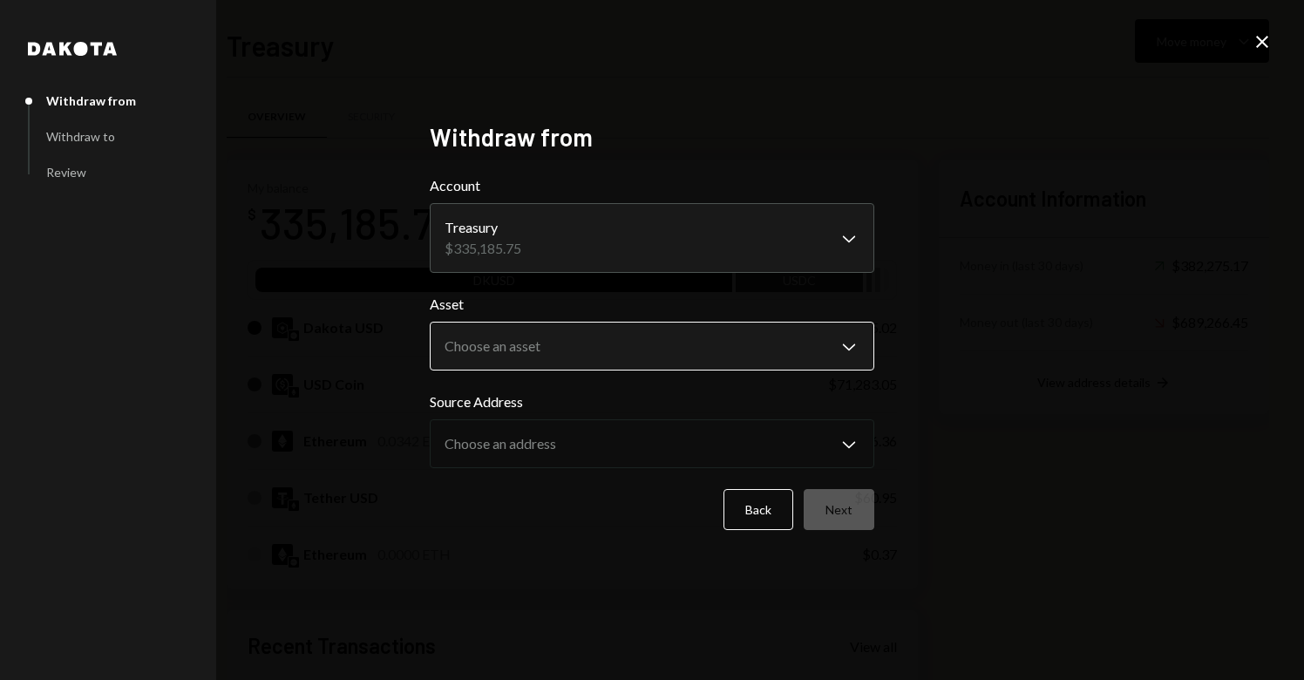
click at [556, 344] on body "D Drop Foundation Caret Down Home Home Inbox Inbox Activities Transactions Acco…" at bounding box center [652, 340] width 1304 height 680
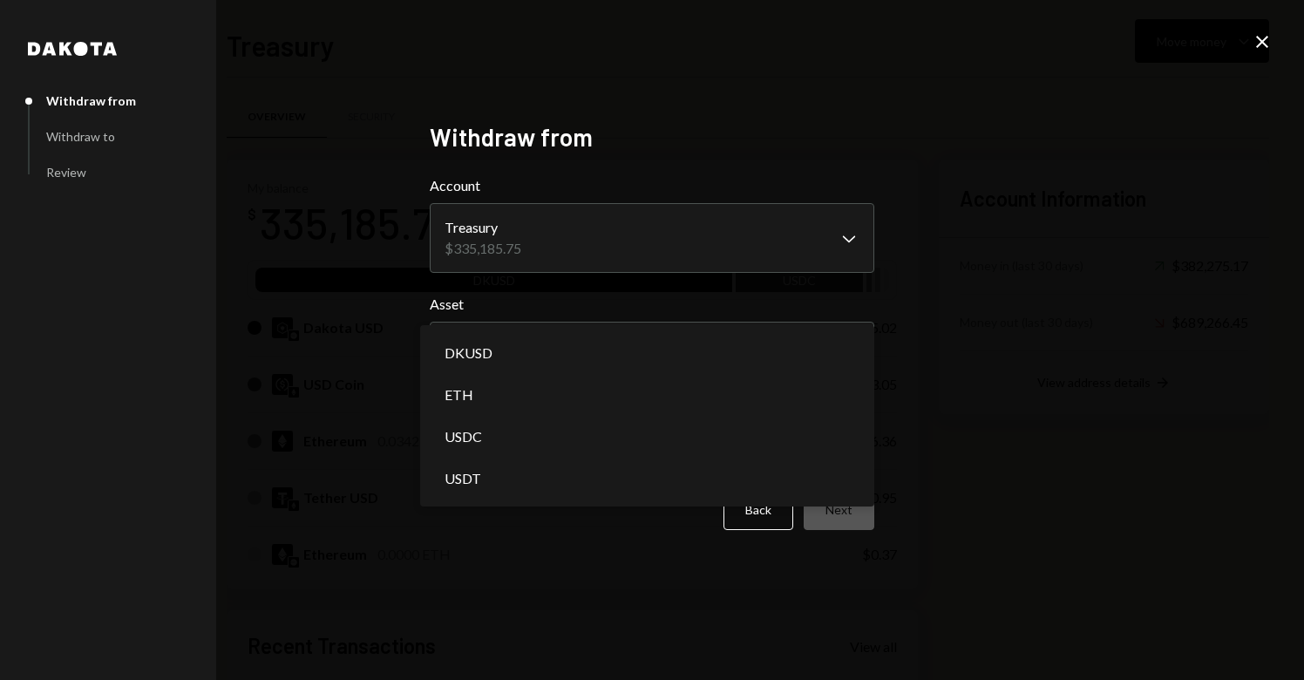
click at [1120, 345] on div "**********" at bounding box center [652, 340] width 1304 height 680
click at [564, 344] on body "D Drop Foundation Caret Down Home Home Inbox Inbox Activities Transactions Acco…" at bounding box center [652, 340] width 1304 height 680
select select "****"
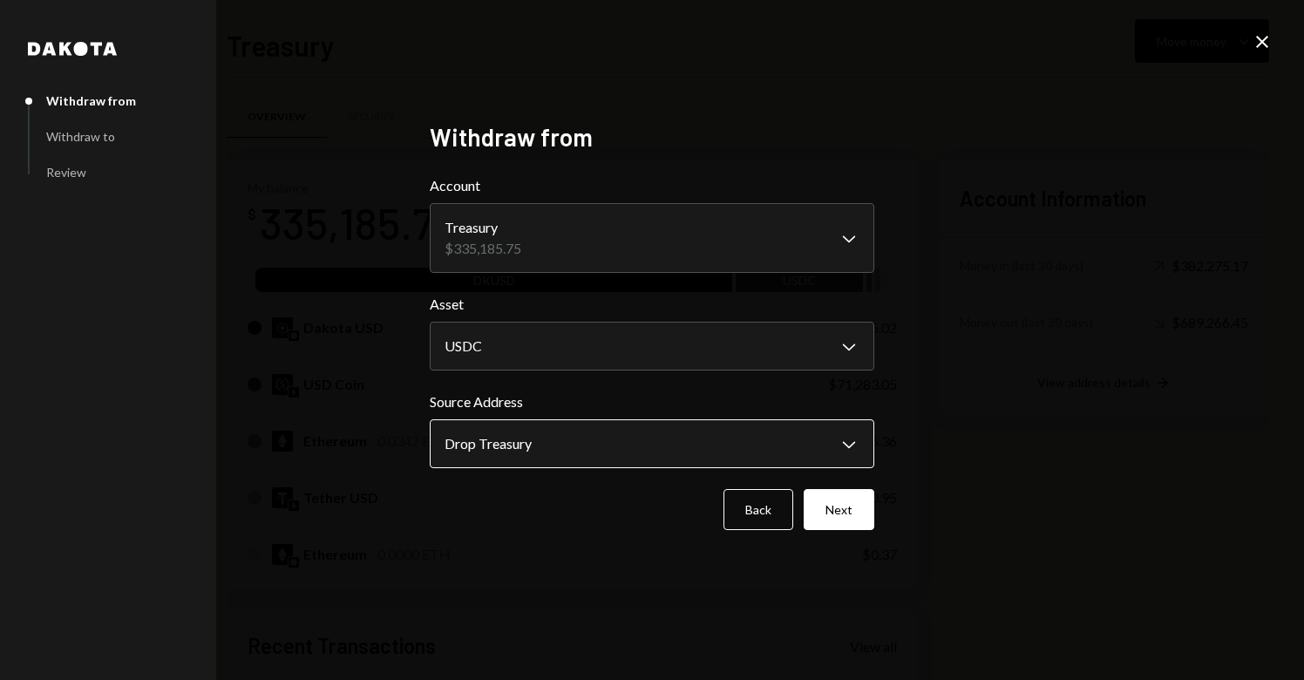
click at [510, 445] on body "D Drop Foundation Caret Down Home Home Inbox Inbox Activities Transactions Acco…" at bounding box center [652, 340] width 1304 height 680
click at [1079, 442] on div "**********" at bounding box center [652, 340] width 1304 height 680
click at [841, 503] on button "Next" at bounding box center [839, 509] width 71 height 41
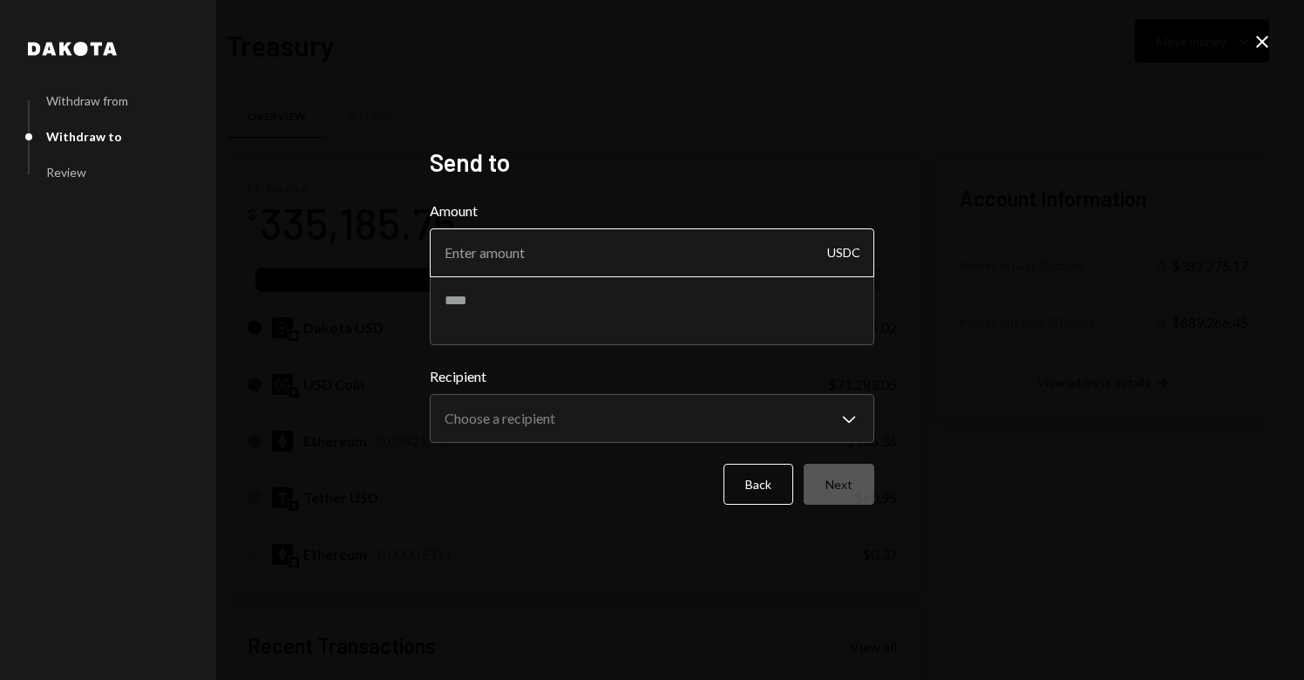
click at [565, 253] on input "Amount" at bounding box center [652, 252] width 445 height 49
type input "27200"
click at [482, 322] on textarea at bounding box center [652, 311] width 445 height 70
paste textarea "**********"
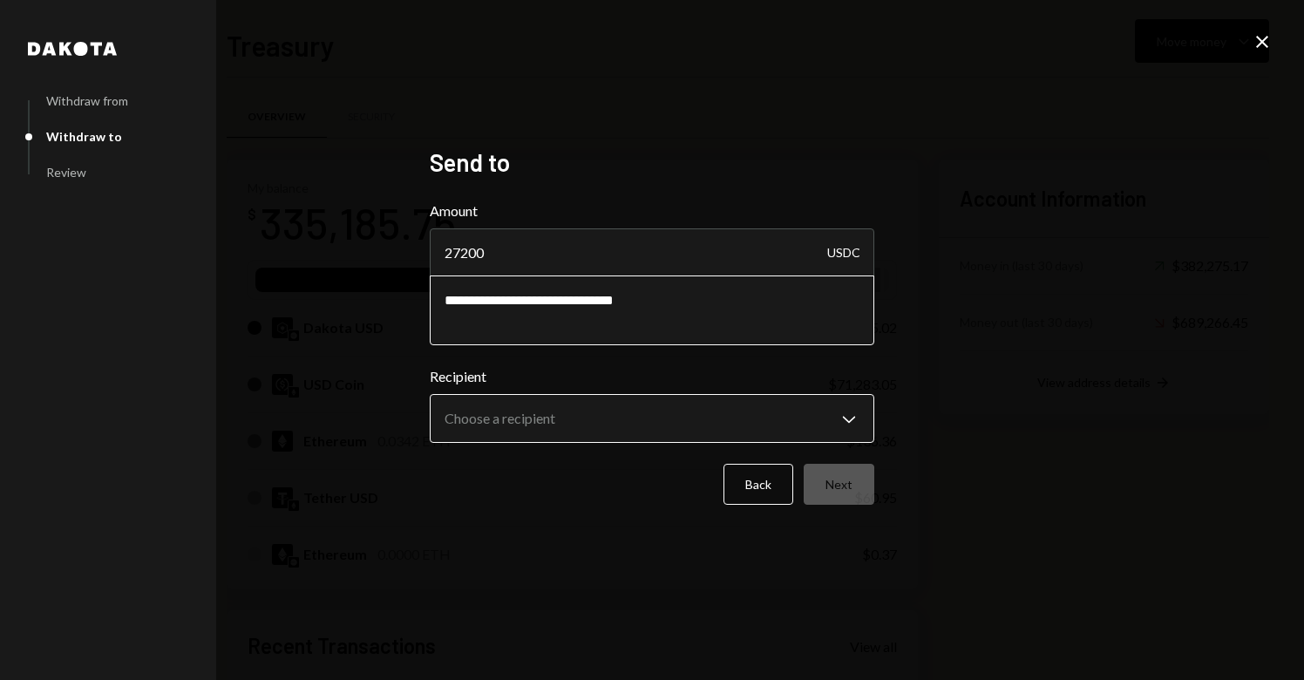
type textarea "**********"
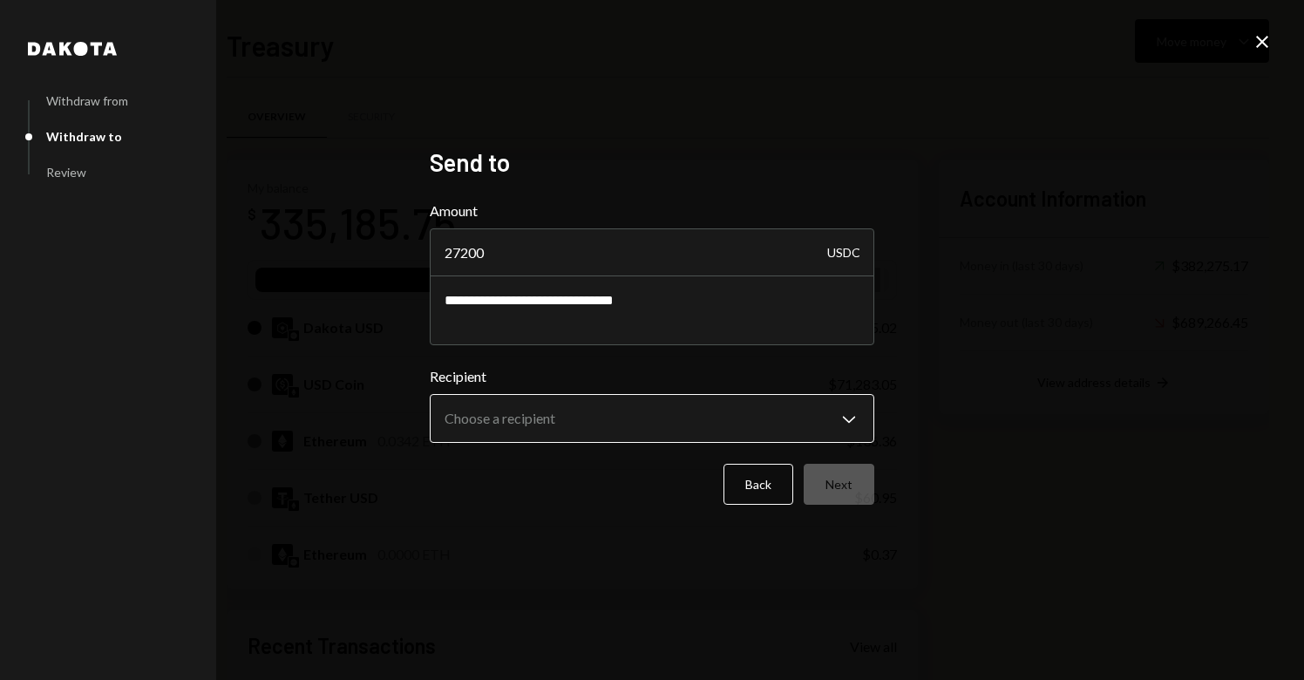
click at [542, 412] on body "D Drop Foundation Caret Down Home Home Inbox Inbox Activities Transactions Acco…" at bounding box center [652, 340] width 1304 height 680
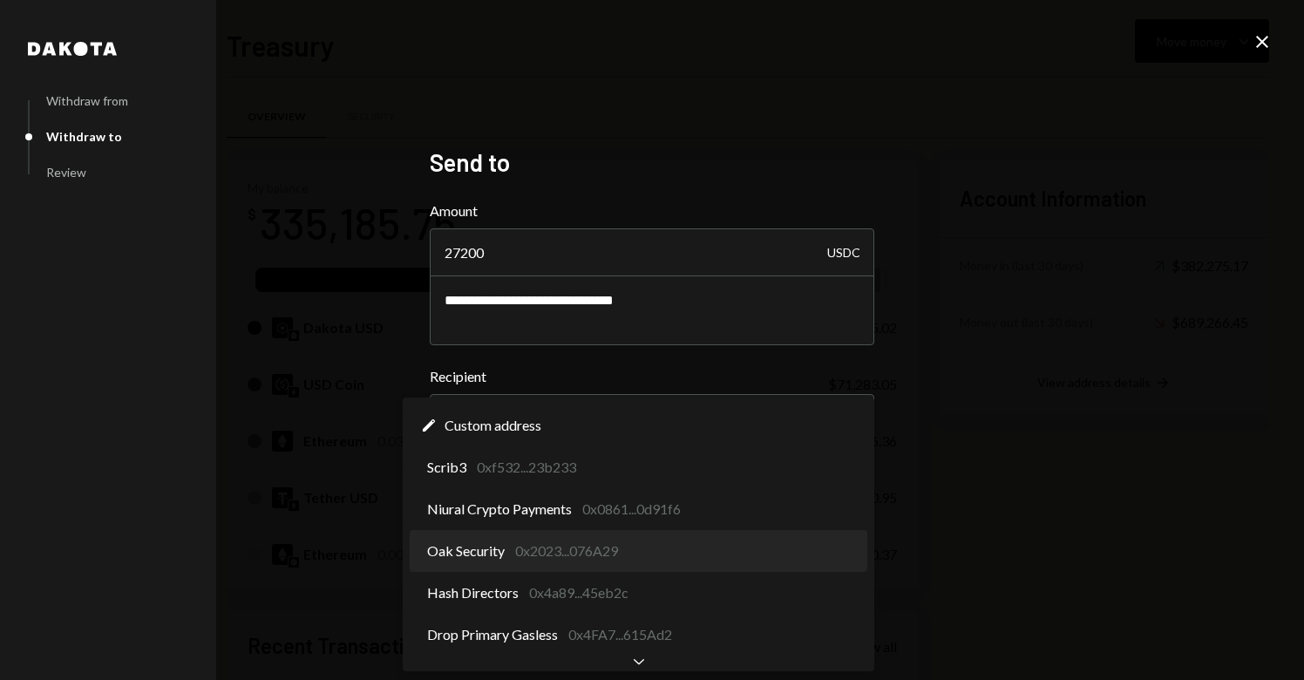
select select "**********"
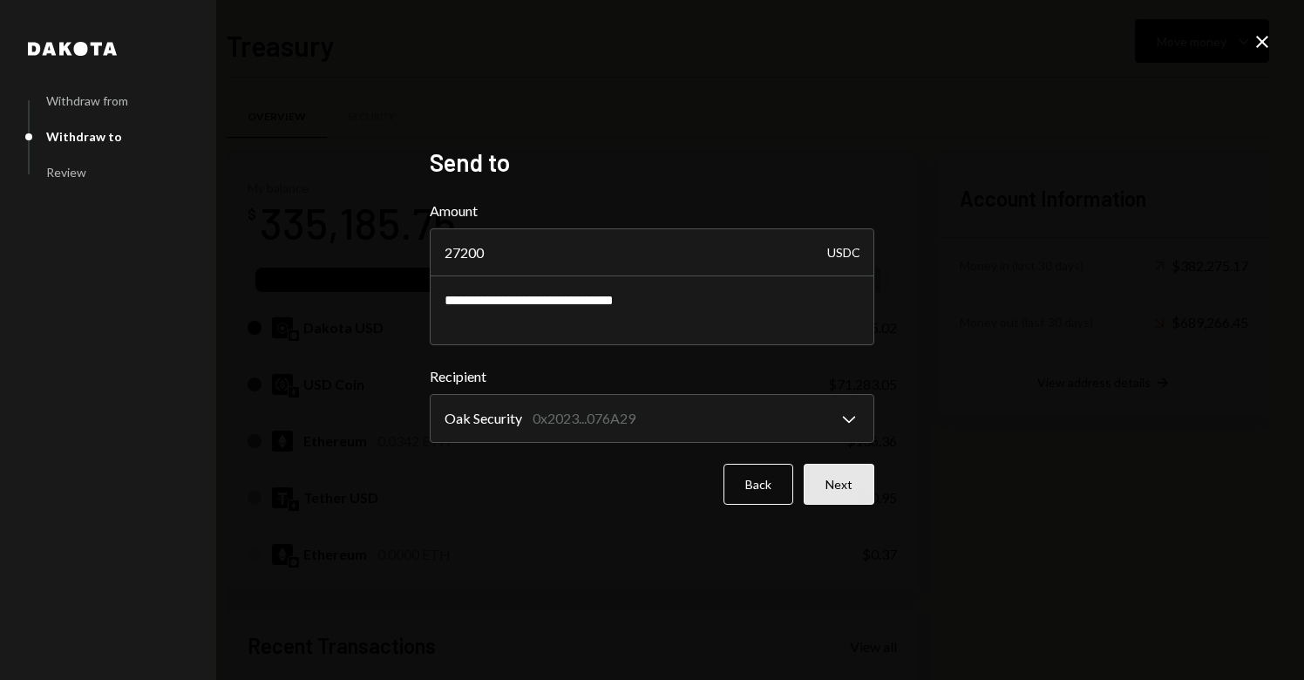
click at [821, 491] on button "Next" at bounding box center [839, 484] width 71 height 41
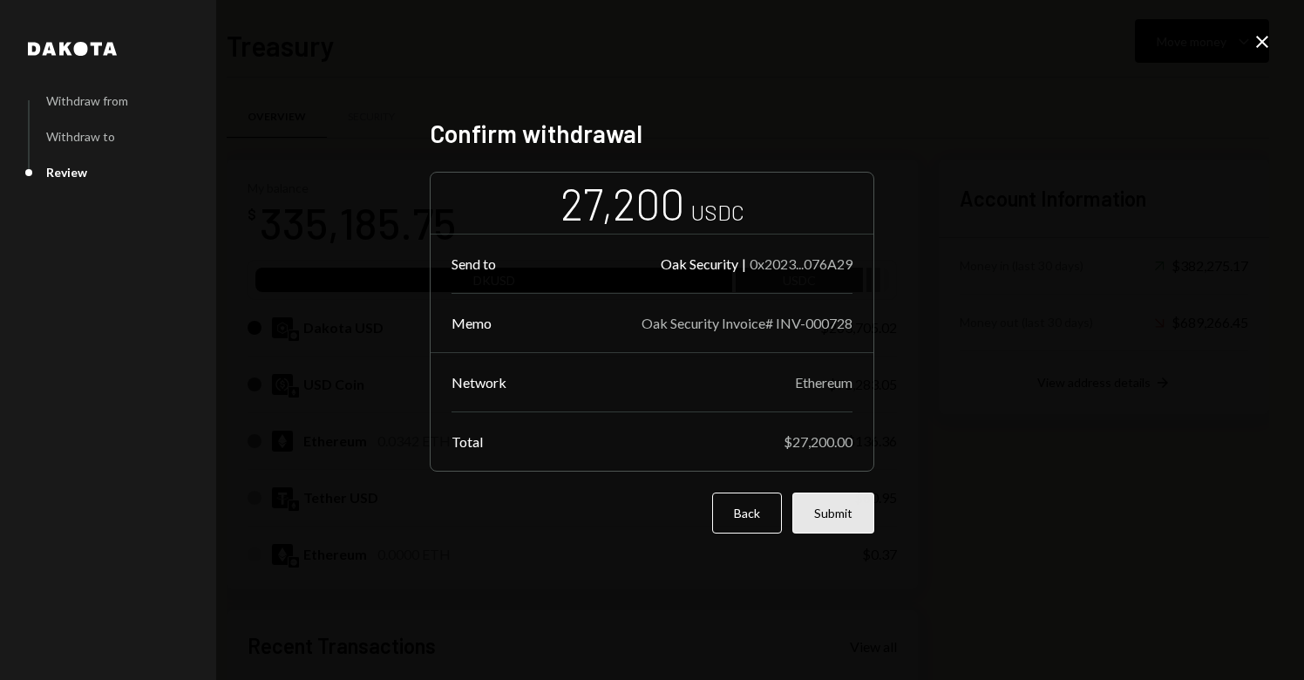
click at [849, 515] on button "Submit" at bounding box center [834, 513] width 82 height 41
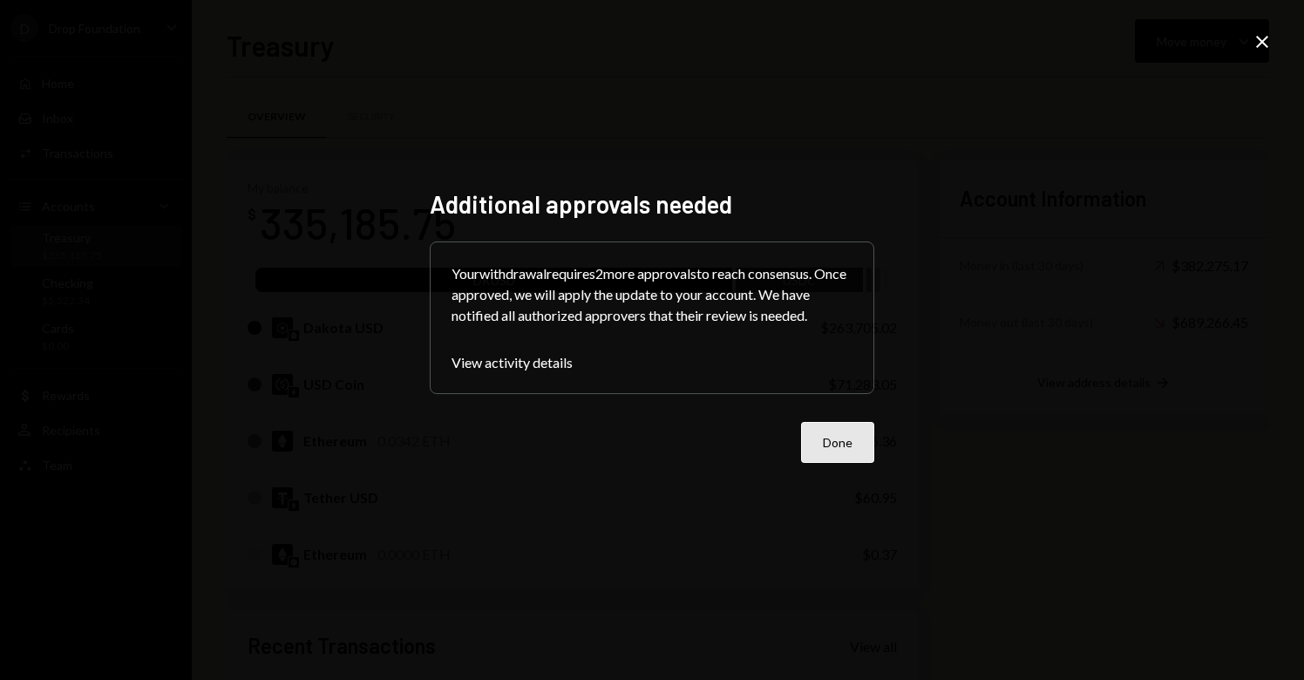
click at [849, 434] on button "Done" at bounding box center [837, 442] width 73 height 41
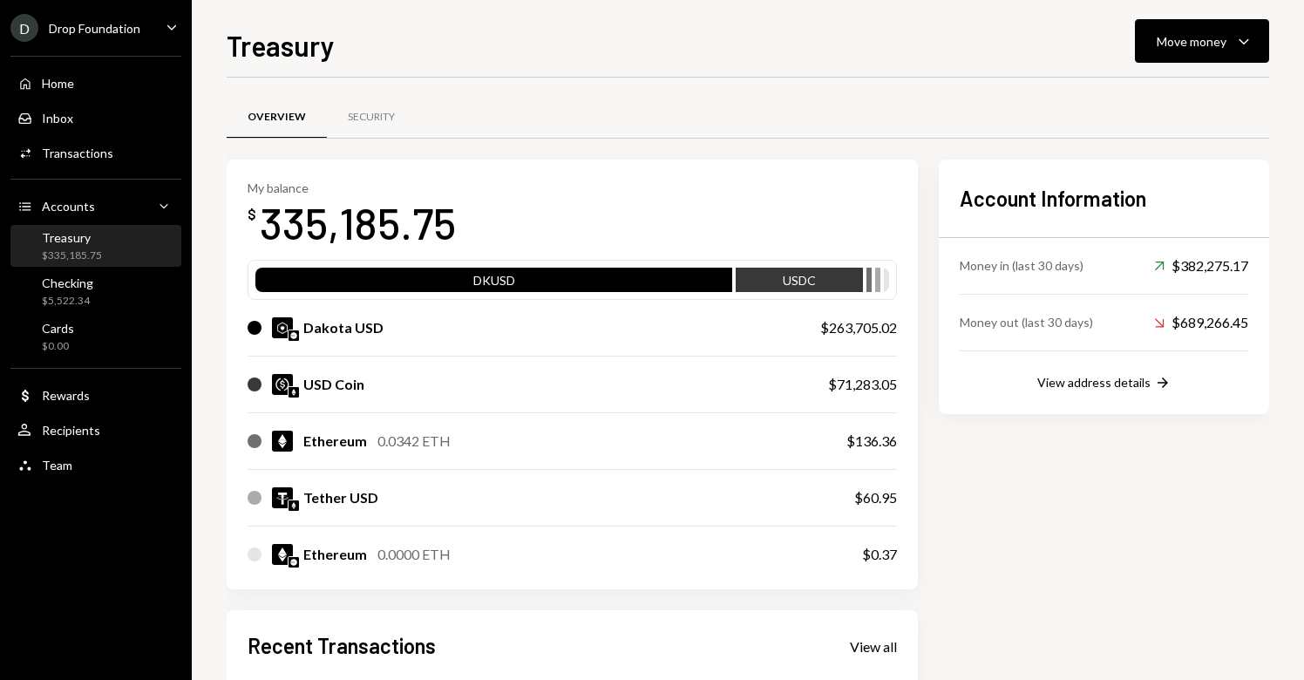
click at [39, 247] on div "Treasury $335,185.75" at bounding box center [59, 246] width 85 height 33
click at [92, 246] on div "Treasury $335,185.75" at bounding box center [72, 246] width 60 height 33
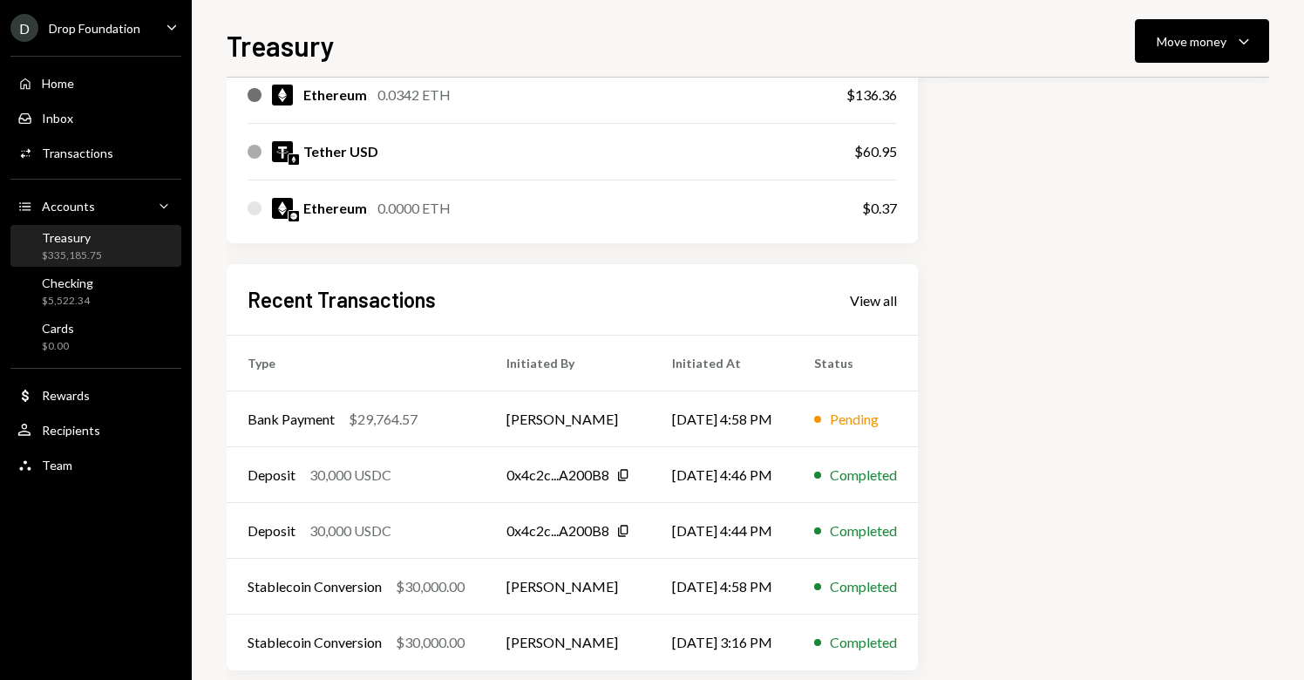
scroll to position [364, 0]
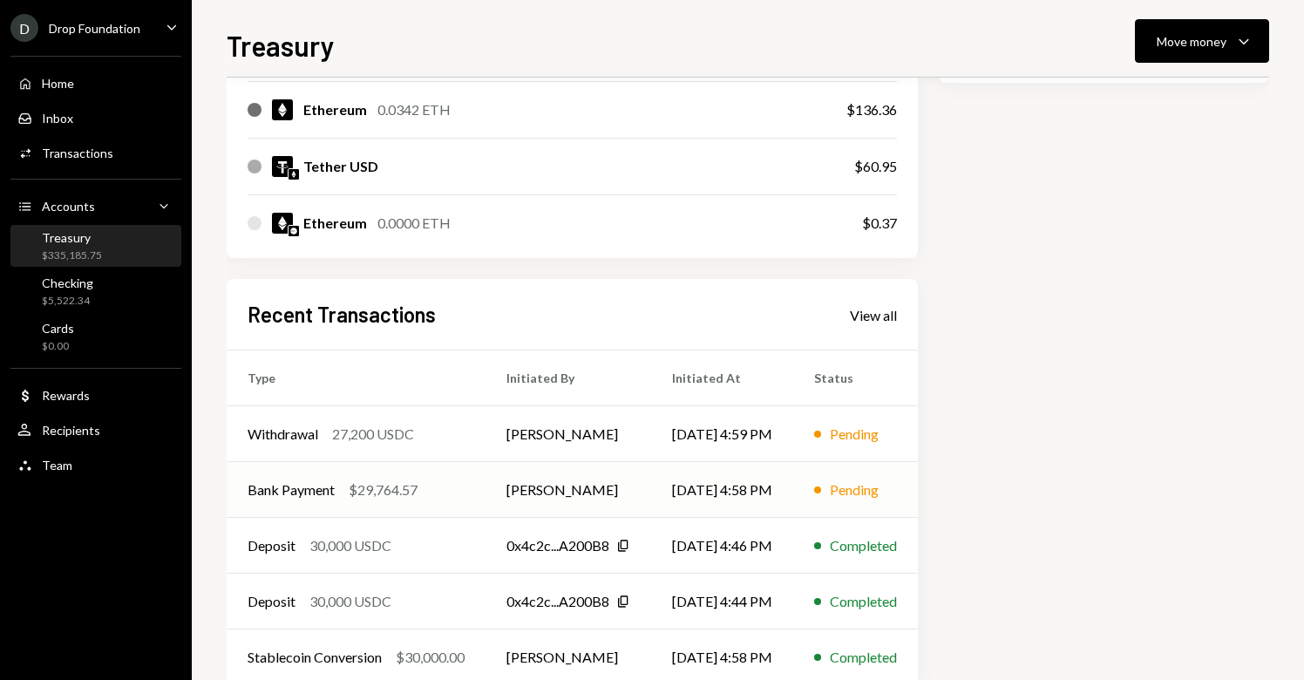
scroll to position [371, 0]
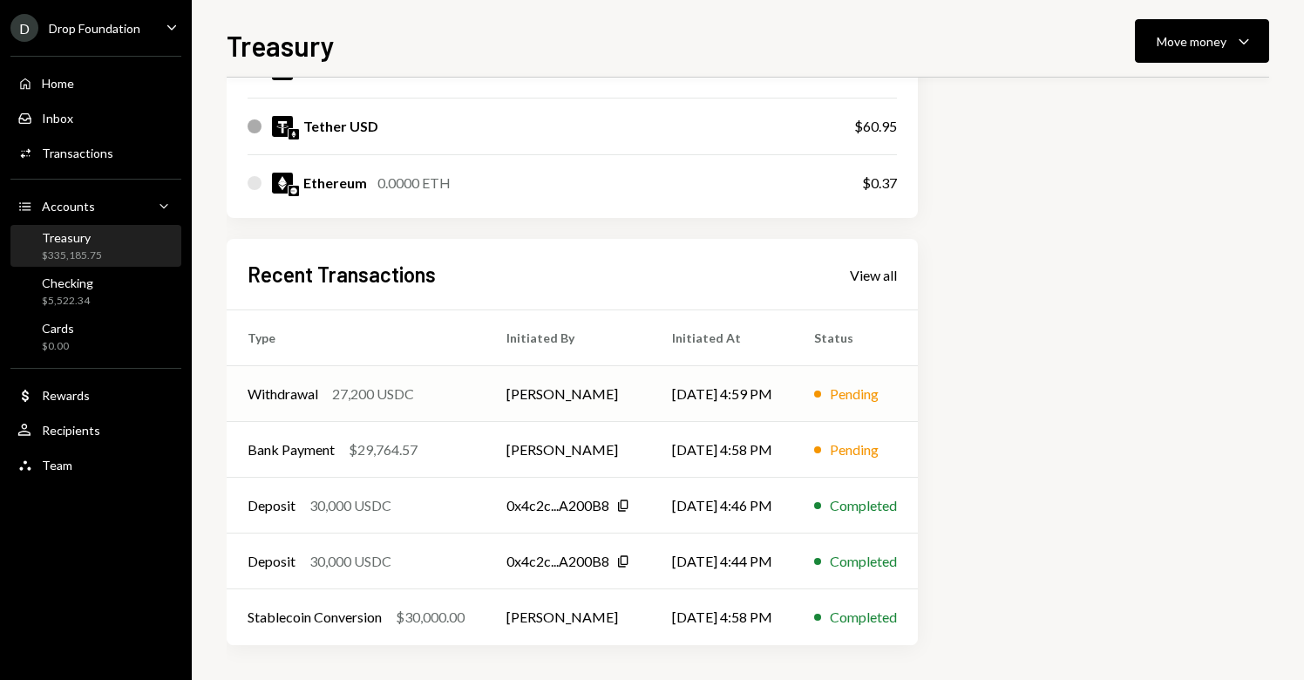
click at [497, 395] on td "[PERSON_NAME]" at bounding box center [569, 394] width 166 height 56
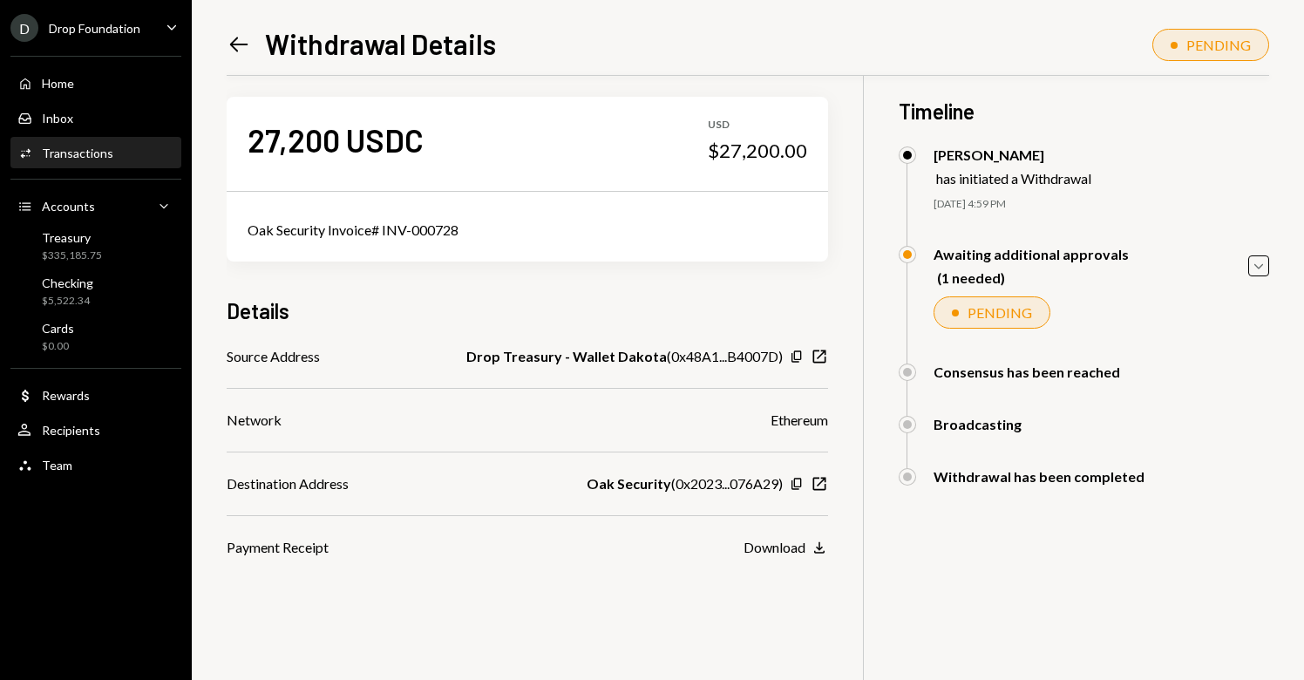
scroll to position [15, 0]
